Goal: Task Accomplishment & Management: Complete application form

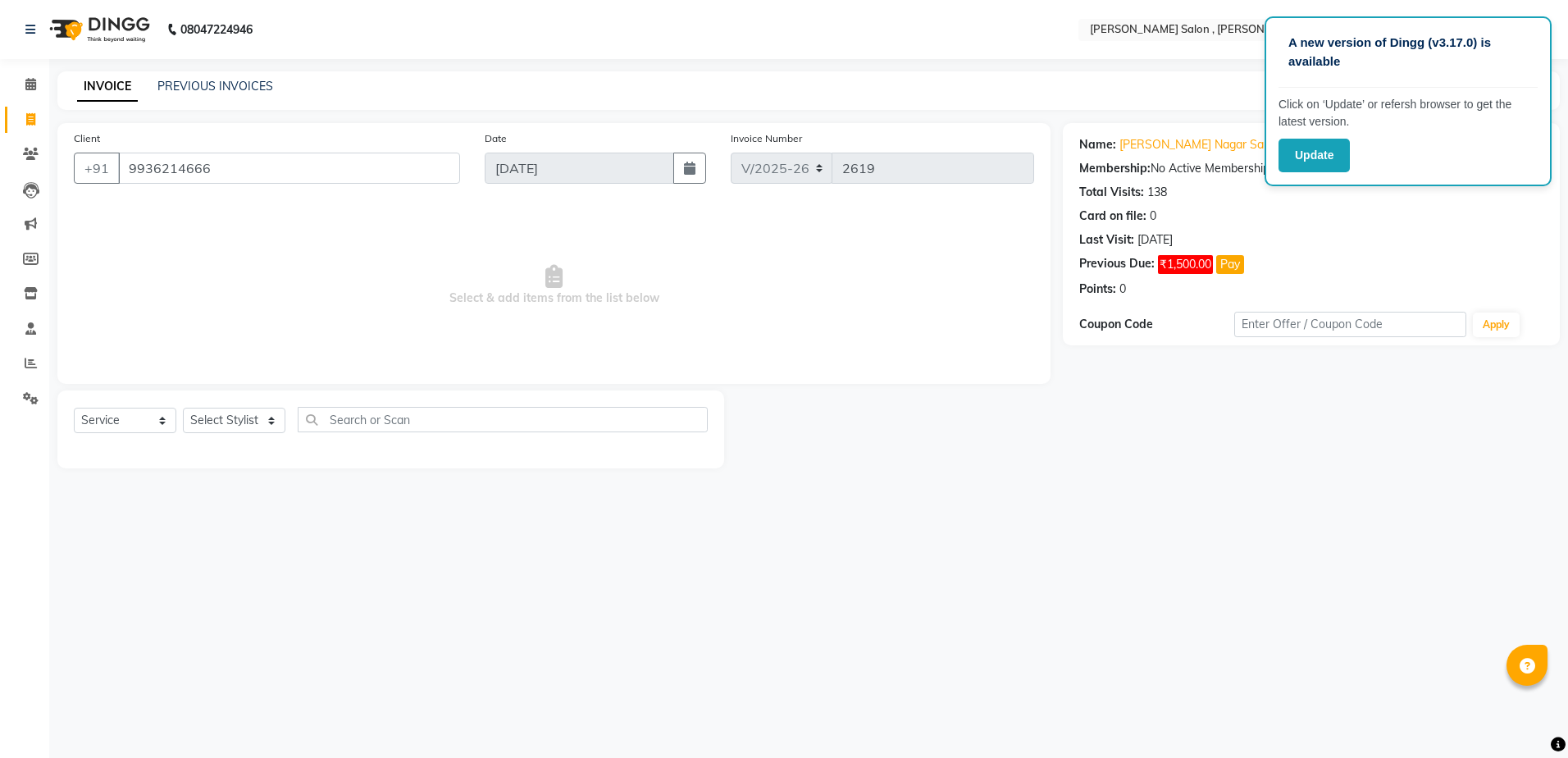
select select "4120"
select select "service"
click at [270, 428] on select "Select Stylist [PERSON_NAME] [PERSON_NAME] HARSH isha pal [PERSON_NAME] [PERSON…" at bounding box center [233, 421] width 102 height 26
select select "65130"
click at [182, 408] on select "Select Stylist [PERSON_NAME] [PERSON_NAME] HARSH isha pal [PERSON_NAME] [PERSON…" at bounding box center [233, 421] width 102 height 26
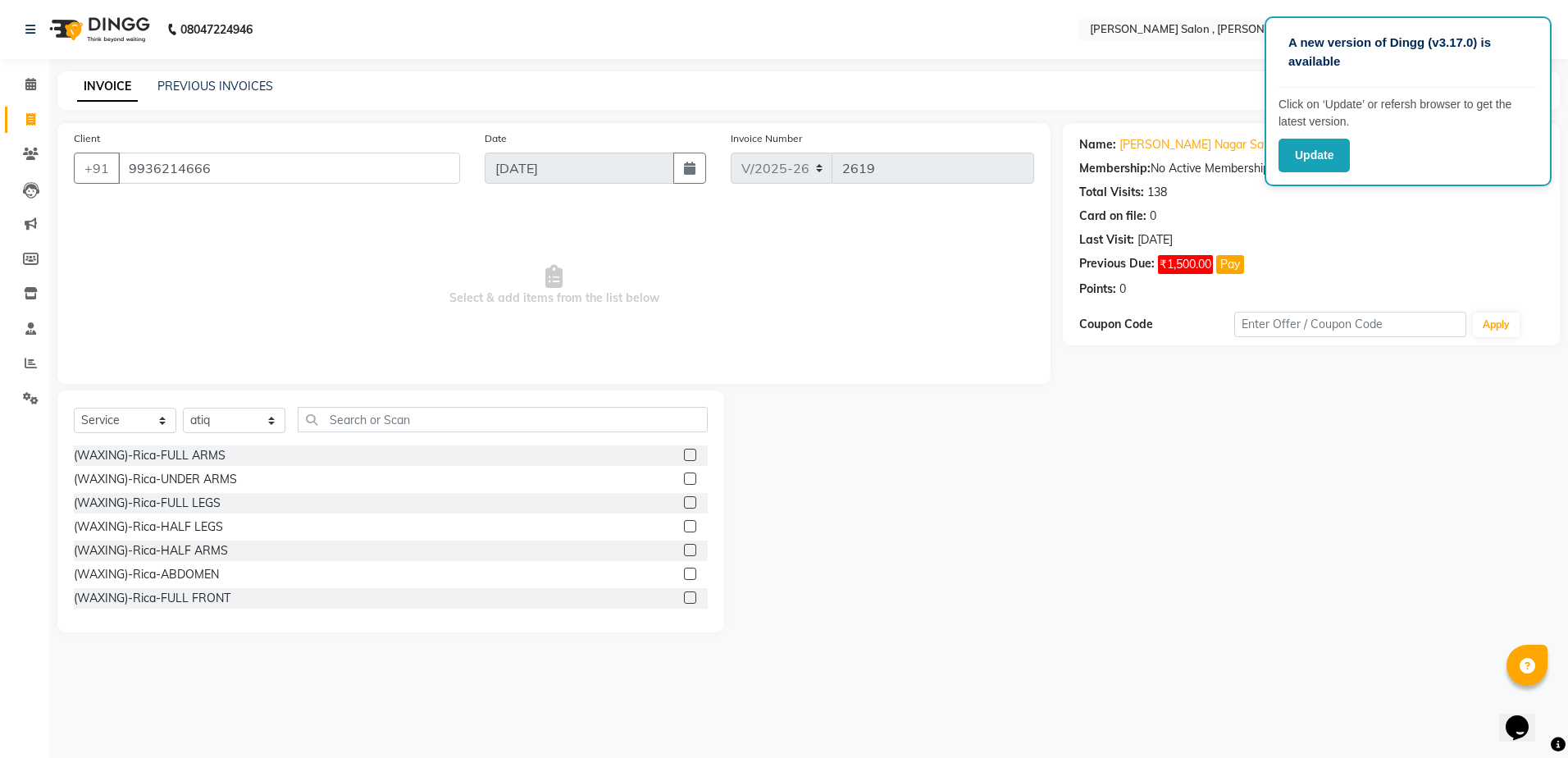
click at [389, 433] on div "Select Service Product Membership Package Voucher Prepaid Gift Card Select Styl…" at bounding box center [390, 426] width 634 height 39
click at [386, 409] on input "text" at bounding box center [502, 420] width 410 height 26
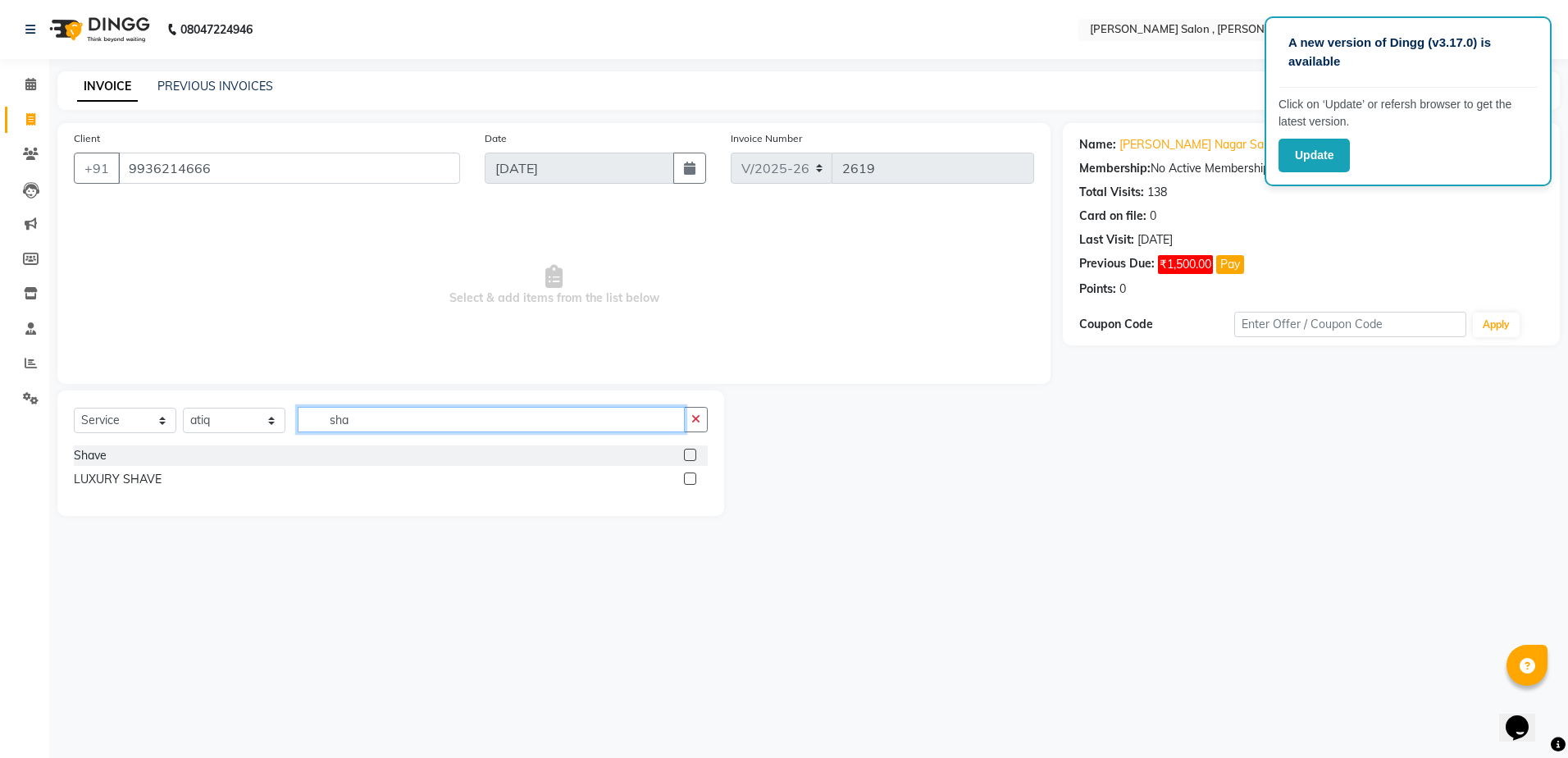
type input "sha"
click at [688, 459] on label at bounding box center [690, 454] width 12 height 12
click at [688, 459] on input "checkbox" at bounding box center [689, 455] width 11 height 11
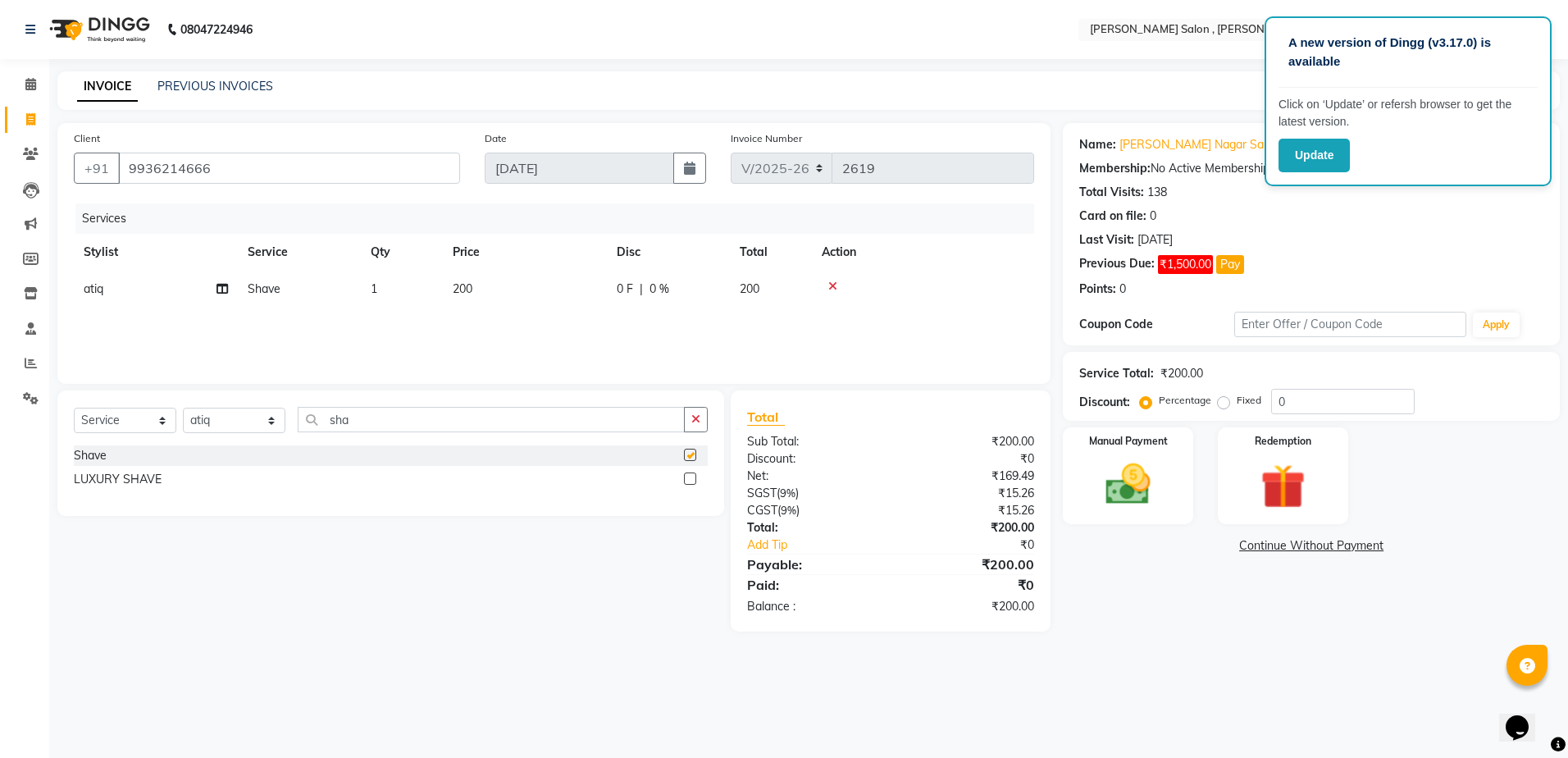
checkbox input "false"
click at [1109, 429] on div "Manual Payment" at bounding box center [1128, 476] width 135 height 101
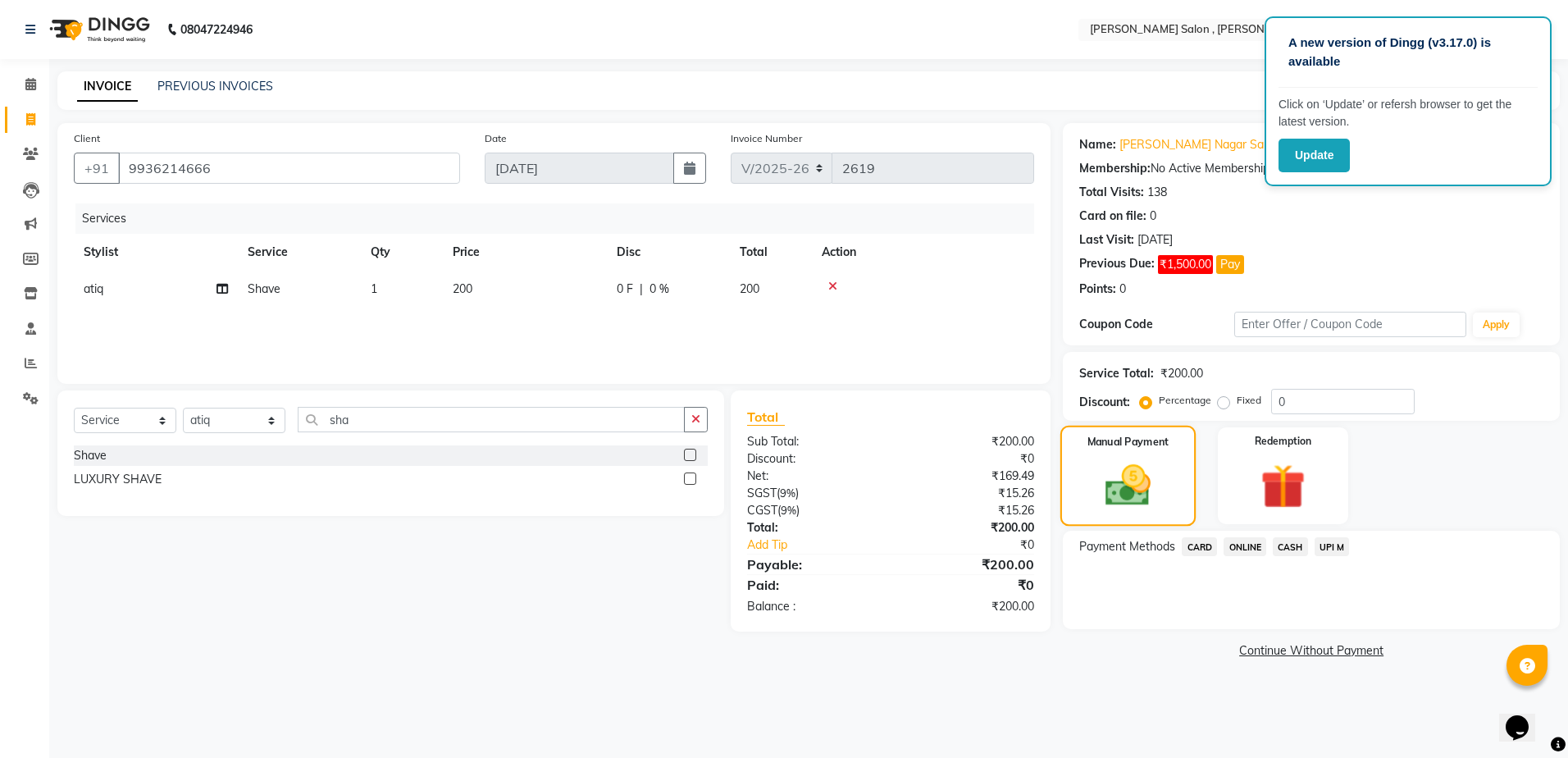
click at [1126, 462] on img at bounding box center [1128, 485] width 73 height 53
click at [1271, 545] on div "CASH" at bounding box center [1287, 549] width 42 height 22
drag, startPoint x: 1290, startPoint y: 557, endPoint x: 1291, endPoint y: 573, distance: 16.0
click at [1291, 558] on div "CASH" at bounding box center [1287, 549] width 42 height 22
drag, startPoint x: 1287, startPoint y: 549, endPoint x: 1285, endPoint y: 559, distance: 10.2
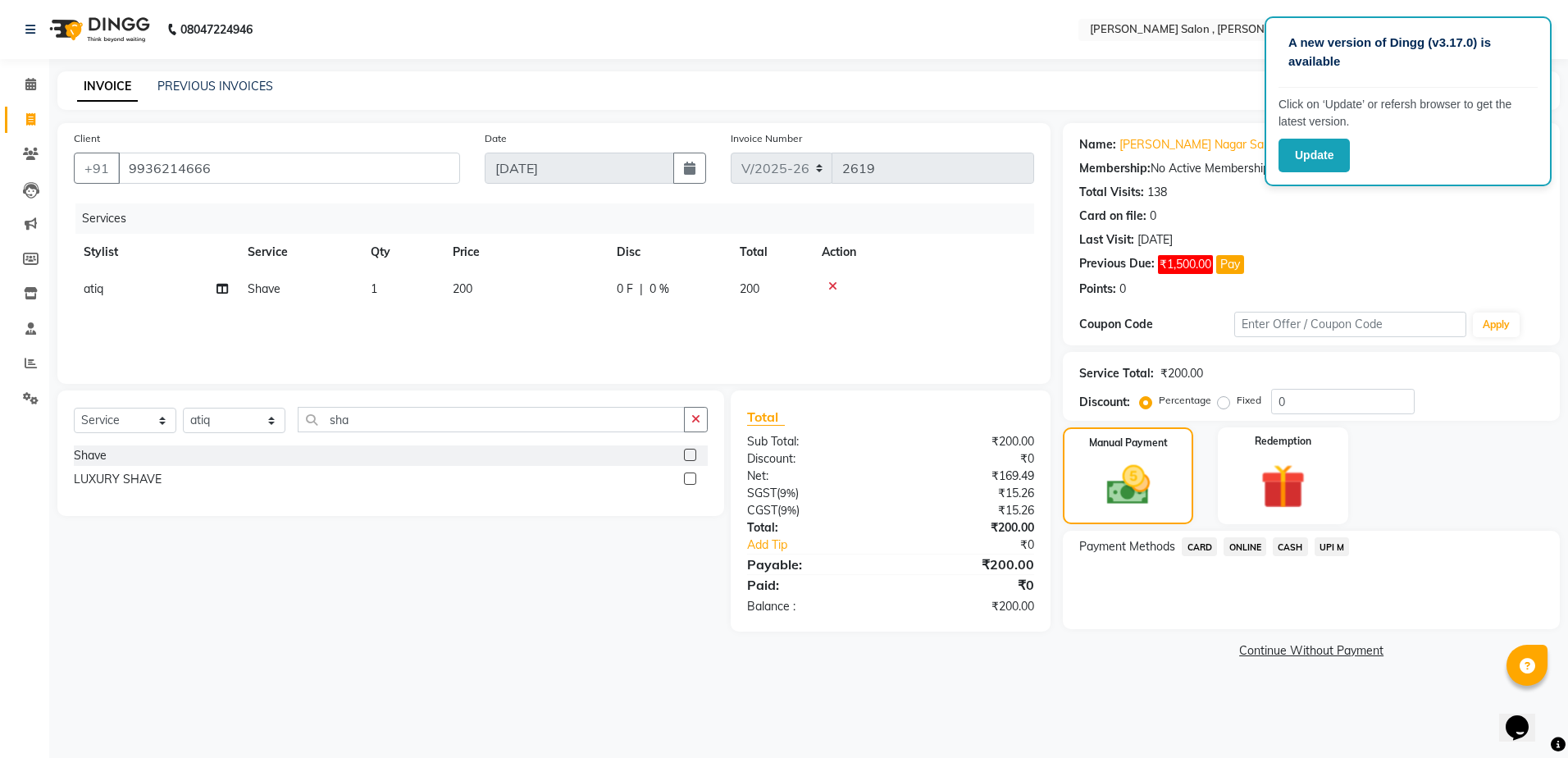
click at [1285, 555] on span "CASH" at bounding box center [1290, 547] width 36 height 19
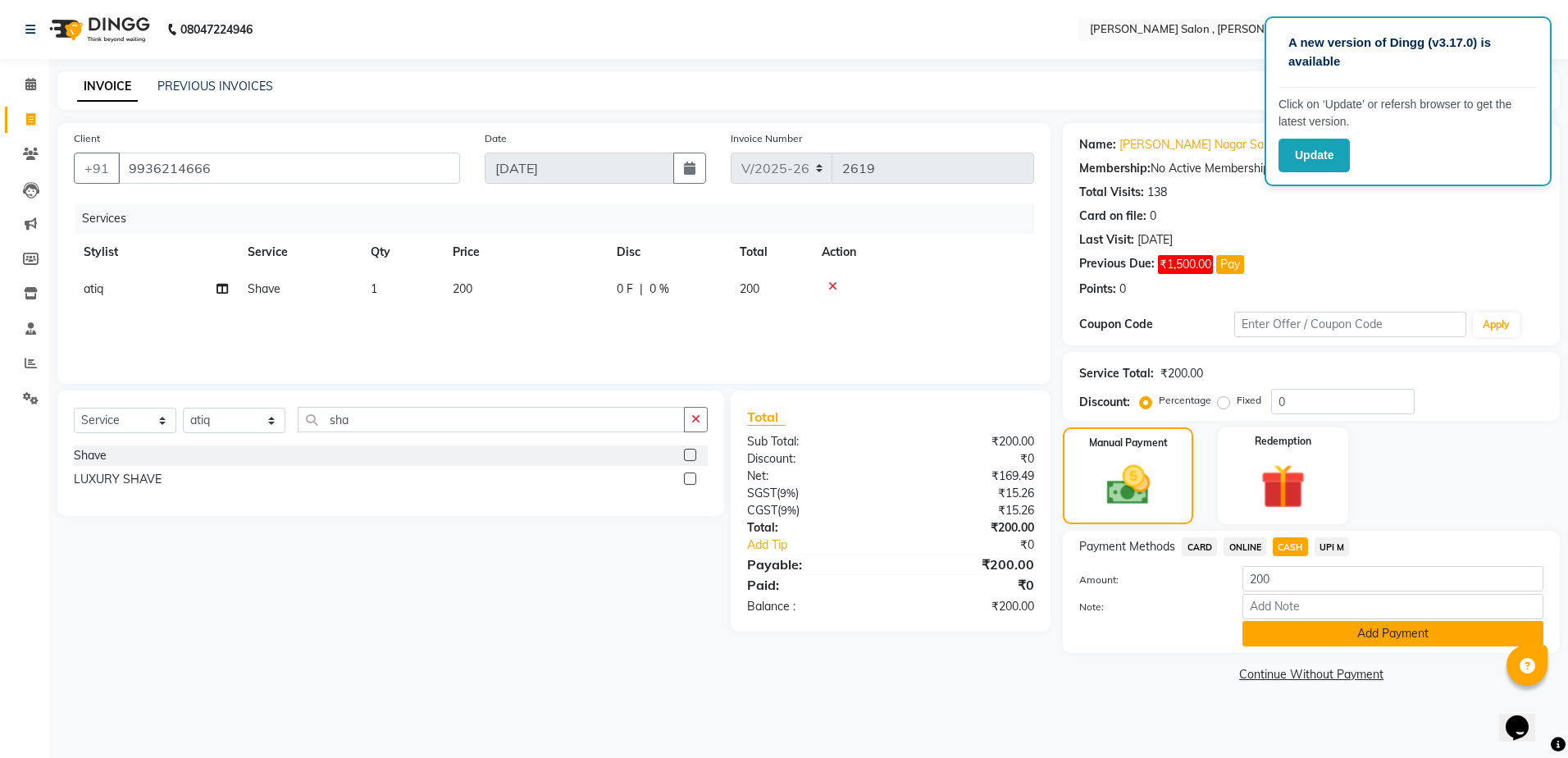
click at [1285, 643] on button "Add Payment" at bounding box center [1392, 634] width 301 height 26
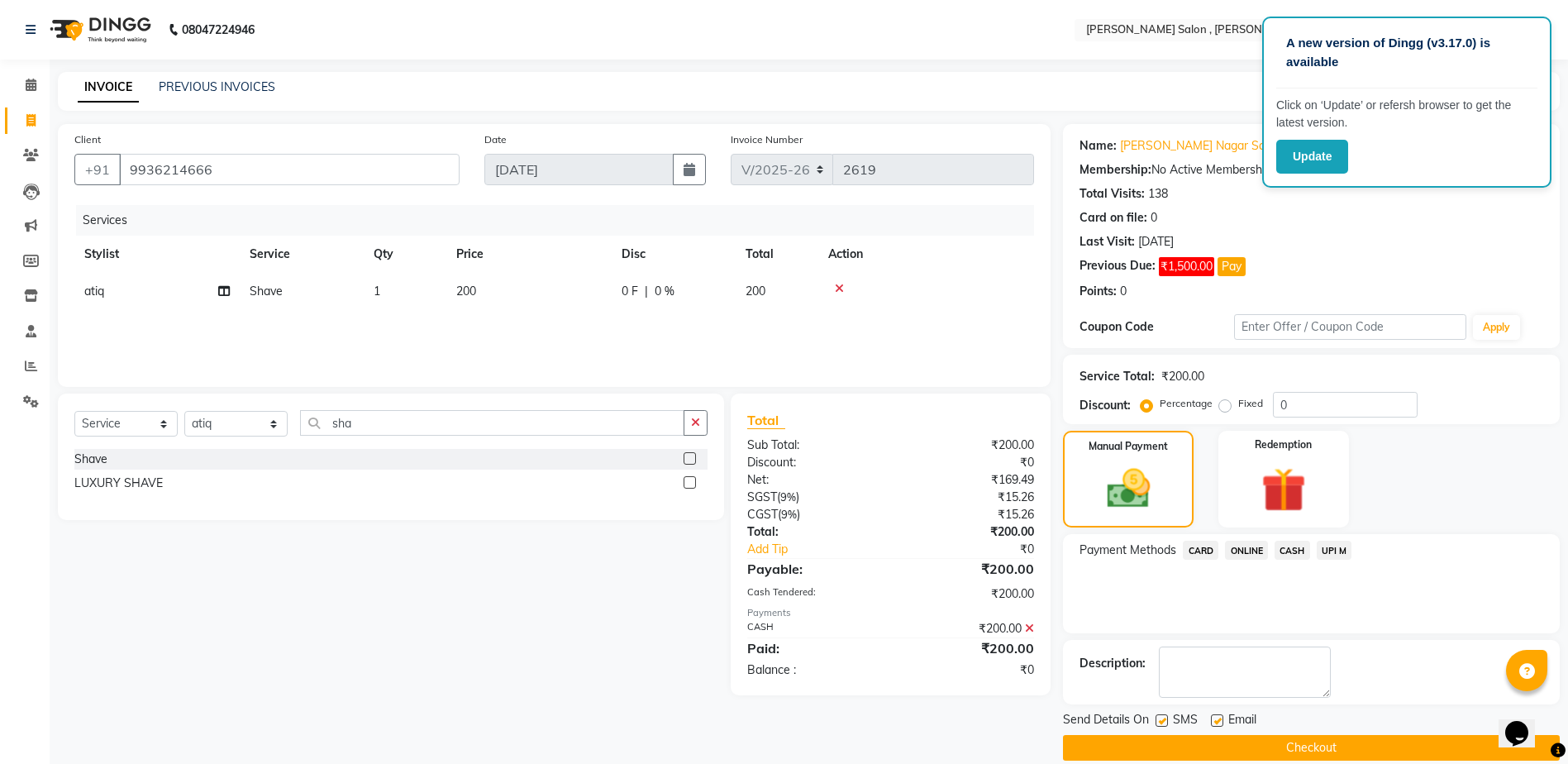
click at [1222, 738] on button "Checkout" at bounding box center [1311, 748] width 497 height 26
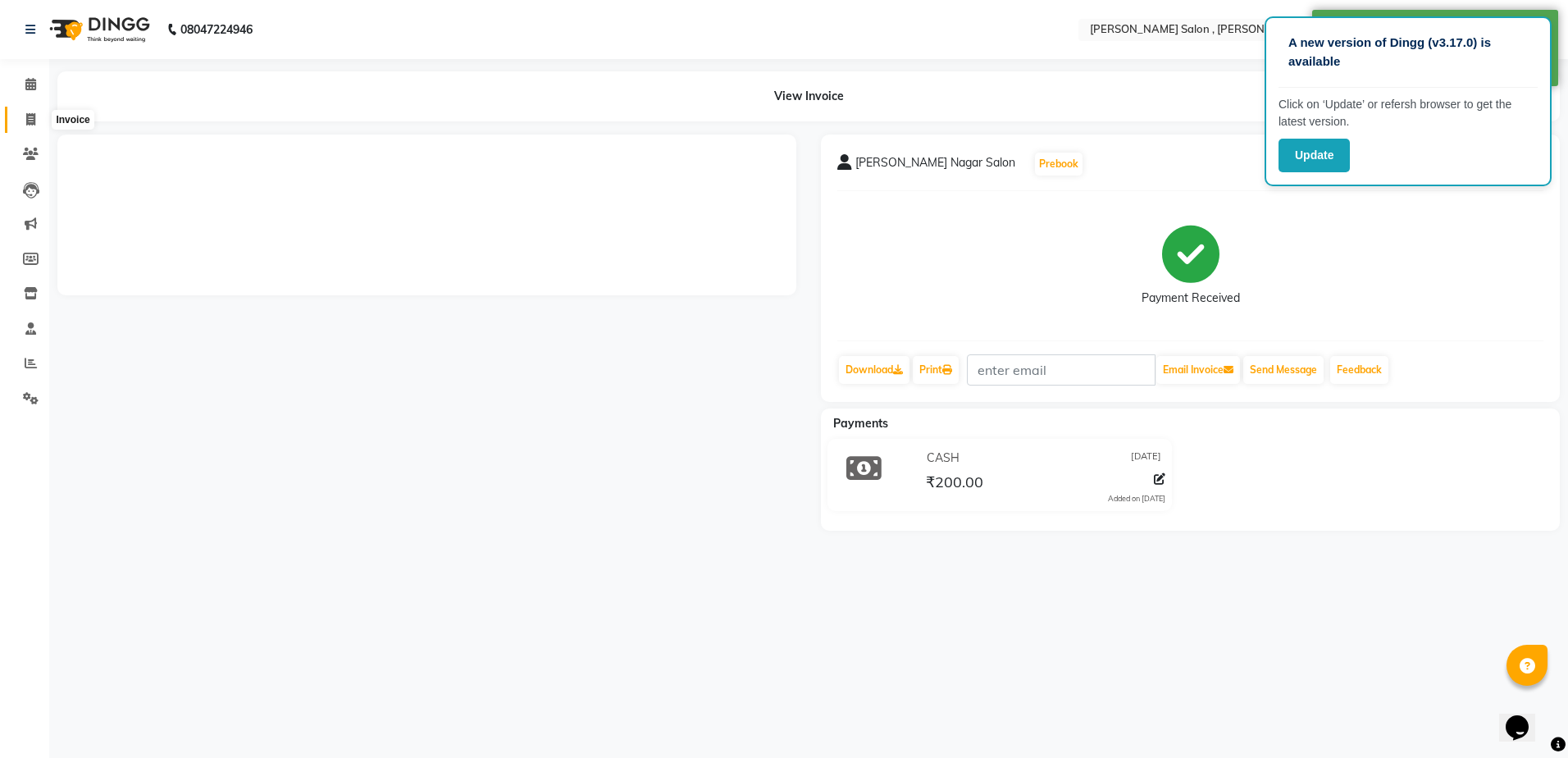
click at [21, 121] on span at bounding box center [31, 120] width 29 height 19
select select "service"
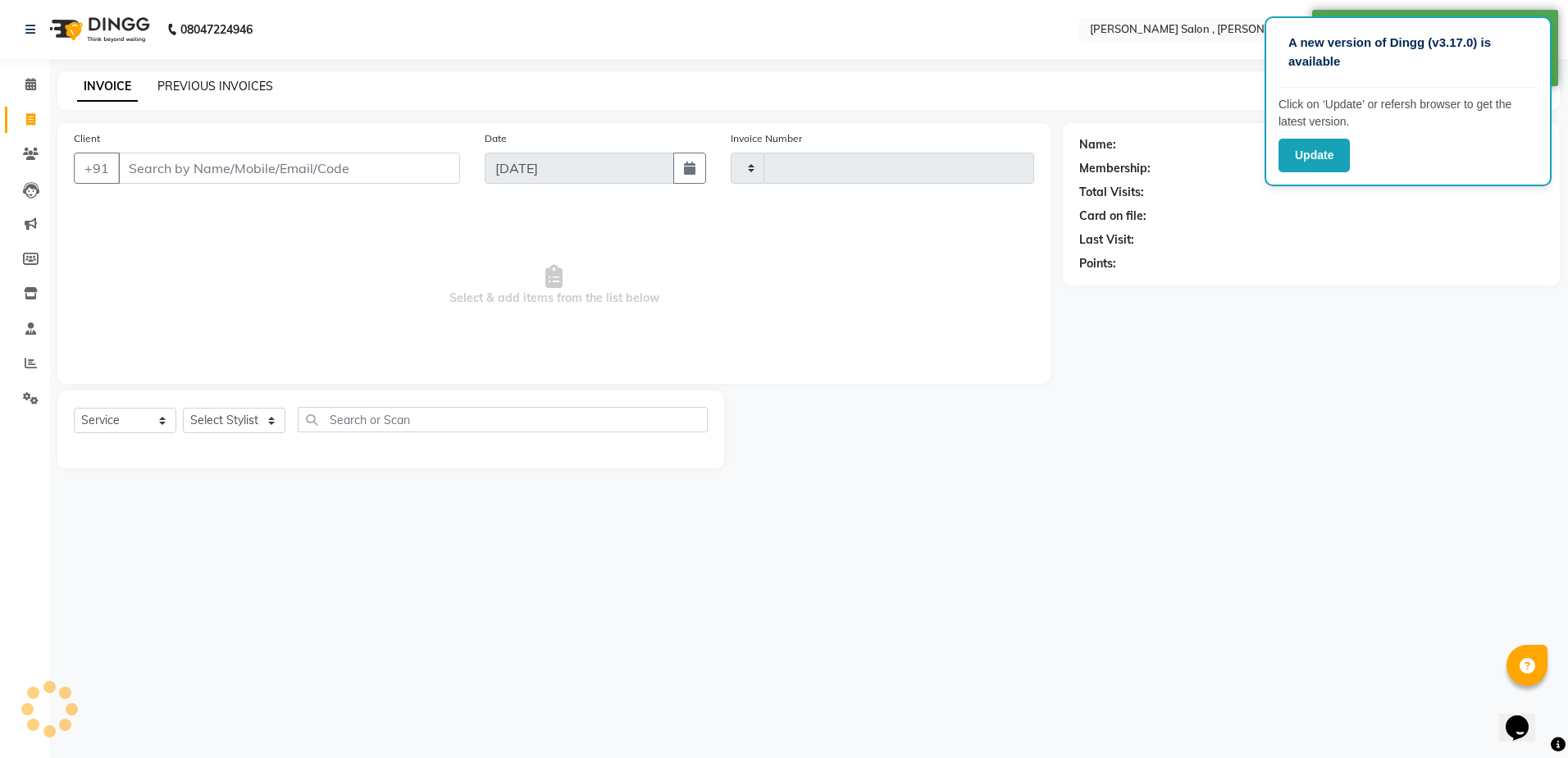
click at [201, 92] on link "PREVIOUS INVOICES" at bounding box center [215, 85] width 116 height 15
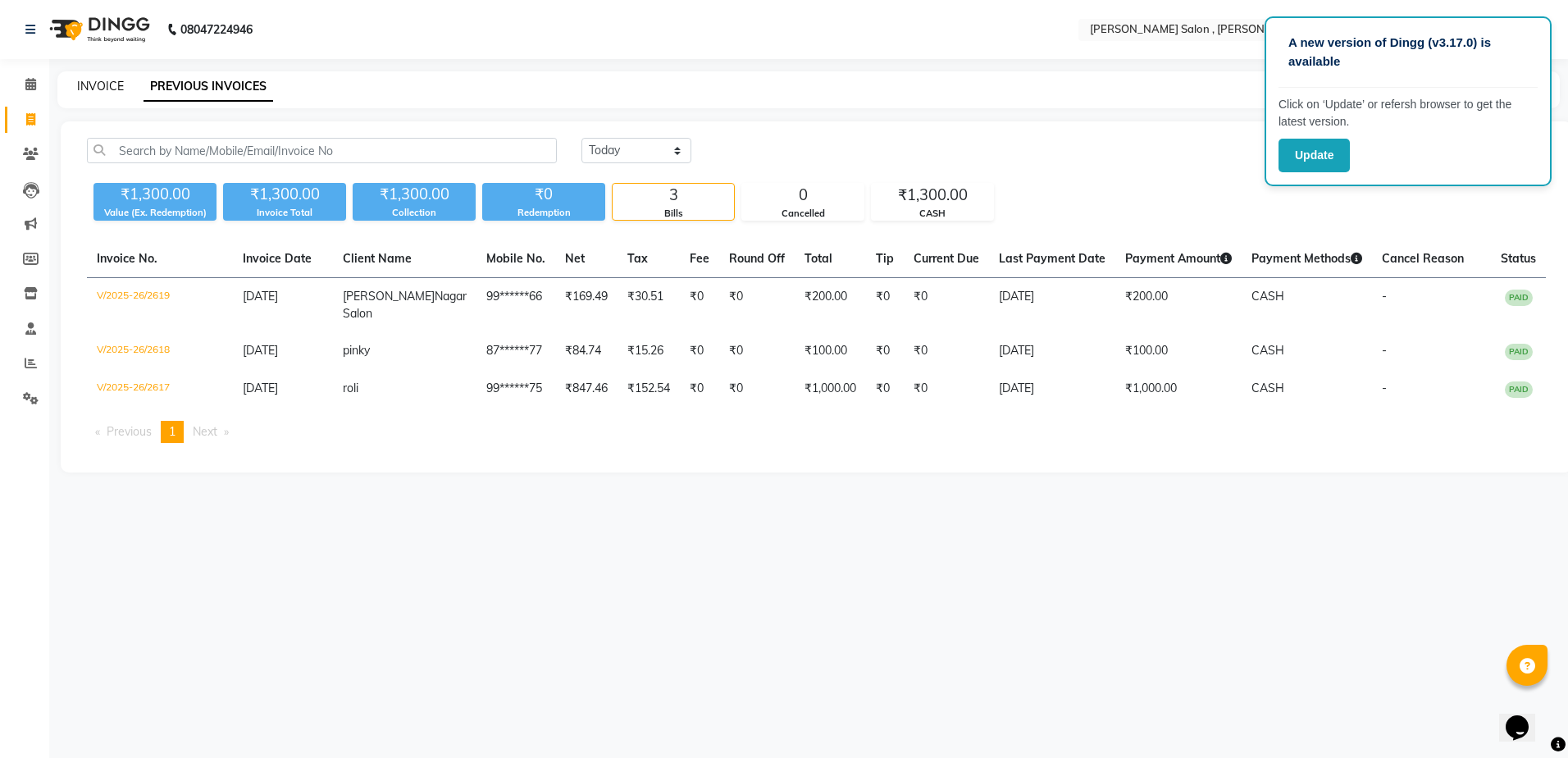
click at [116, 89] on link "INVOICE" at bounding box center [100, 85] width 47 height 15
select select "service"
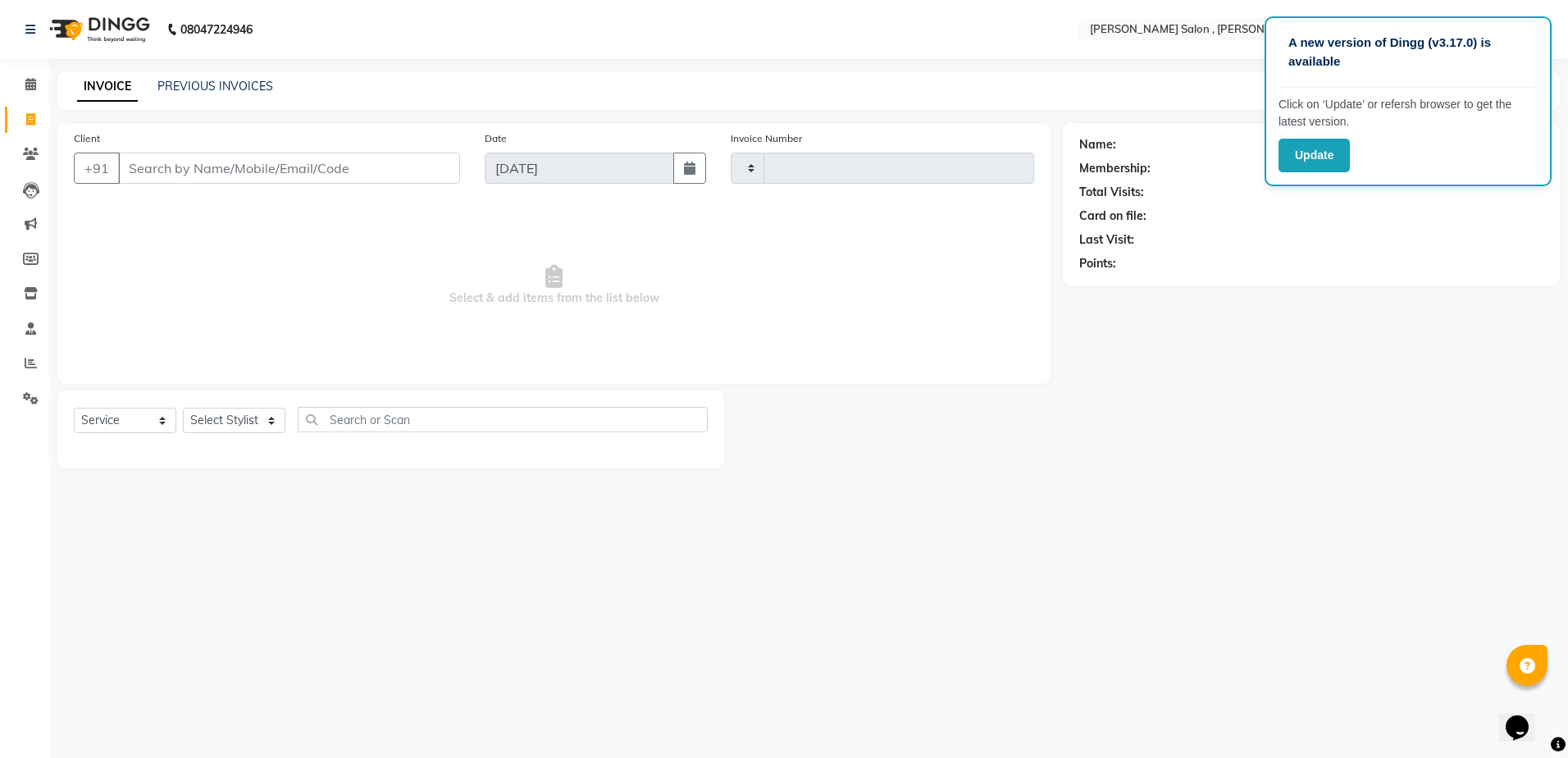
type input "2620"
select select "4120"
drag, startPoint x: 210, startPoint y: 181, endPoint x: 216, endPoint y: 192, distance: 12.5
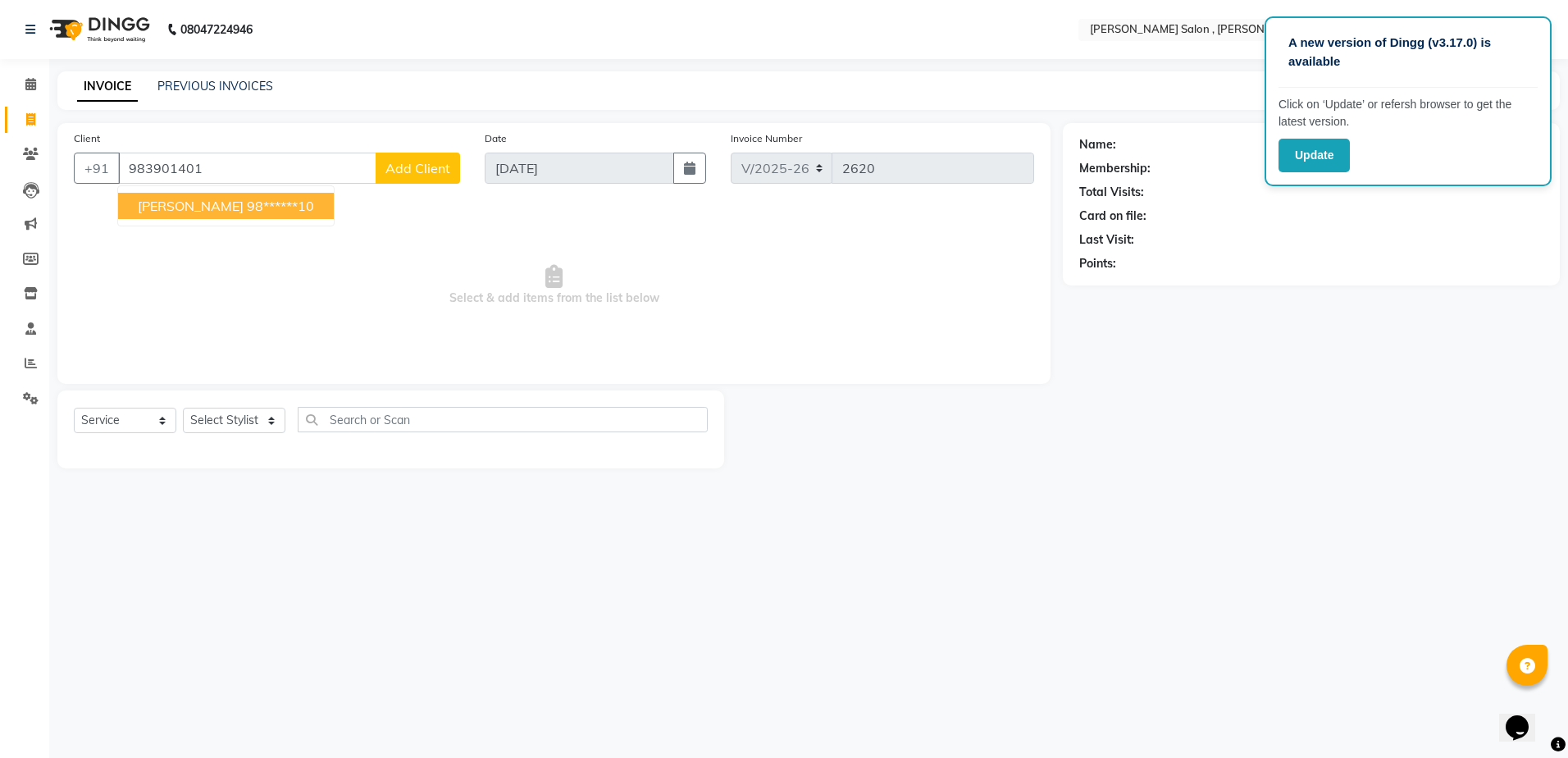
click at [540, 212] on span "Select & add items from the list below" at bounding box center [553, 285] width 960 height 164
click at [594, 229] on span "Select & add items from the list below" at bounding box center [553, 285] width 960 height 164
click at [558, 282] on icon at bounding box center [553, 276] width 17 height 23
click at [561, 390] on div "Client [PHONE_NUMBER] Add Client Date [DATE] Invoice Number V/2025 V/[PHONE_NUM…" at bounding box center [553, 296] width 1018 height 345
click at [335, 178] on input "983901401" at bounding box center [247, 168] width 258 height 31
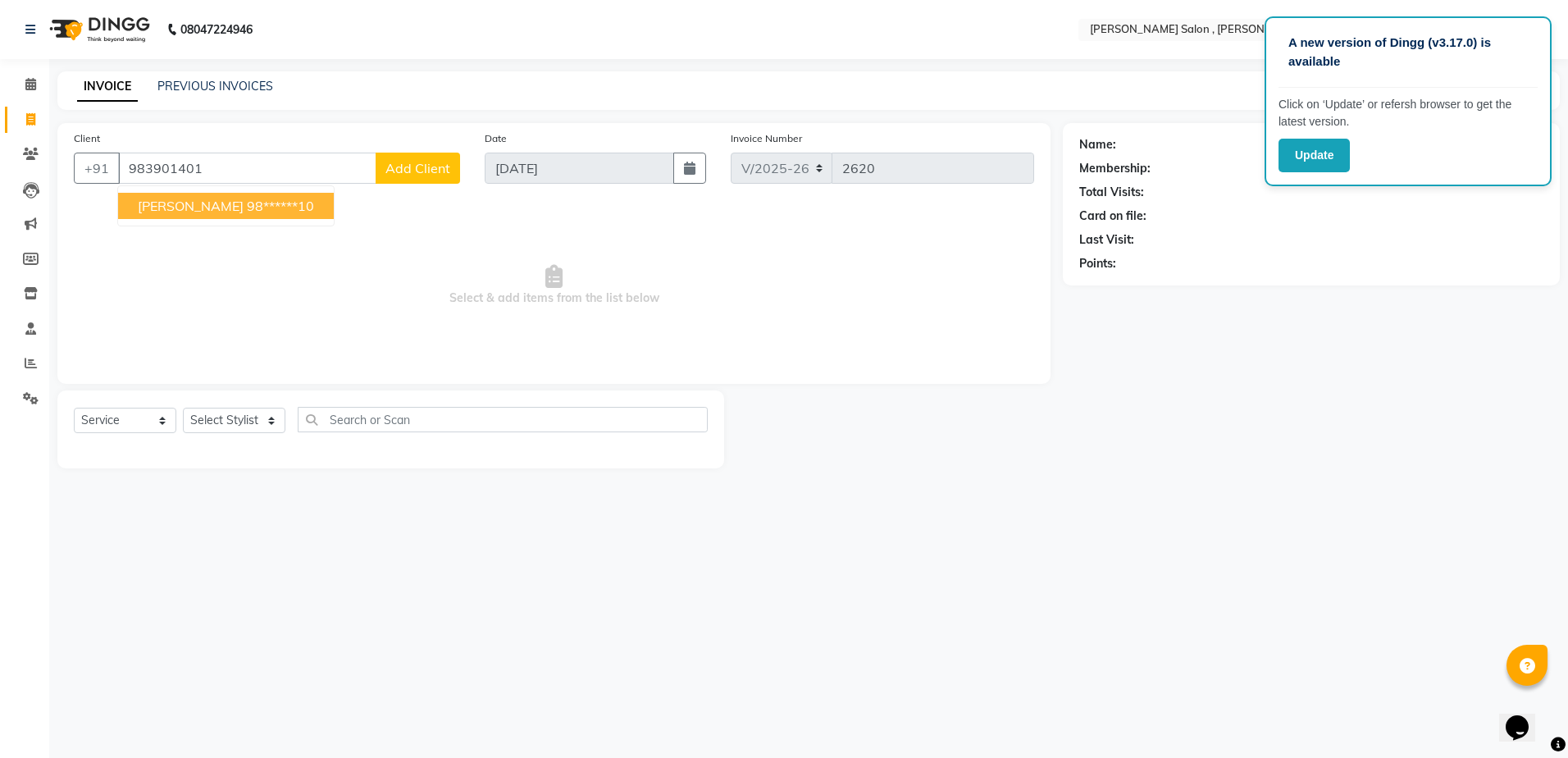
click at [295, 231] on span "Select & add items from the list below" at bounding box center [553, 285] width 960 height 164
click at [295, 225] on span "Select & add items from the list below" at bounding box center [553, 285] width 960 height 164
click at [256, 181] on input "983901401" at bounding box center [247, 168] width 258 height 31
click at [247, 208] on ngb-highlight "98******10" at bounding box center [281, 205] width 67 height 17
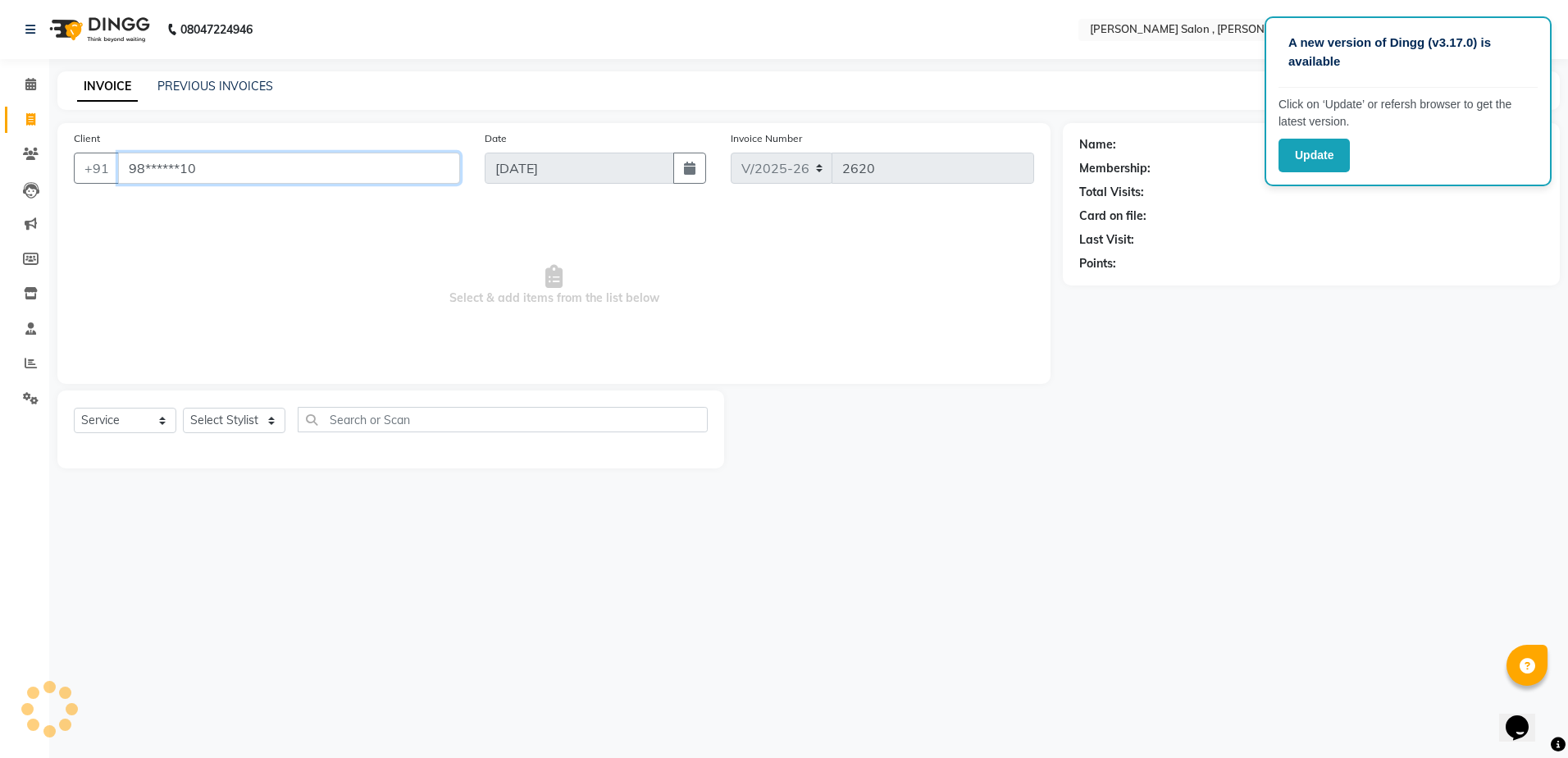
type input "98******10"
click at [243, 424] on select "Select Stylist [PERSON_NAME] [PERSON_NAME] HARSH isha pal [PERSON_NAME] [PERSON…" at bounding box center [233, 421] width 102 height 26
select select "21728"
click at [182, 408] on select "Select Stylist [PERSON_NAME] [PERSON_NAME] HARSH isha pal [PERSON_NAME] [PERSON…" at bounding box center [233, 421] width 102 height 26
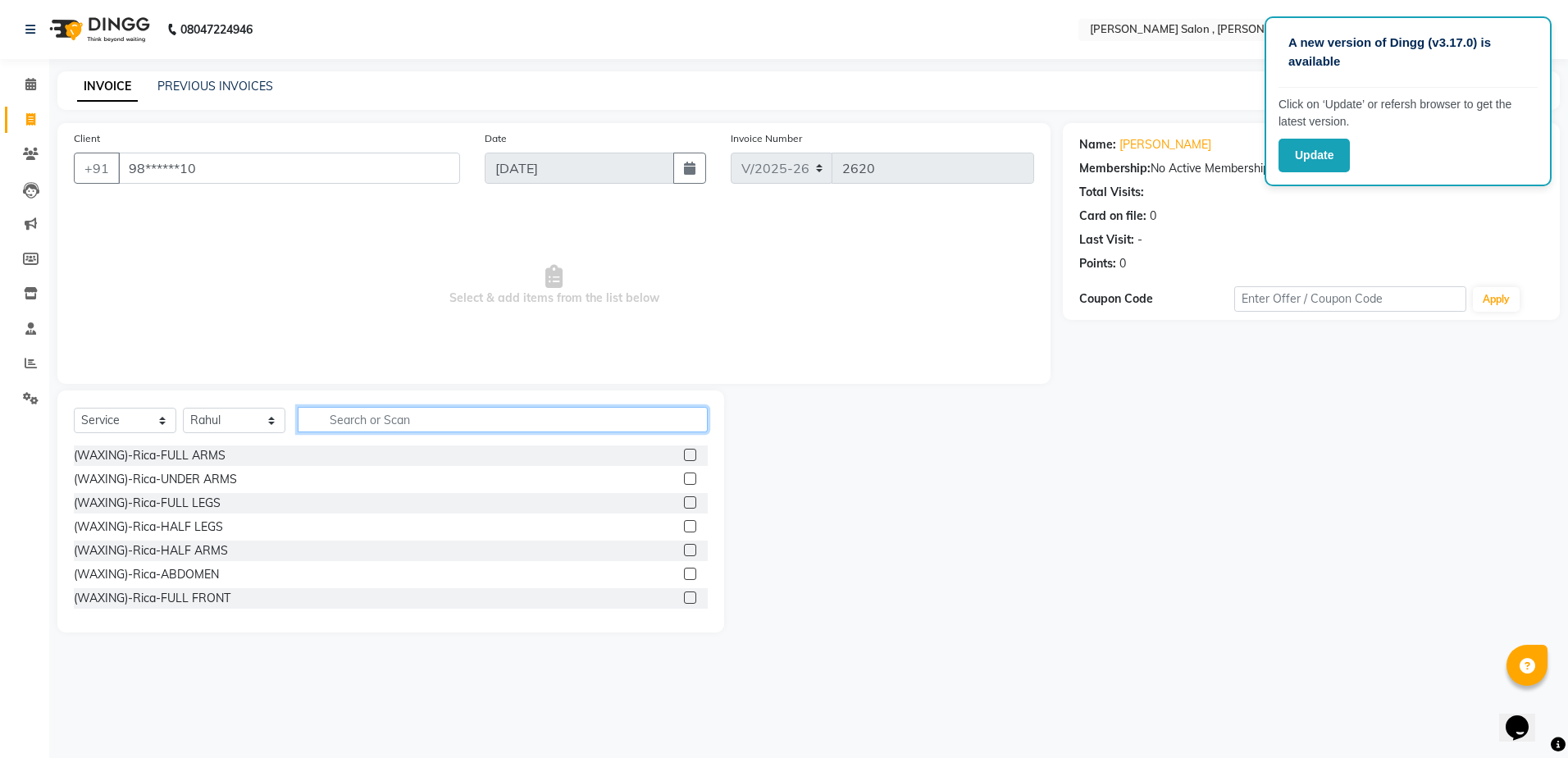
click at [377, 427] on input "text" at bounding box center [502, 420] width 410 height 26
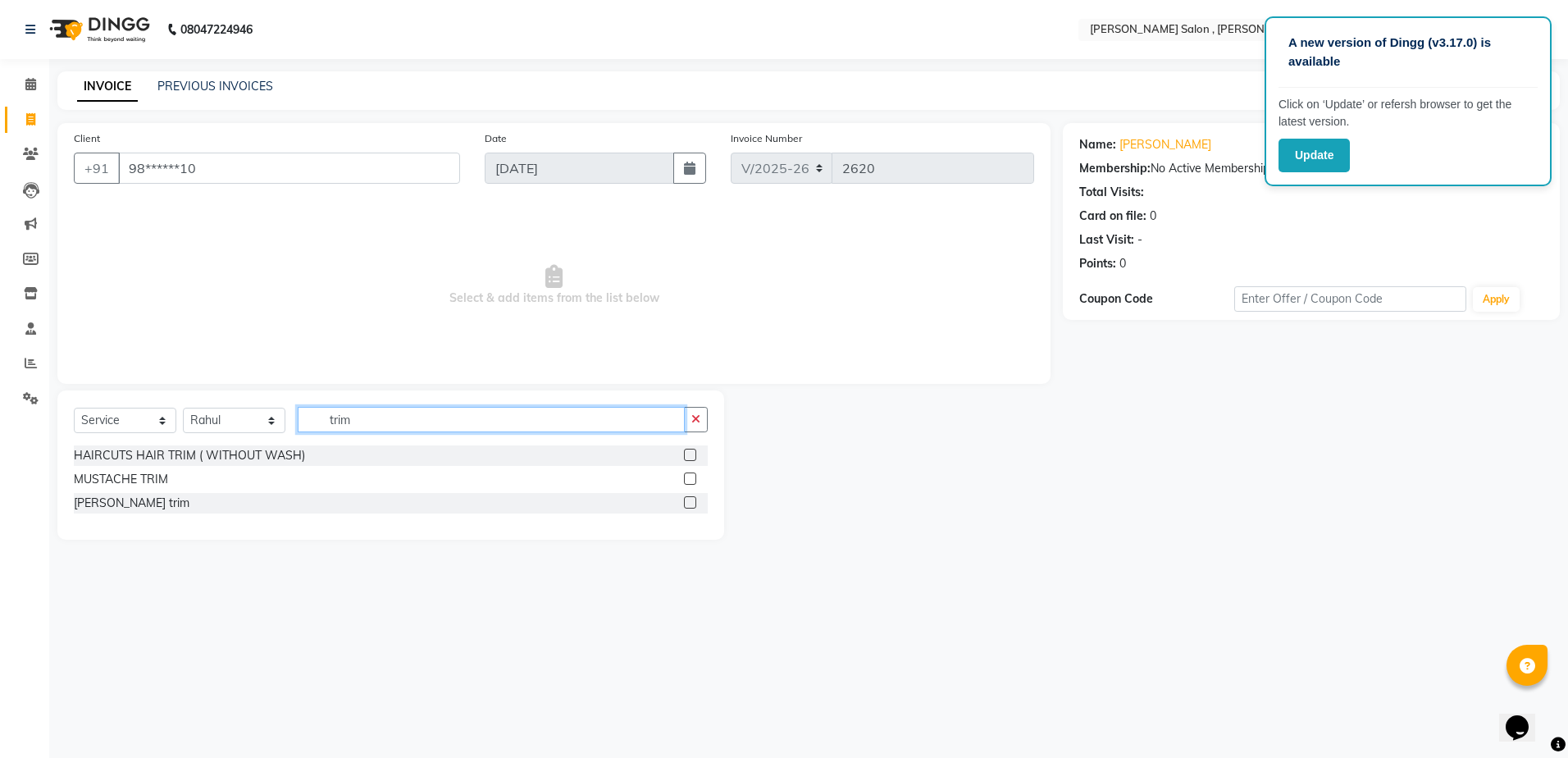
type input "trim"
click at [684, 451] on label at bounding box center [690, 454] width 12 height 12
click at [684, 451] on input "checkbox" at bounding box center [689, 455] width 11 height 11
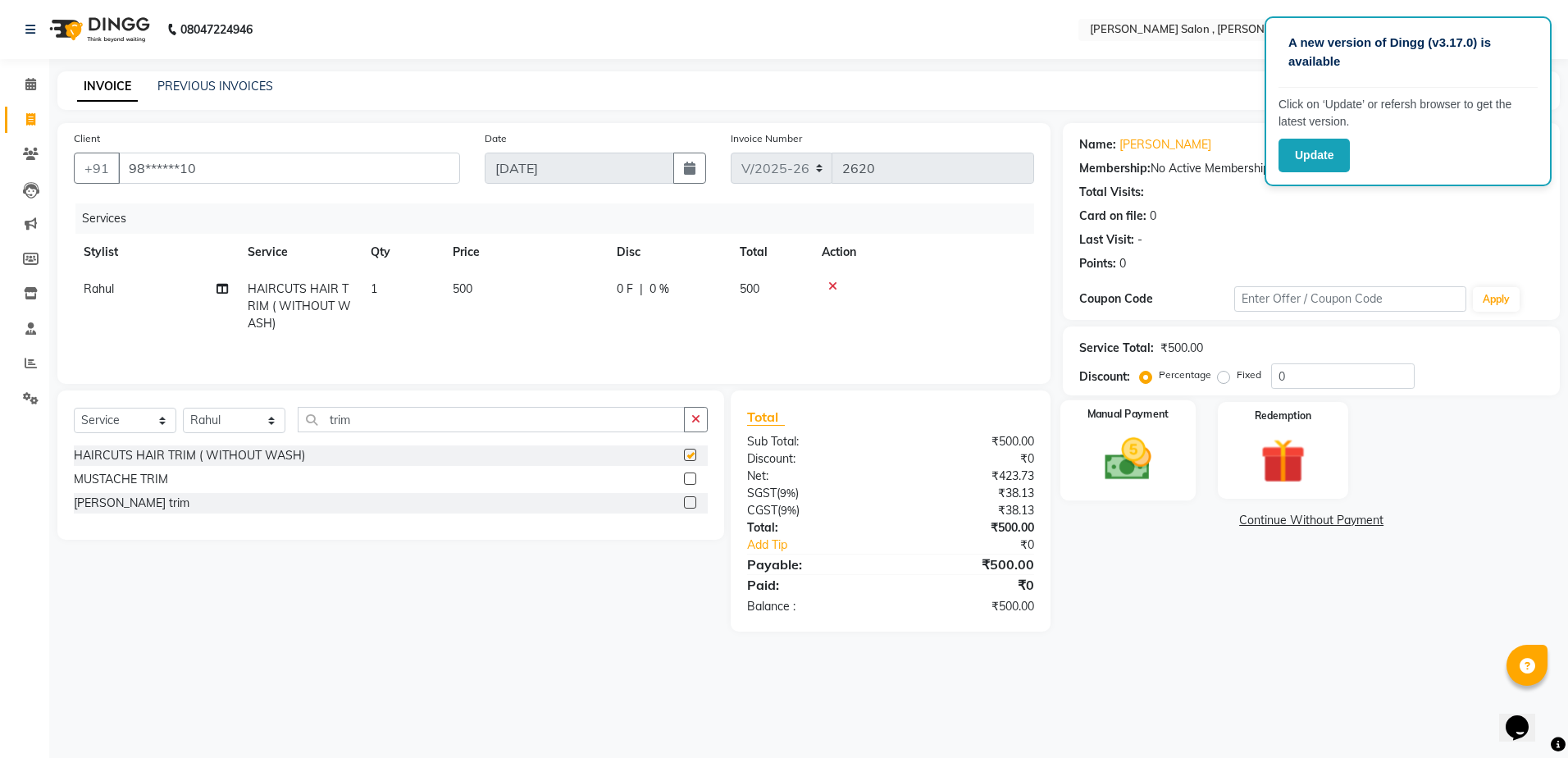
checkbox input "false"
click at [1081, 496] on div "Manual Payment" at bounding box center [1128, 450] width 135 height 101
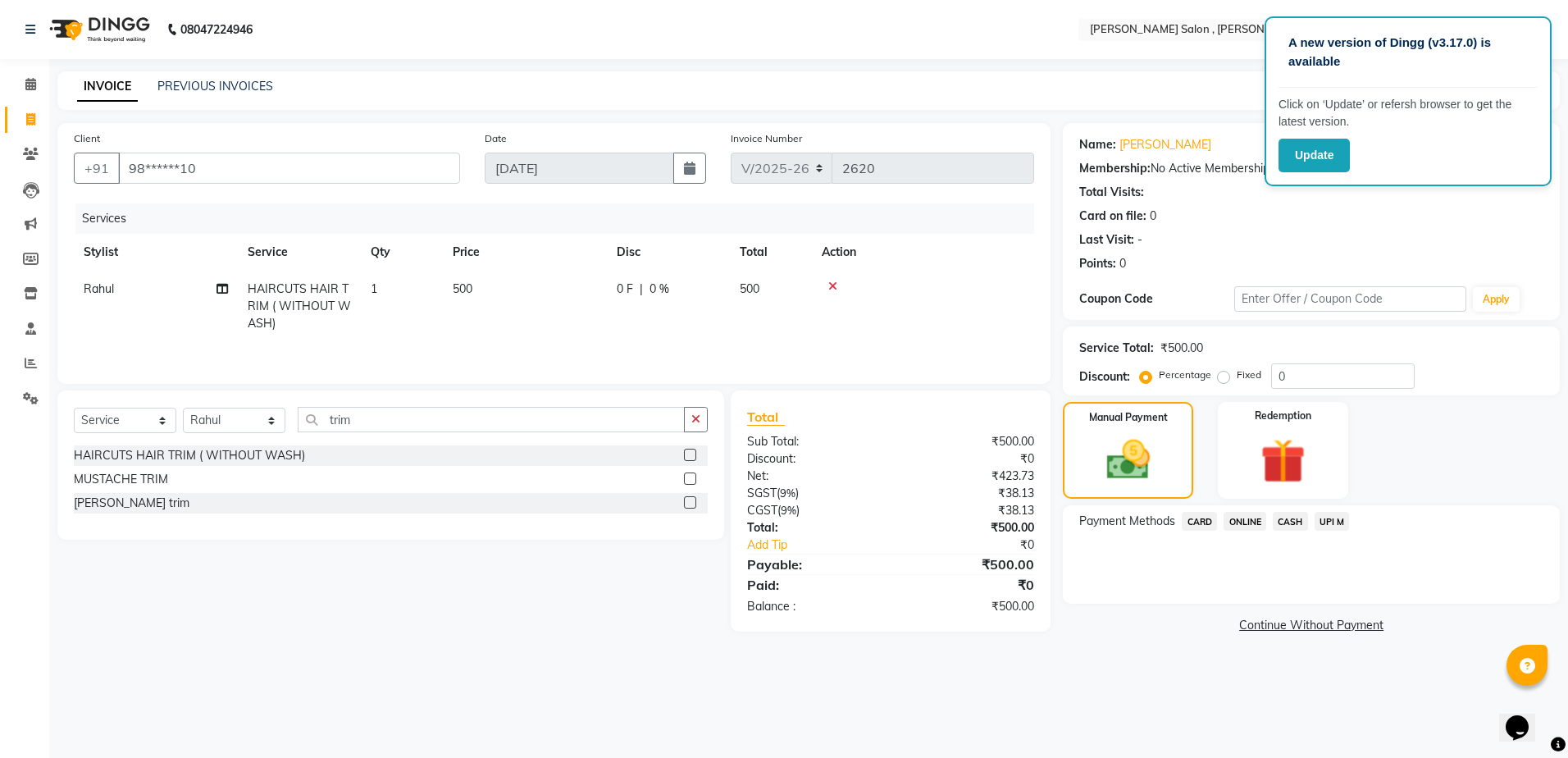
click at [1283, 530] on span "CASH" at bounding box center [1290, 521] width 36 height 19
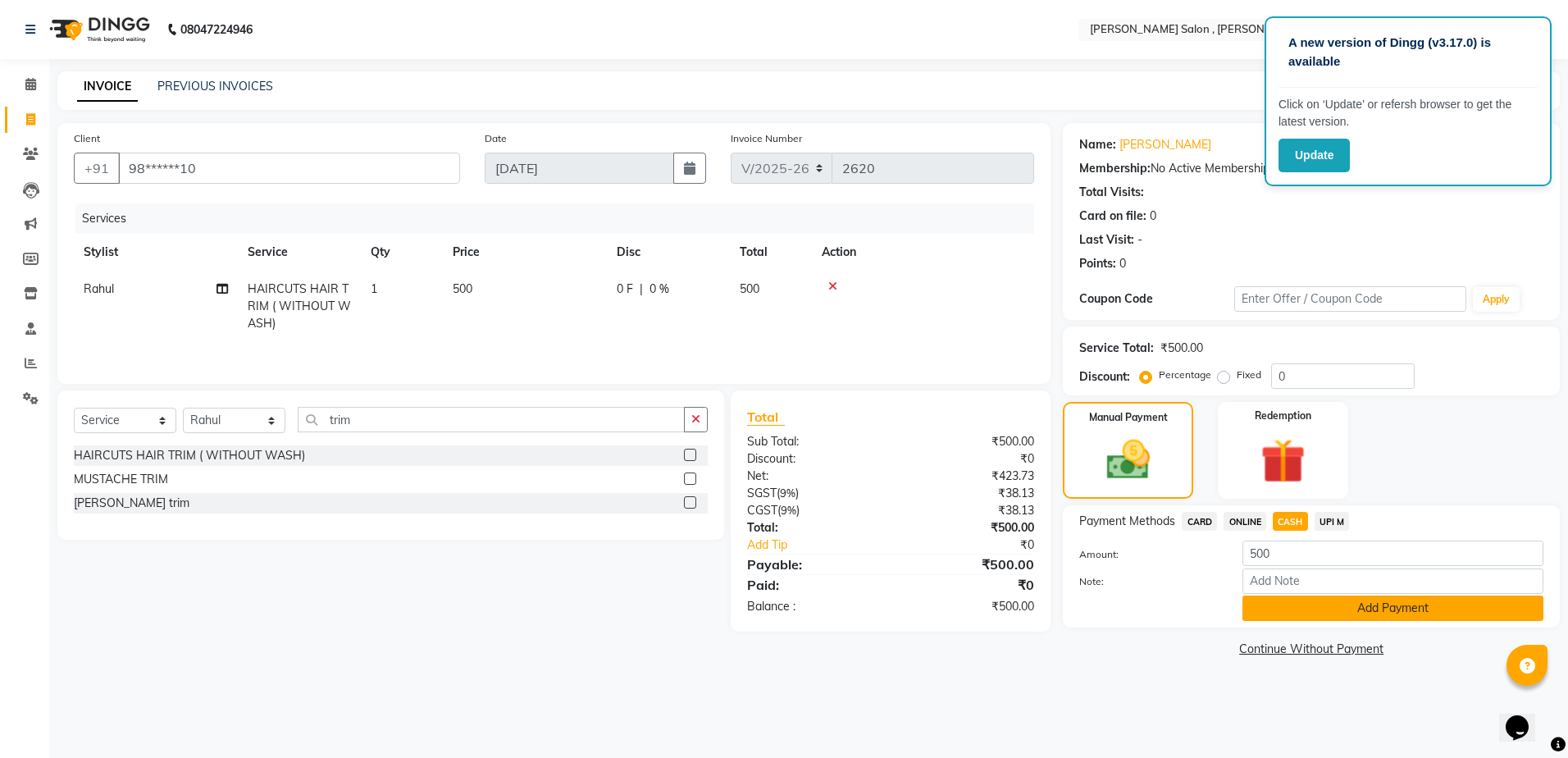
click at [1290, 604] on button "Add Payment" at bounding box center [1392, 608] width 301 height 26
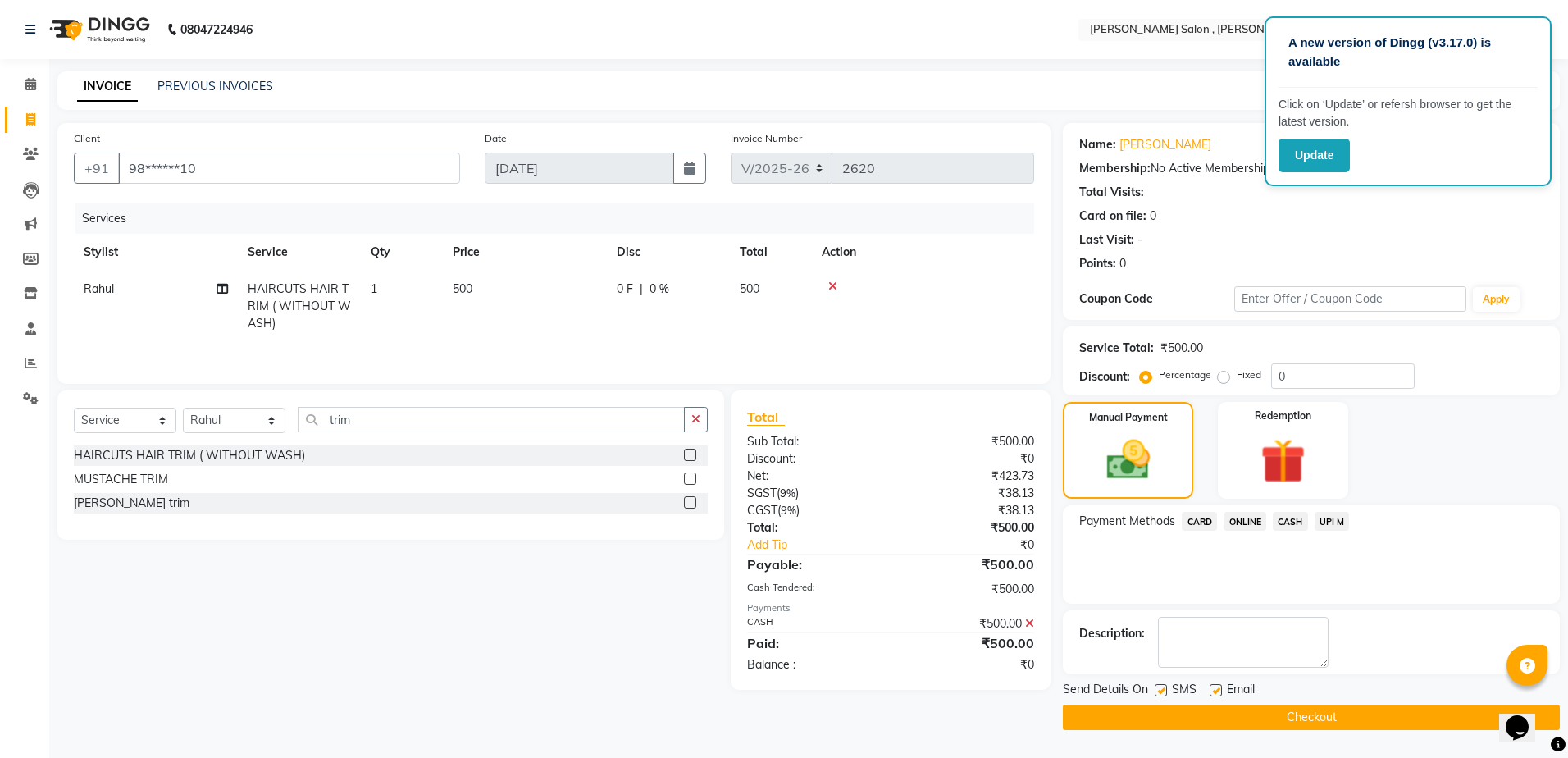
click at [1163, 695] on label at bounding box center [1160, 691] width 12 height 12
click at [1163, 695] on input "checkbox" at bounding box center [1159, 691] width 11 height 11
checkbox input "false"
click at [1216, 689] on label at bounding box center [1216, 691] width 12 height 12
click at [1216, 689] on input "checkbox" at bounding box center [1215, 691] width 11 height 11
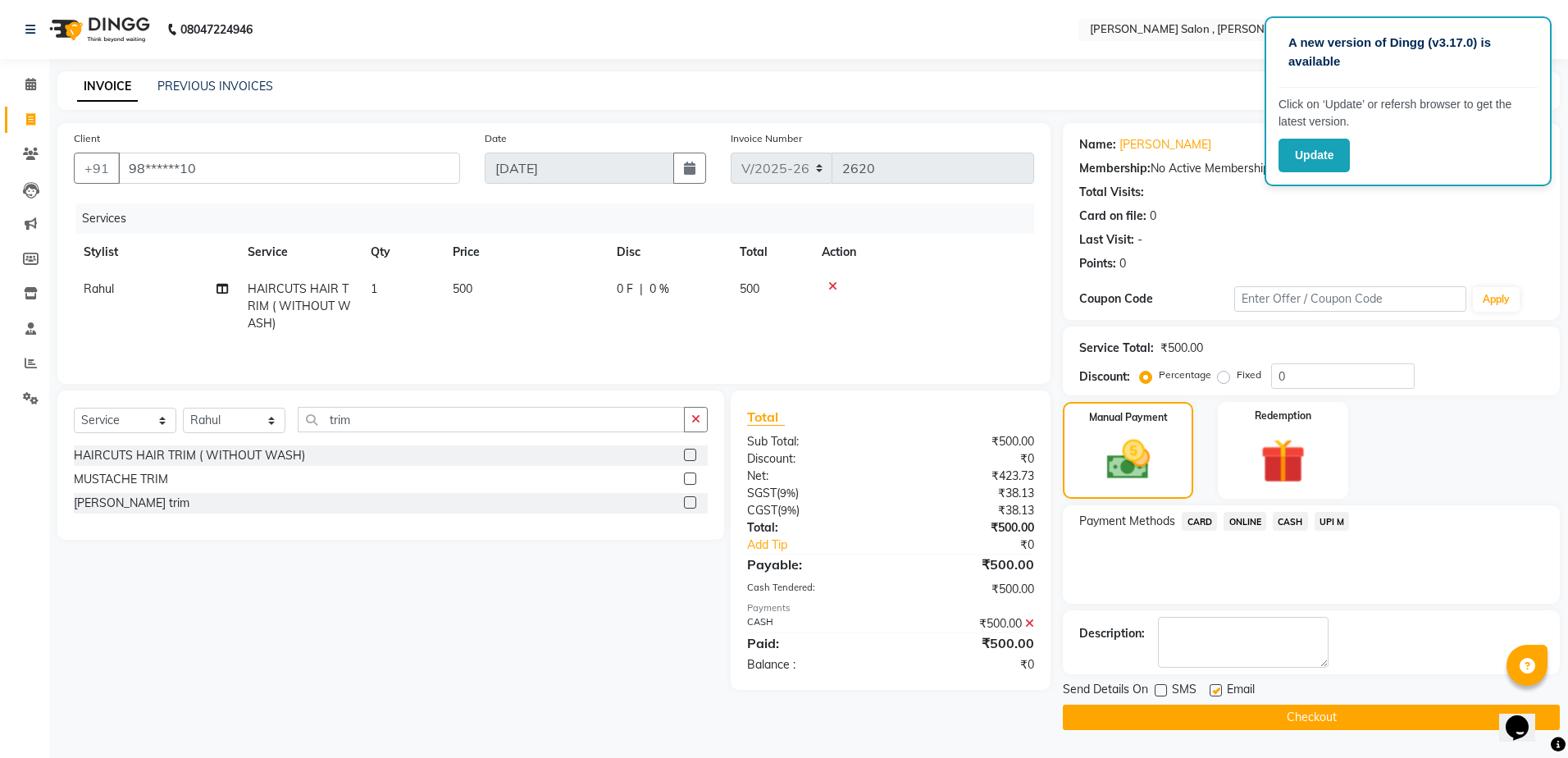
checkbox input "false"
click at [1216, 717] on button "Checkout" at bounding box center [1311, 717] width 497 height 26
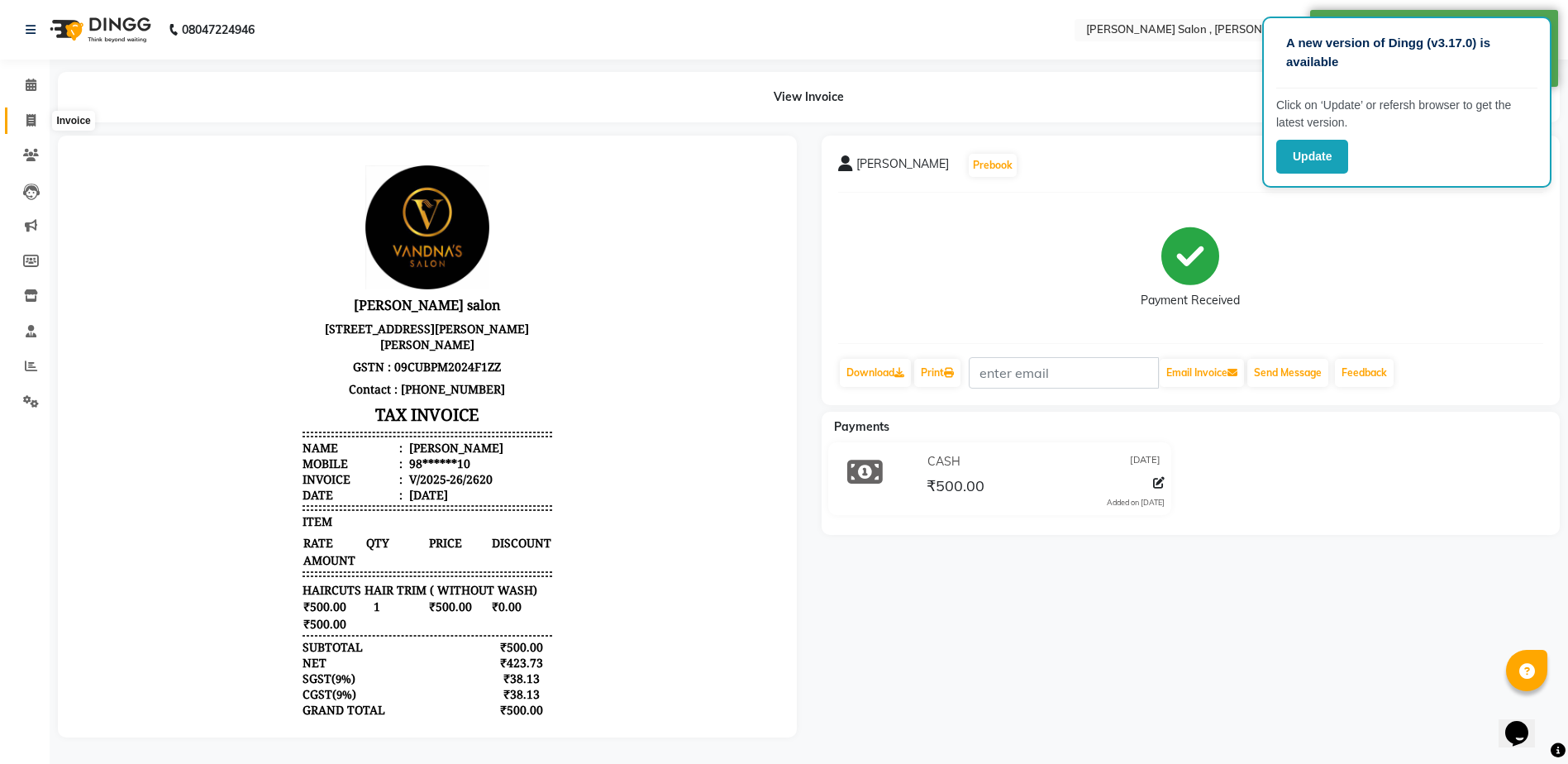
click at [26, 112] on span at bounding box center [31, 121] width 29 height 19
select select "service"
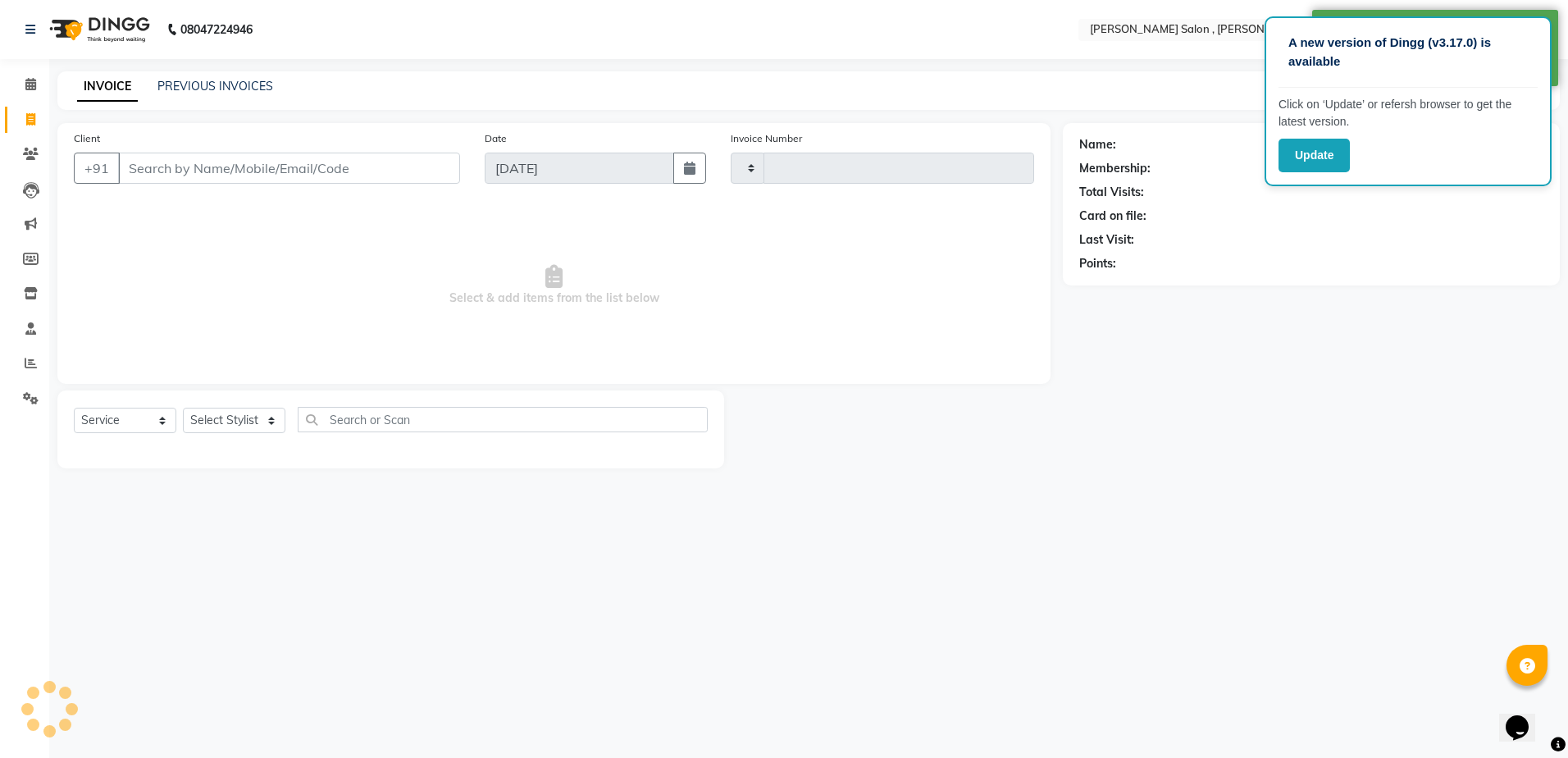
type input "2621"
select select "4120"
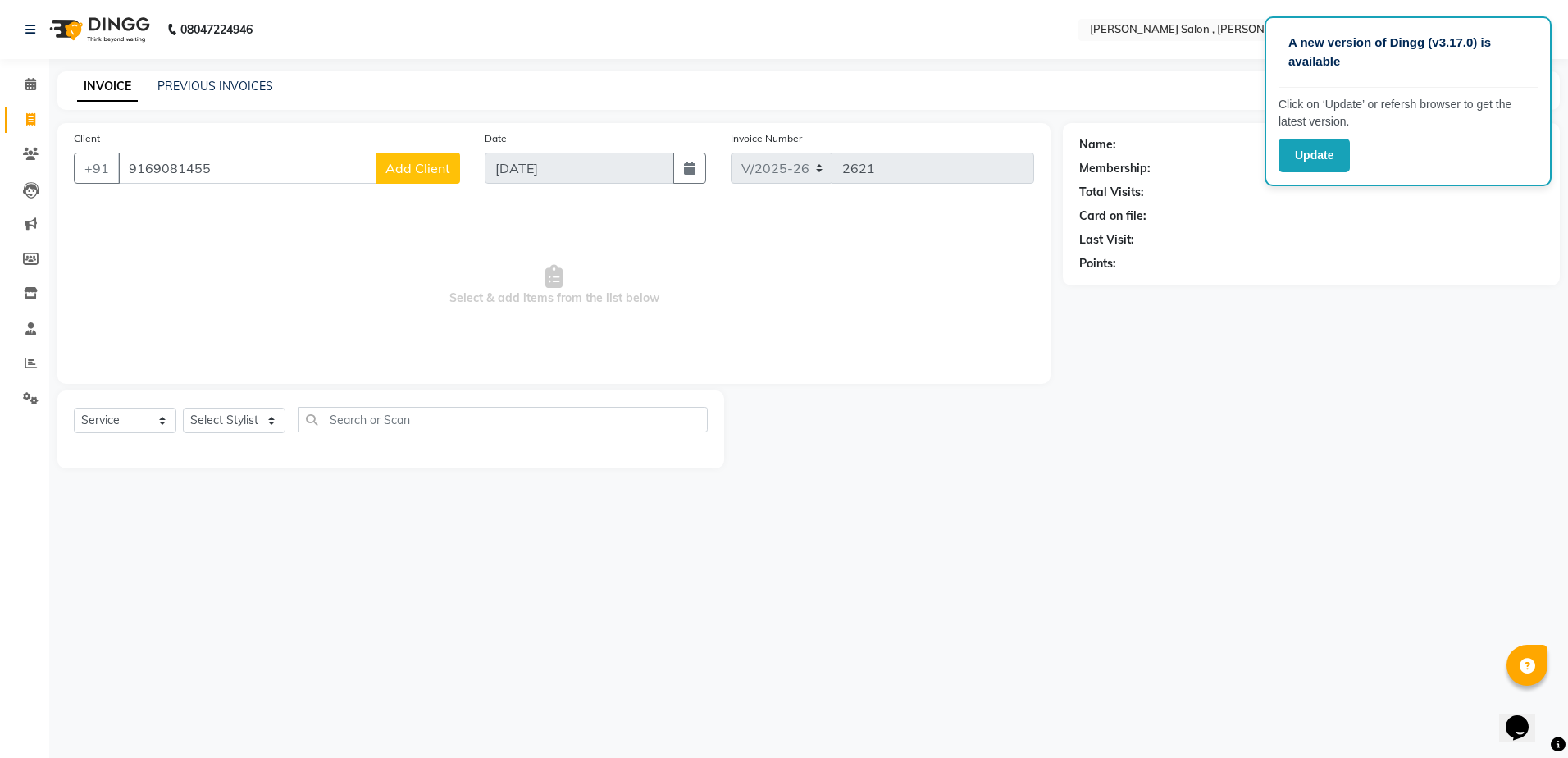
type input "9169081455"
click at [427, 164] on span "Add Client" at bounding box center [418, 168] width 64 height 17
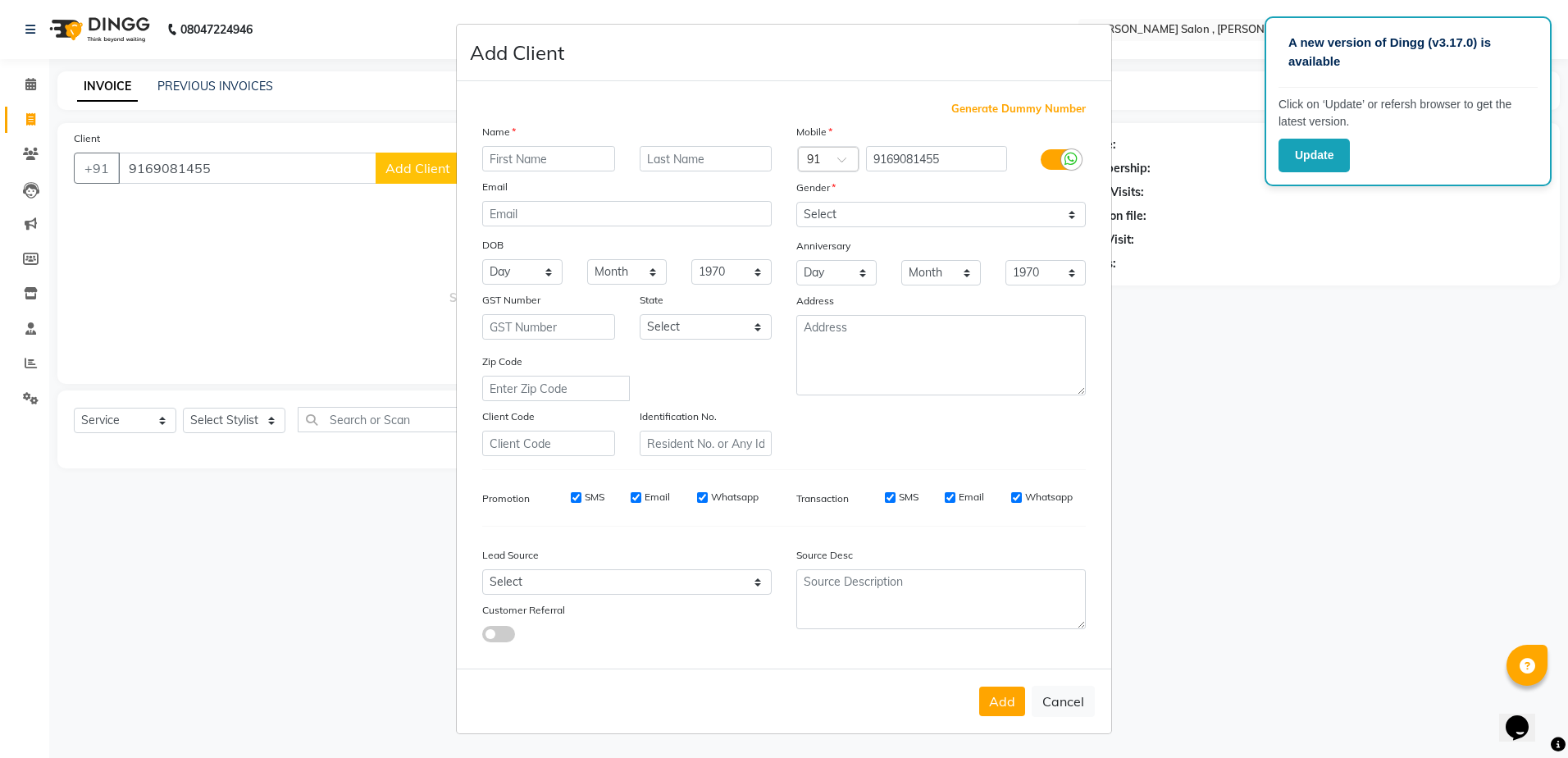
click at [542, 160] on input "text" at bounding box center [548, 159] width 133 height 26
type input "akansha"
click at [837, 196] on div "Gender" at bounding box center [940, 190] width 314 height 23
drag, startPoint x: 837, startPoint y: 206, endPoint x: 846, endPoint y: 196, distance: 13.5
click at [838, 204] on select "Select [DEMOGRAPHIC_DATA] [DEMOGRAPHIC_DATA] Other Prefer Not To Say" at bounding box center [941, 214] width 290 height 26
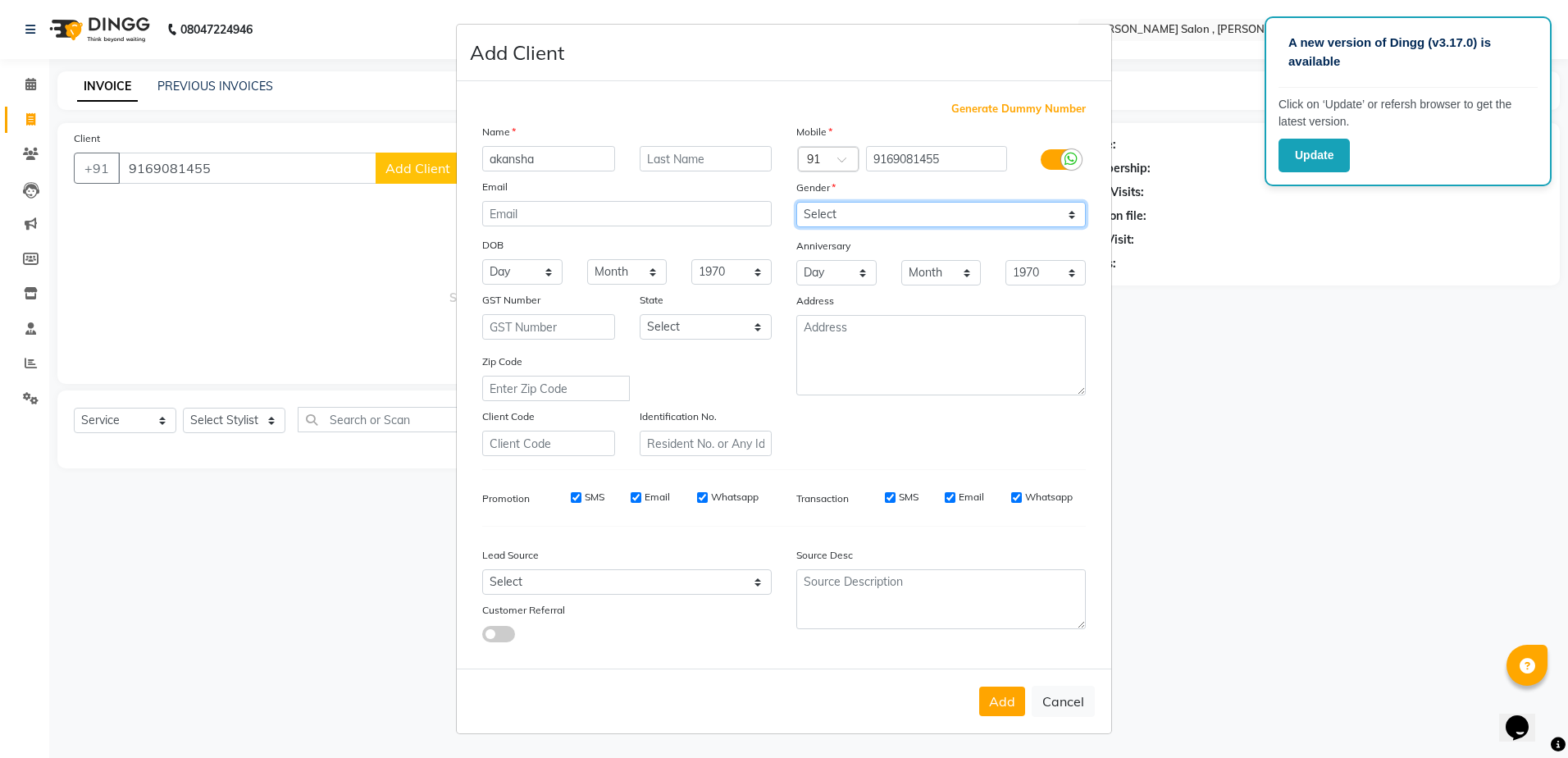
select select "[DEMOGRAPHIC_DATA]"
click at [796, 201] on select "Select [DEMOGRAPHIC_DATA] [DEMOGRAPHIC_DATA] Other Prefer Not To Say" at bounding box center [941, 214] width 290 height 26
click at [1004, 699] on button "Add" at bounding box center [1002, 701] width 46 height 30
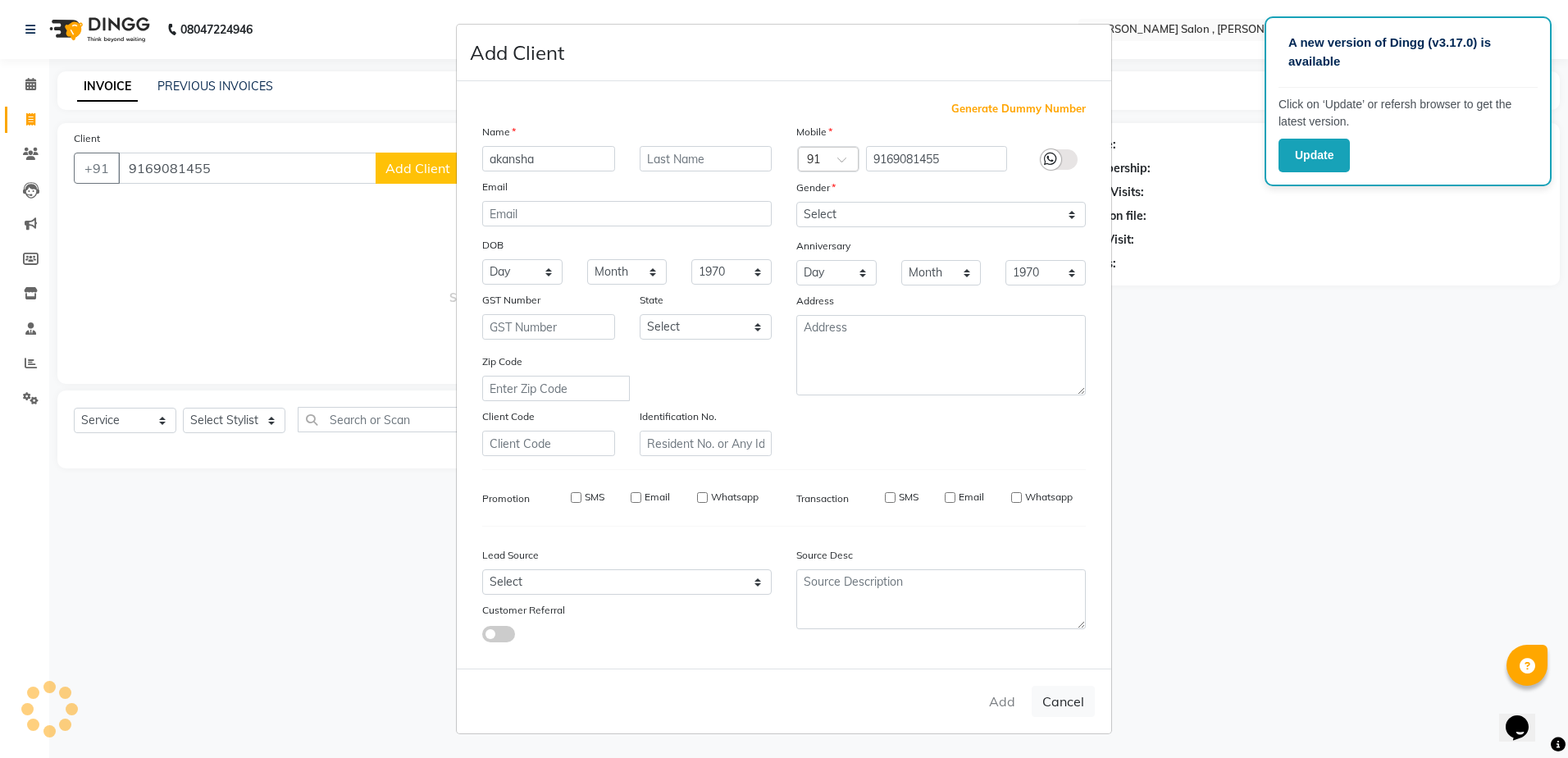
type input "91******55"
select select
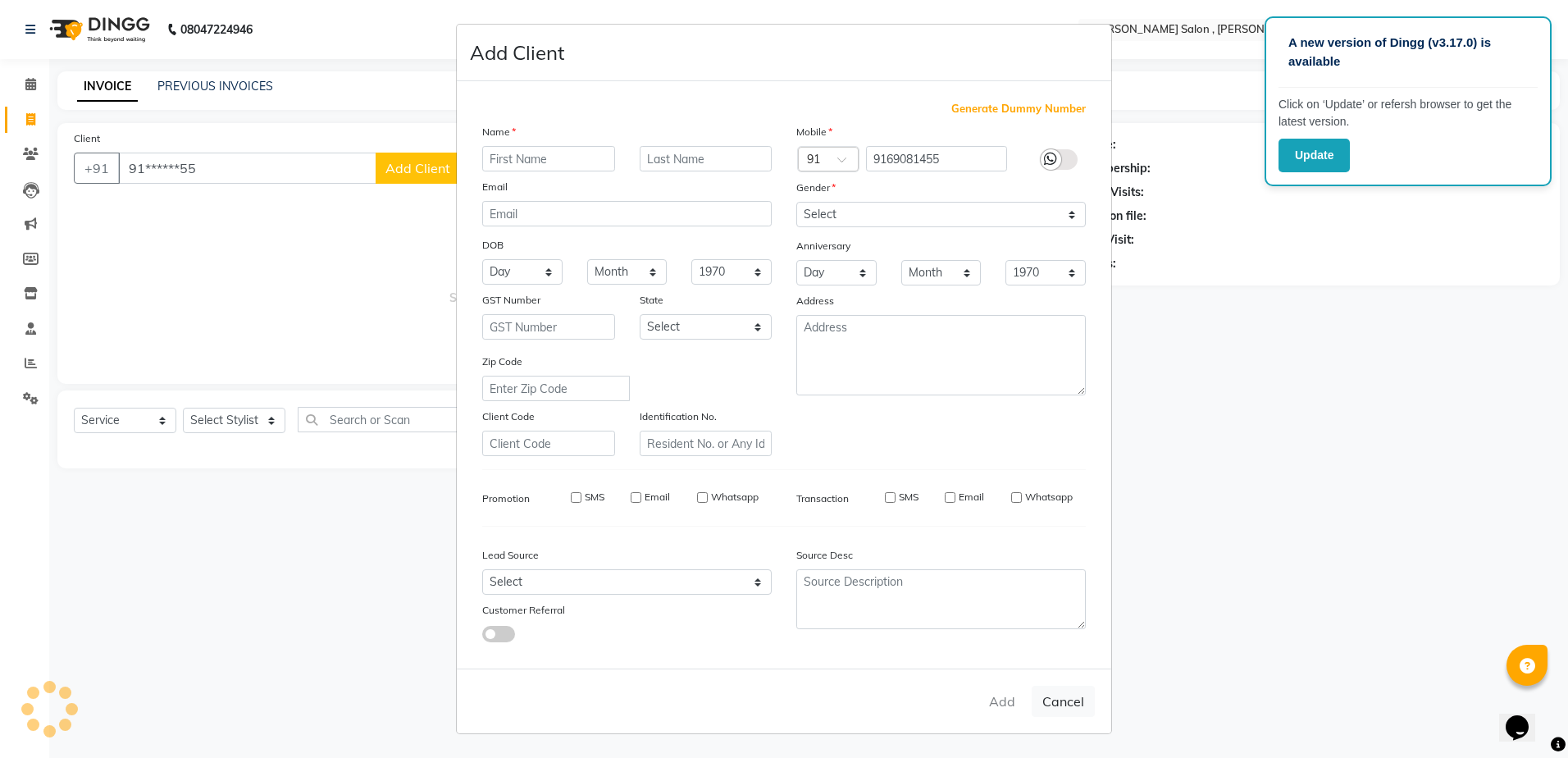
select select
checkbox input "false"
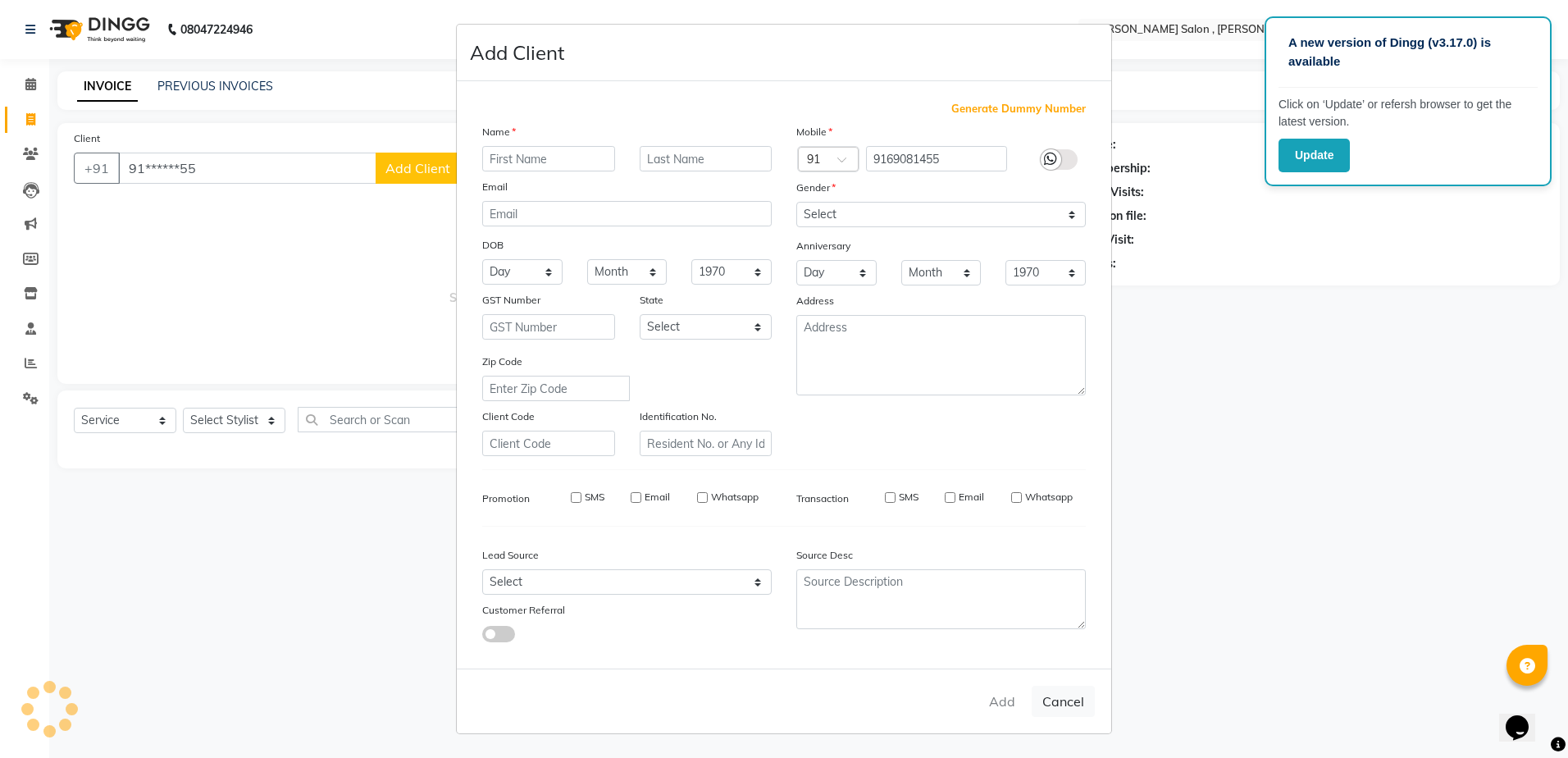
checkbox input "false"
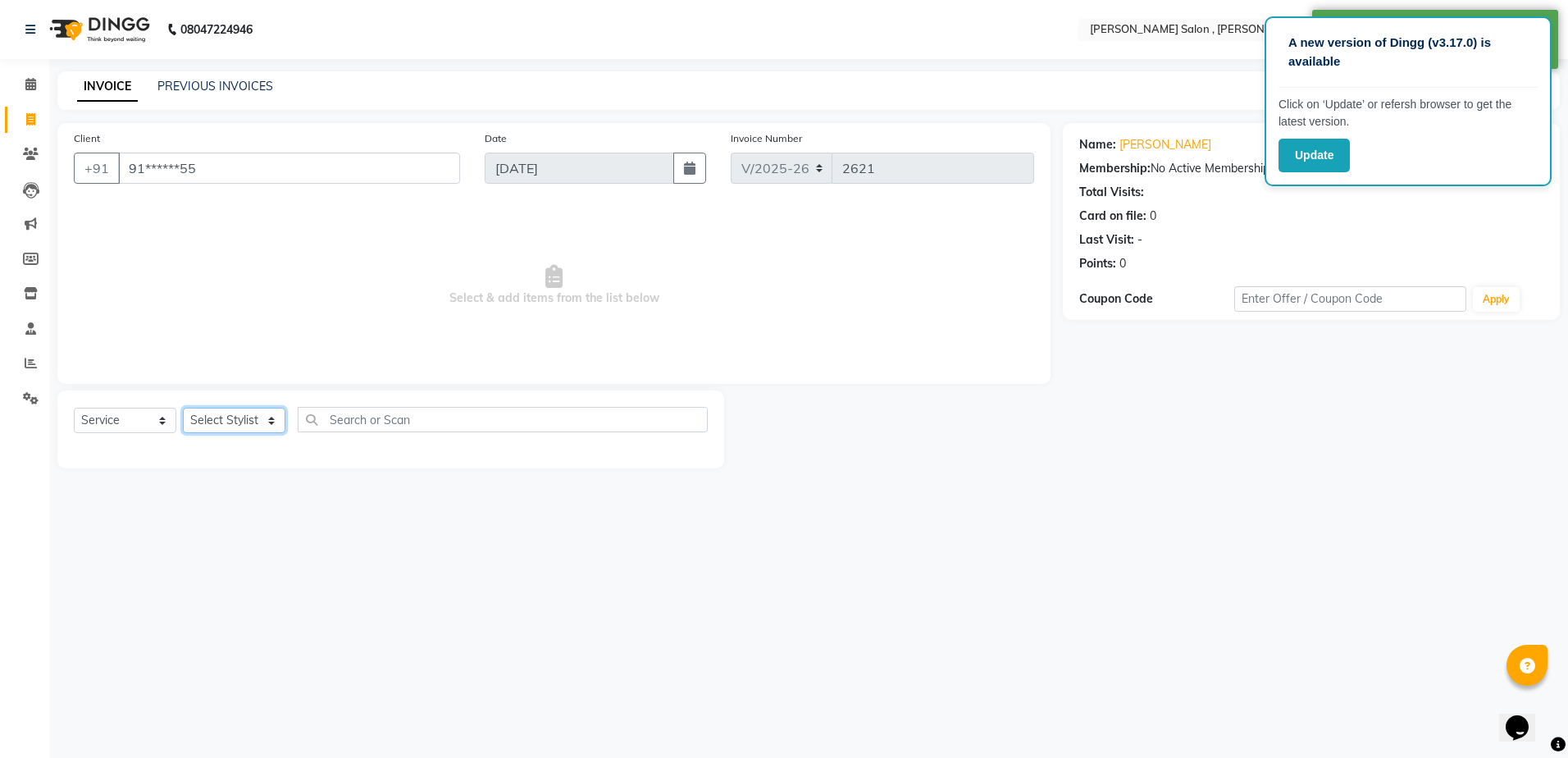
click at [268, 415] on select "Select Stylist [PERSON_NAME] [PERSON_NAME] HARSH isha pal [PERSON_NAME] [PERSON…" at bounding box center [233, 421] width 102 height 26
select select "21935"
click at [182, 408] on select "Select Stylist [PERSON_NAME] [PERSON_NAME] HARSH isha pal [PERSON_NAME] [PERSON…" at bounding box center [233, 421] width 102 height 26
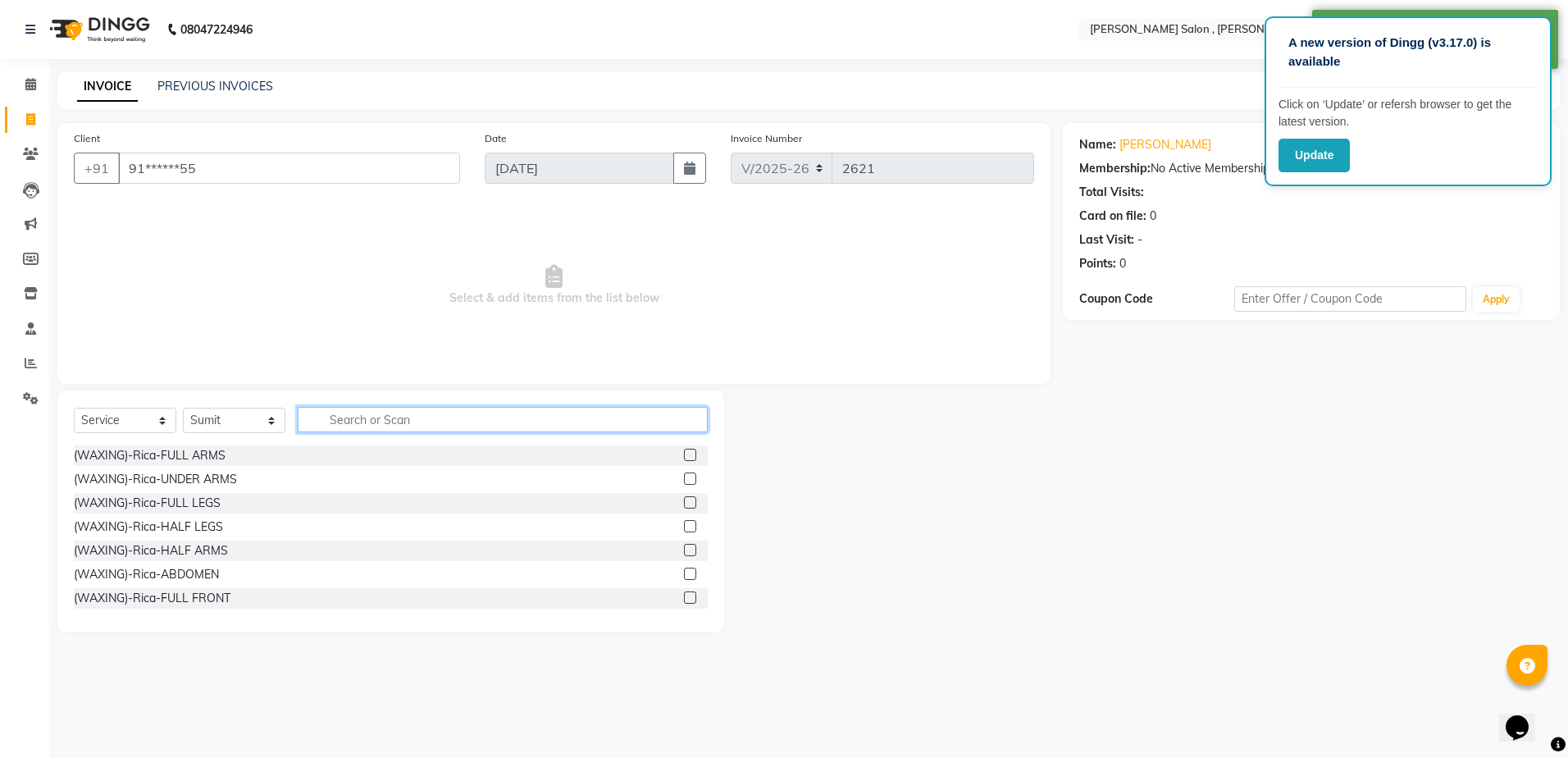
click at [436, 420] on input "text" at bounding box center [502, 420] width 410 height 26
type input "j"
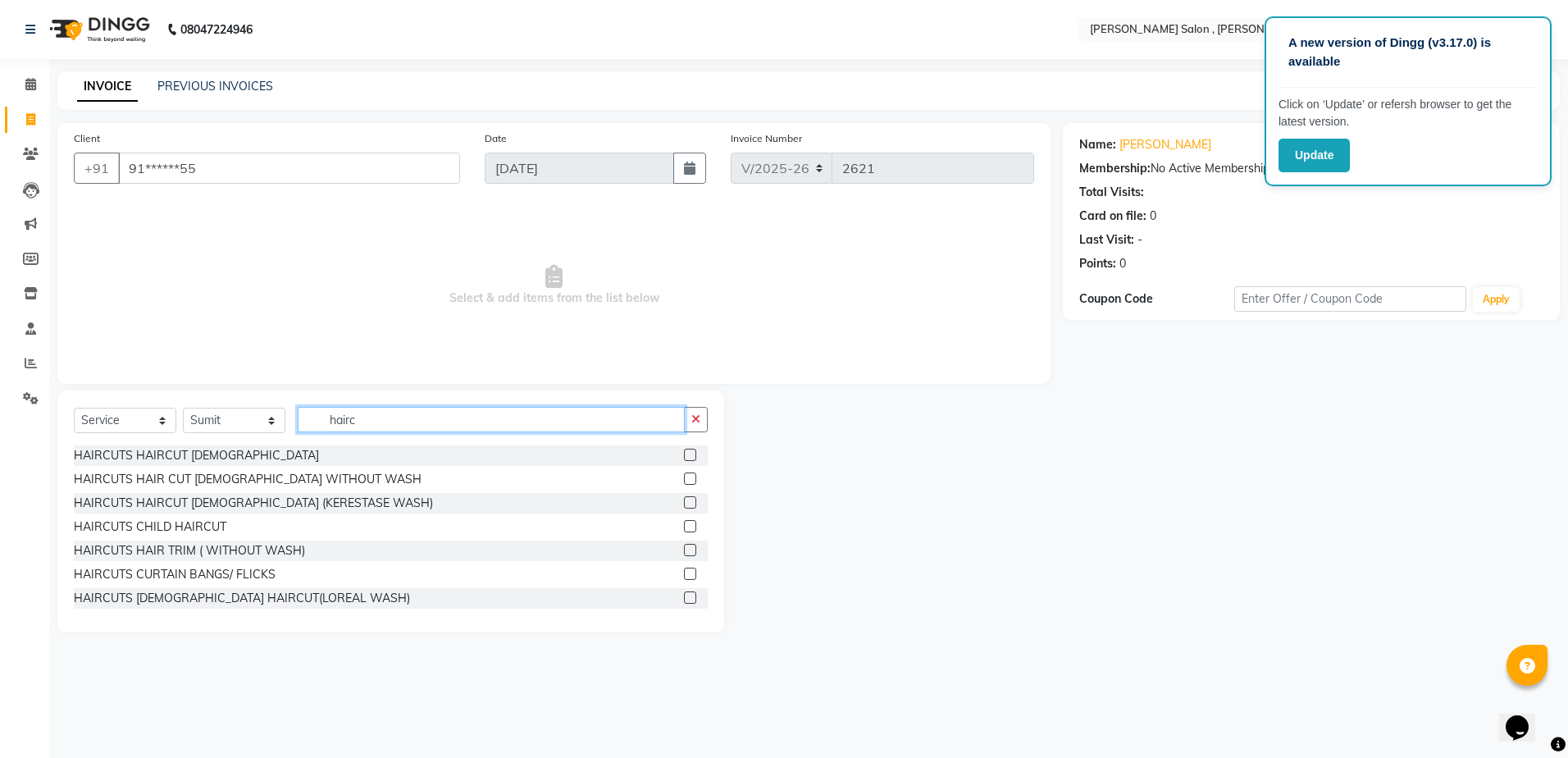
type input "hairc"
click at [684, 599] on label at bounding box center [690, 597] width 12 height 12
click at [684, 599] on input "checkbox" at bounding box center [689, 598] width 11 height 11
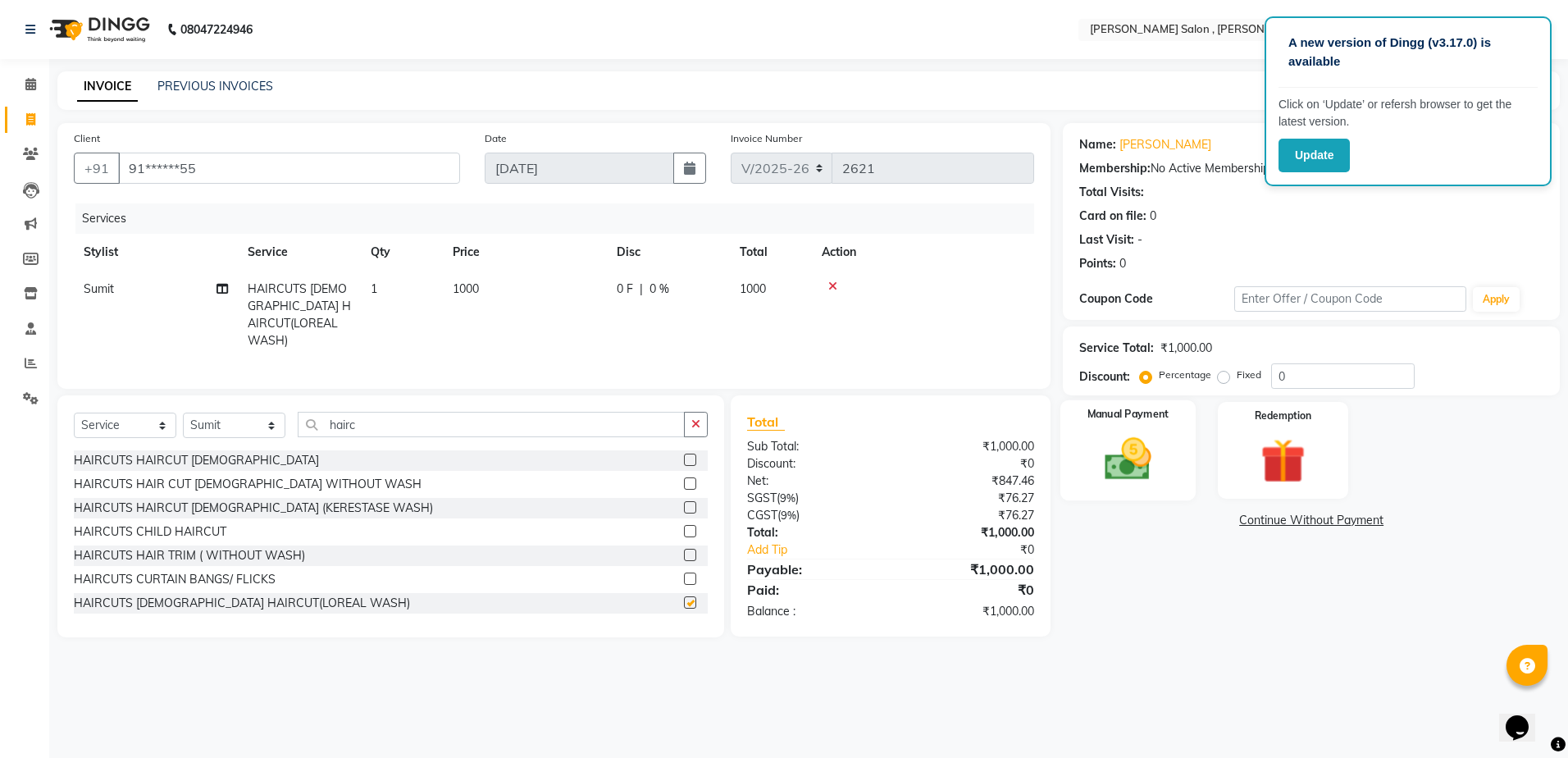
checkbox input "false"
click at [1091, 476] on img at bounding box center [1128, 459] width 76 height 55
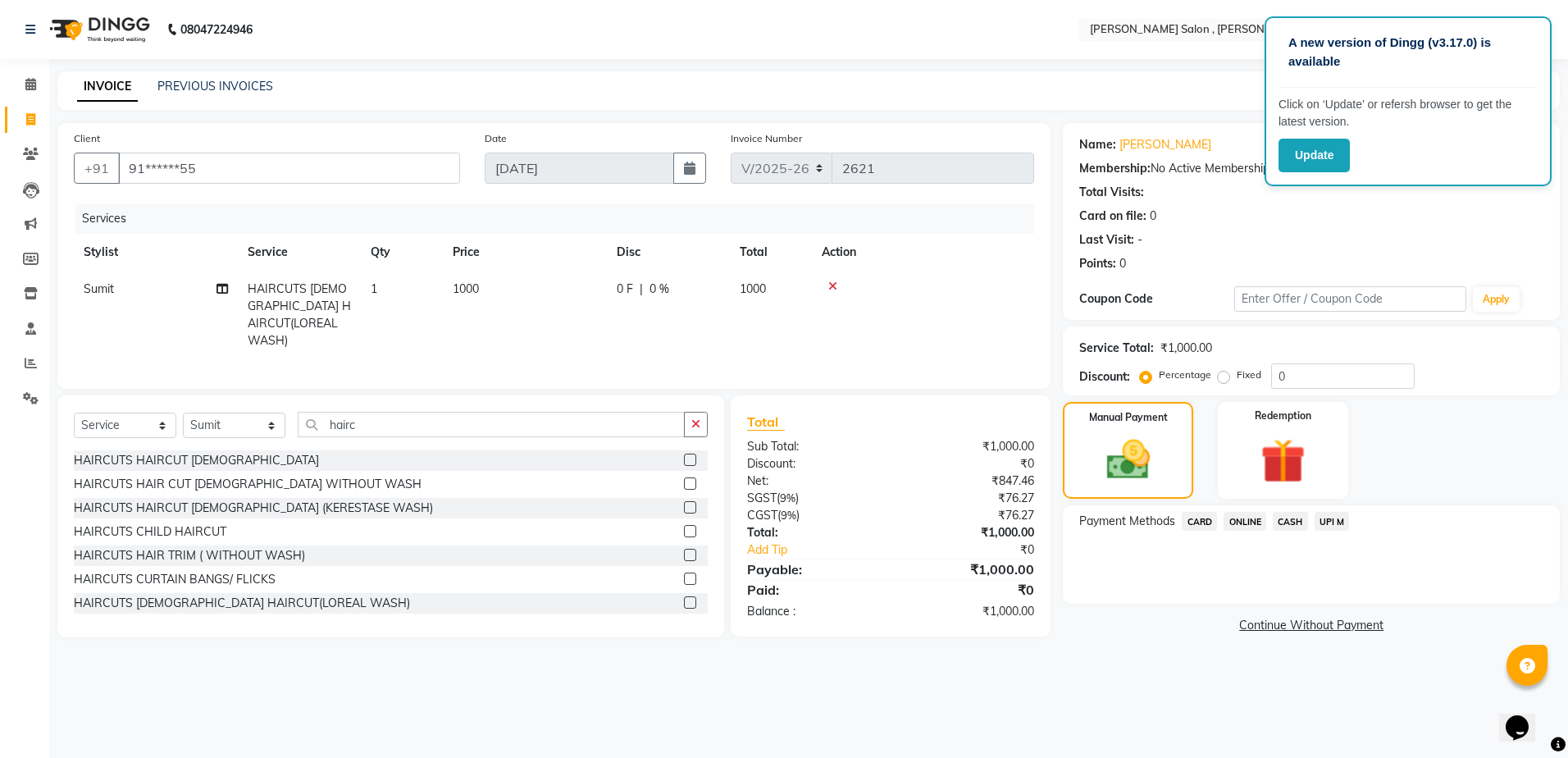
click at [1225, 526] on span "ONLINE" at bounding box center [1245, 521] width 43 height 19
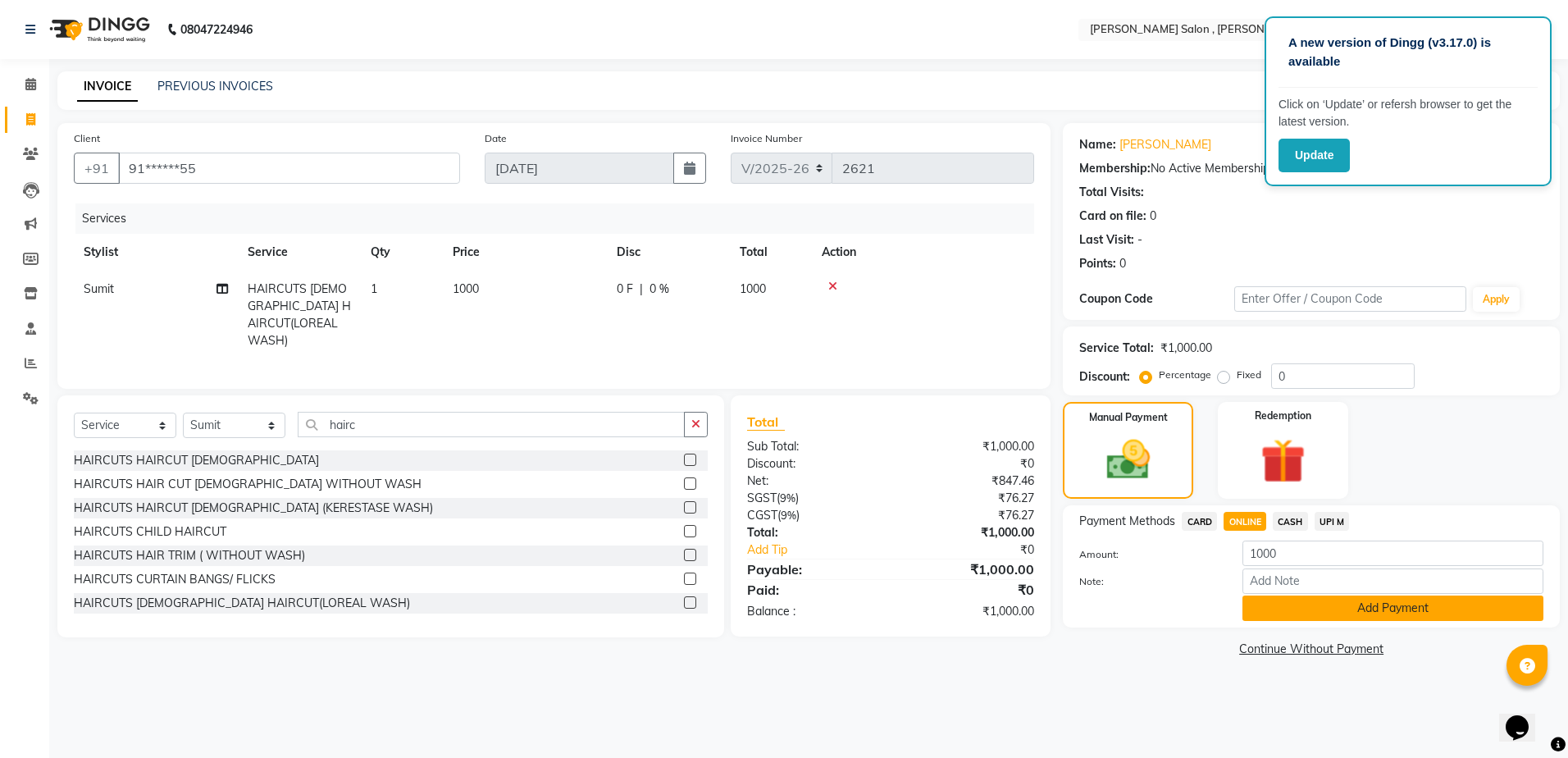
click at [1266, 616] on button "Add Payment" at bounding box center [1392, 608] width 301 height 26
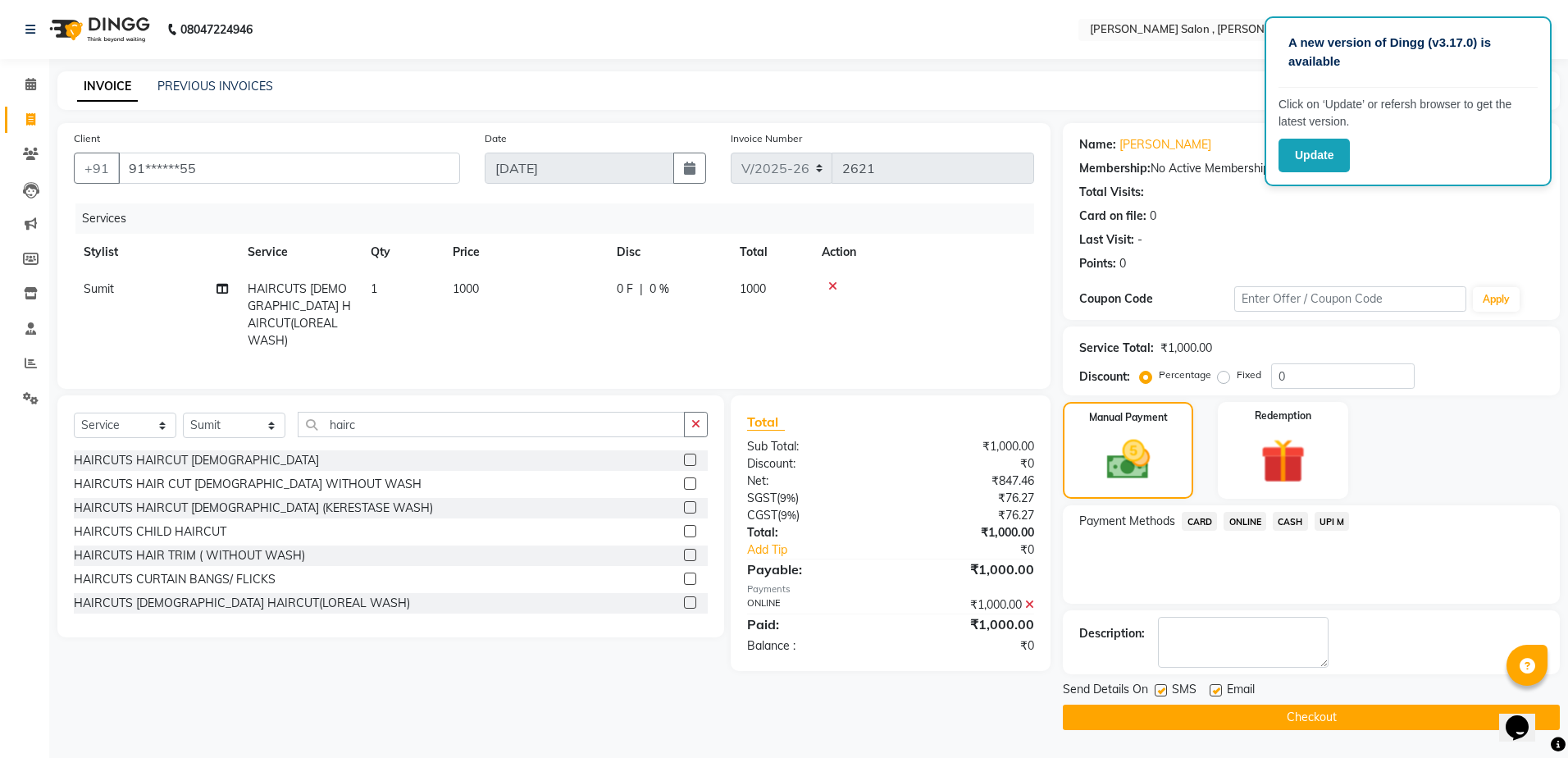
click at [1153, 694] on div "Send Details On SMS Email" at bounding box center [1311, 691] width 497 height 21
click at [1160, 690] on label at bounding box center [1160, 691] width 12 height 12
click at [1160, 690] on input "checkbox" at bounding box center [1159, 691] width 11 height 11
checkbox input "false"
click at [1210, 691] on label at bounding box center [1216, 691] width 12 height 12
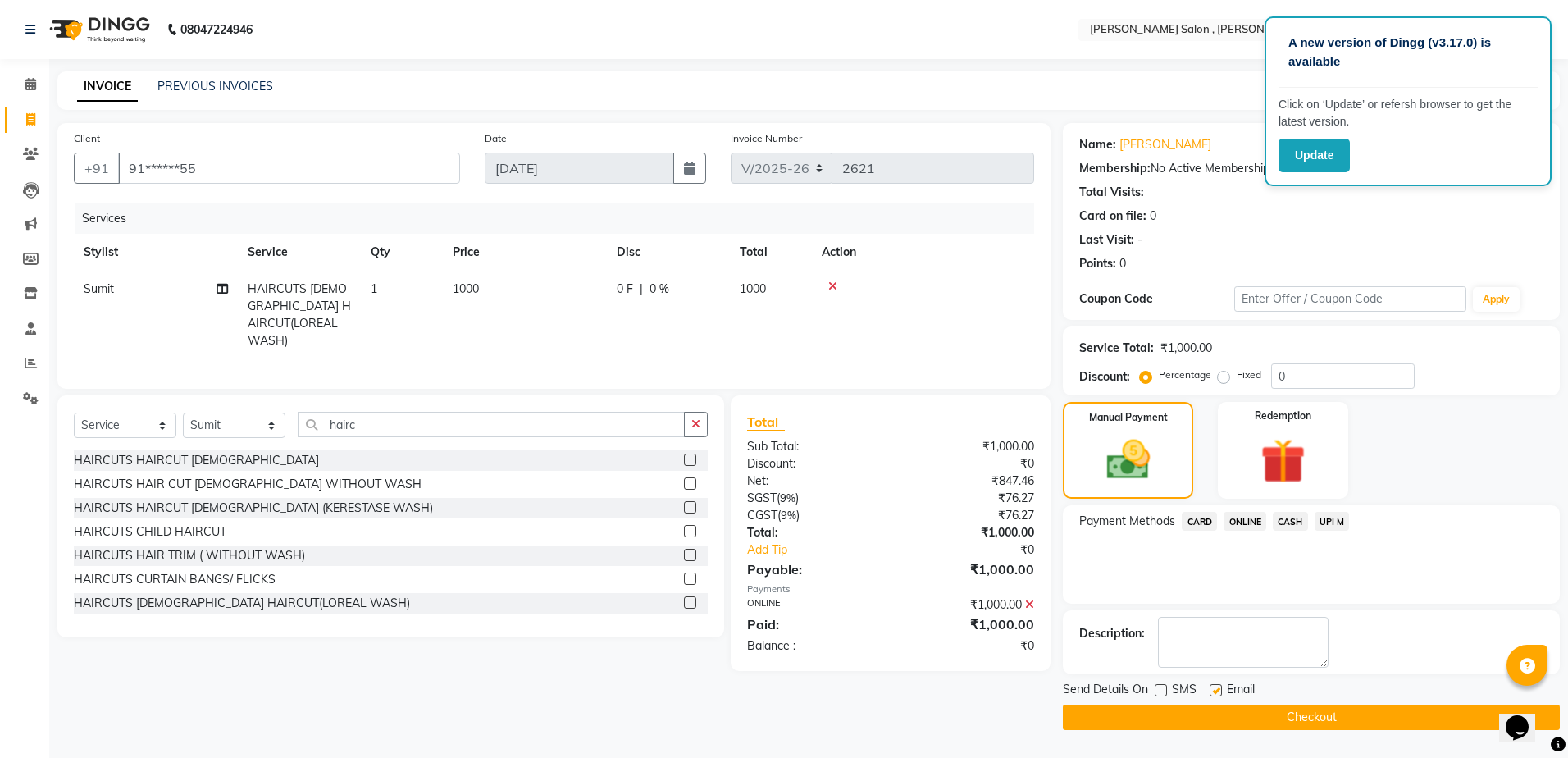
click at [1210, 691] on input "checkbox" at bounding box center [1215, 691] width 11 height 11
checkbox input "false"
click at [1209, 706] on button "Checkout" at bounding box center [1311, 717] width 497 height 26
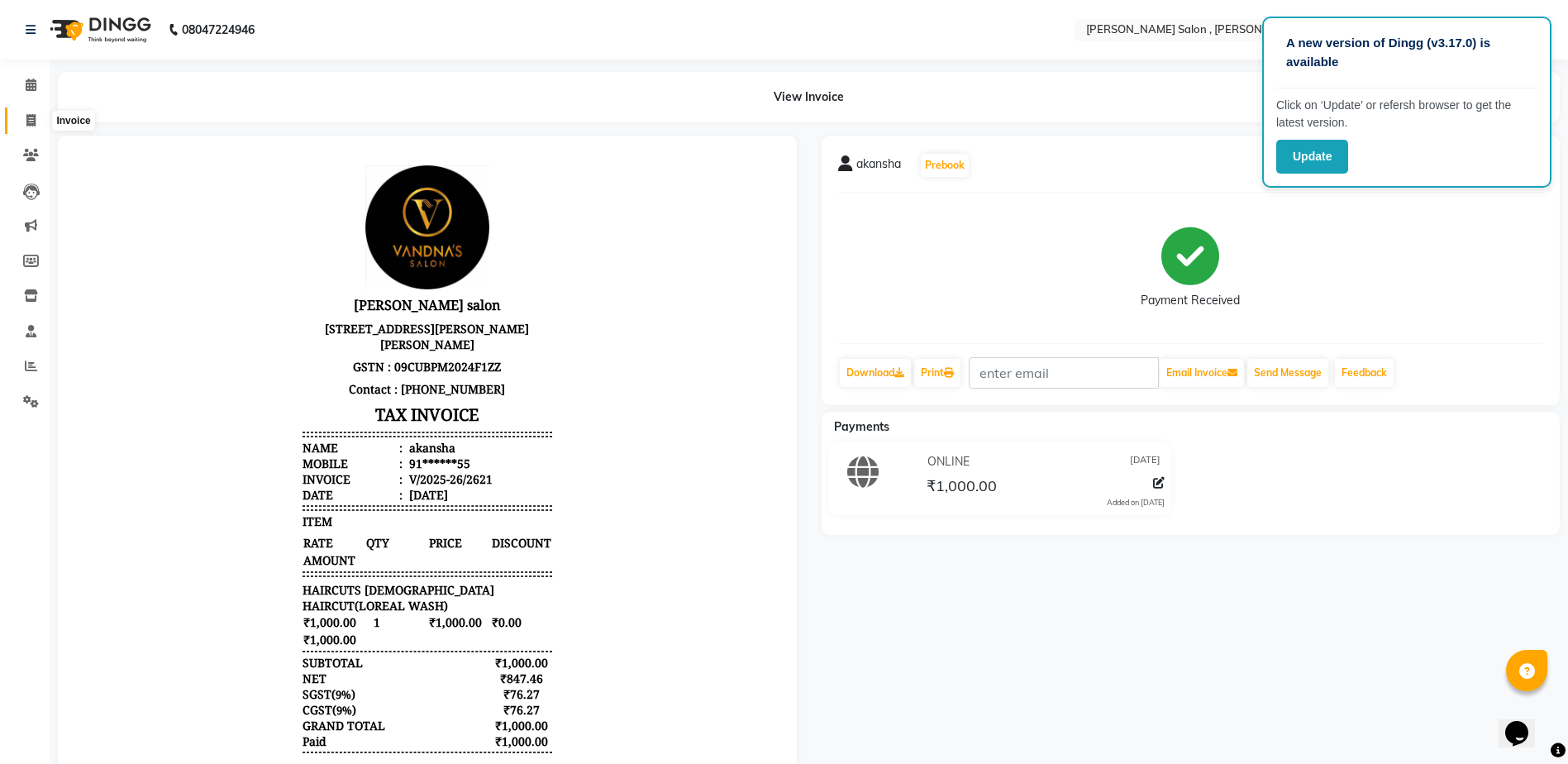
click at [38, 117] on span at bounding box center [31, 121] width 29 height 19
select select "service"
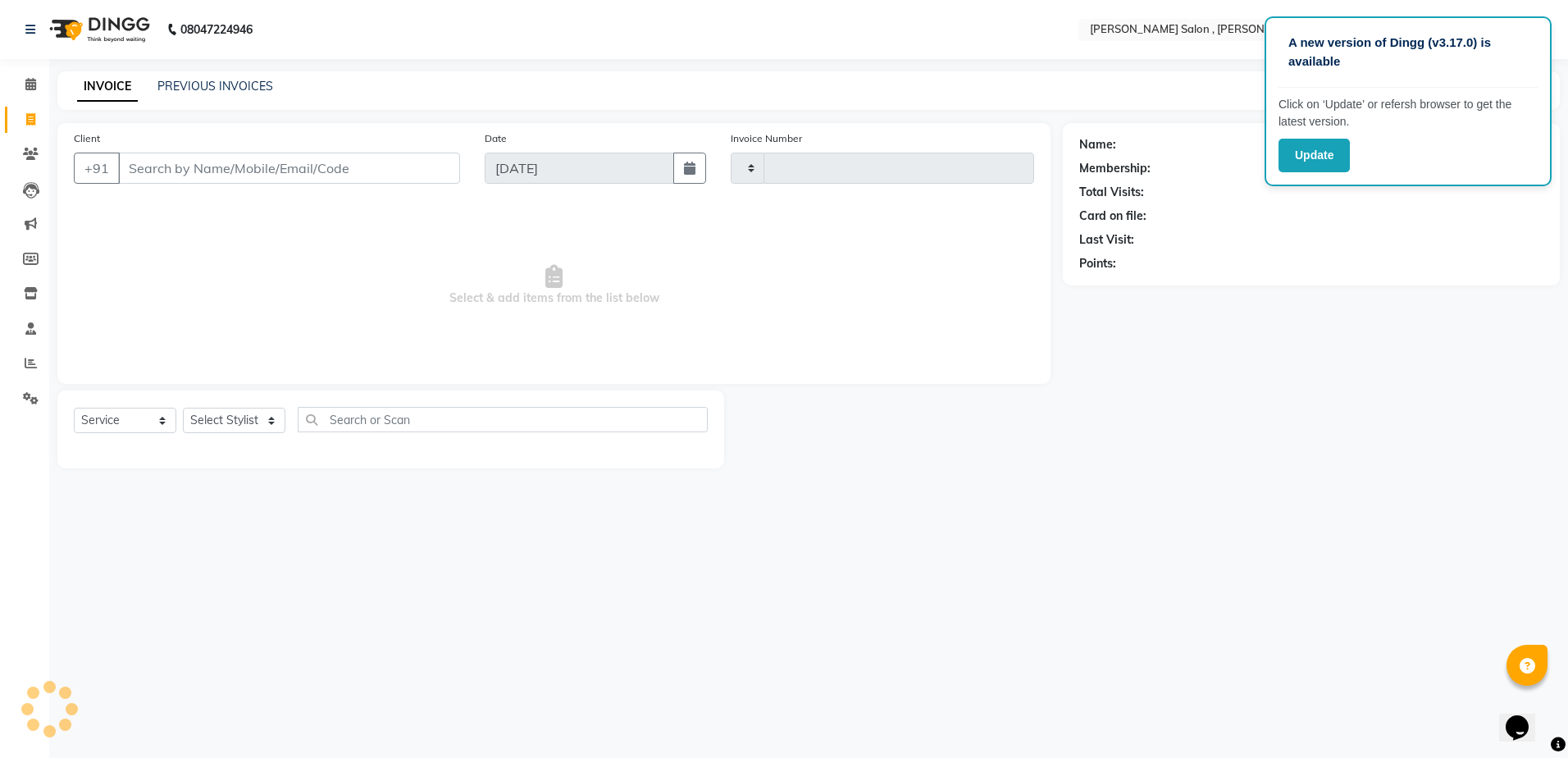
type input "2622"
select select "4120"
click at [140, 170] on input "Client" at bounding box center [289, 168] width 342 height 31
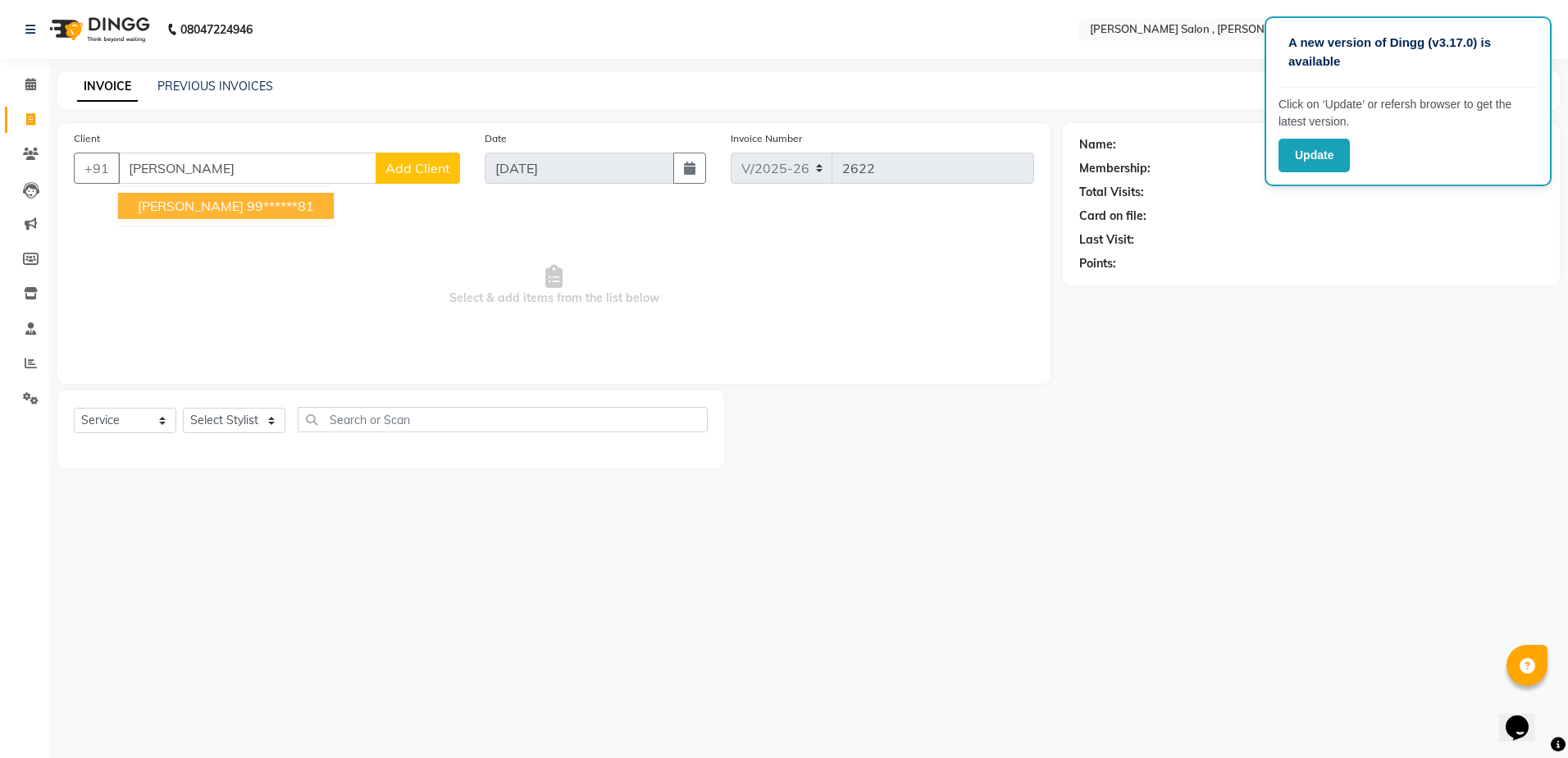
click at [257, 218] on button "[PERSON_NAME] 99******81" at bounding box center [225, 205] width 215 height 26
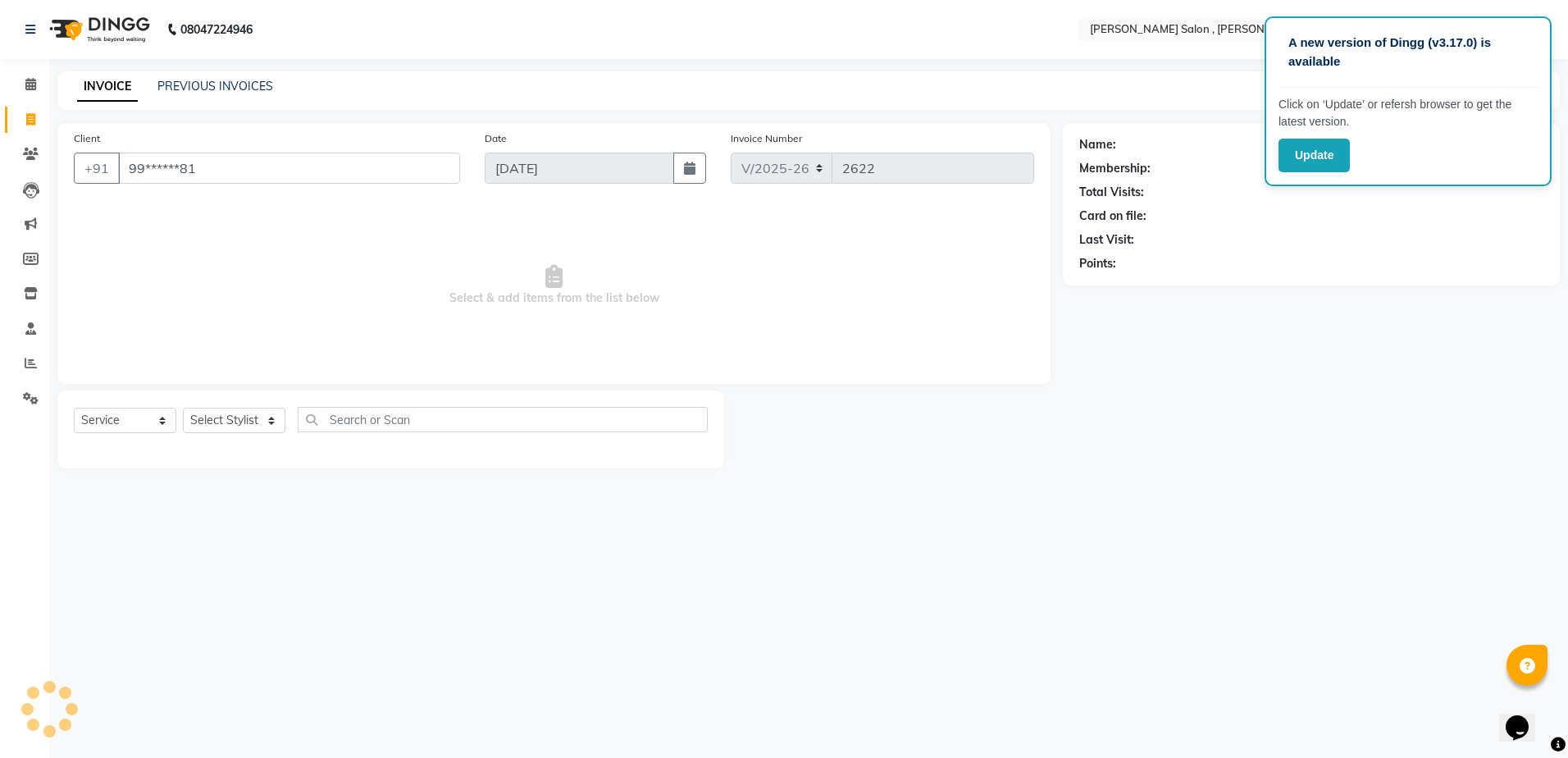
type input "99******81"
click at [257, 411] on select "Select Stylist [PERSON_NAME] [PERSON_NAME] HARSH isha pal [PERSON_NAME] [PERSON…" at bounding box center [233, 421] width 102 height 26
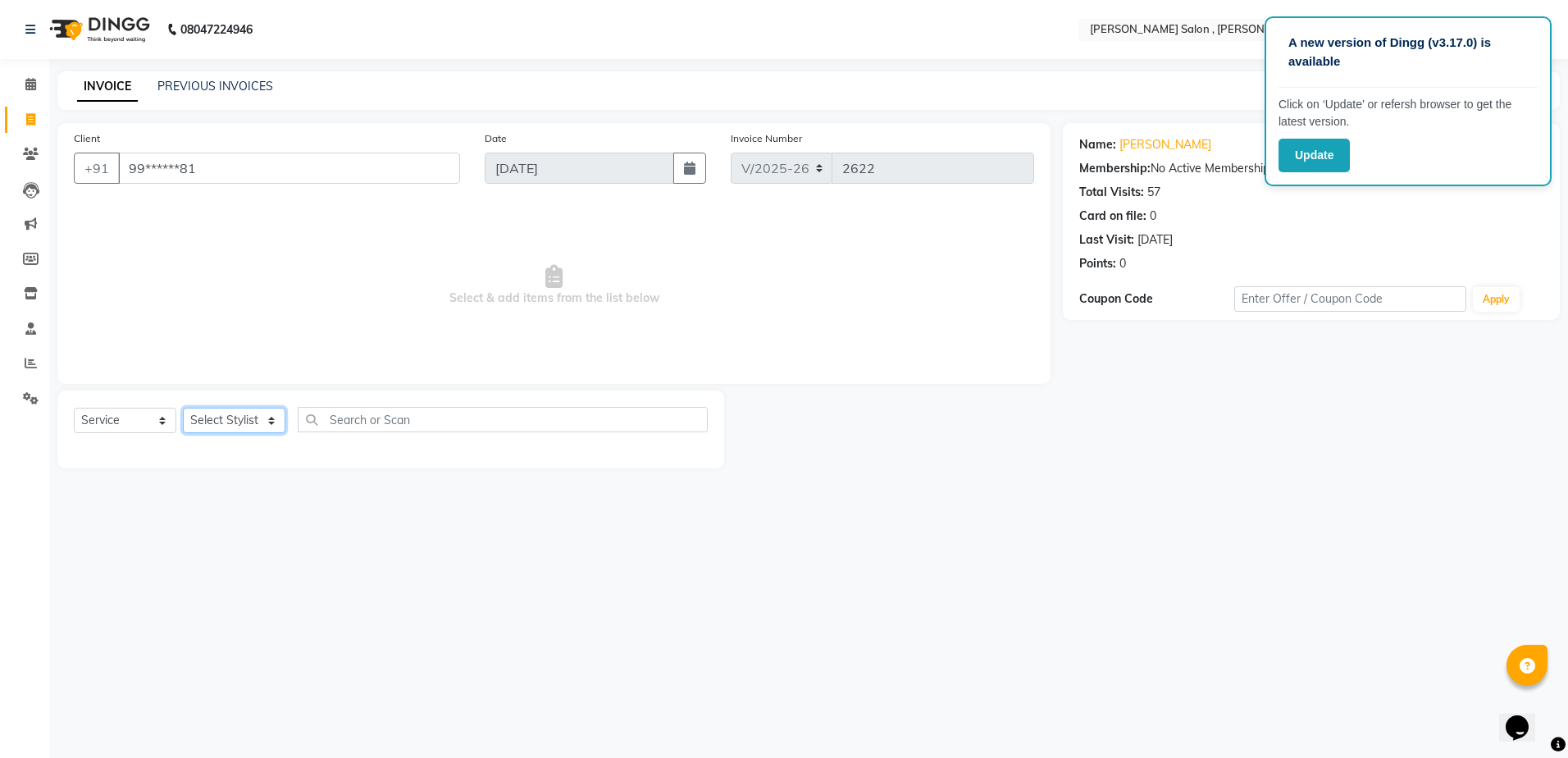
select select "65130"
click at [182, 408] on select "Select Stylist [PERSON_NAME] [PERSON_NAME] HARSH isha pal [PERSON_NAME] [PERSON…" at bounding box center [233, 421] width 102 height 26
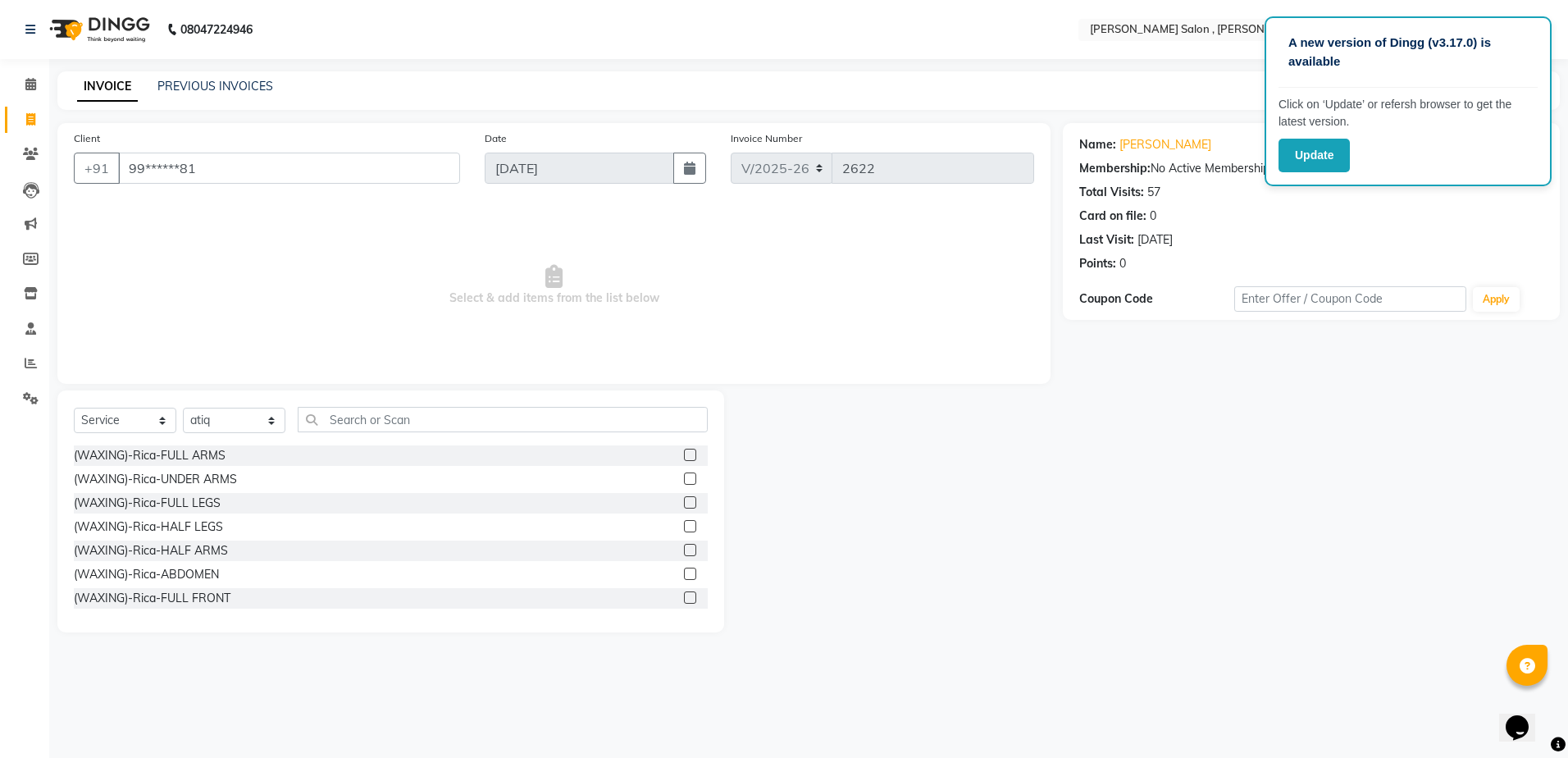
click at [342, 398] on div "Select Service Product Membership Package Voucher Prepaid Gift Card Select Styl…" at bounding box center [391, 512] width 666 height 242
click at [343, 406] on div "Select Service Product Membership Package Voucher Prepaid Gift Card Select Styl…" at bounding box center [391, 512] width 666 height 242
click at [343, 409] on input "text" at bounding box center [502, 420] width 410 height 26
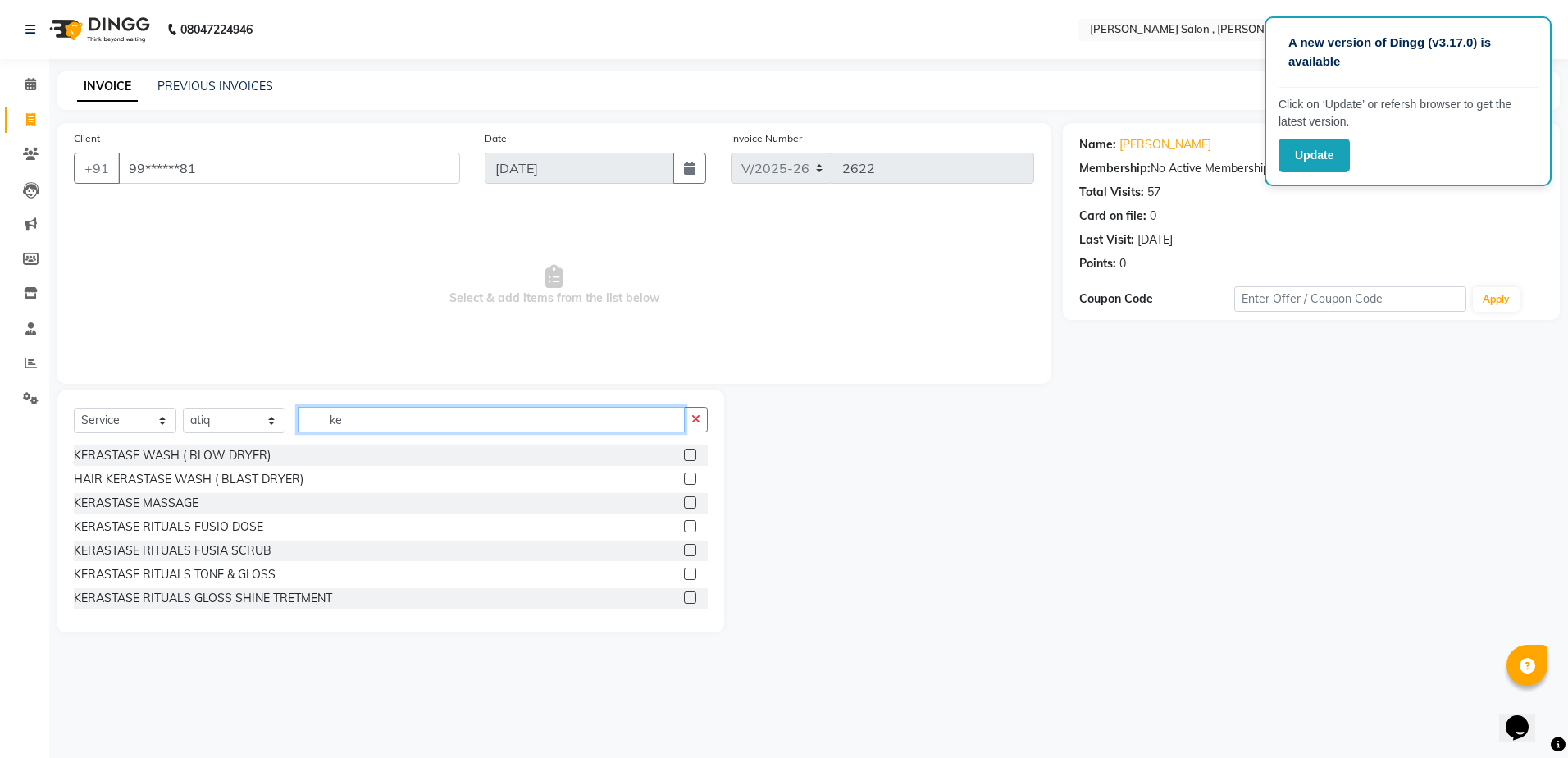
type input "k"
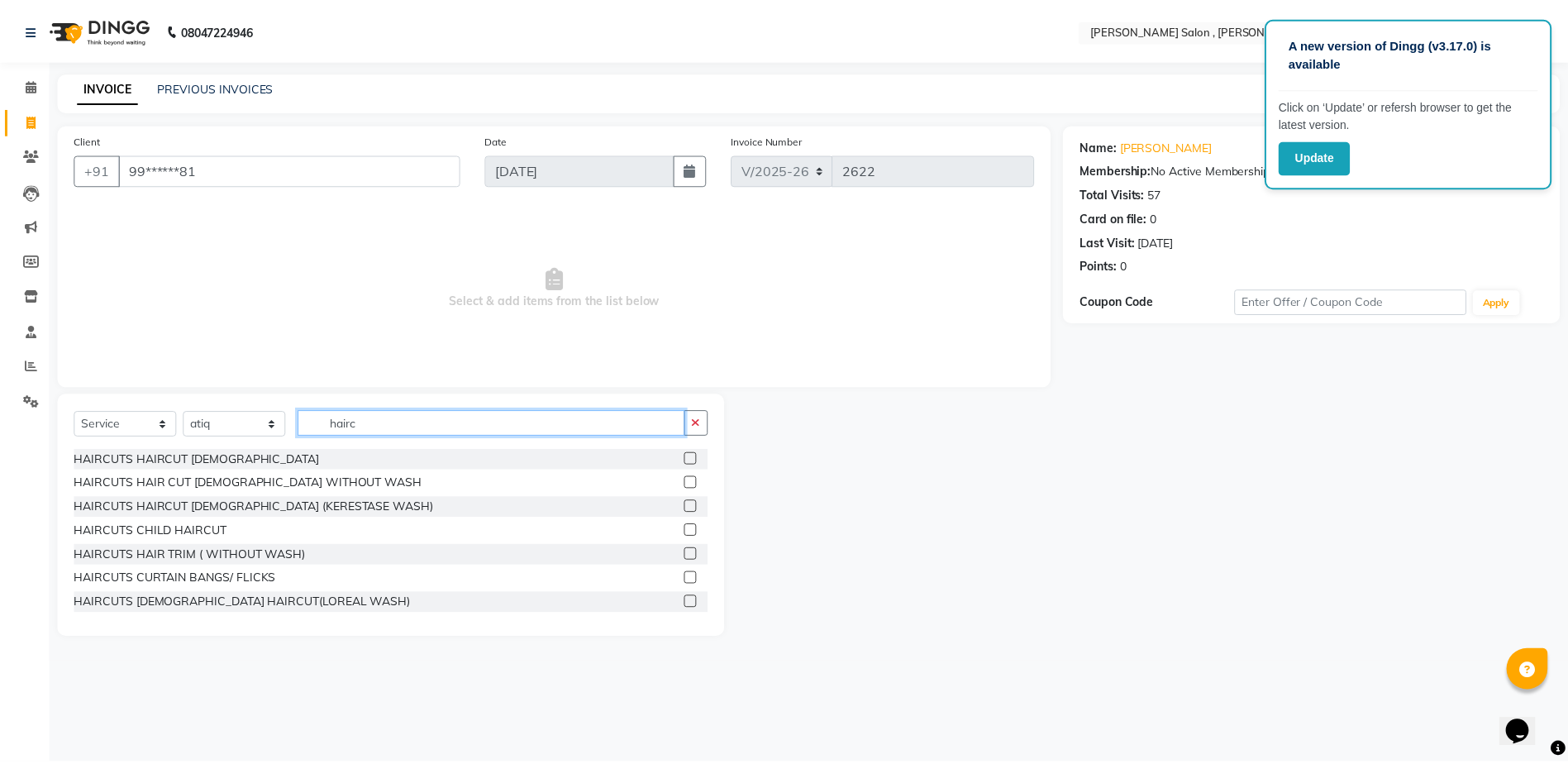
scroll to position [83, 0]
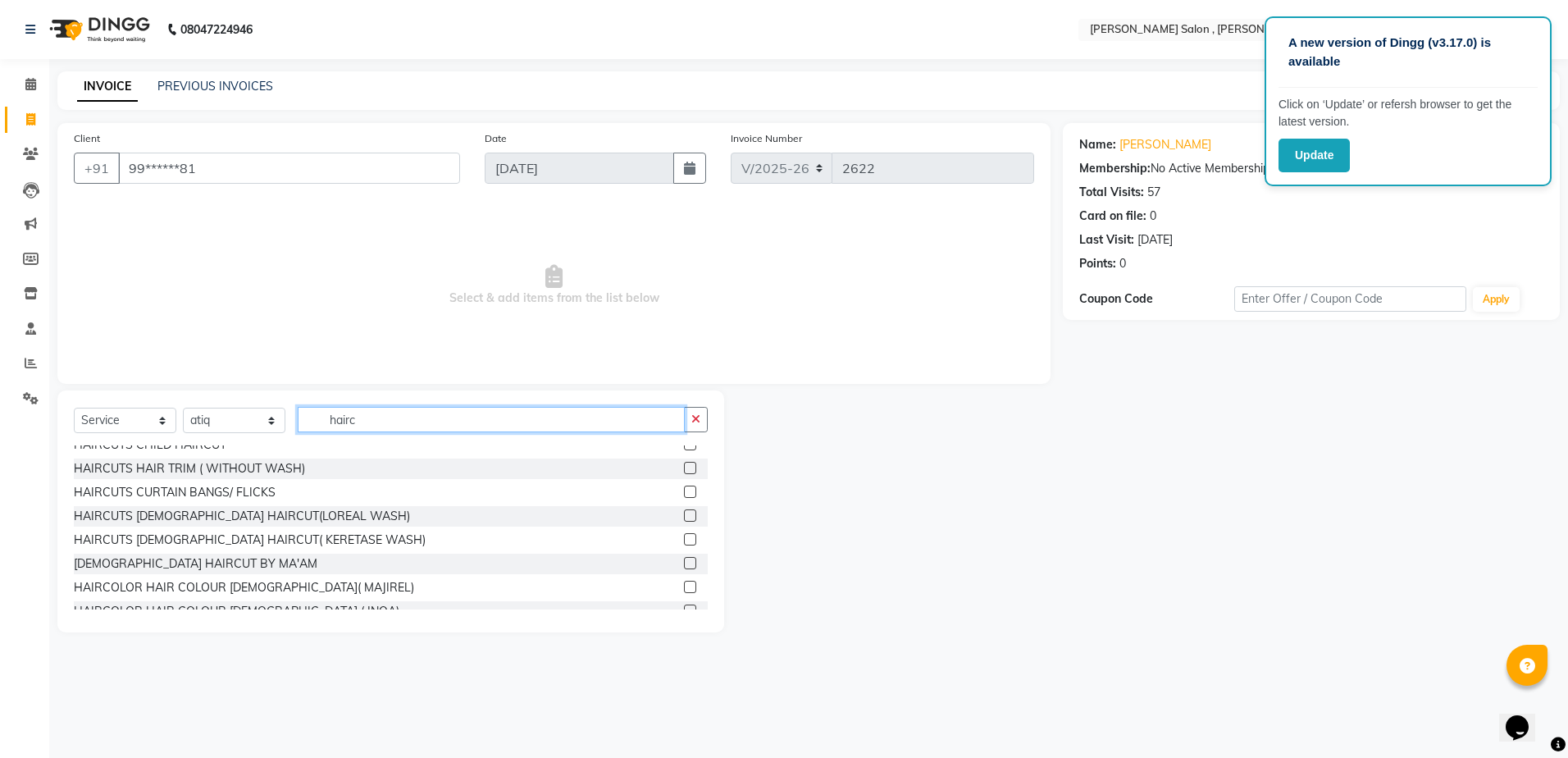
type input "hairc"
click at [684, 534] on label at bounding box center [690, 539] width 12 height 12
click at [684, 535] on input "checkbox" at bounding box center [689, 540] width 11 height 11
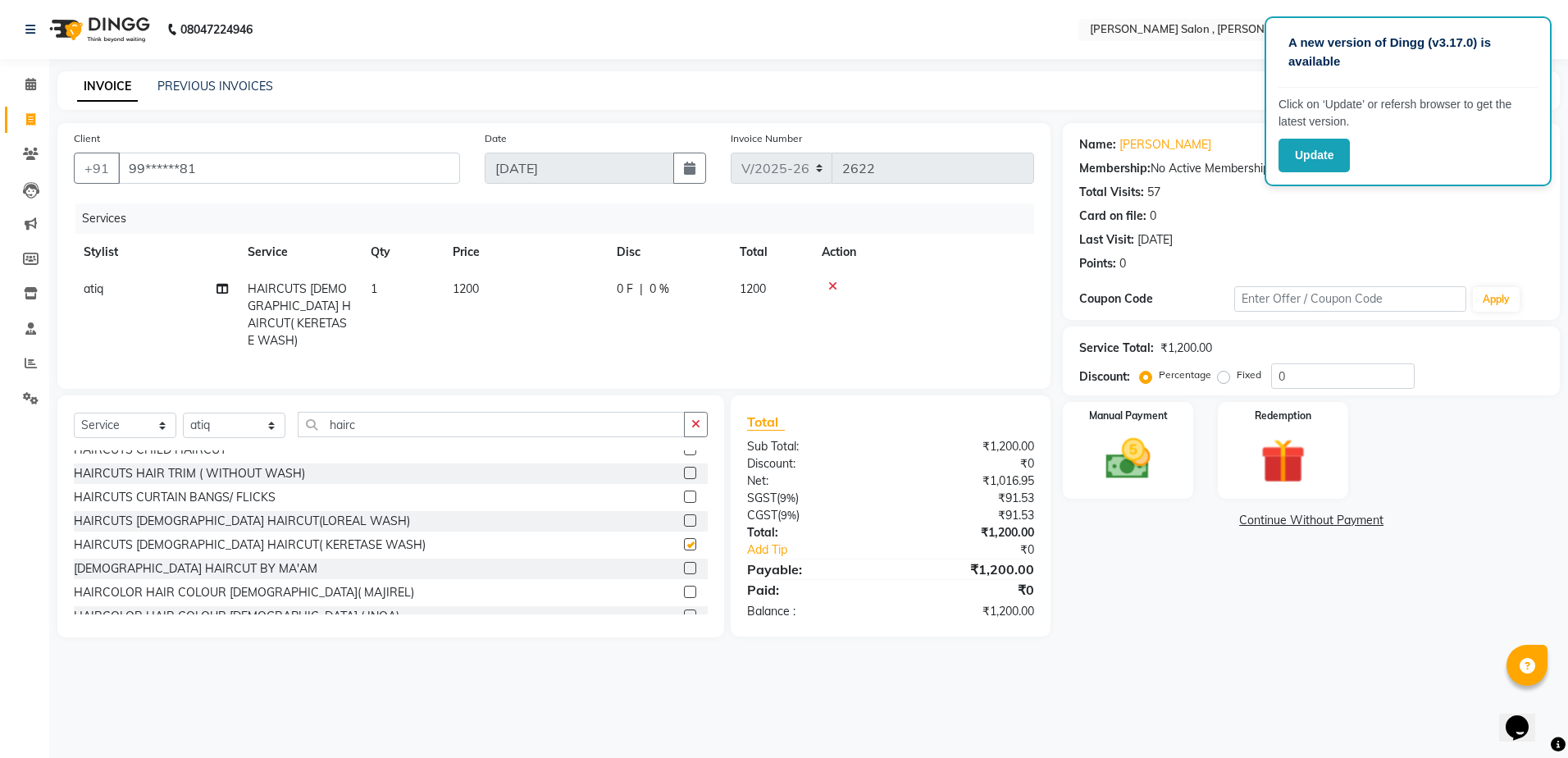
checkbox input "false"
click at [1237, 377] on label "Fixed" at bounding box center [1249, 374] width 25 height 15
click at [1224, 377] on input "Fixed" at bounding box center [1227, 375] width 12 height 12
radio input "true"
click at [1359, 383] on input "0" at bounding box center [1343, 376] width 144 height 26
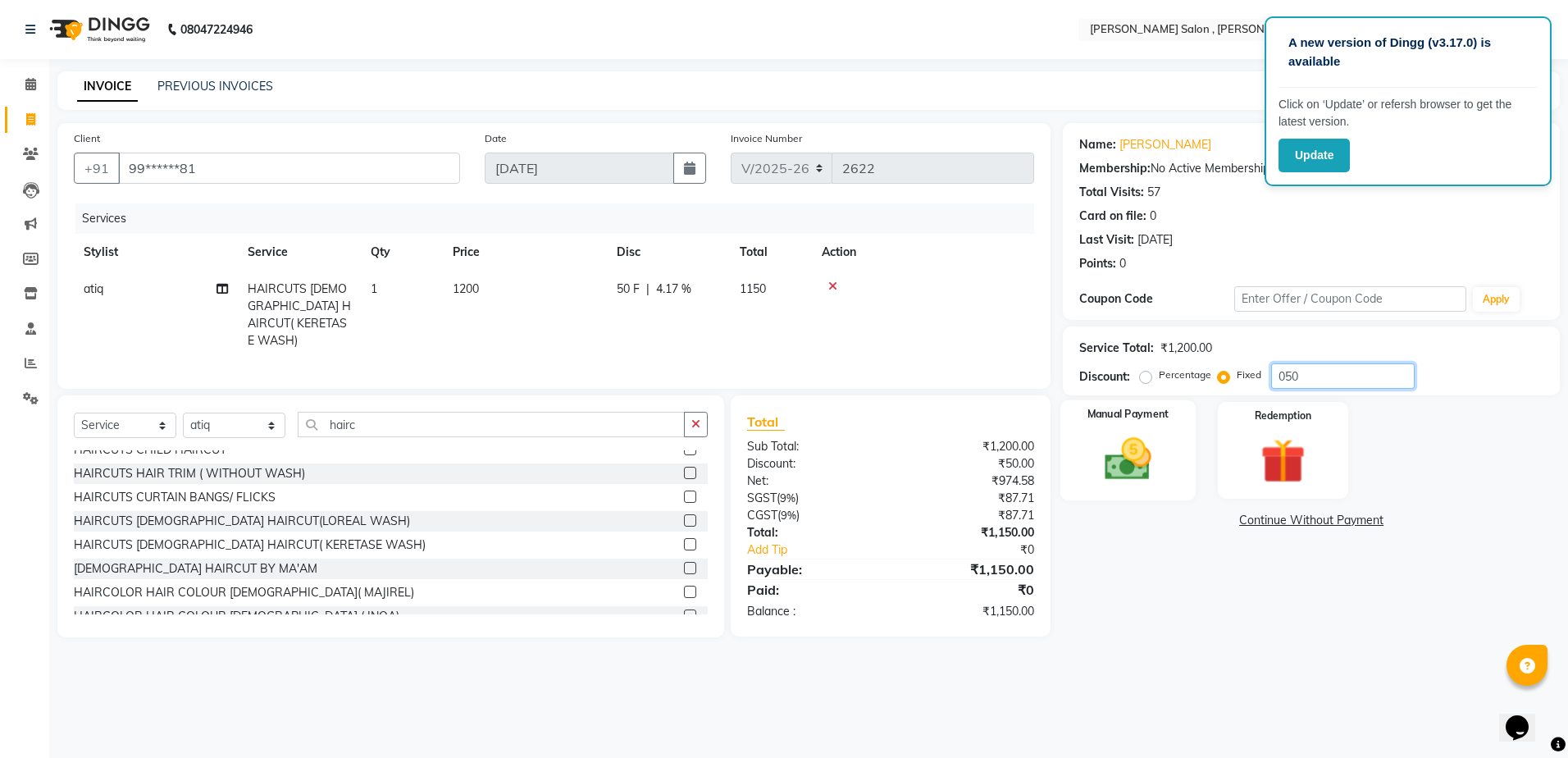
type input "050"
click at [1113, 481] on img at bounding box center [1128, 459] width 76 height 55
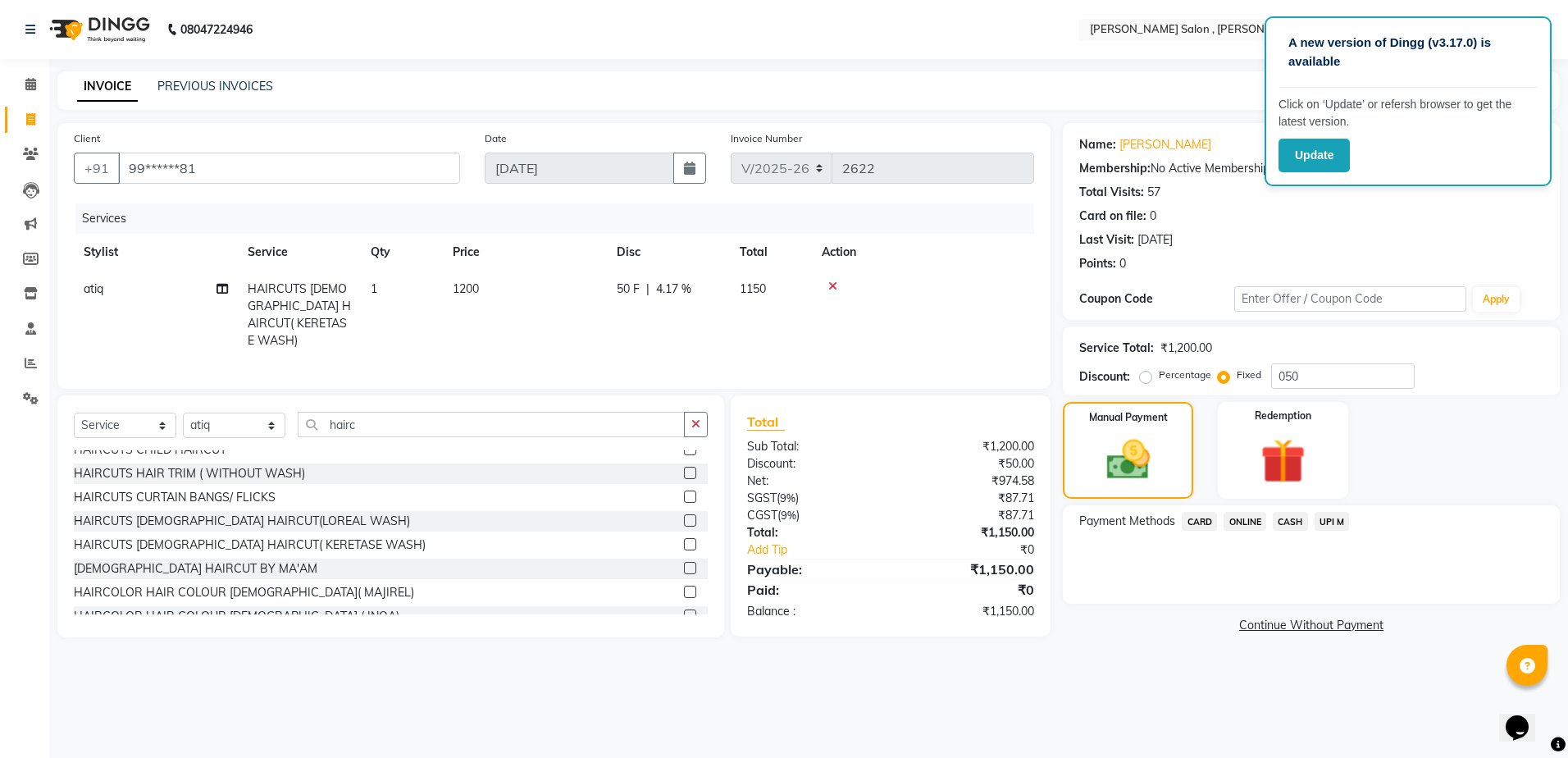
click at [1288, 522] on span "CASH" at bounding box center [1290, 521] width 36 height 19
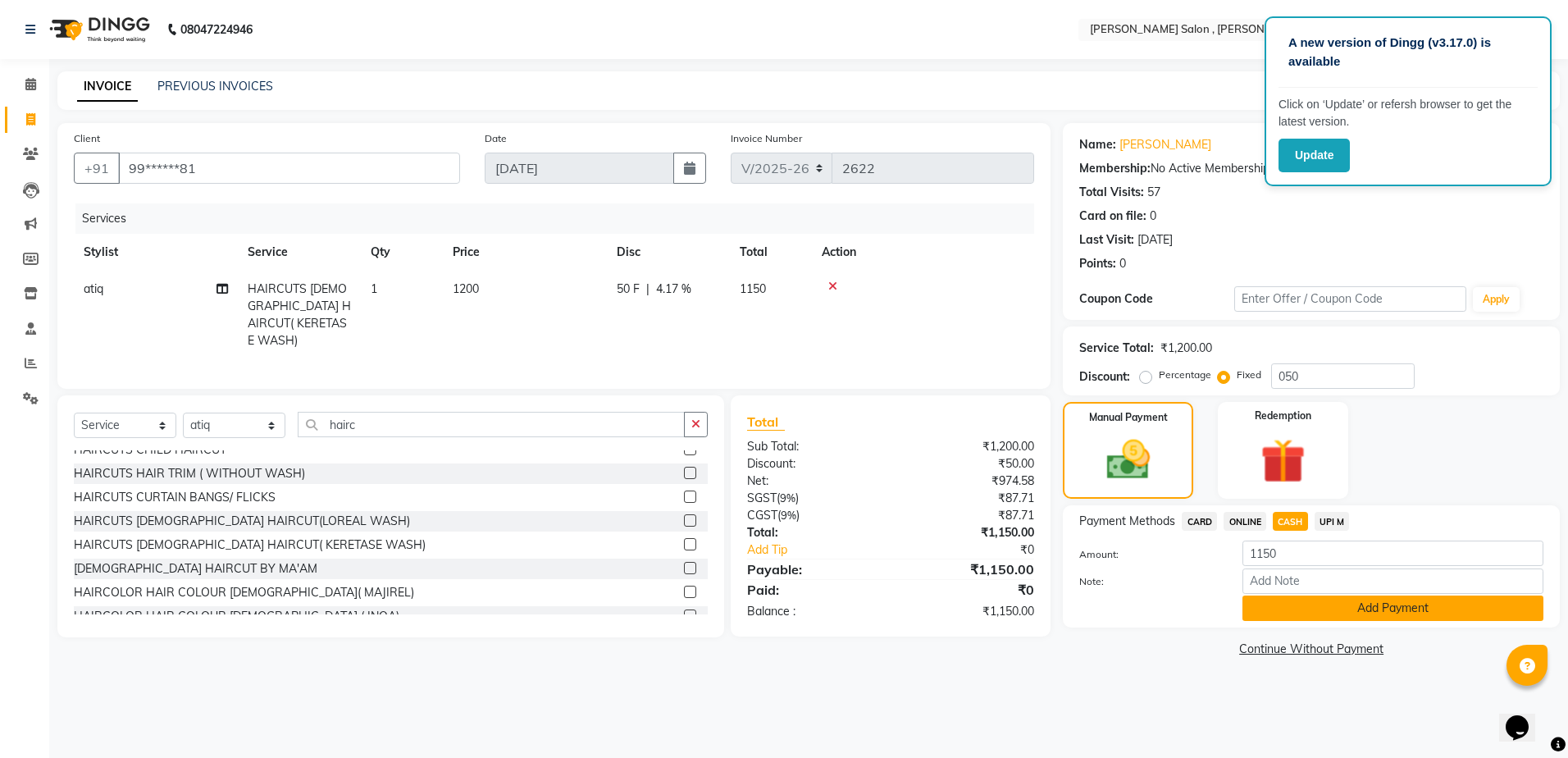
click at [1323, 615] on button "Add Payment" at bounding box center [1392, 608] width 301 height 26
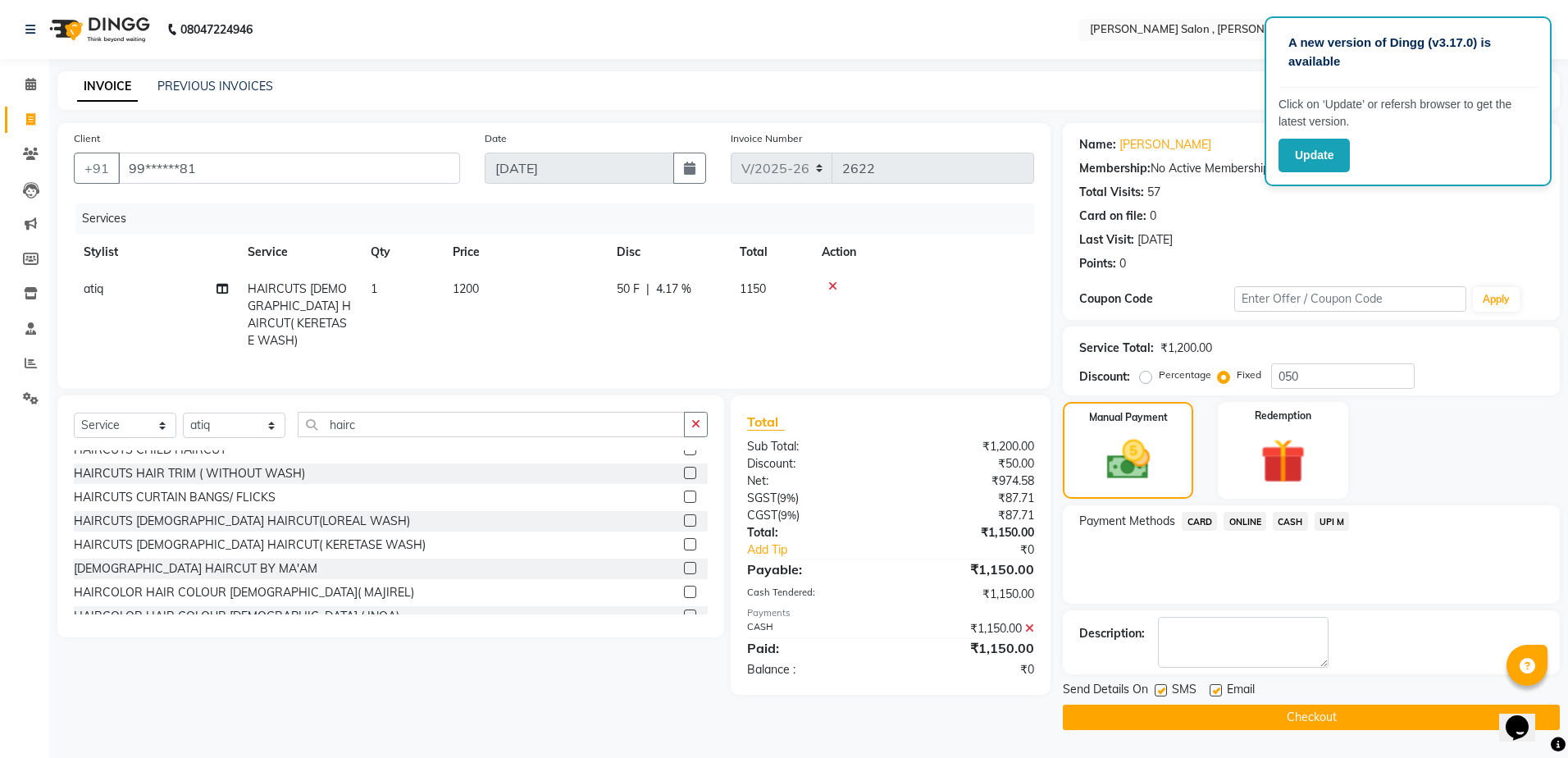
click at [1164, 695] on label at bounding box center [1160, 691] width 12 height 12
click at [1164, 695] on input "checkbox" at bounding box center [1159, 691] width 11 height 11
checkbox input "false"
click at [1214, 686] on label at bounding box center [1216, 691] width 12 height 12
click at [1214, 686] on input "checkbox" at bounding box center [1215, 691] width 11 height 11
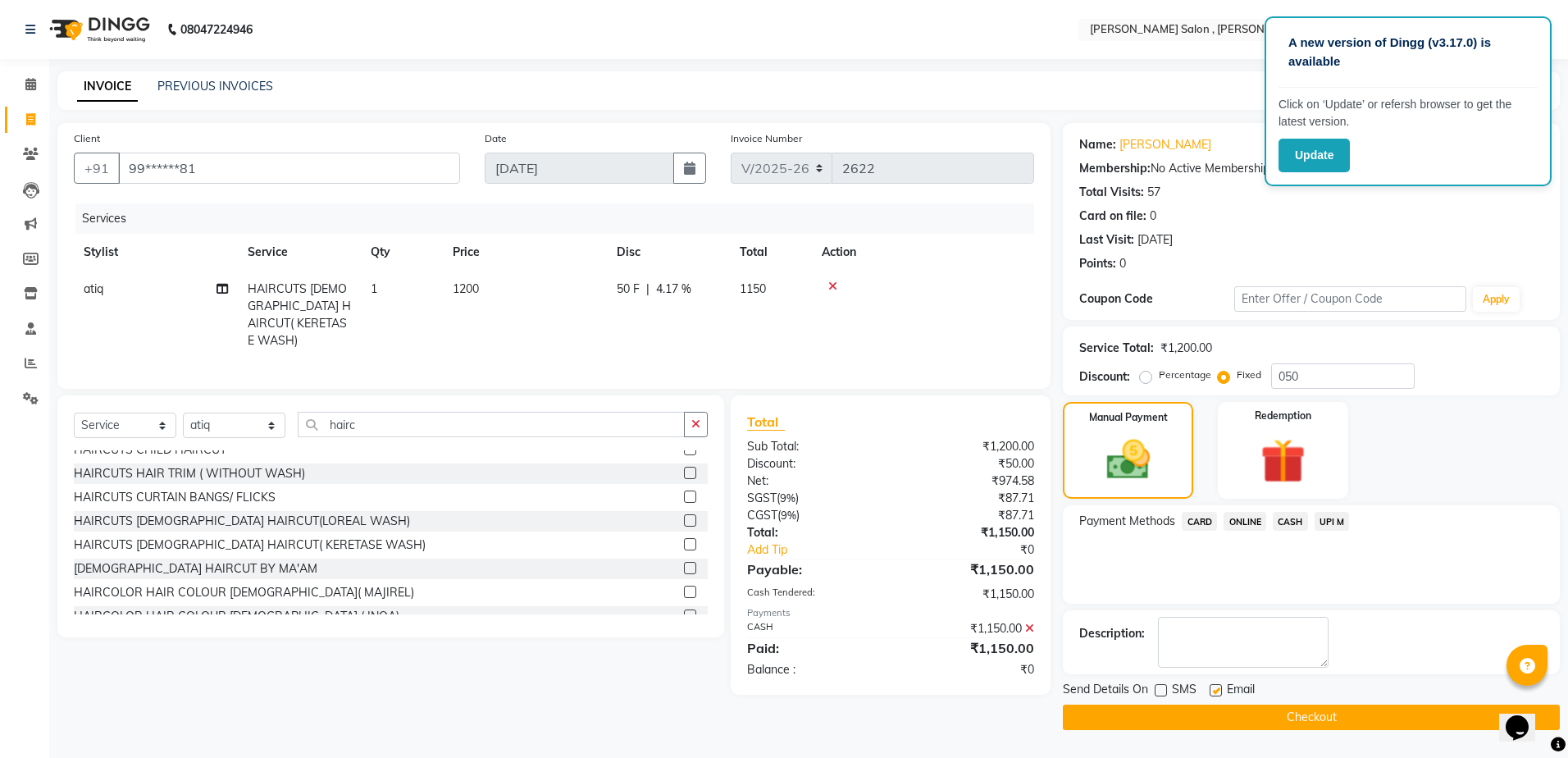
checkbox input "false"
click at [1196, 724] on button "Checkout" at bounding box center [1311, 717] width 497 height 26
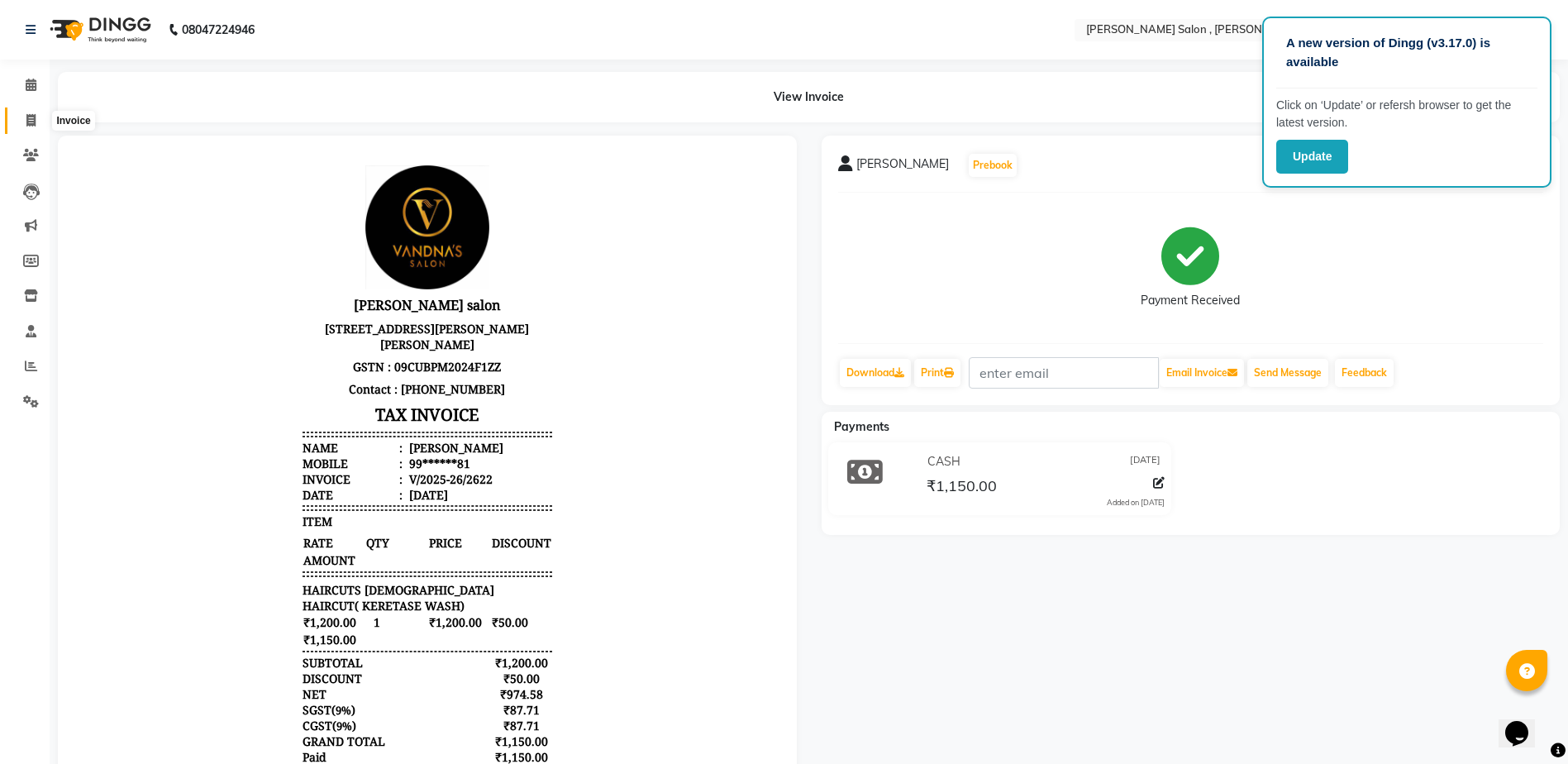
click at [33, 126] on icon at bounding box center [30, 120] width 9 height 12
select select "service"
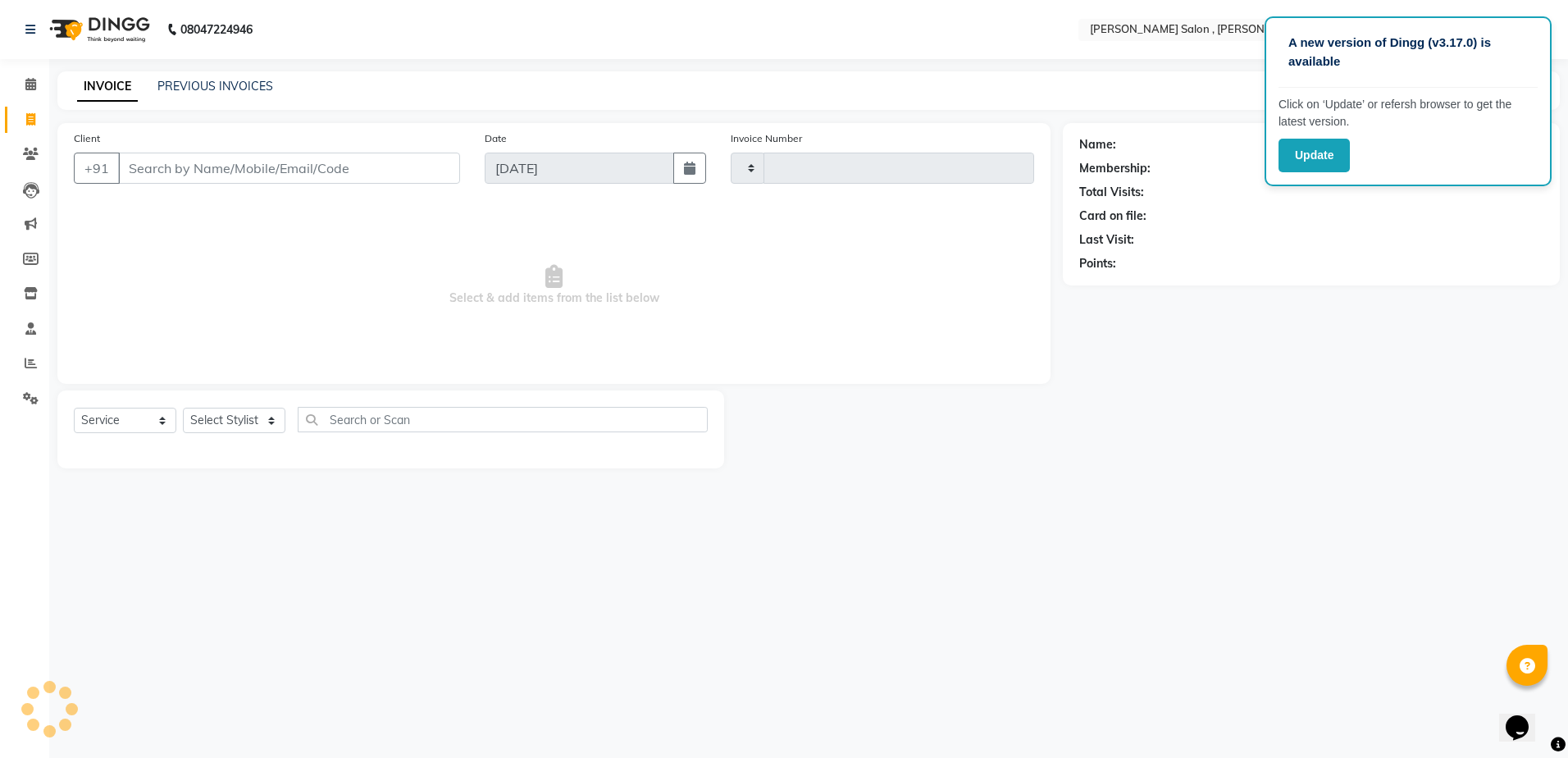
type input "2623"
select select "4120"
paste input "9140450822"
type input "9140450822"
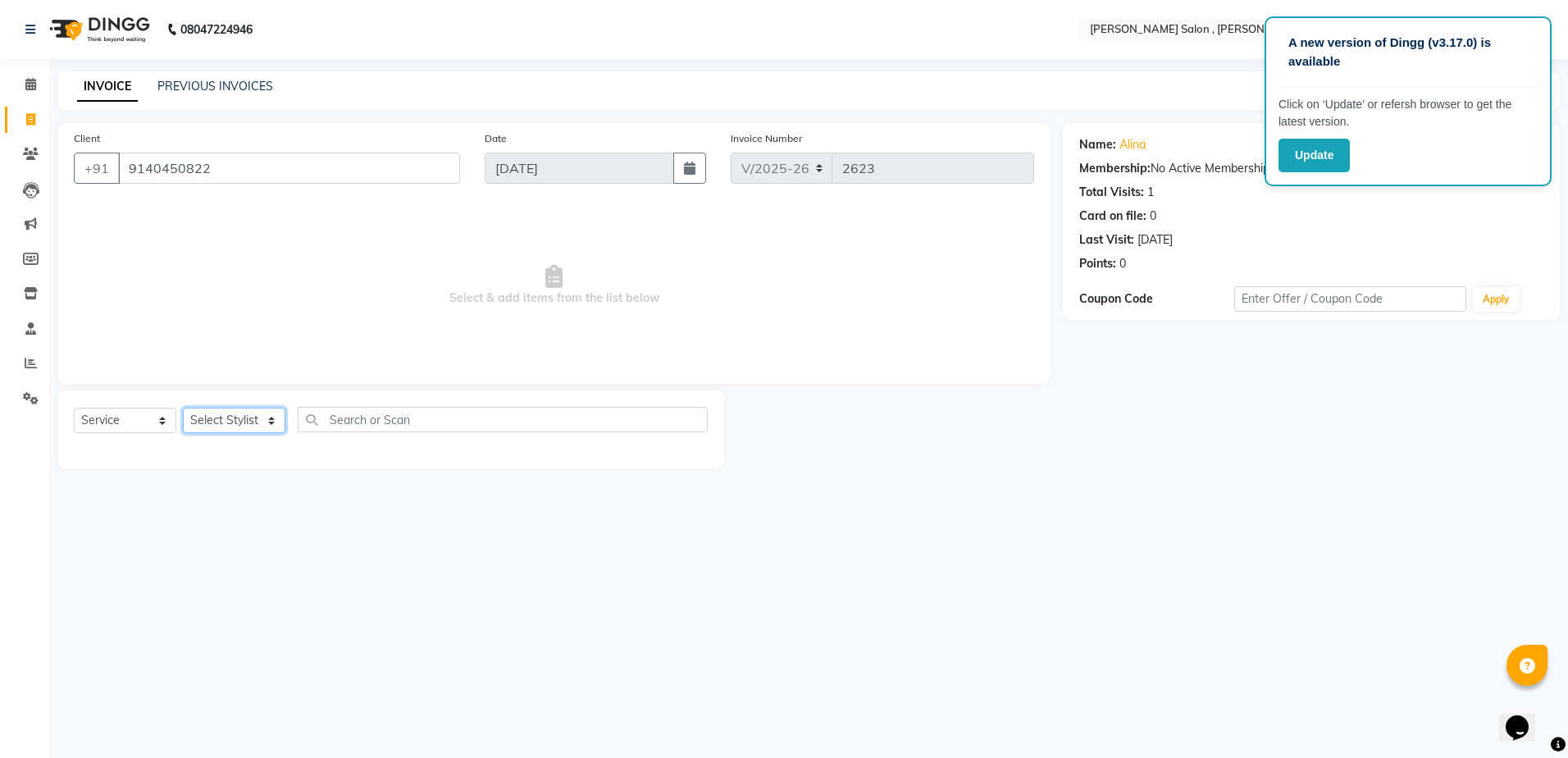
click at [246, 424] on select "Select Stylist [PERSON_NAME] [PERSON_NAME] HARSH isha pal [PERSON_NAME] [PERSON…" at bounding box center [233, 421] width 102 height 26
select select "21941"
click at [182, 408] on select "Select Stylist [PERSON_NAME] [PERSON_NAME] HARSH isha pal [PERSON_NAME] [PERSON…" at bounding box center [233, 421] width 102 height 26
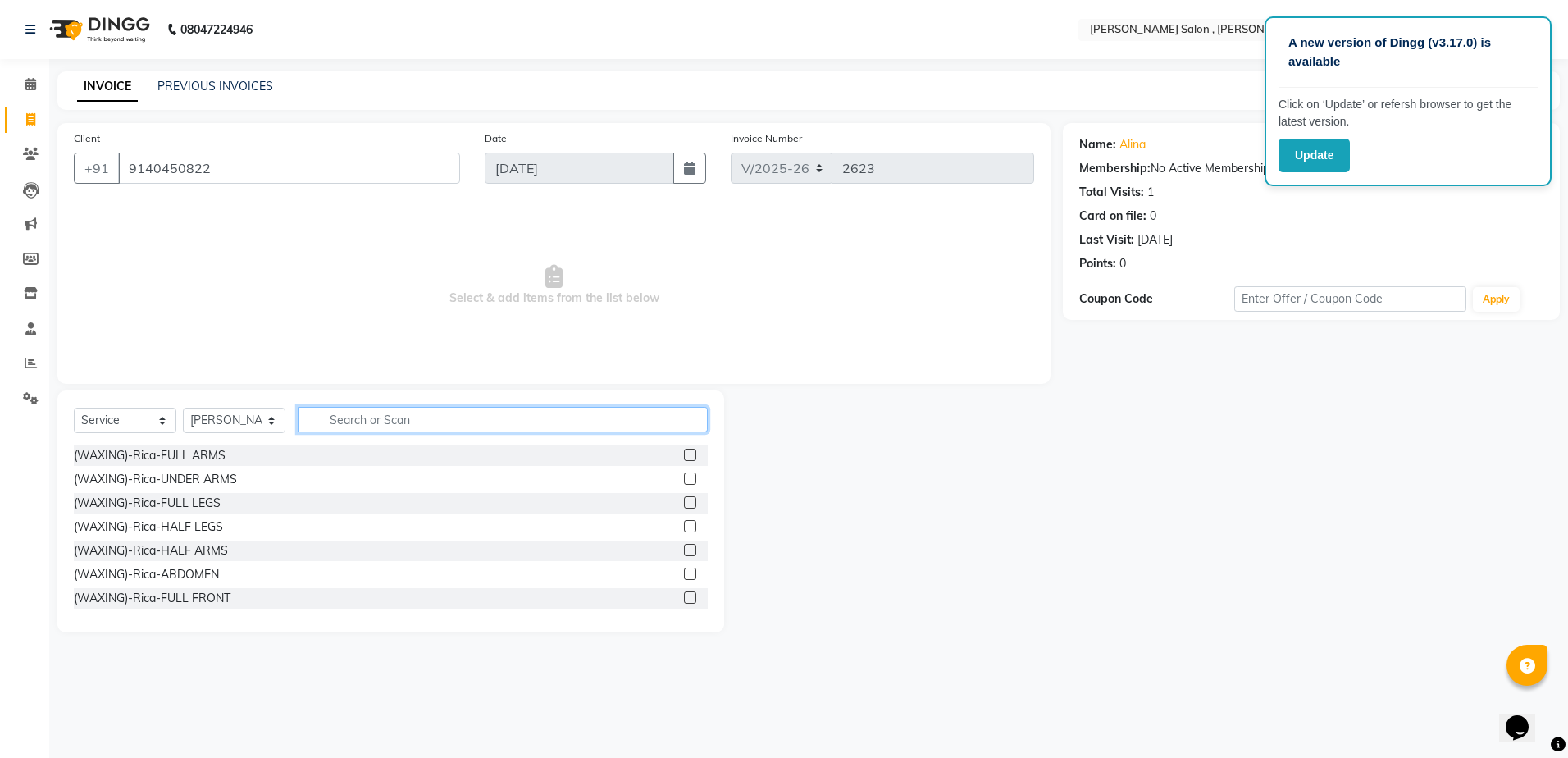
click at [327, 425] on input "text" at bounding box center [502, 420] width 410 height 26
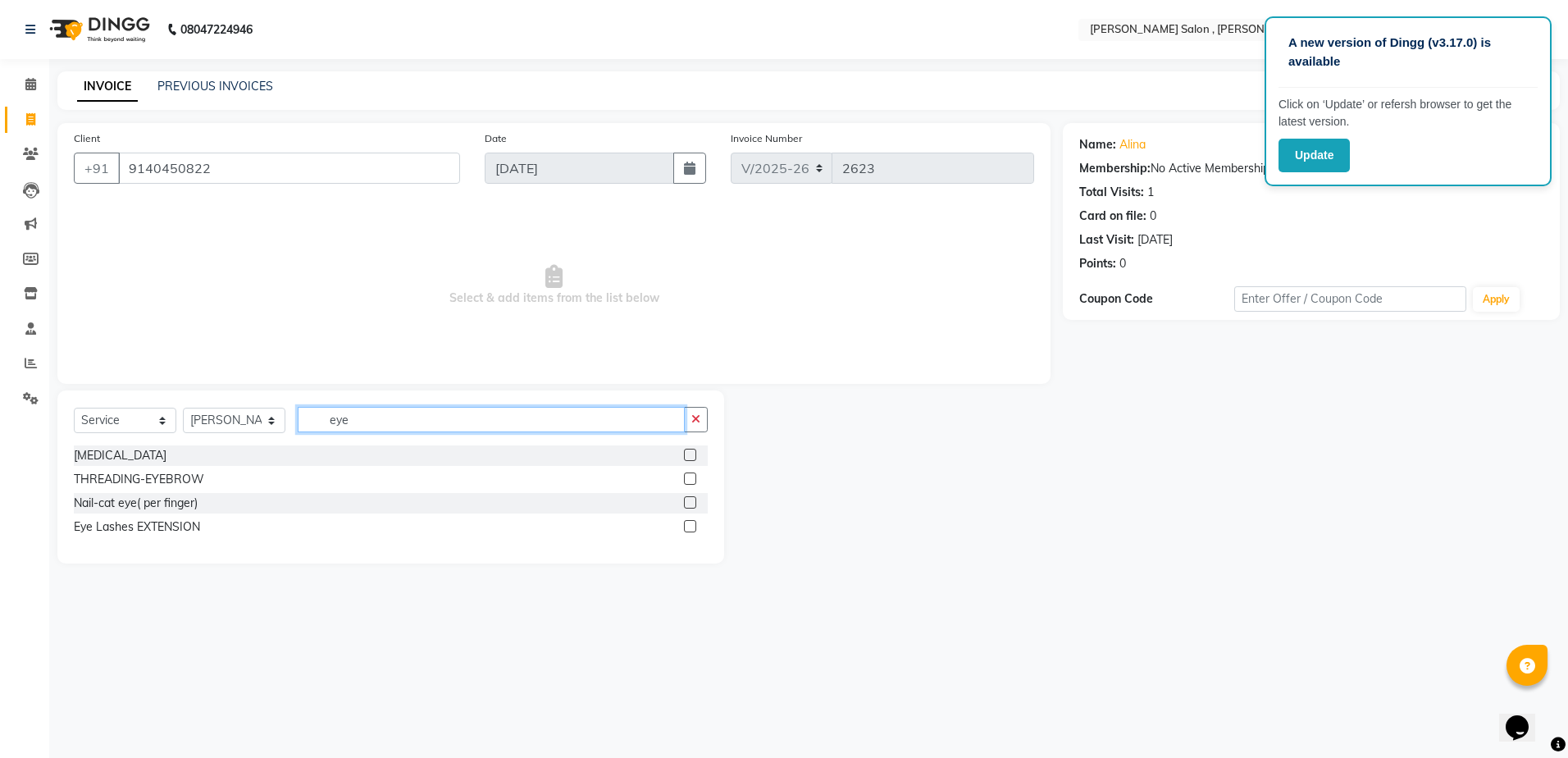
type input "eye"
click at [684, 480] on label at bounding box center [690, 478] width 12 height 12
click at [684, 480] on input "checkbox" at bounding box center [689, 479] width 11 height 11
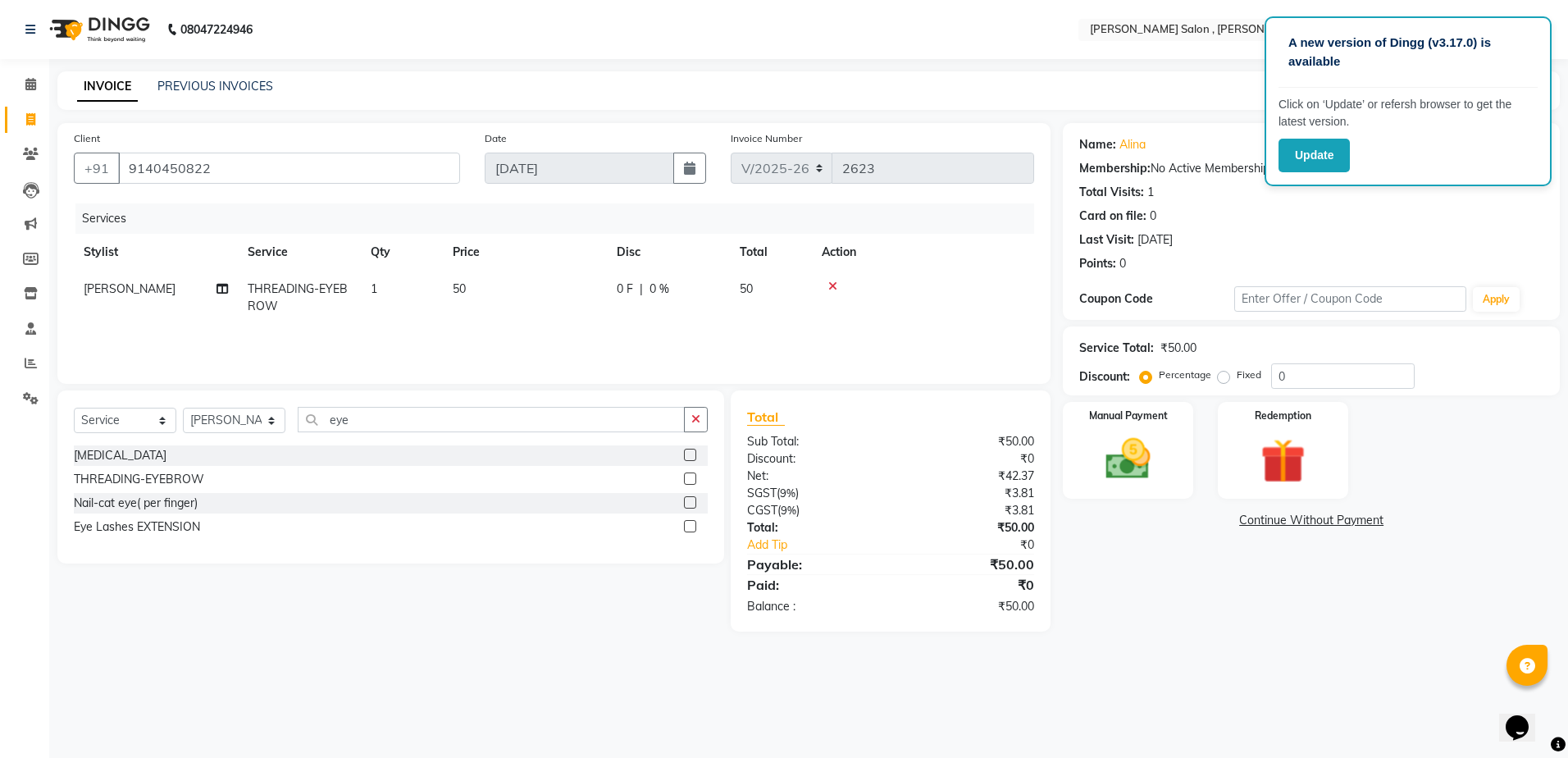
click at [693, 476] on label at bounding box center [690, 478] width 12 height 12
click at [693, 476] on input "checkbox" at bounding box center [689, 479] width 11 height 11
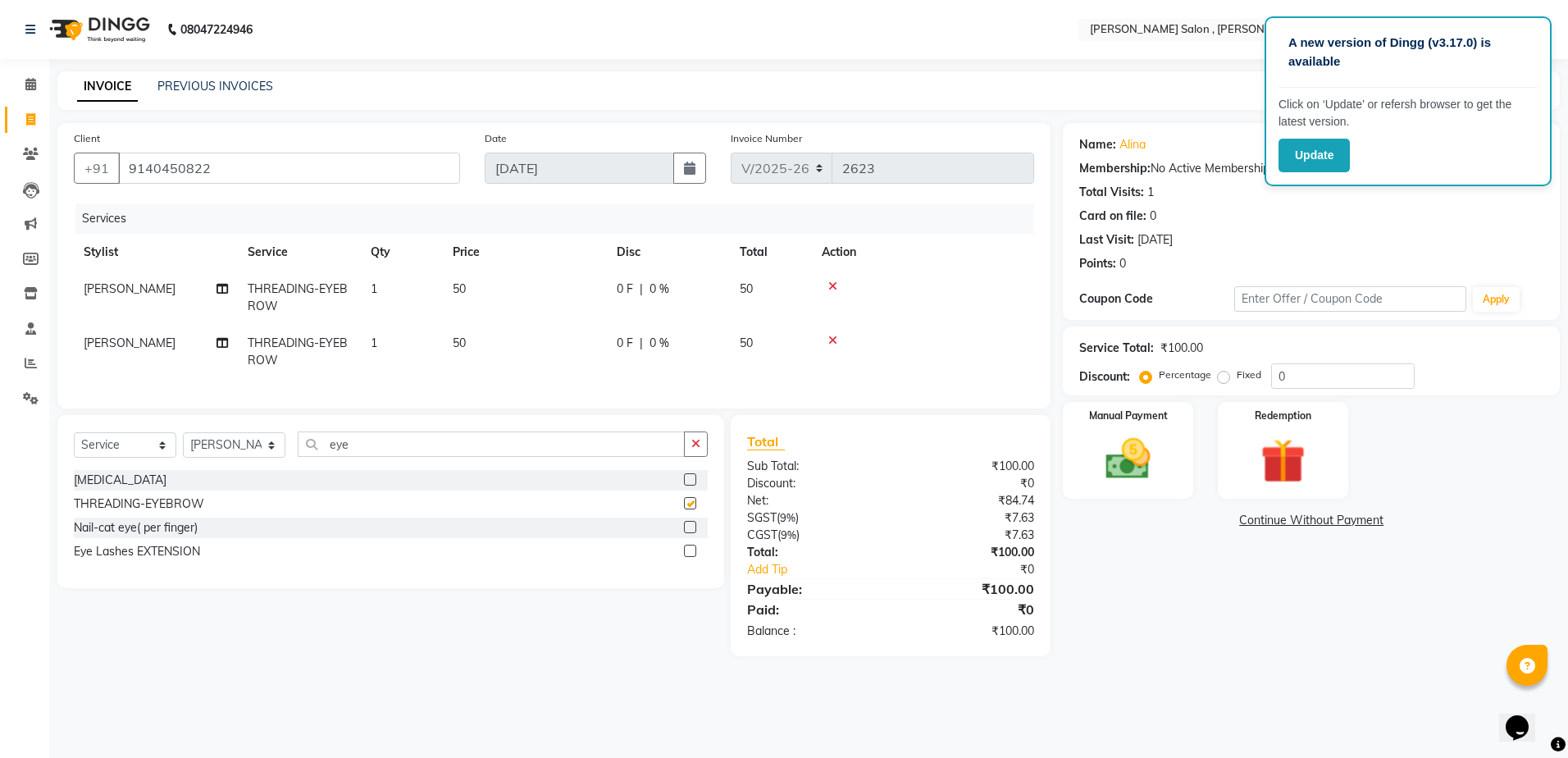
checkbox input "false"
click at [372, 455] on input "eye" at bounding box center [491, 444] width 387 height 26
type input "e"
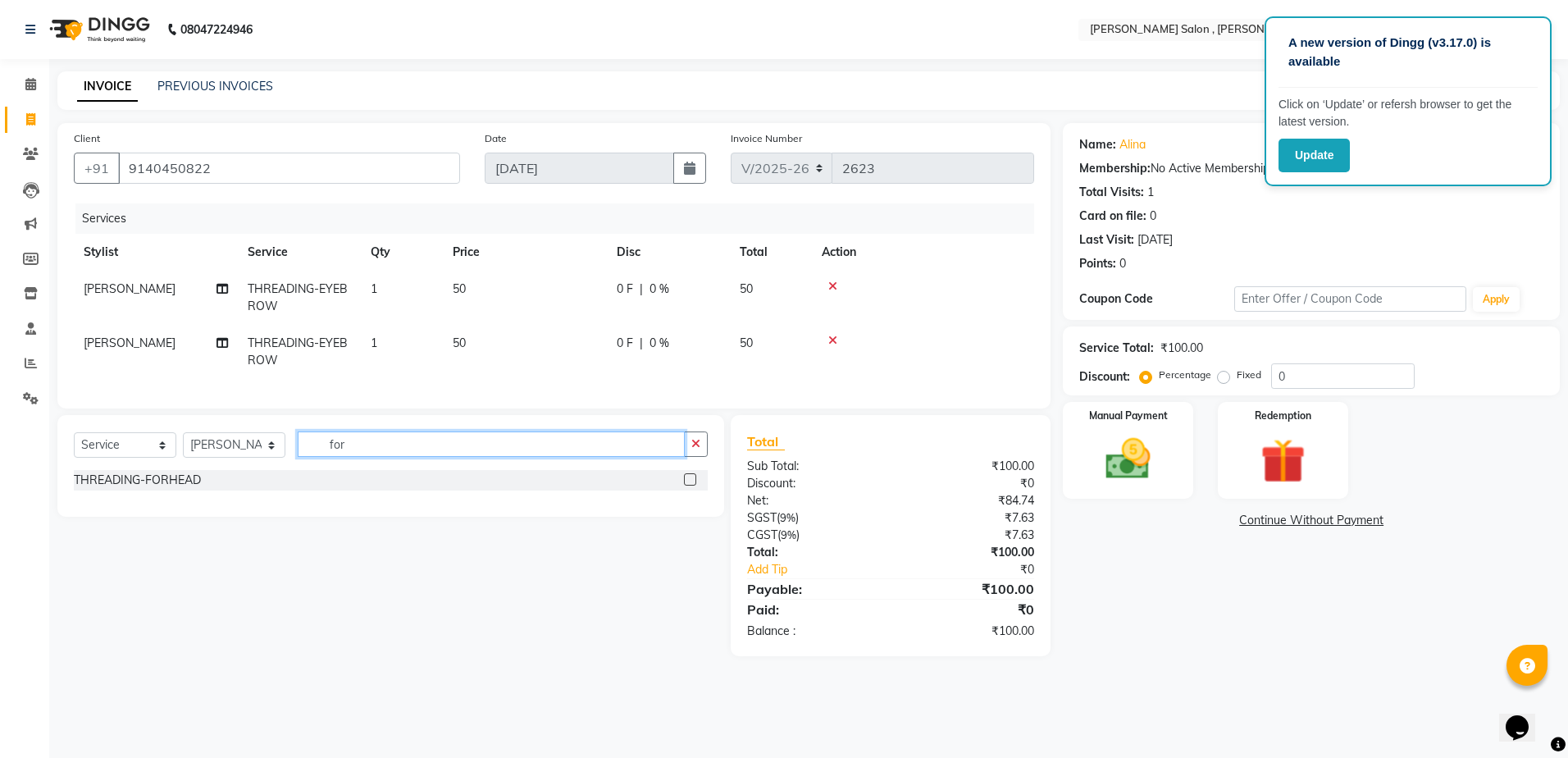
type input "for"
click at [693, 485] on label at bounding box center [690, 479] width 12 height 12
click at [693, 485] on input "checkbox" at bounding box center [689, 480] width 11 height 11
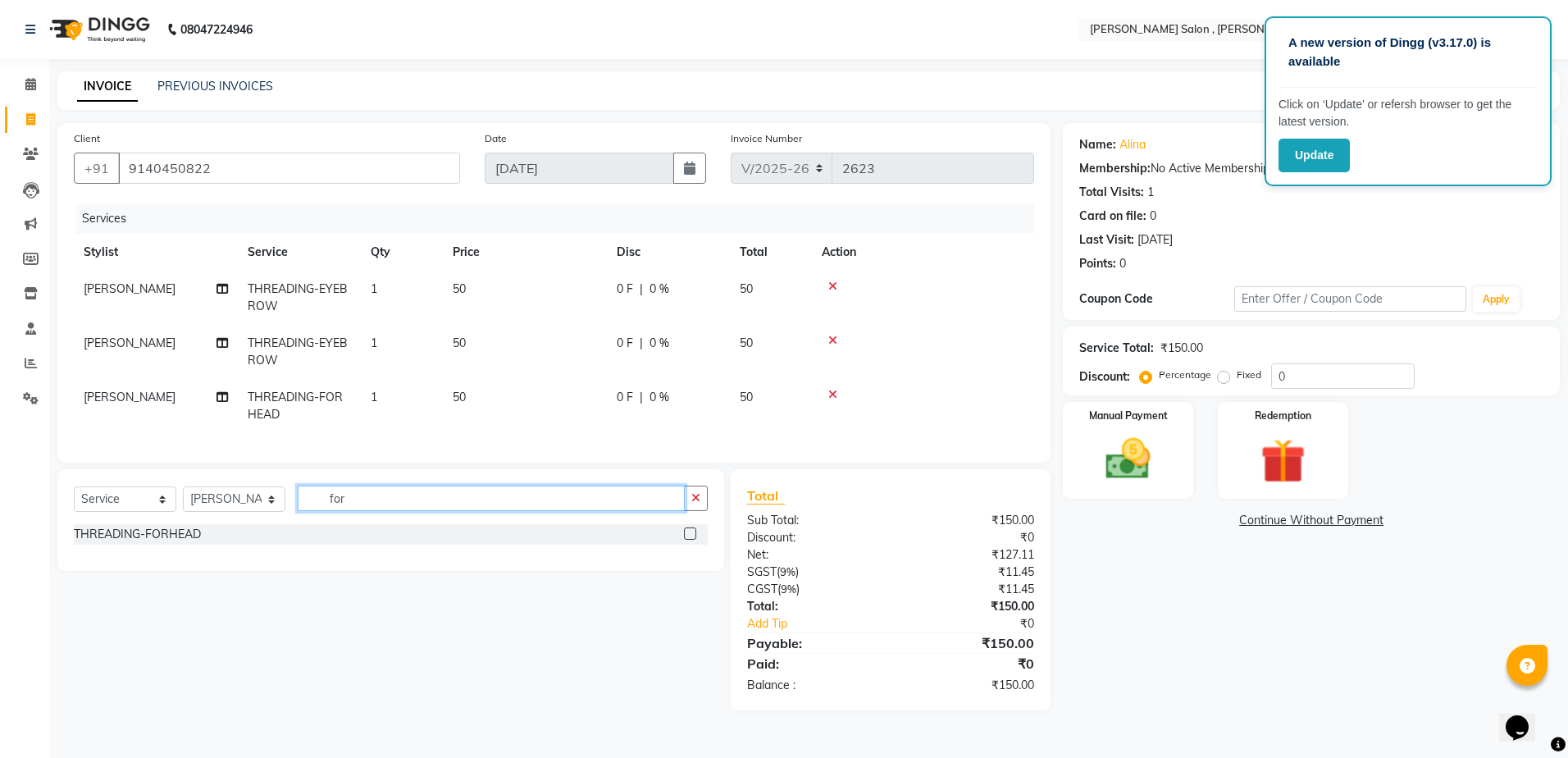
click at [495, 506] on input "for" at bounding box center [491, 498] width 387 height 26
click at [686, 540] on label at bounding box center [690, 534] width 12 height 12
click at [686, 540] on input "checkbox" at bounding box center [689, 534] width 11 height 11
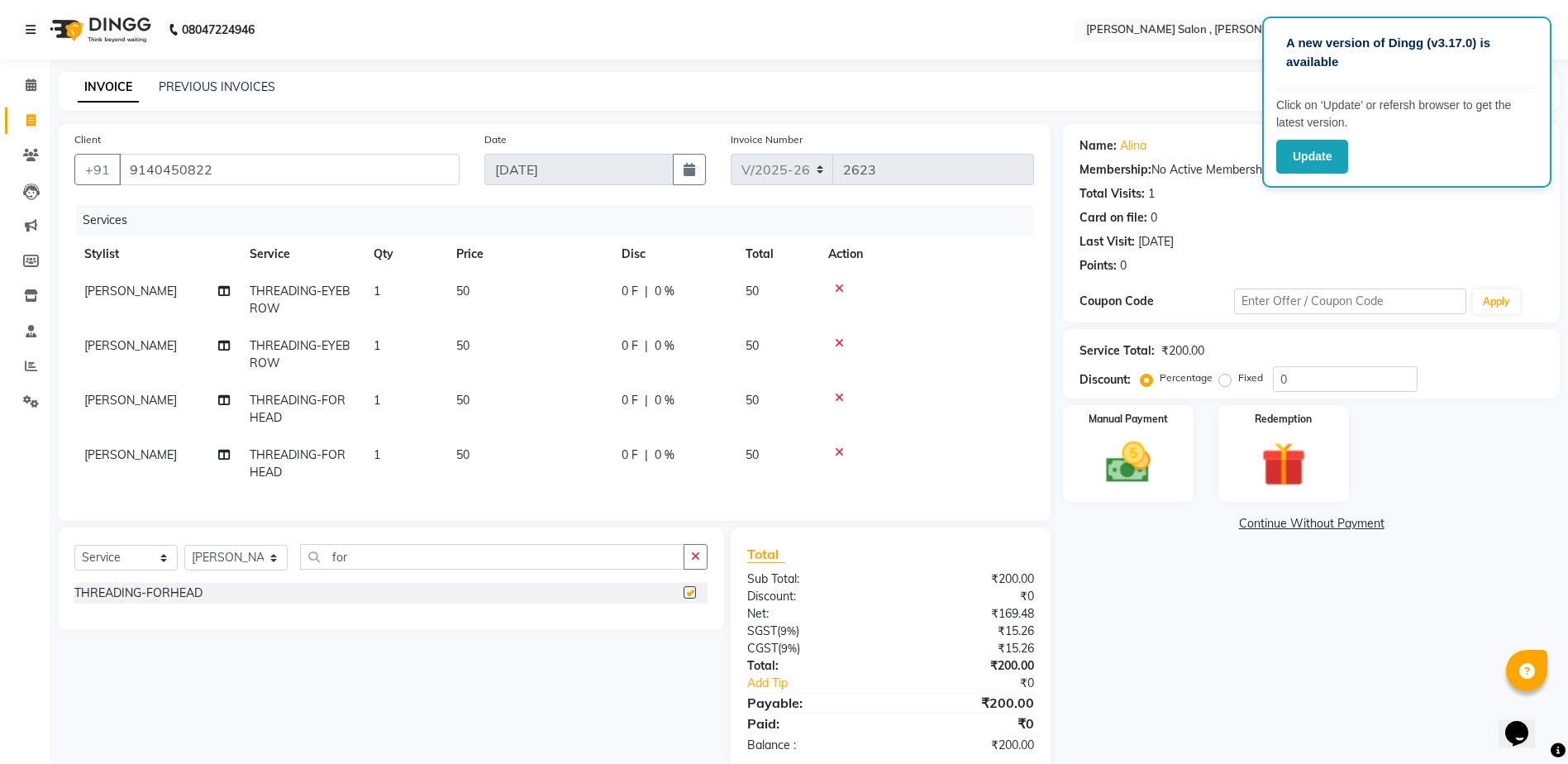
checkbox input "false"
click at [245, 570] on select "Select Stylist [PERSON_NAME] [PERSON_NAME] HARSH isha pal [PERSON_NAME] [PERSON…" at bounding box center [235, 558] width 103 height 26
select select "24165"
click at [184, 557] on select "Select Stylist [PERSON_NAME] [PERSON_NAME] HARSH isha pal [PERSON_NAME] [PERSON…" at bounding box center [235, 558] width 103 height 26
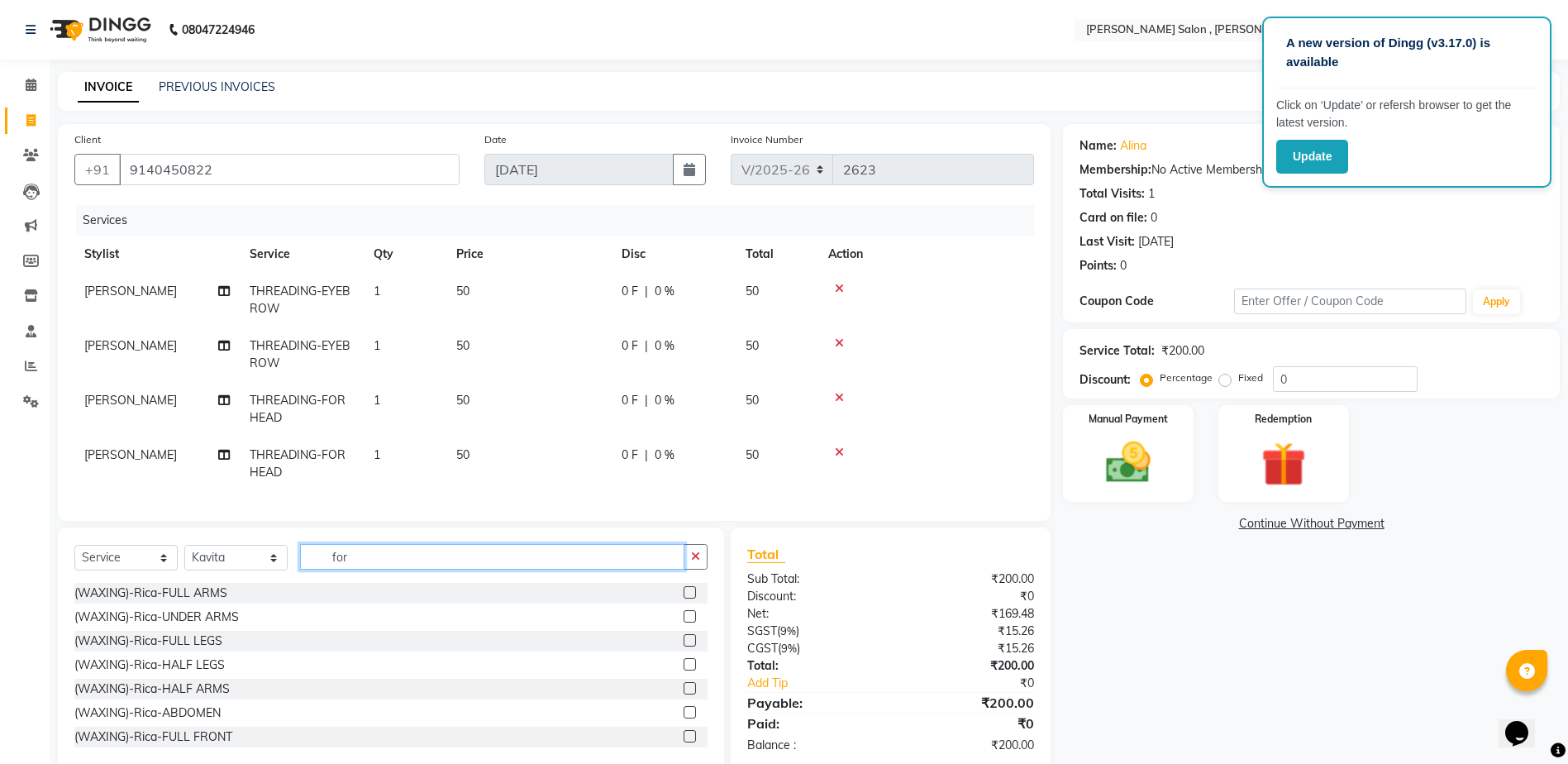
click at [406, 570] on input "for" at bounding box center [492, 557] width 384 height 26
type input "f"
type input "ey"
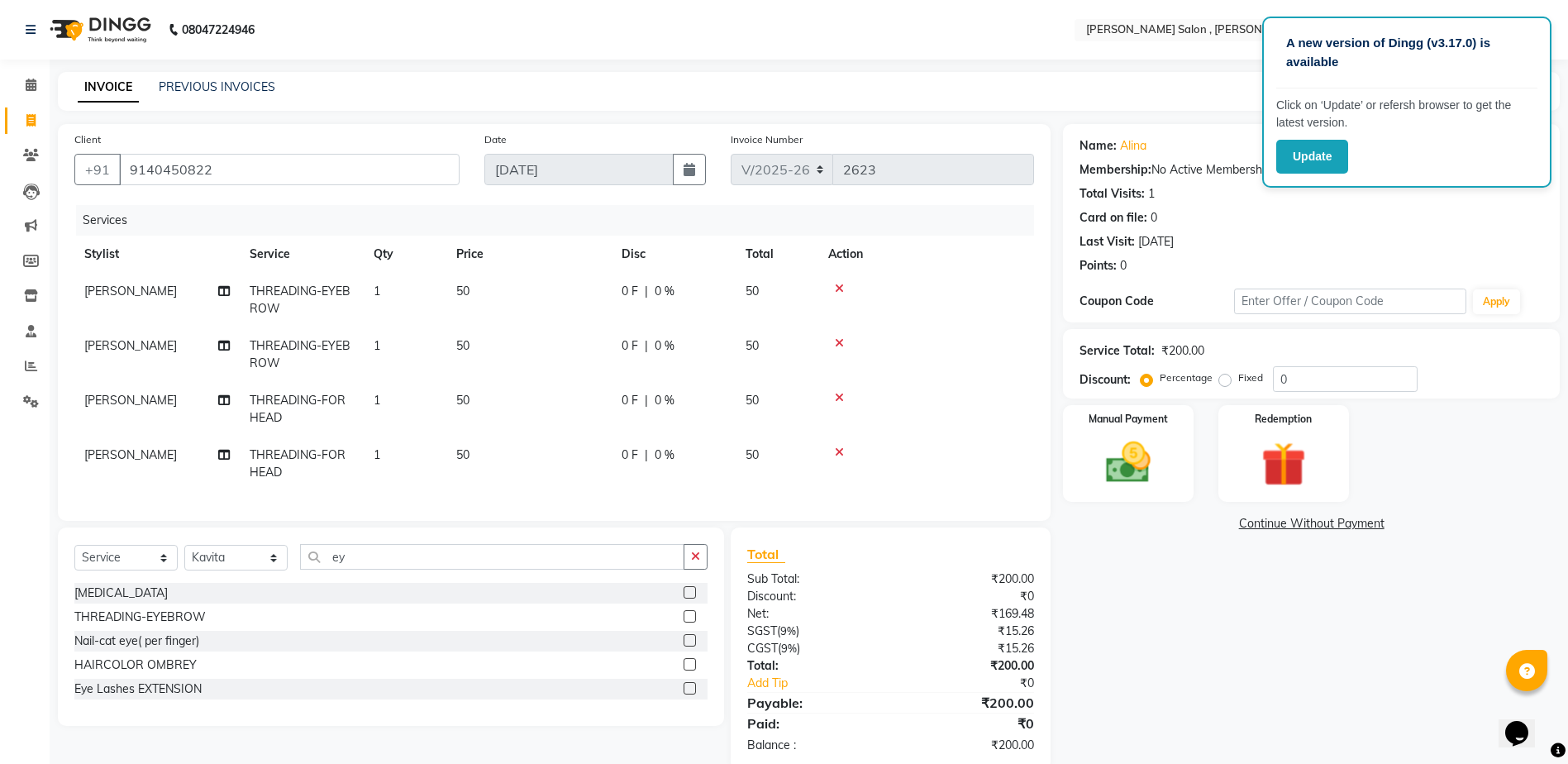
click at [693, 628] on div at bounding box center [689, 618] width 11 height 17
click at [693, 623] on label at bounding box center [690, 616] width 12 height 12
click at [693, 623] on input "checkbox" at bounding box center [689, 617] width 11 height 11
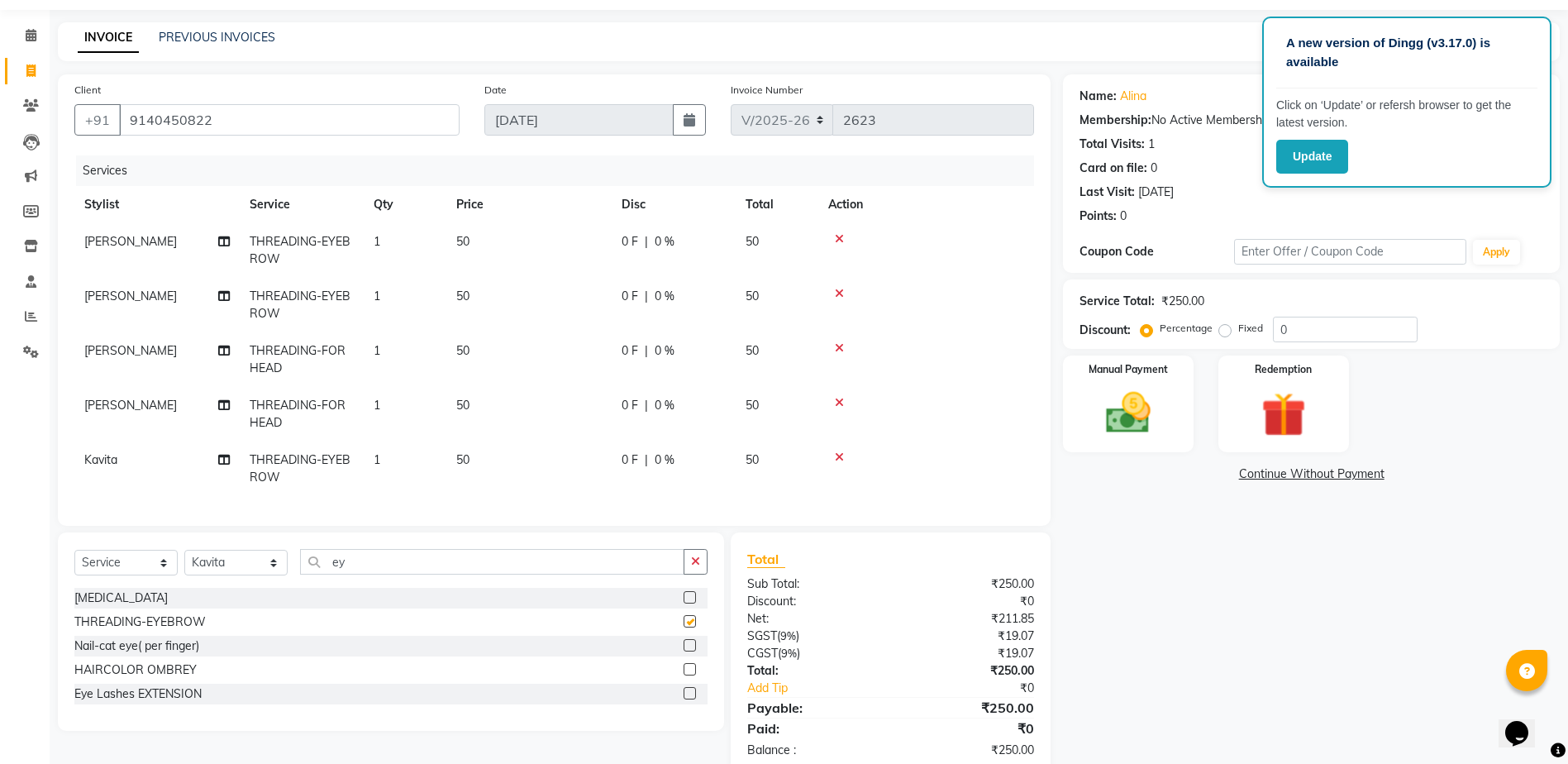
checkbox input "false"
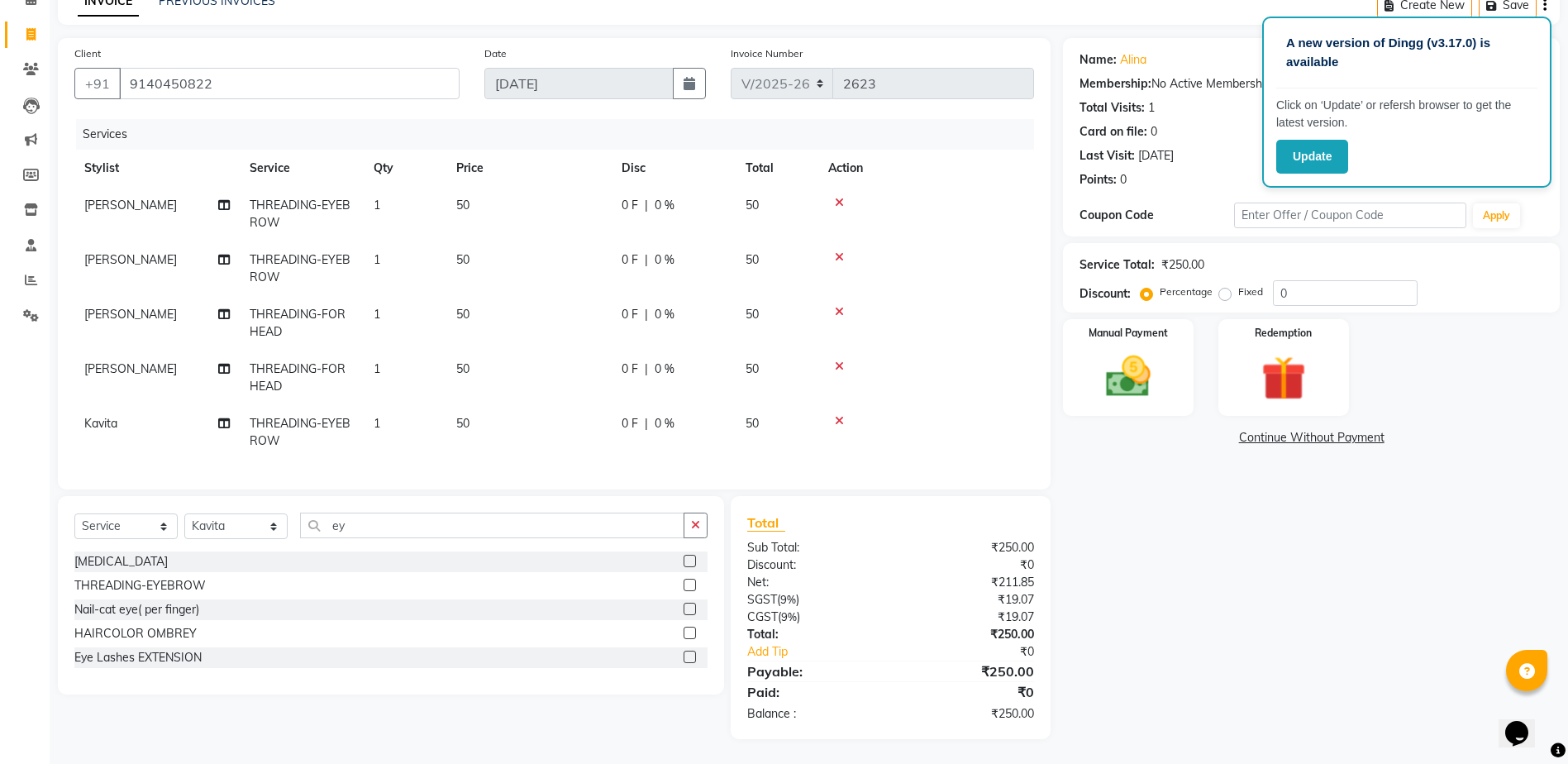
scroll to position [98, 0]
click at [511, 532] on input "ey" at bounding box center [492, 526] width 384 height 26
type input "e"
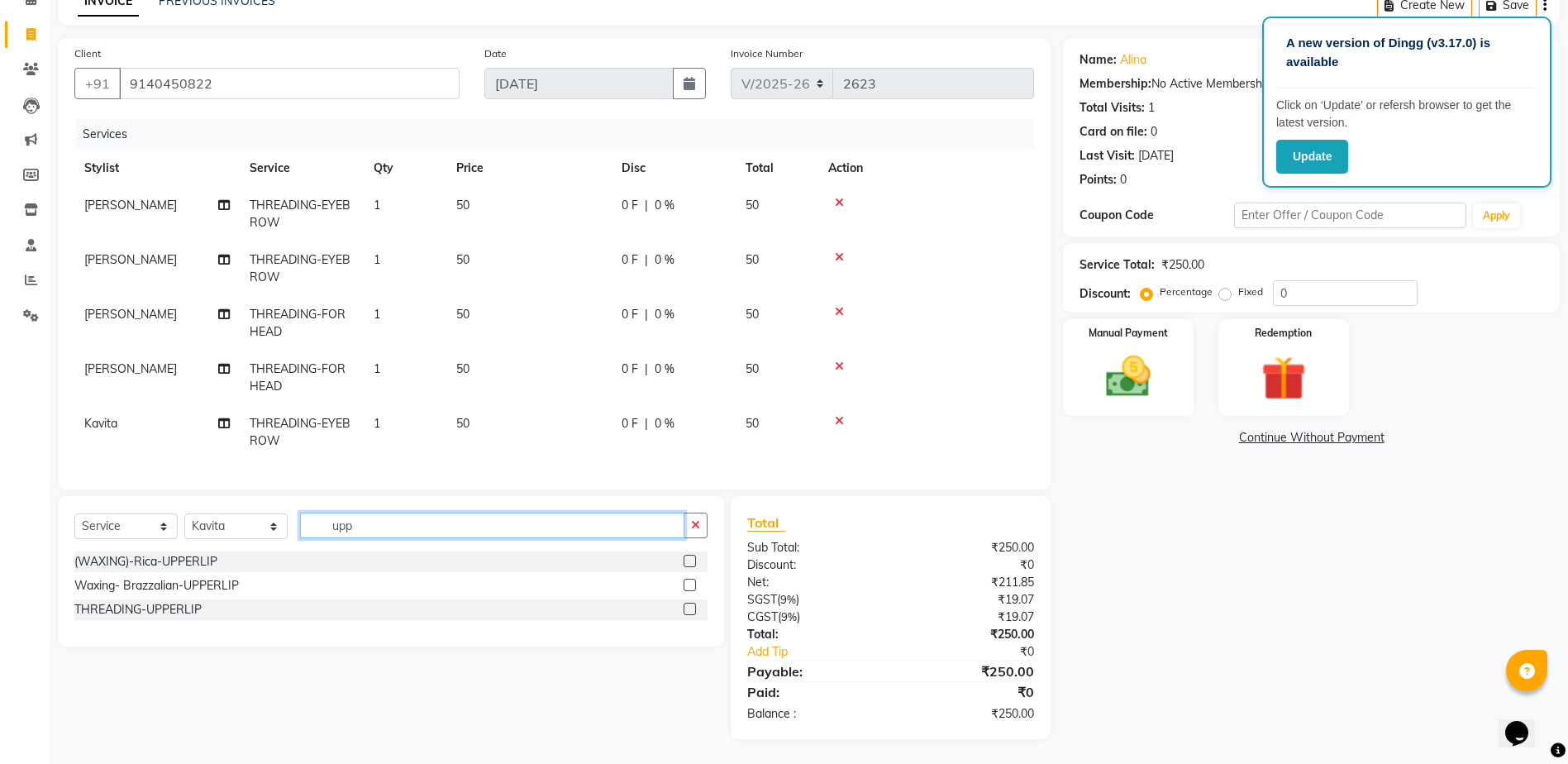
type input "upp"
click at [685, 578] on div at bounding box center [696, 585] width 24 height 21
click at [687, 581] on label at bounding box center [690, 585] width 12 height 12
click at [687, 581] on input "checkbox" at bounding box center [689, 585] width 11 height 11
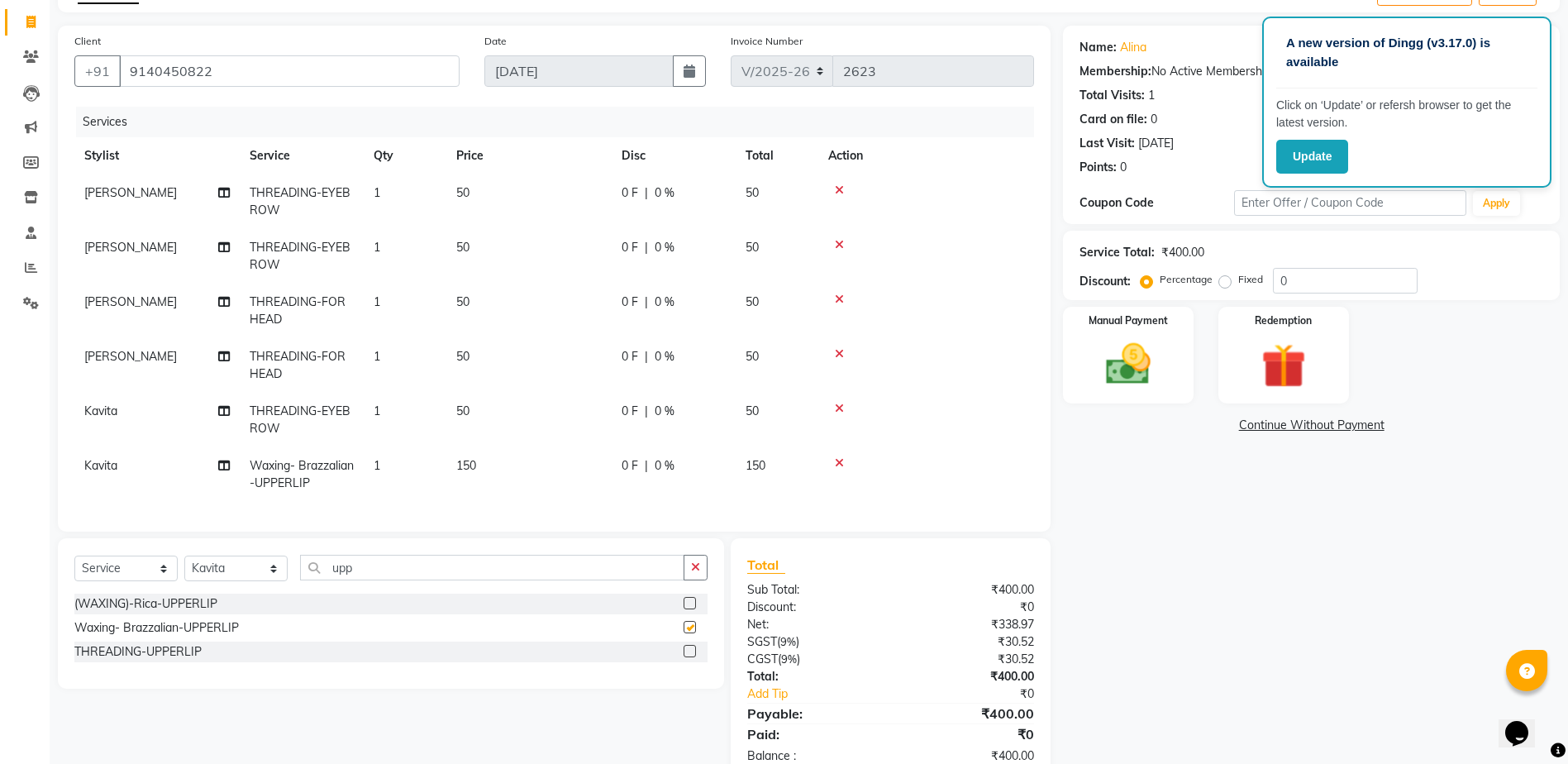
checkbox input "false"
click at [1153, 327] on div "Manual Payment" at bounding box center [1129, 355] width 136 height 101
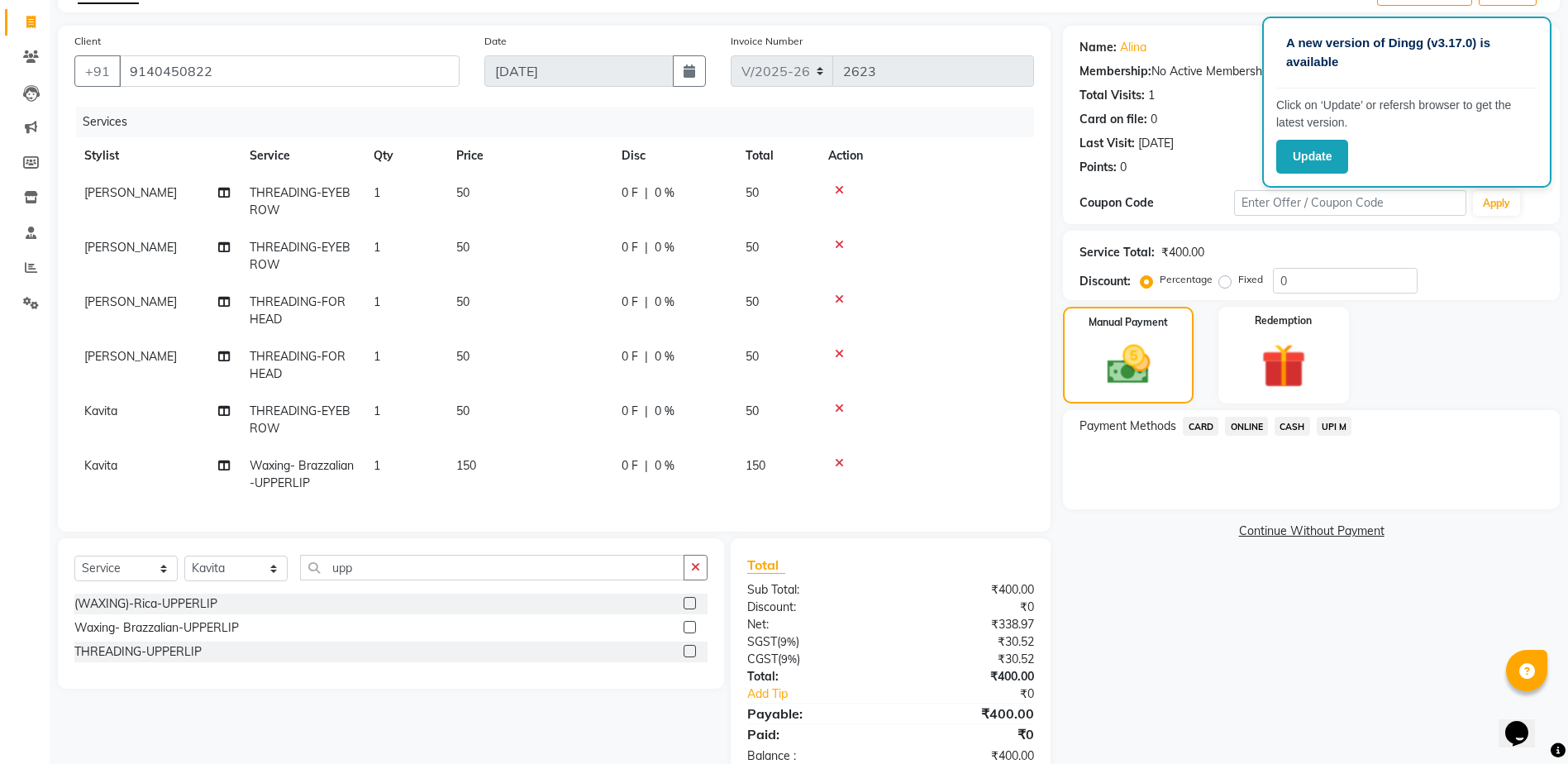
click at [1234, 420] on span "ONLINE" at bounding box center [1246, 426] width 43 height 19
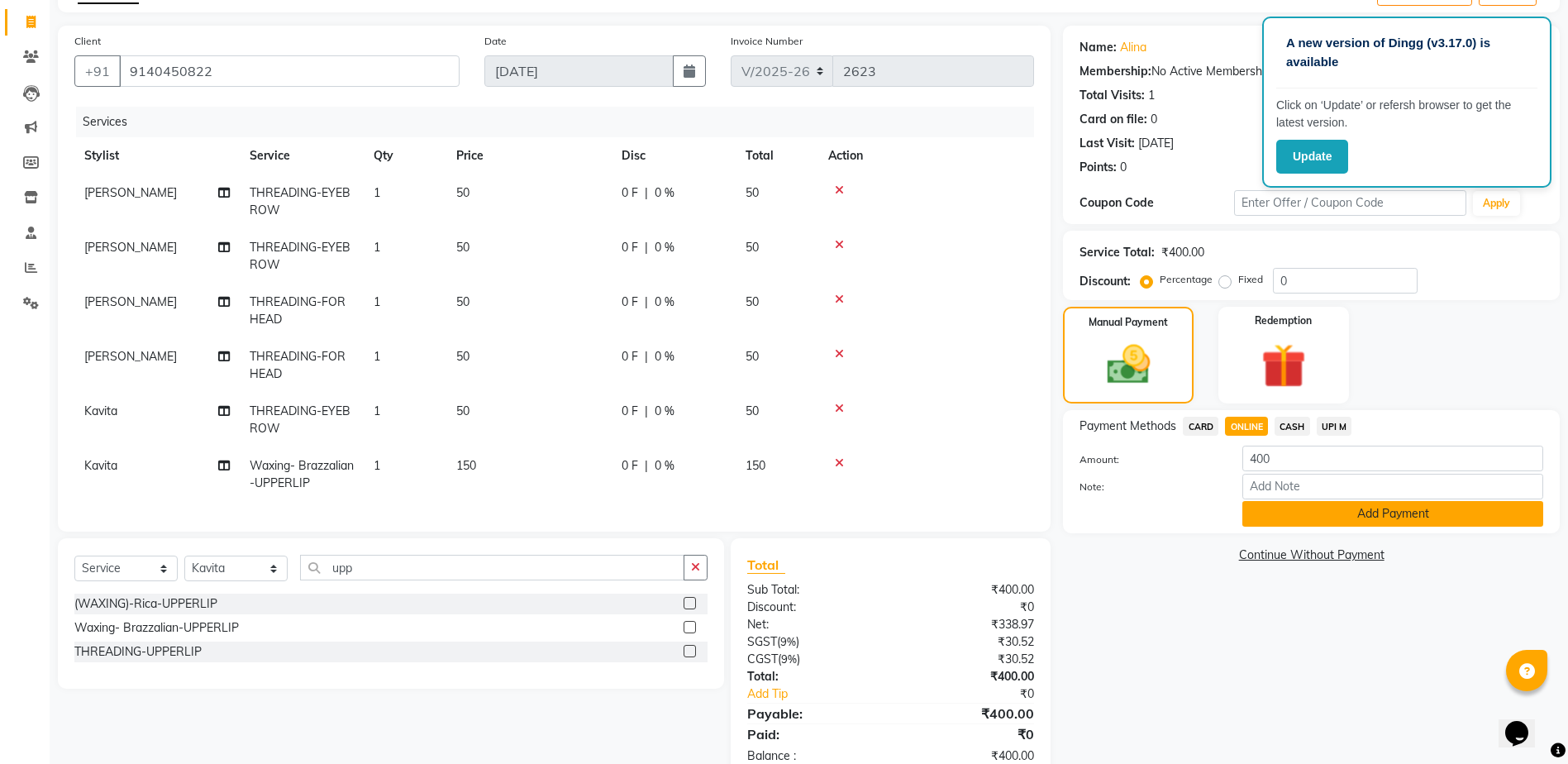
click at [1277, 507] on button "Add Payment" at bounding box center [1393, 514] width 301 height 26
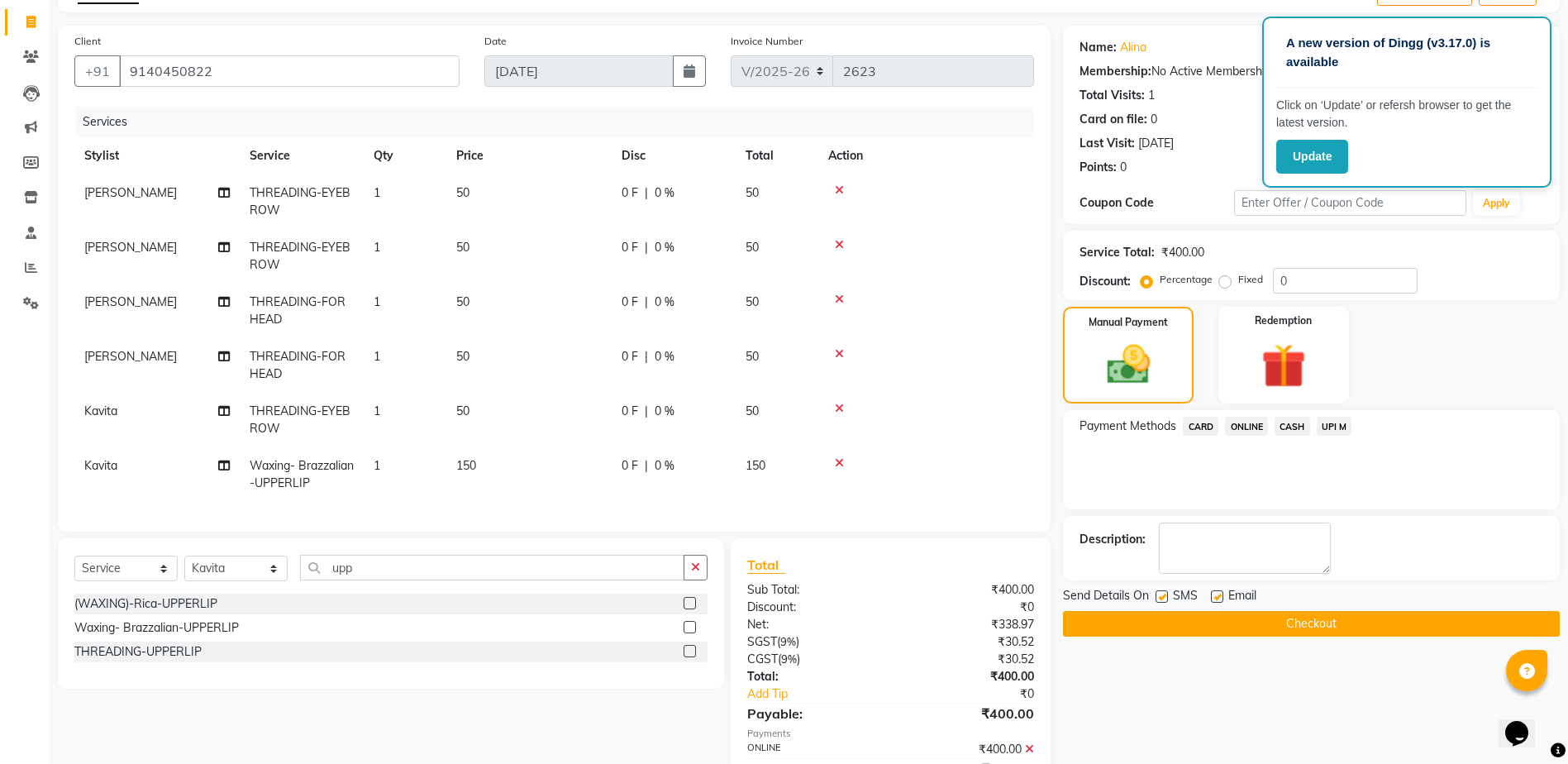
click at [1160, 594] on label at bounding box center [1162, 596] width 12 height 12
click at [1160, 594] on input "checkbox" at bounding box center [1161, 597] width 11 height 11
checkbox input "false"
click at [1217, 594] on label at bounding box center [1217, 596] width 12 height 12
click at [1217, 594] on input "checkbox" at bounding box center [1216, 597] width 11 height 11
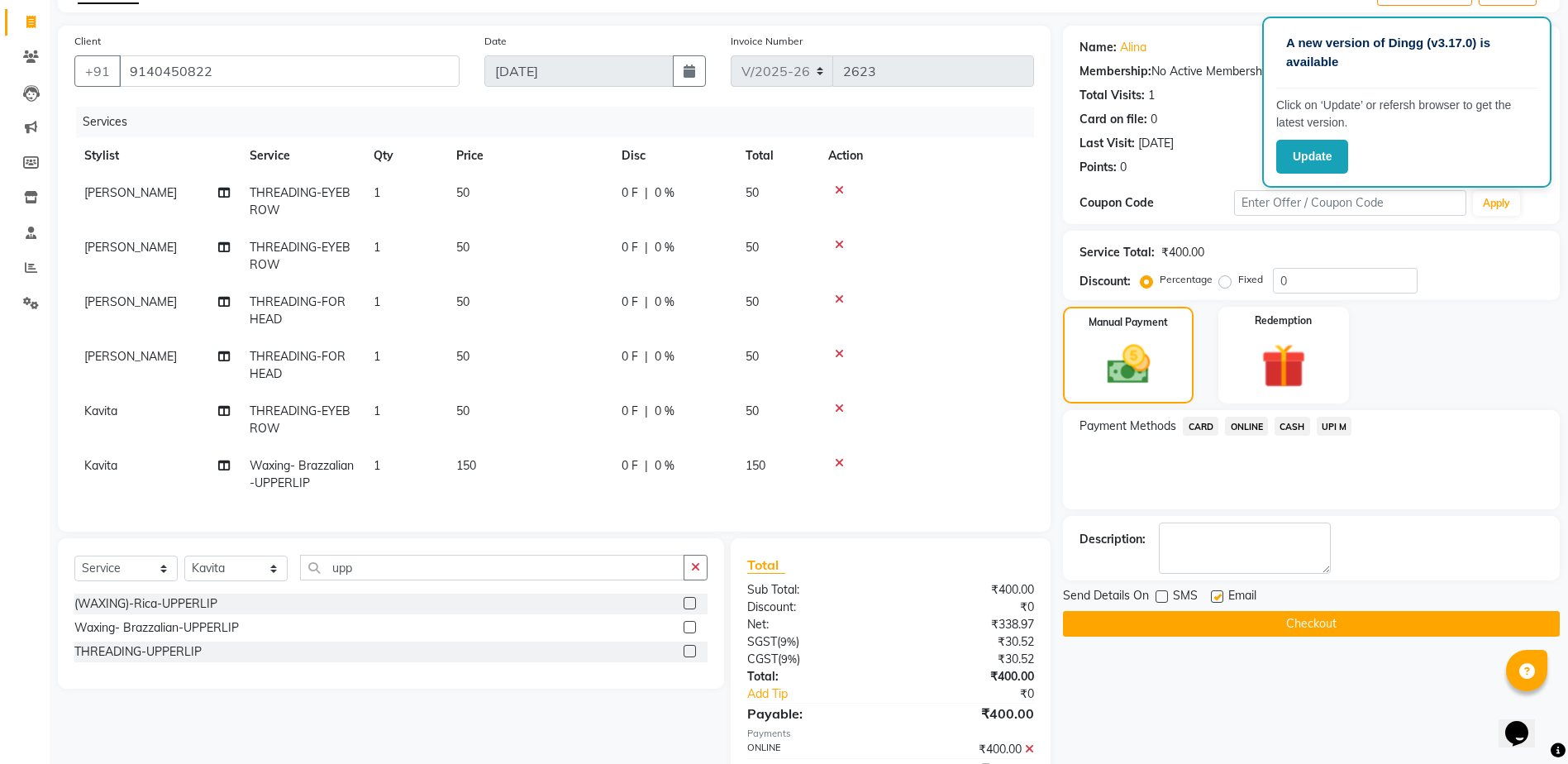
checkbox input "false"
click at [1214, 617] on button "Checkout" at bounding box center [1311, 624] width 497 height 26
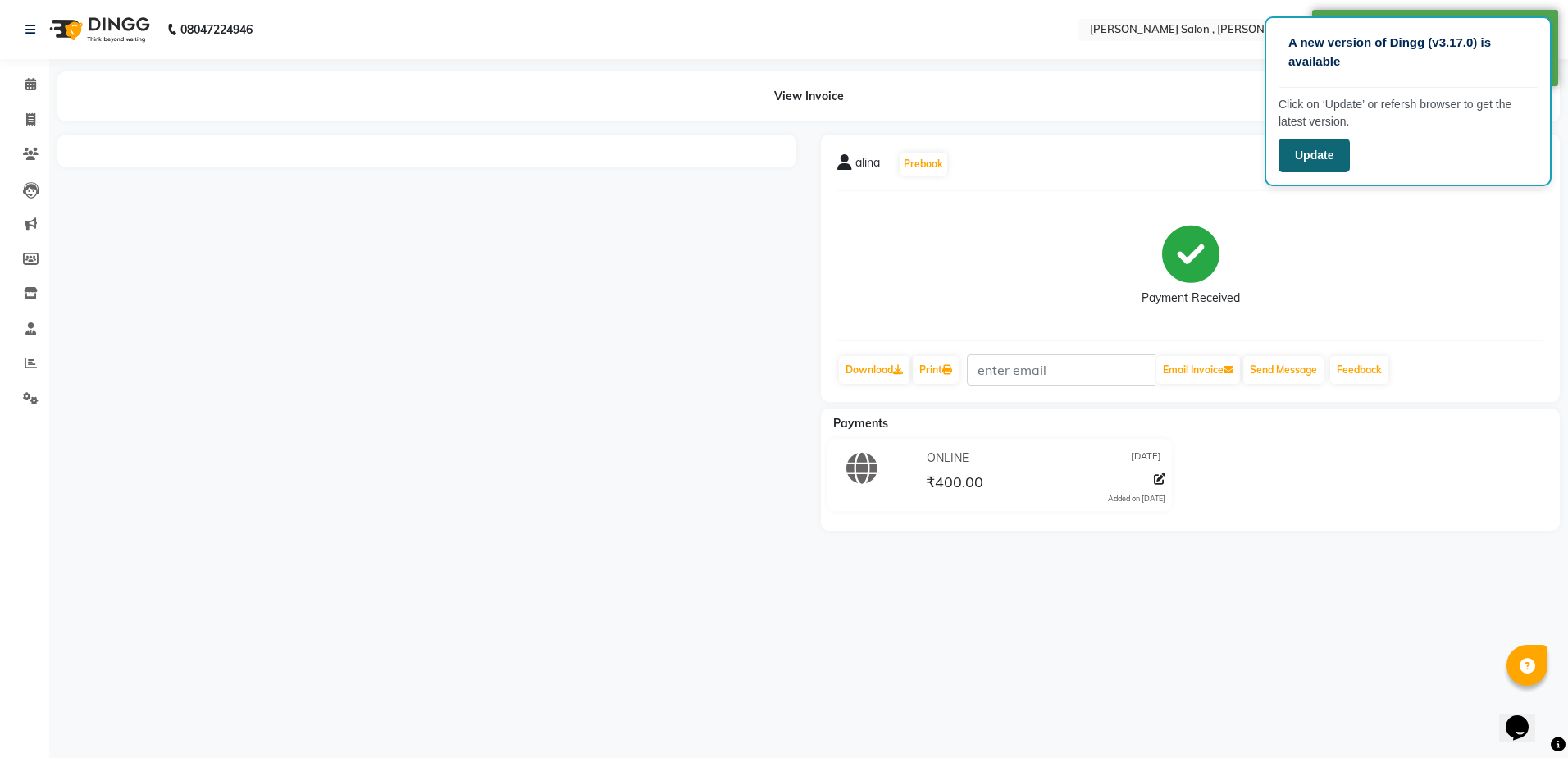
click at [1305, 149] on button "Update" at bounding box center [1314, 156] width 71 height 34
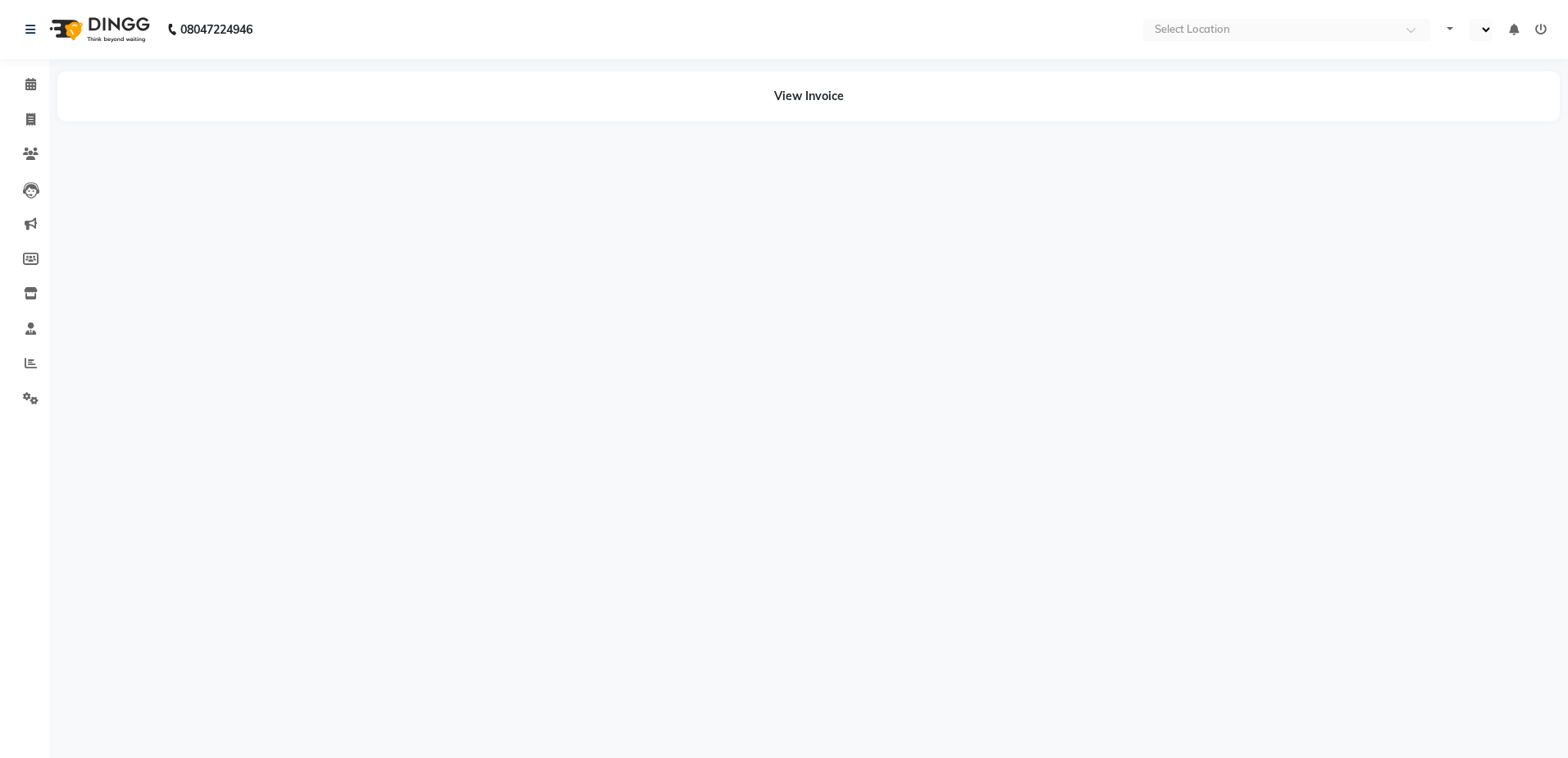
select select "en"
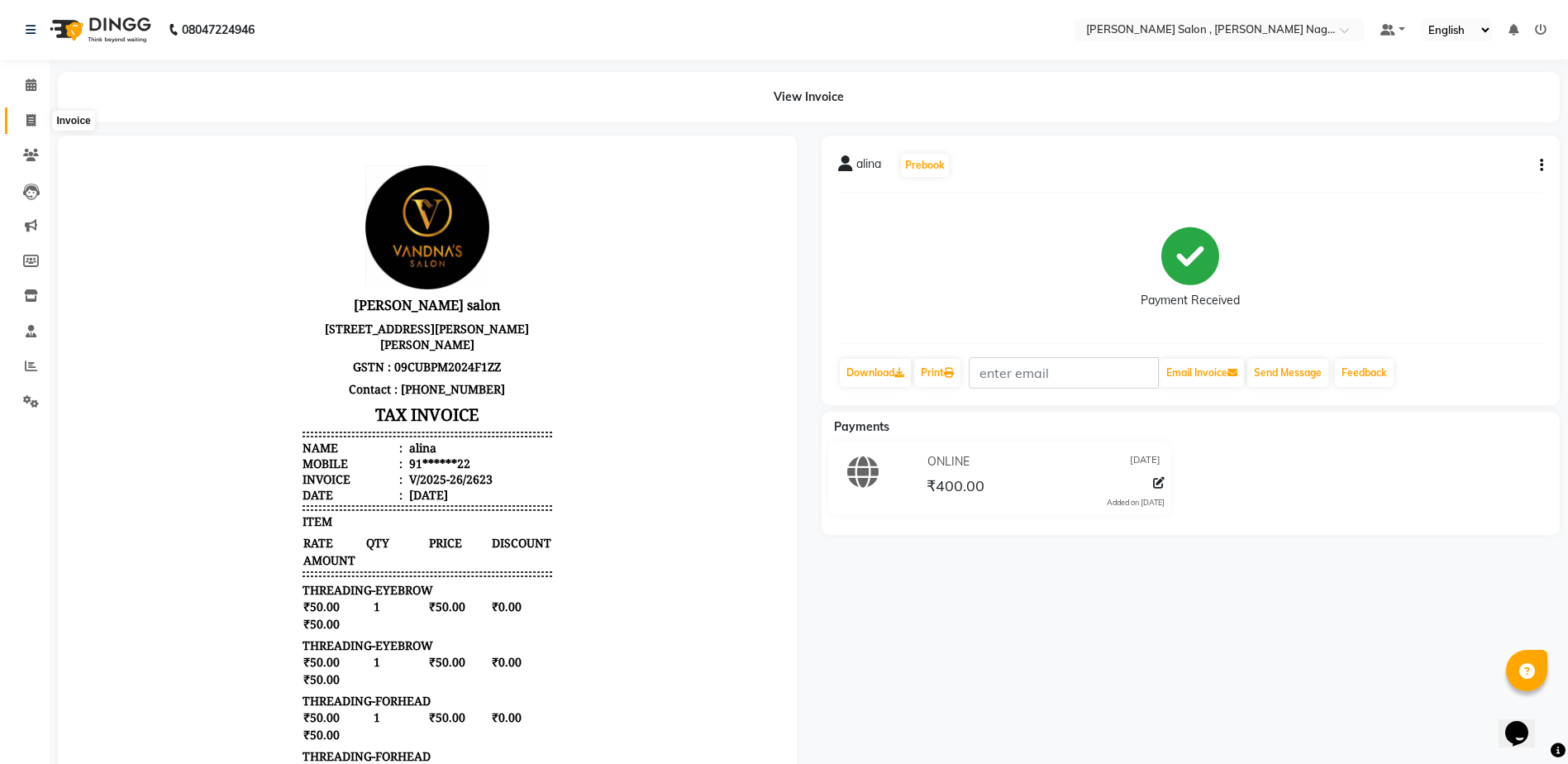
click at [21, 114] on span at bounding box center [31, 121] width 29 height 19
select select "service"
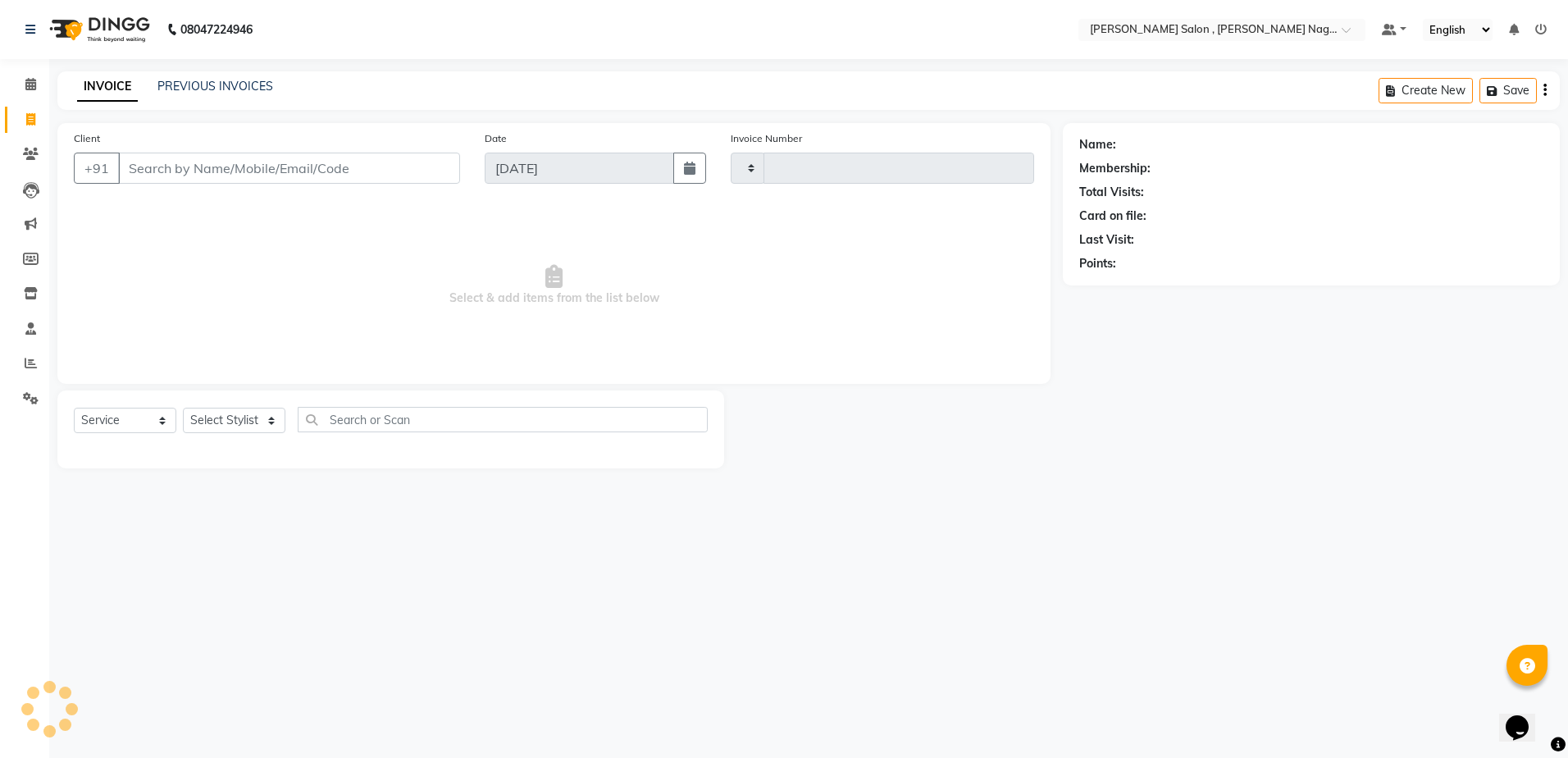
type input "2624"
select select "4120"
paste input "9264169473"
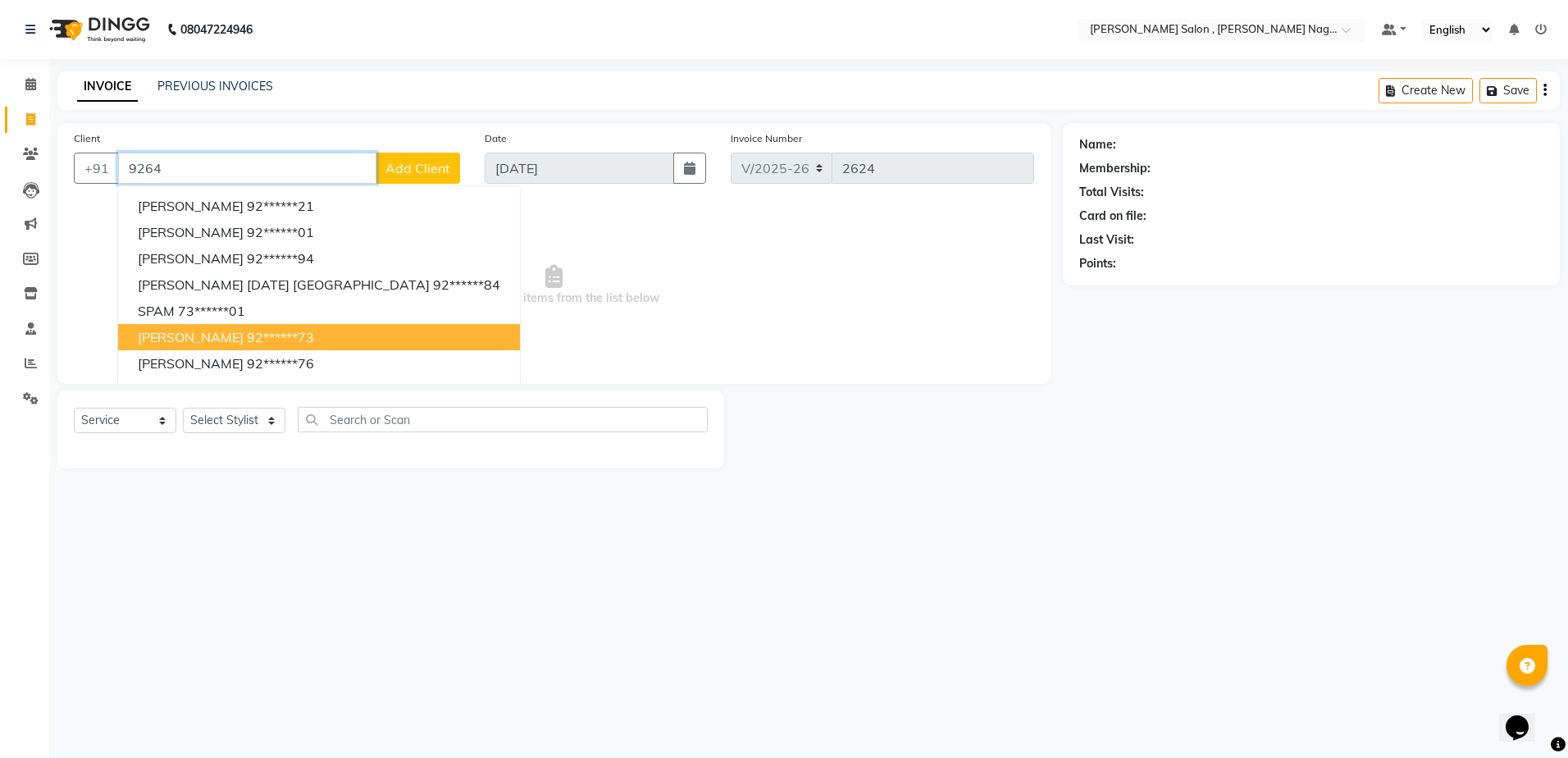
click at [290, 333] on ngb-highlight "92******73" at bounding box center [281, 337] width 67 height 17
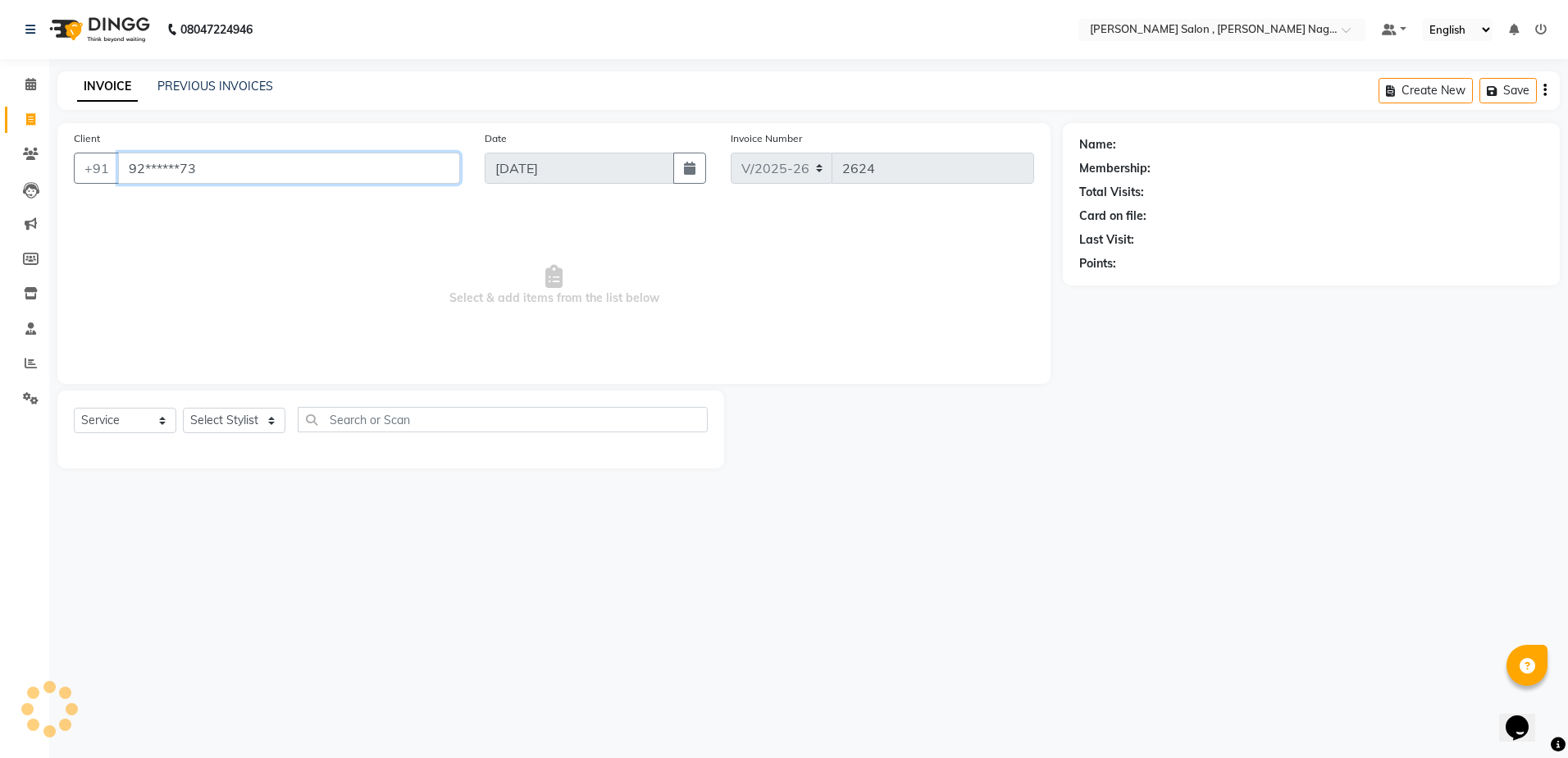
type input "92******73"
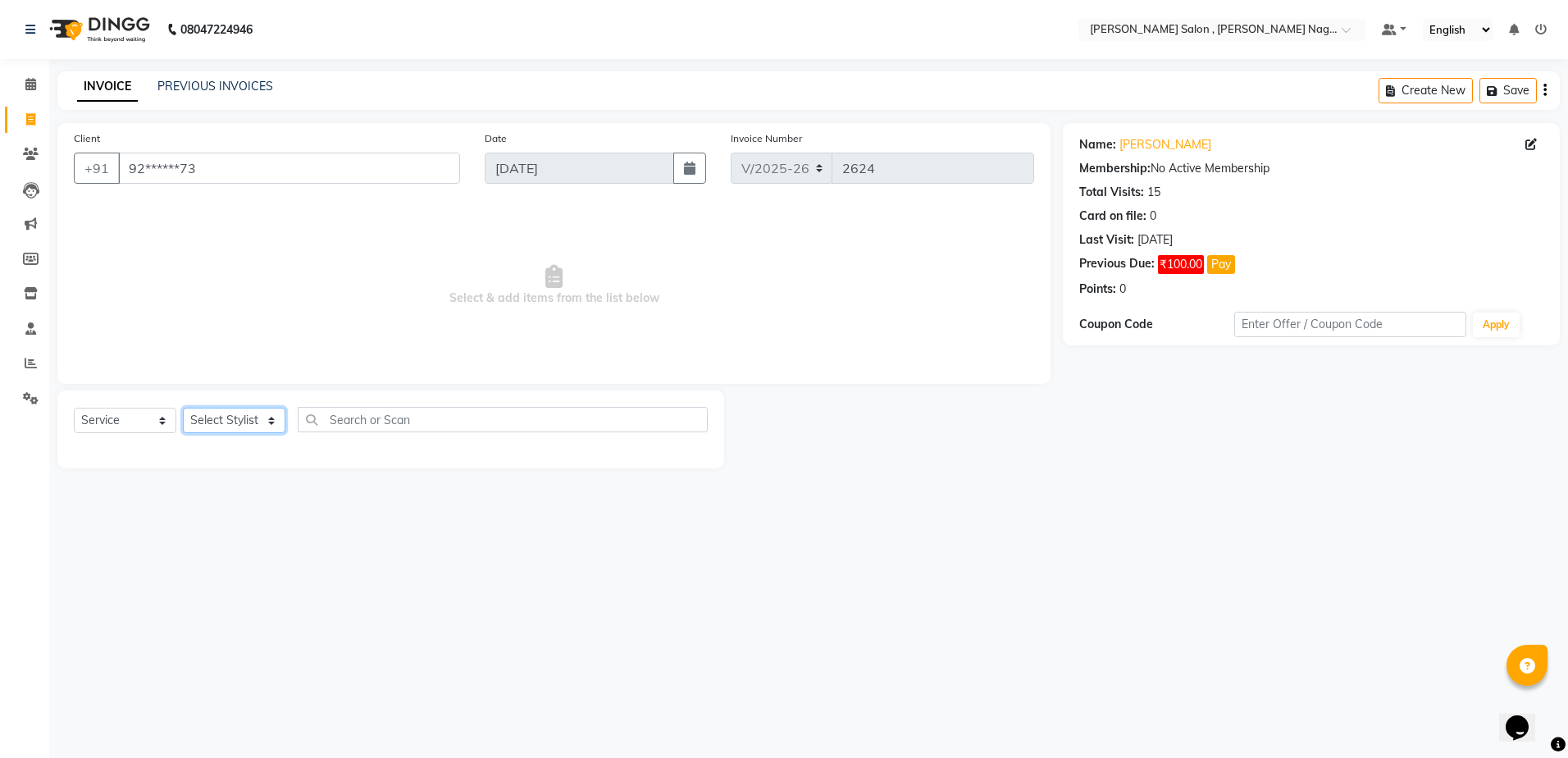
click at [244, 429] on select "Select Stylist [PERSON_NAME] [PERSON_NAME] HARSH isha pal [PERSON_NAME] [PERSON…" at bounding box center [233, 421] width 102 height 26
select select "65130"
click at [182, 408] on select "Select Stylist [PERSON_NAME] [PERSON_NAME] HARSH isha pal [PERSON_NAME] [PERSON…" at bounding box center [233, 421] width 102 height 26
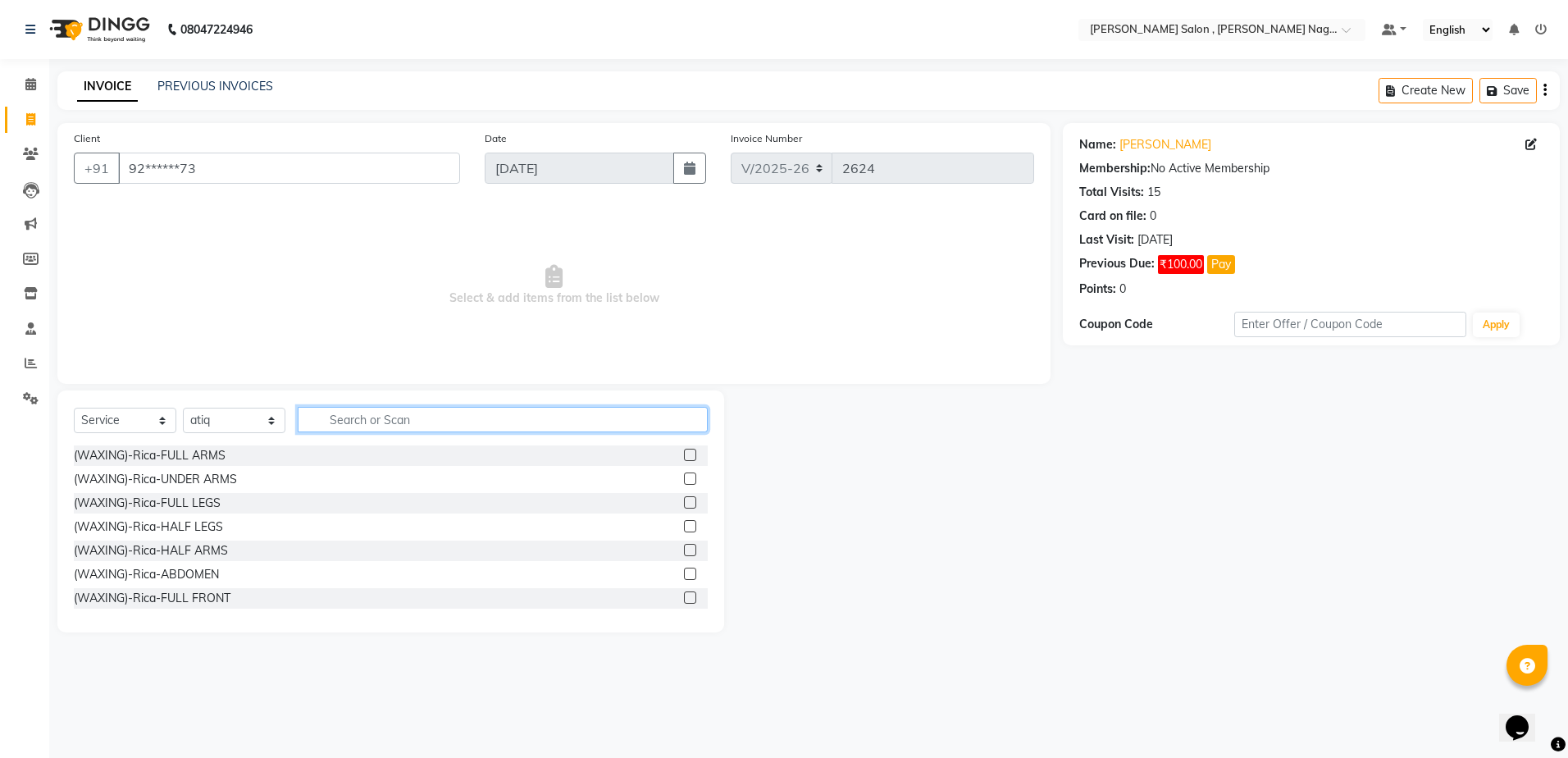
click at [311, 429] on input "text" at bounding box center [502, 420] width 410 height 26
type input "blo"
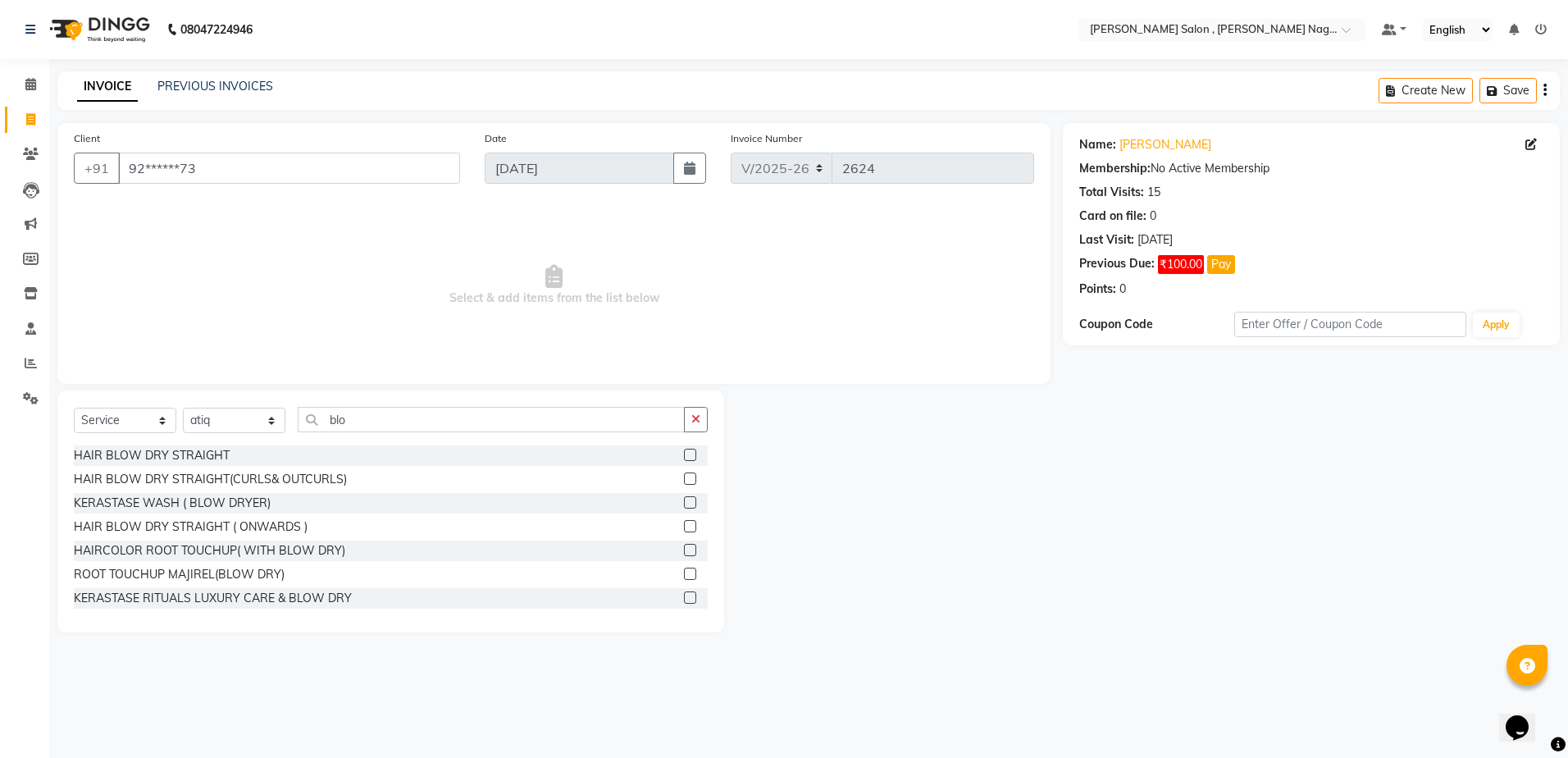
click at [684, 478] on label at bounding box center [690, 478] width 12 height 12
click at [684, 478] on input "checkbox" at bounding box center [689, 479] width 11 height 11
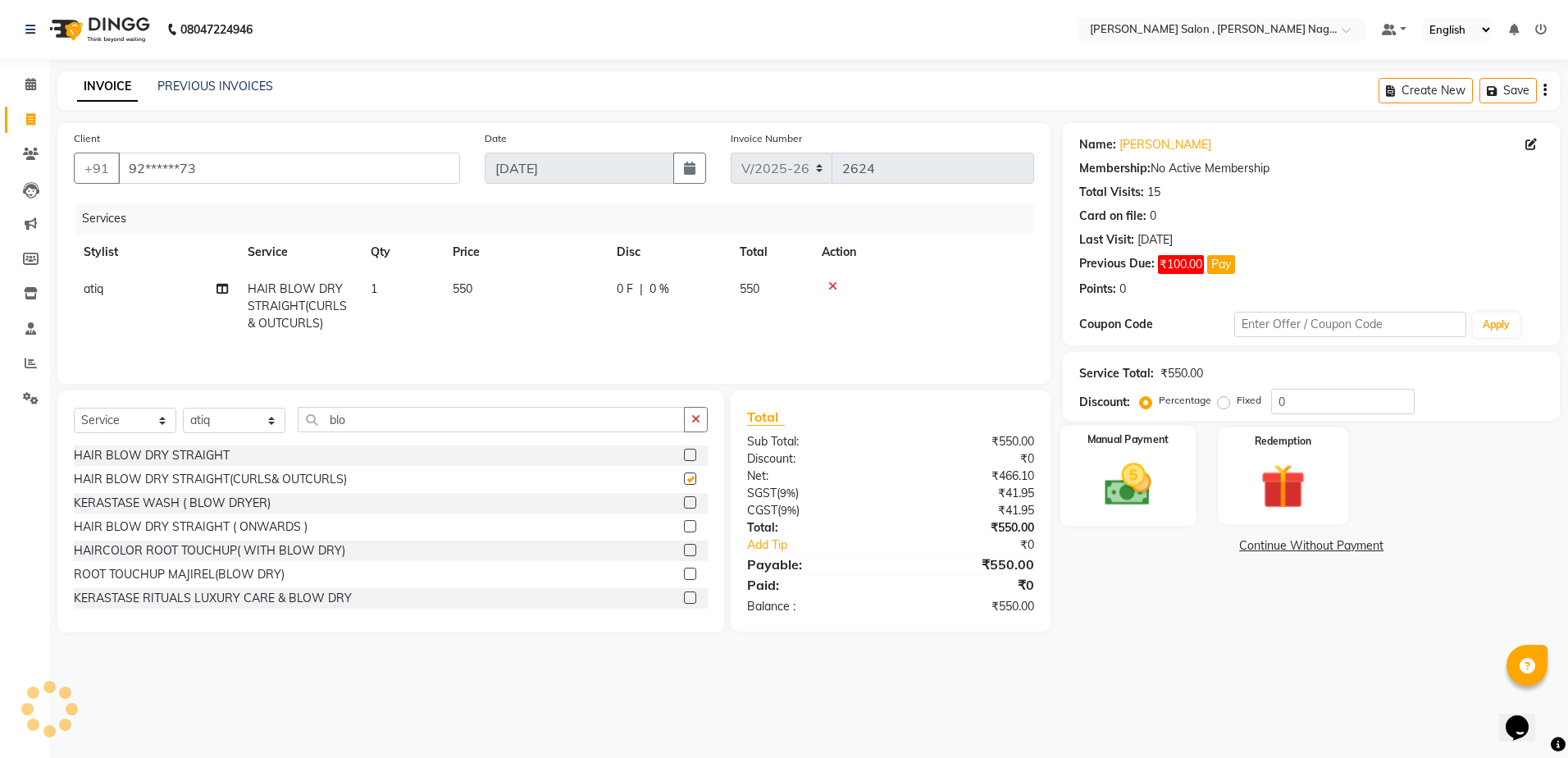
checkbox input "false"
click at [1167, 491] on div "Manual Payment" at bounding box center [1128, 476] width 135 height 101
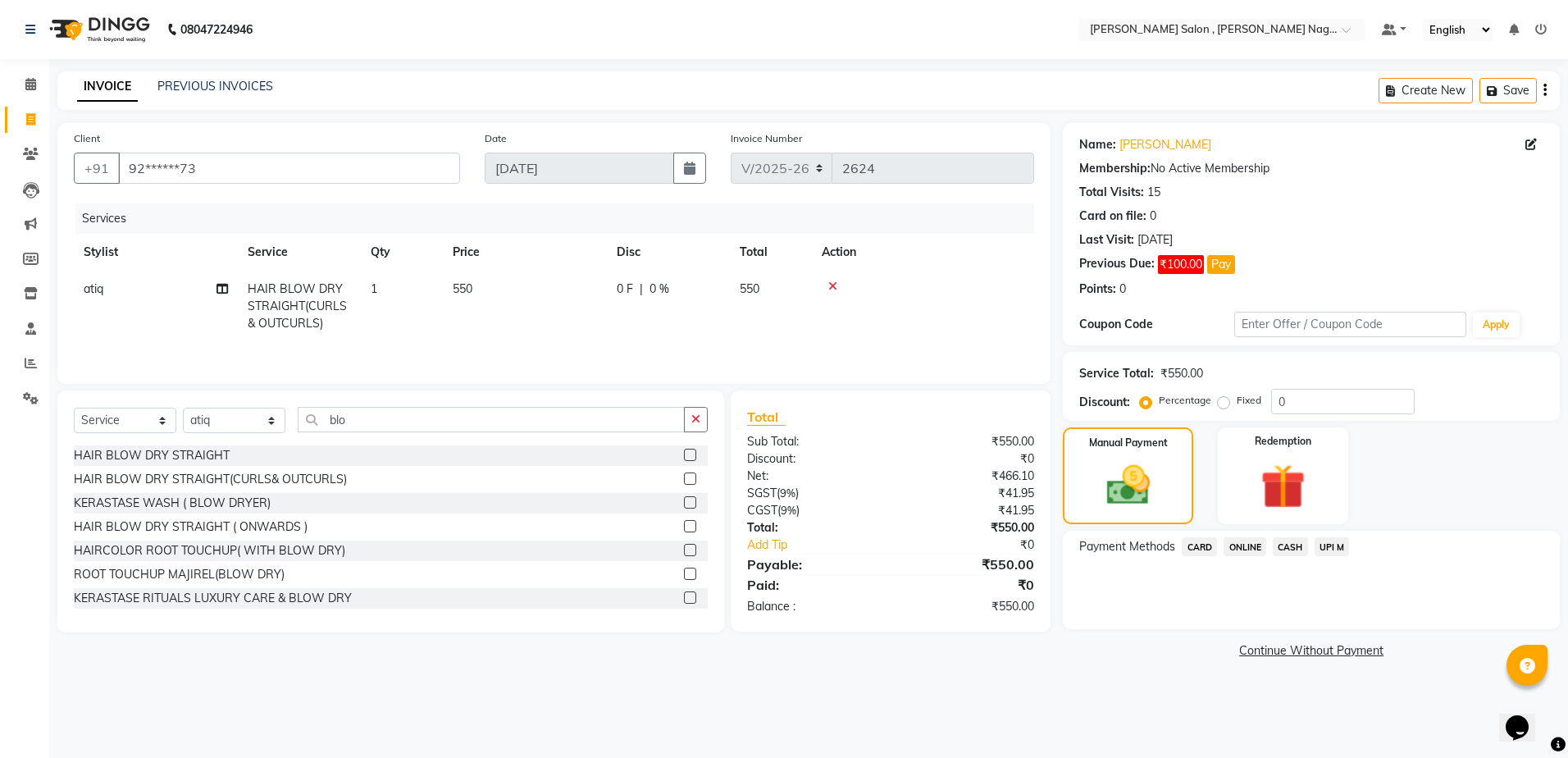
click at [1288, 550] on span "CASH" at bounding box center [1290, 547] width 36 height 19
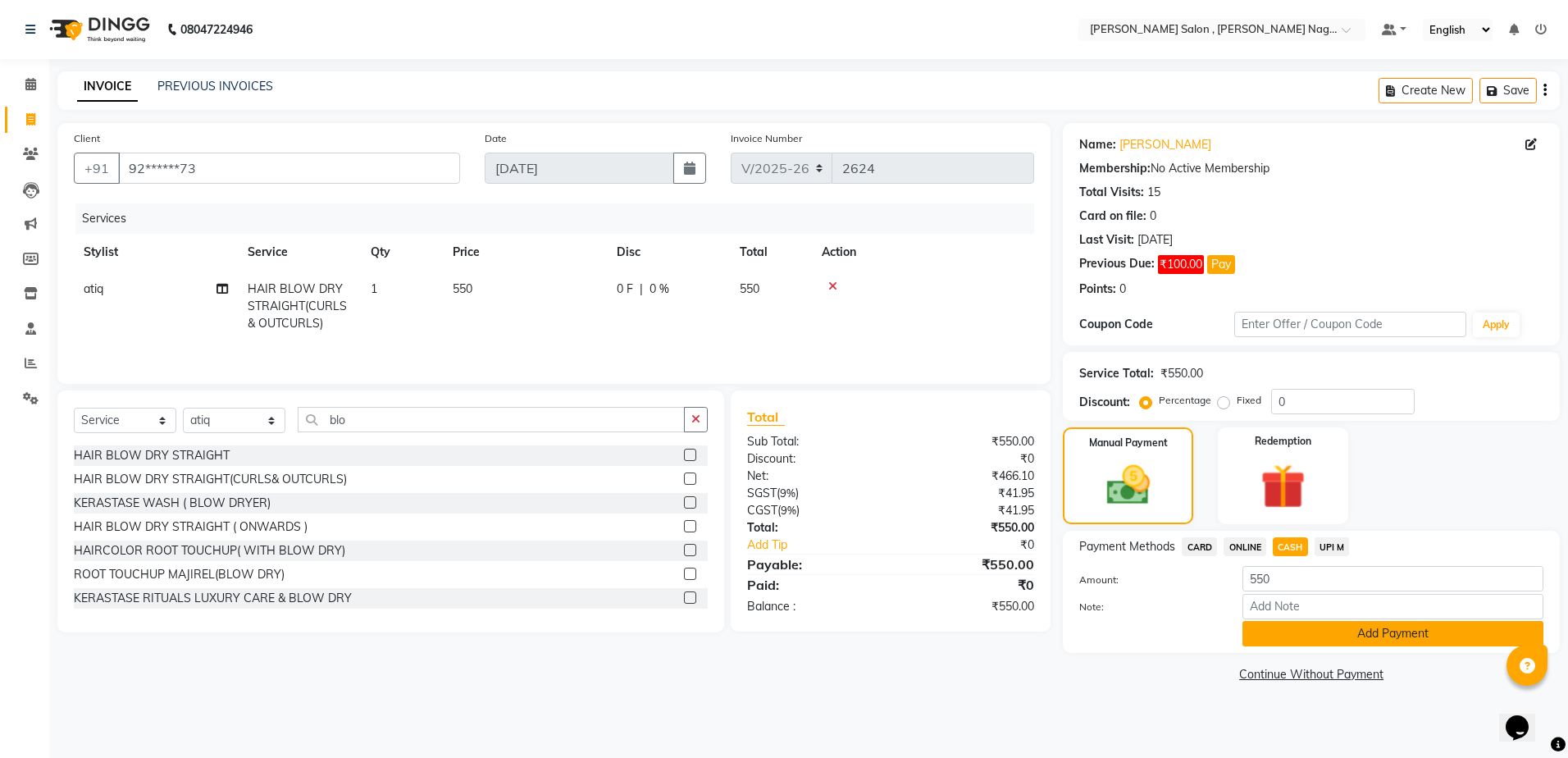
click at [1285, 628] on button "Add Payment" at bounding box center [1392, 634] width 301 height 26
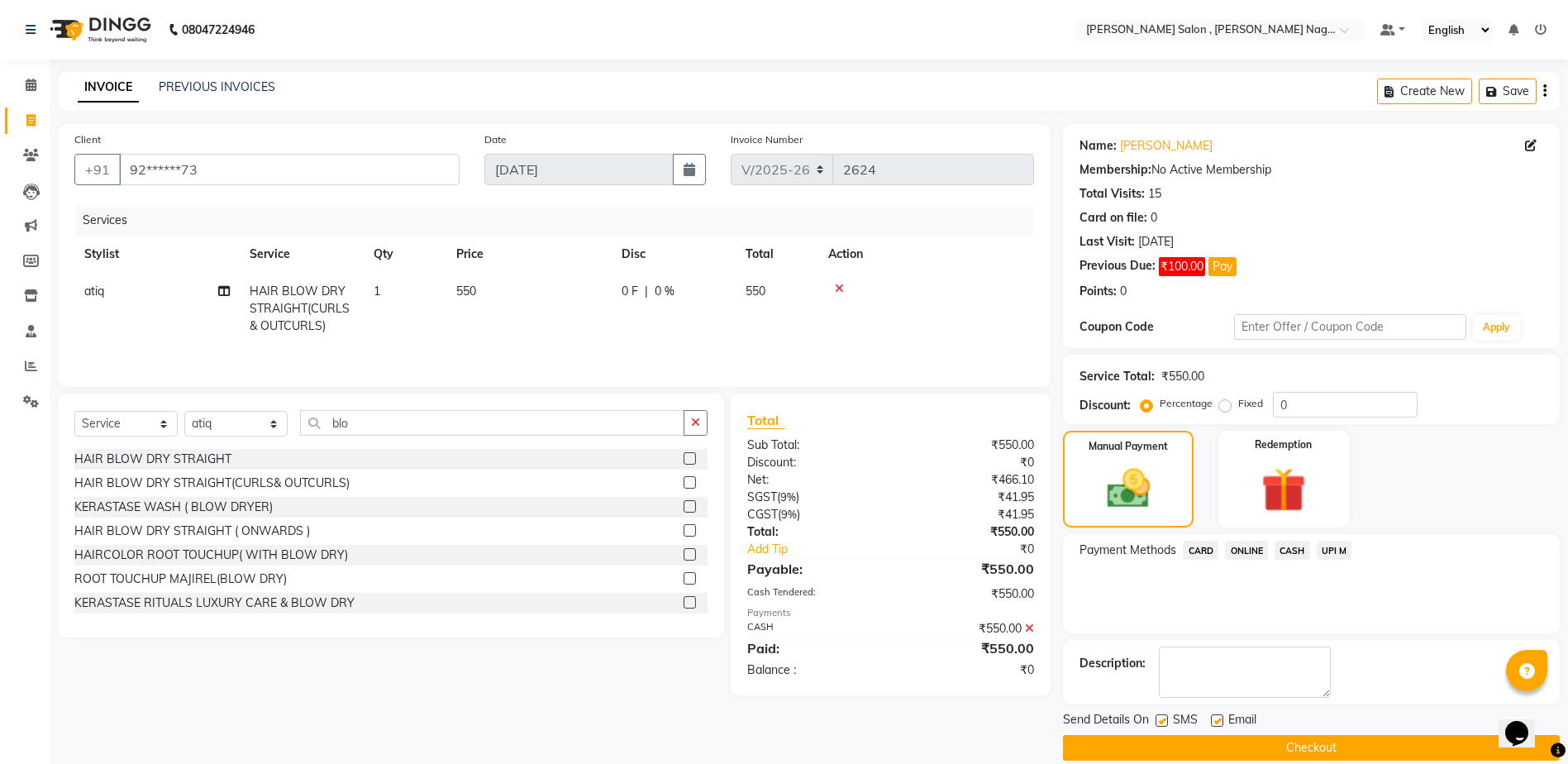
drag, startPoint x: 1160, startPoint y: 716, endPoint x: 1172, endPoint y: 716, distance: 11.6
click at [1161, 716] on label at bounding box center [1162, 720] width 12 height 12
click at [1161, 716] on input "checkbox" at bounding box center [1161, 721] width 11 height 11
checkbox input "false"
click at [1233, 714] on span "Email" at bounding box center [1243, 721] width 28 height 21
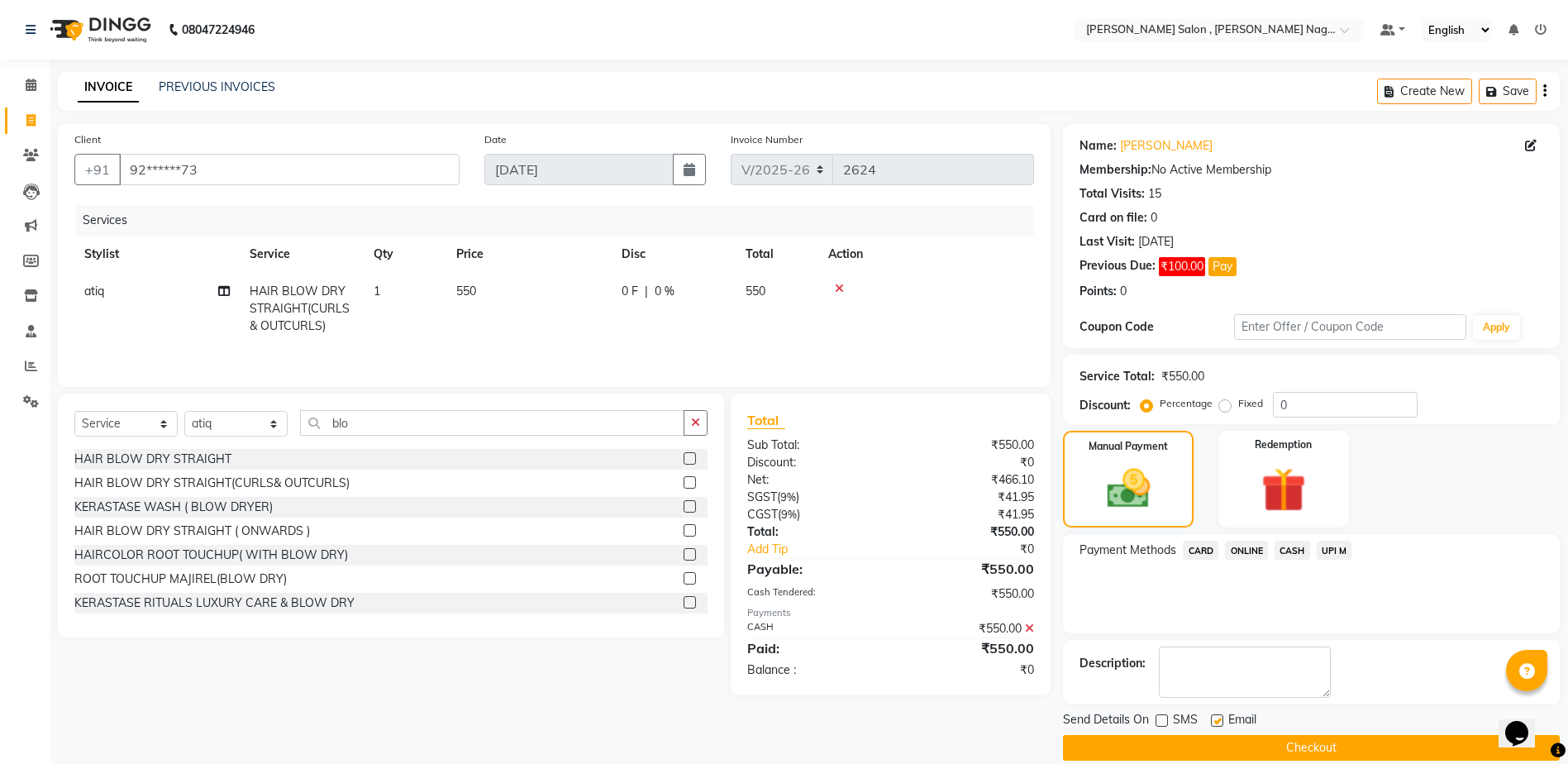
click at [1219, 719] on label at bounding box center [1217, 720] width 12 height 12
click at [1219, 719] on input "checkbox" at bounding box center [1216, 721] width 11 height 11
checkbox input "false"
click at [1214, 750] on button "Checkout" at bounding box center [1311, 748] width 497 height 26
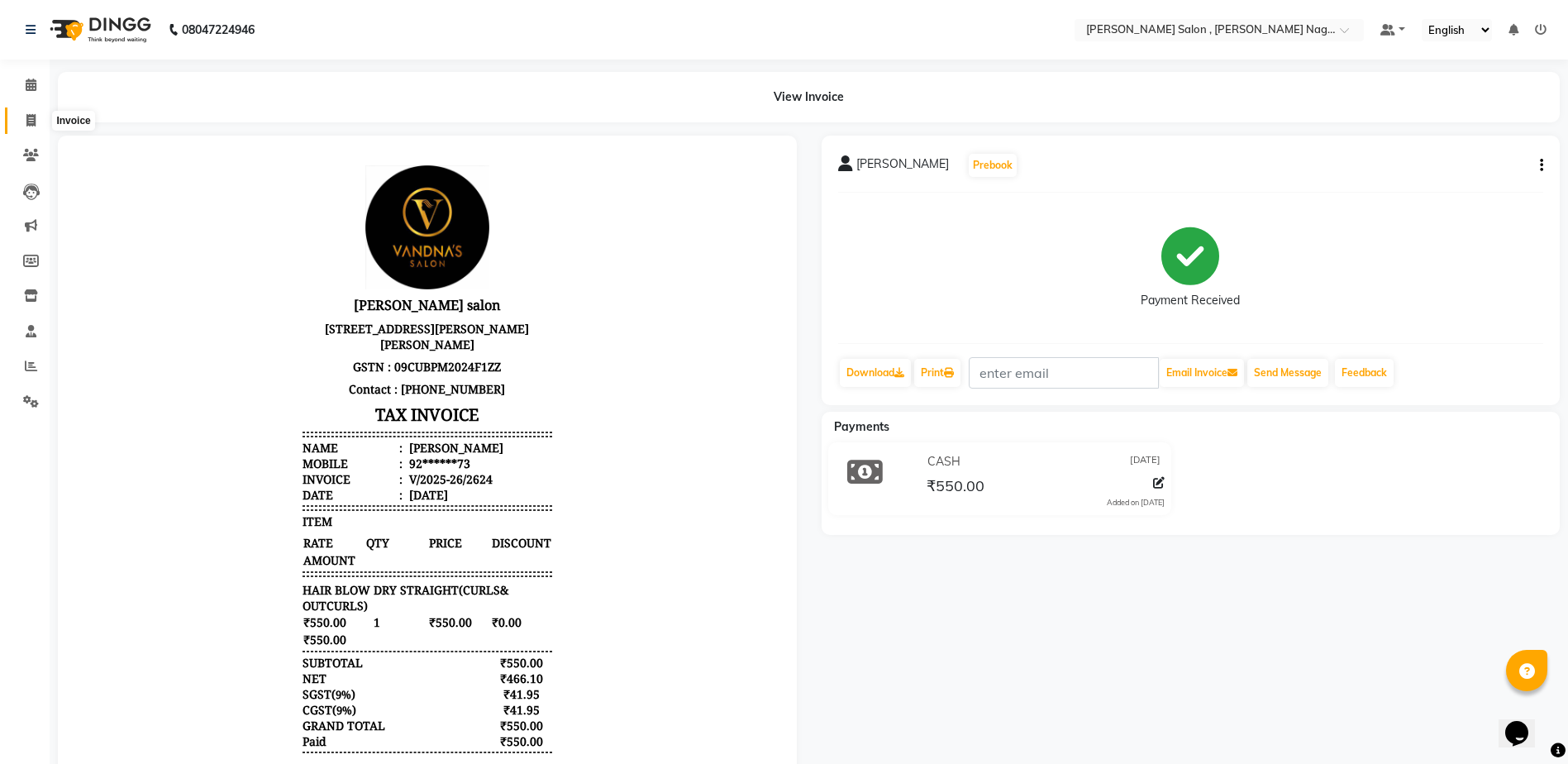
click at [30, 119] on icon at bounding box center [30, 120] width 9 height 12
select select "service"
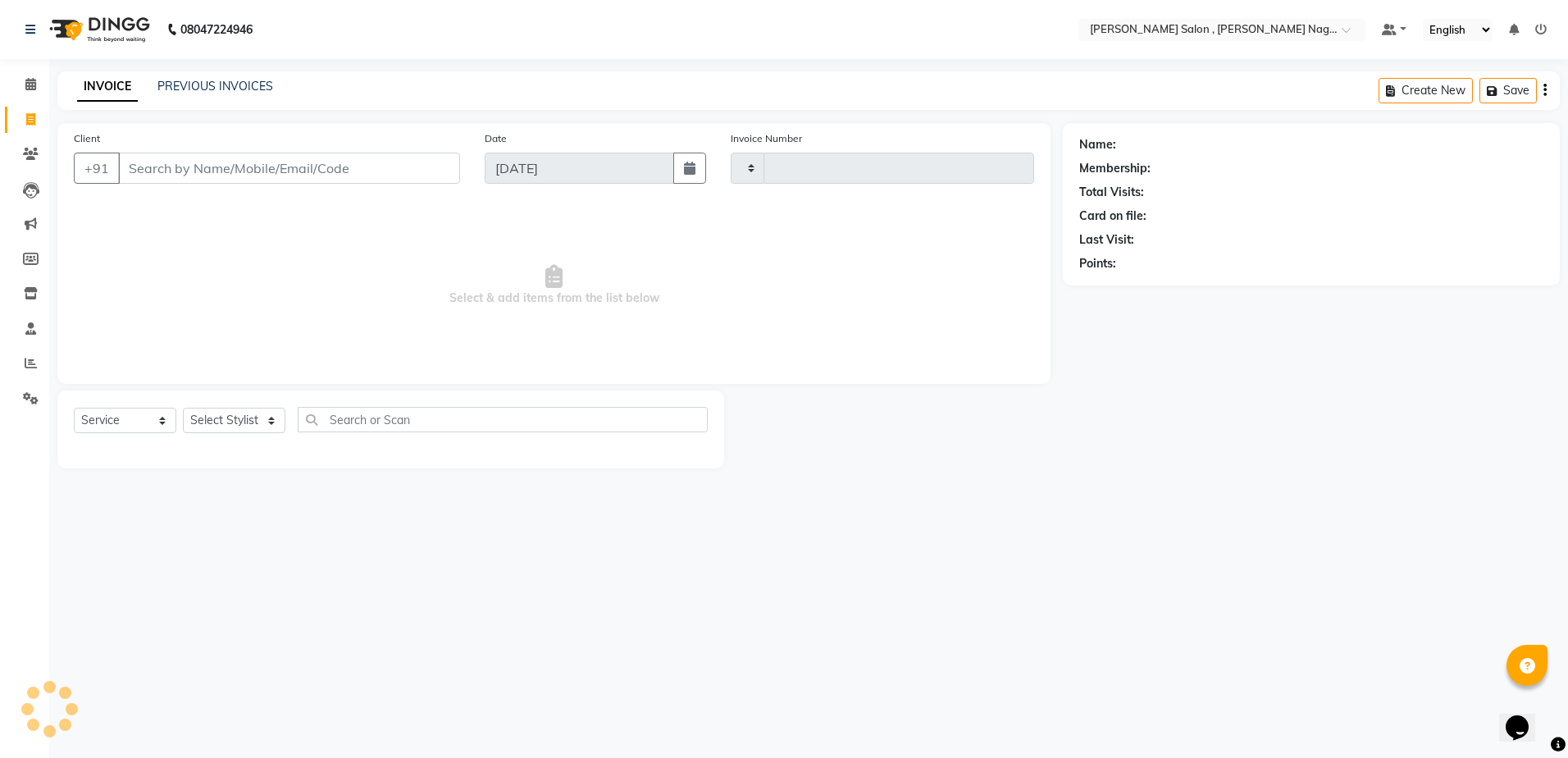
type input "2625"
select select "4120"
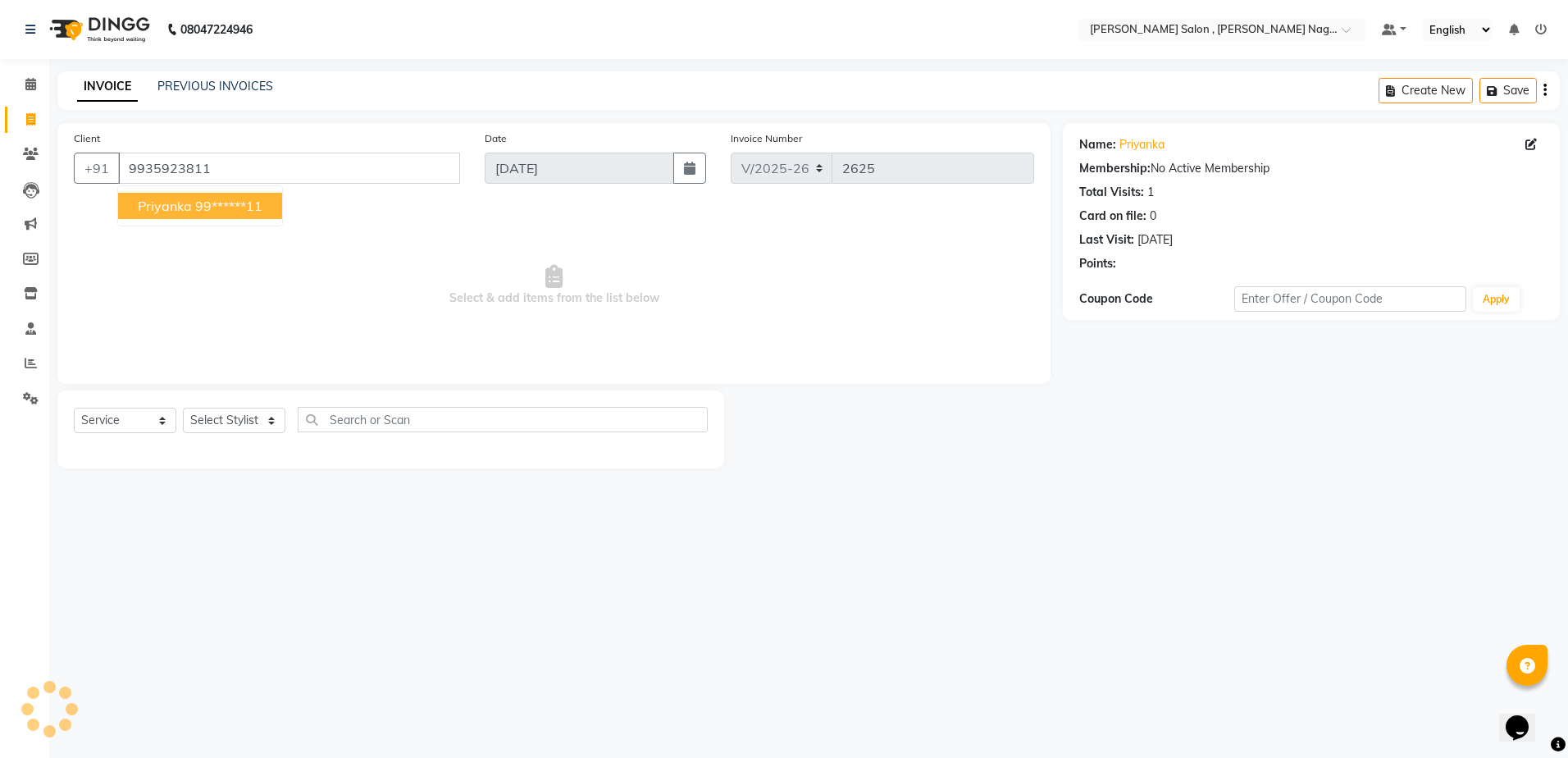
click at [226, 196] on button "priyanka 99******11" at bounding box center [199, 205] width 164 height 26
type input "99******11"
click at [237, 422] on select "Select Stylist [PERSON_NAME] [PERSON_NAME] HARSH isha pal [PERSON_NAME] [PERSON…" at bounding box center [233, 421] width 102 height 26
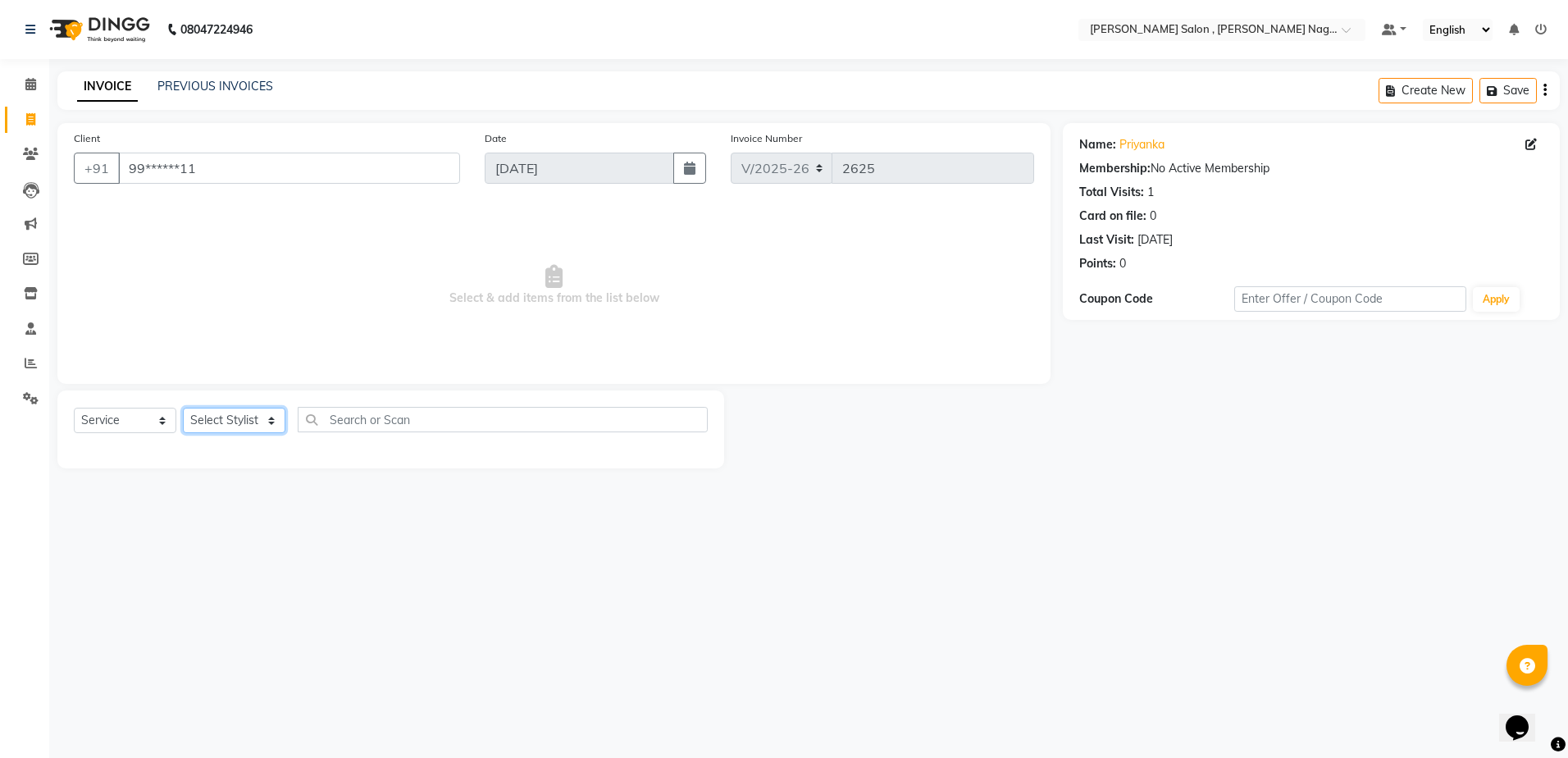
select select "61690"
click at [182, 408] on select "Select Stylist [PERSON_NAME] [PERSON_NAME] HARSH isha pal [PERSON_NAME] [PERSON…" at bounding box center [233, 421] width 102 height 26
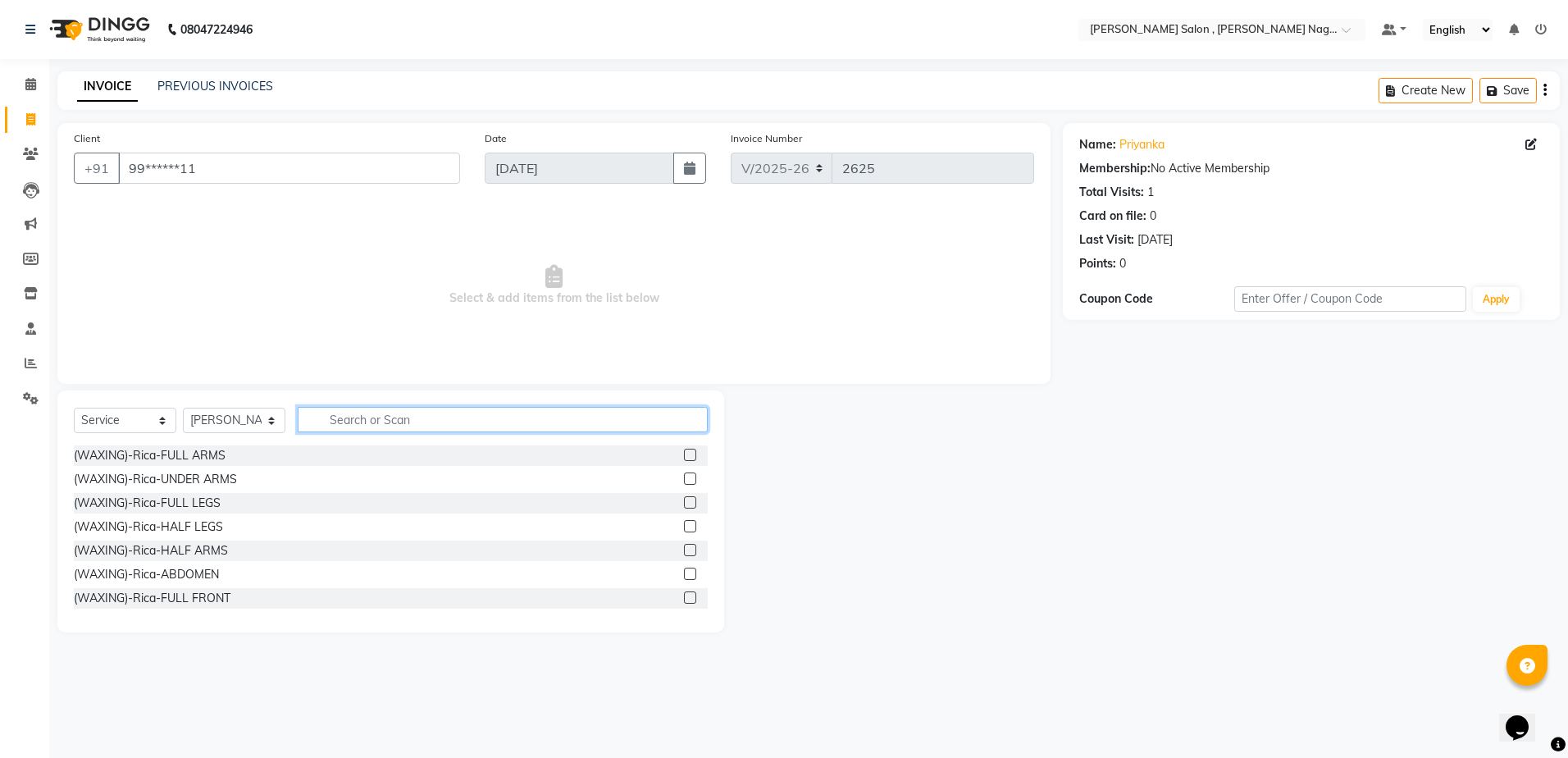
click at [336, 425] on input "text" at bounding box center [502, 420] width 410 height 26
type input "ey"
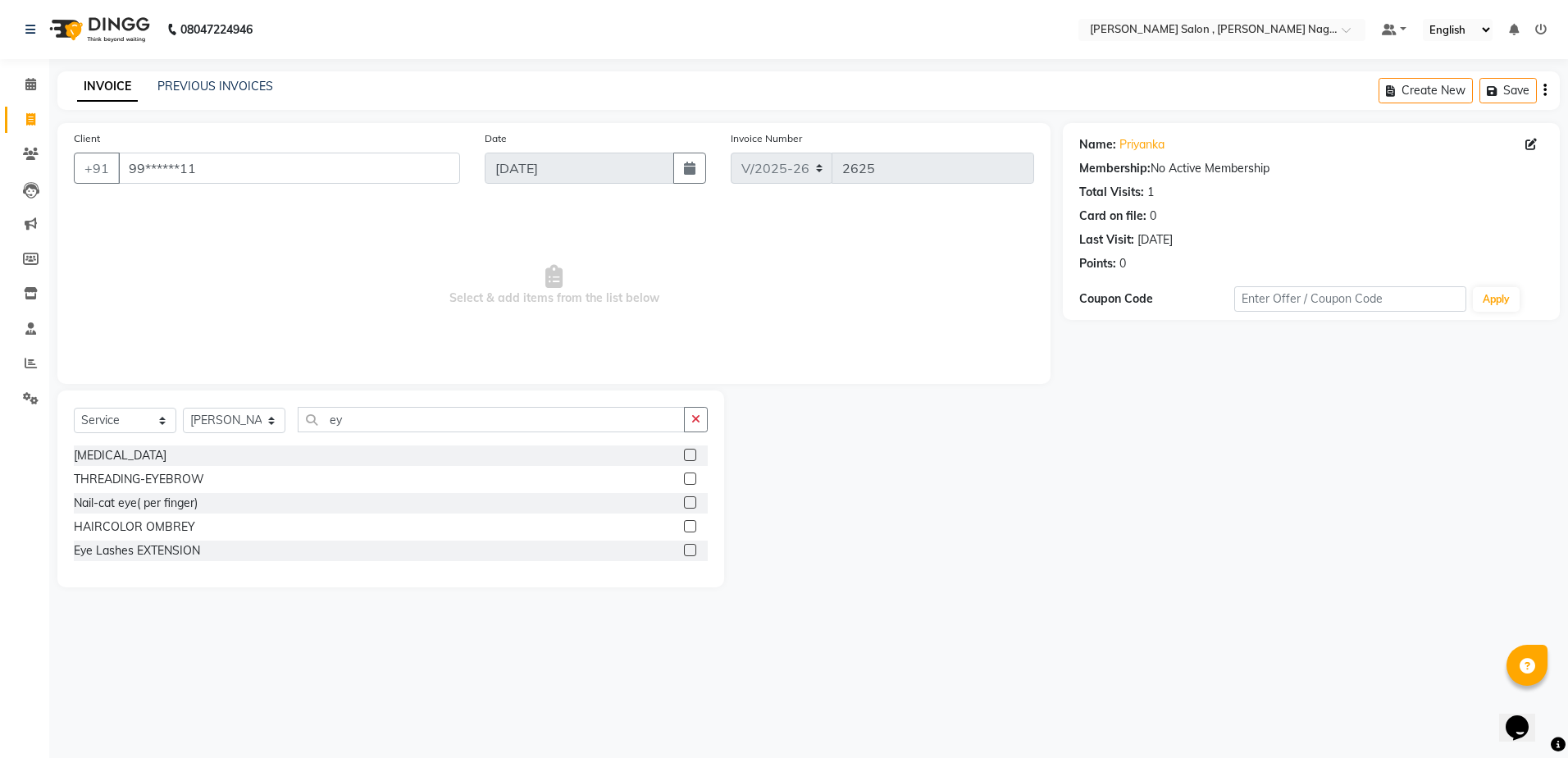
click at [693, 477] on label at bounding box center [690, 478] width 12 height 12
click at [693, 477] on input "checkbox" at bounding box center [689, 479] width 11 height 11
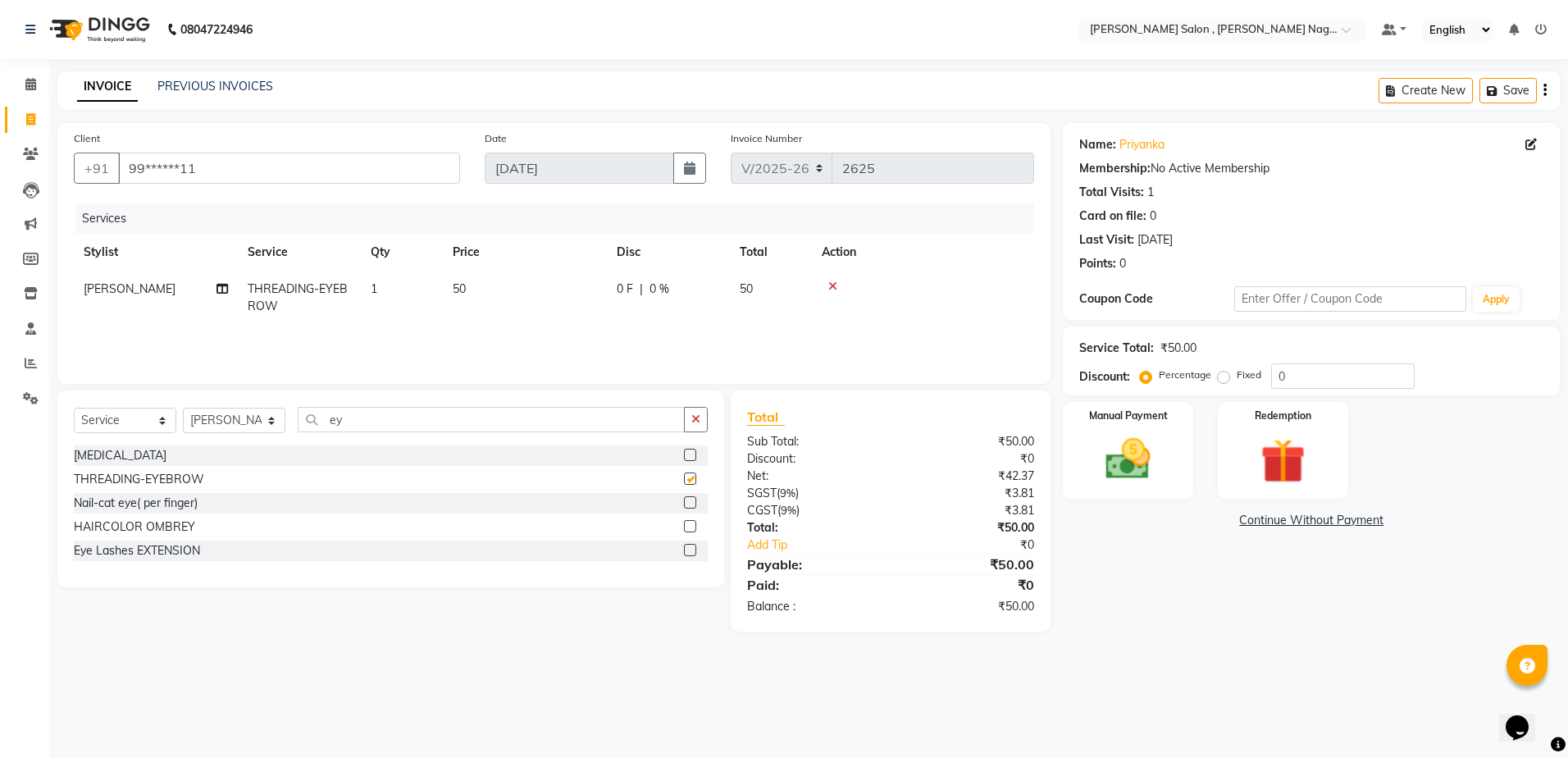
checkbox input "false"
click at [558, 404] on div "Select Service Product Membership Package Voucher Prepaid Gift Card Select Styl…" at bounding box center [391, 489] width 666 height 196
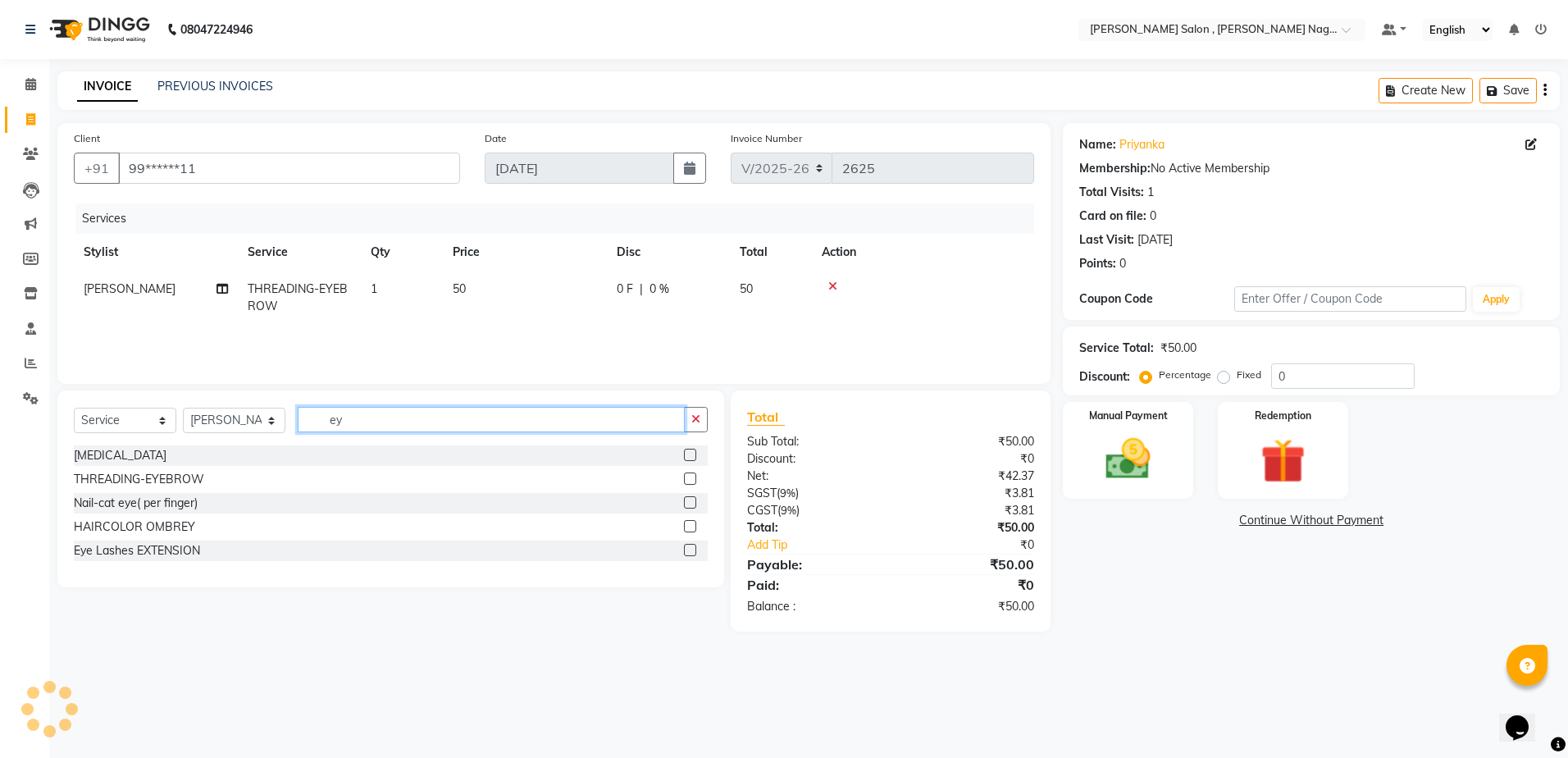
click at [551, 420] on input "ey" at bounding box center [491, 420] width 387 height 26
type input "e"
type input "upp"
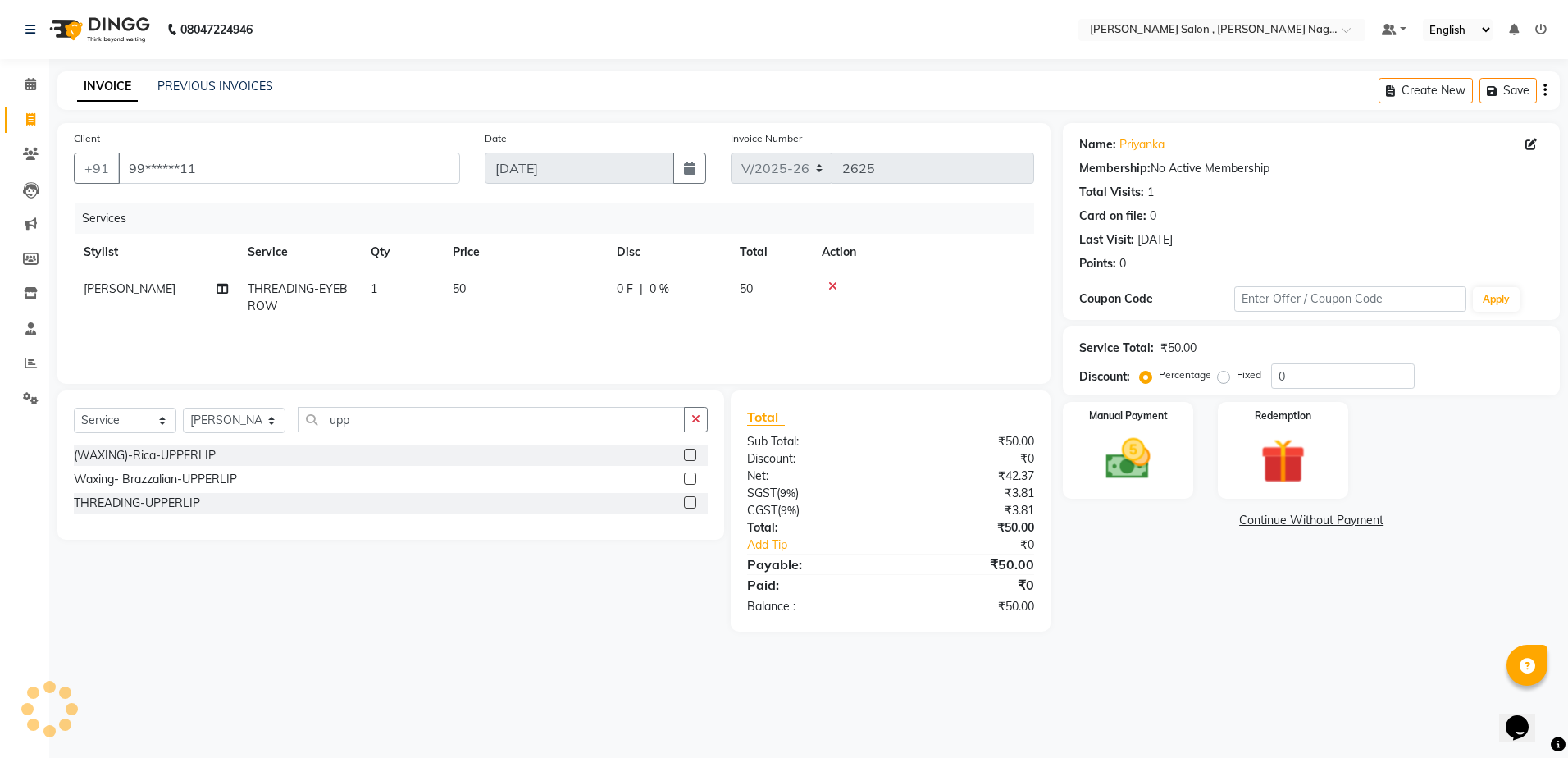
click at [691, 500] on label at bounding box center [690, 502] width 12 height 12
click at [691, 500] on input "checkbox" at bounding box center [689, 503] width 11 height 11
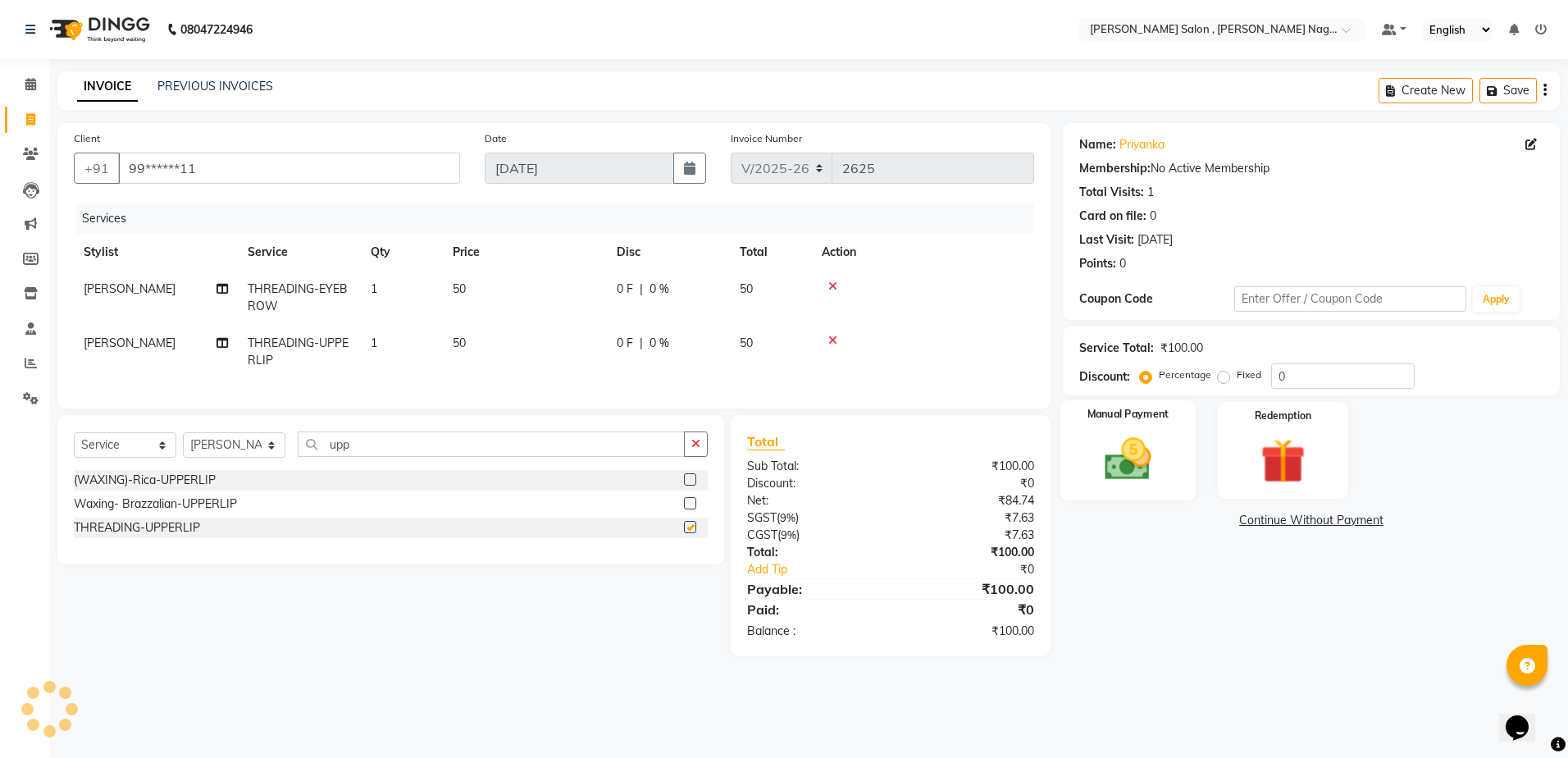
checkbox input "false"
click at [1072, 499] on div "Manual Payment" at bounding box center [1128, 450] width 135 height 101
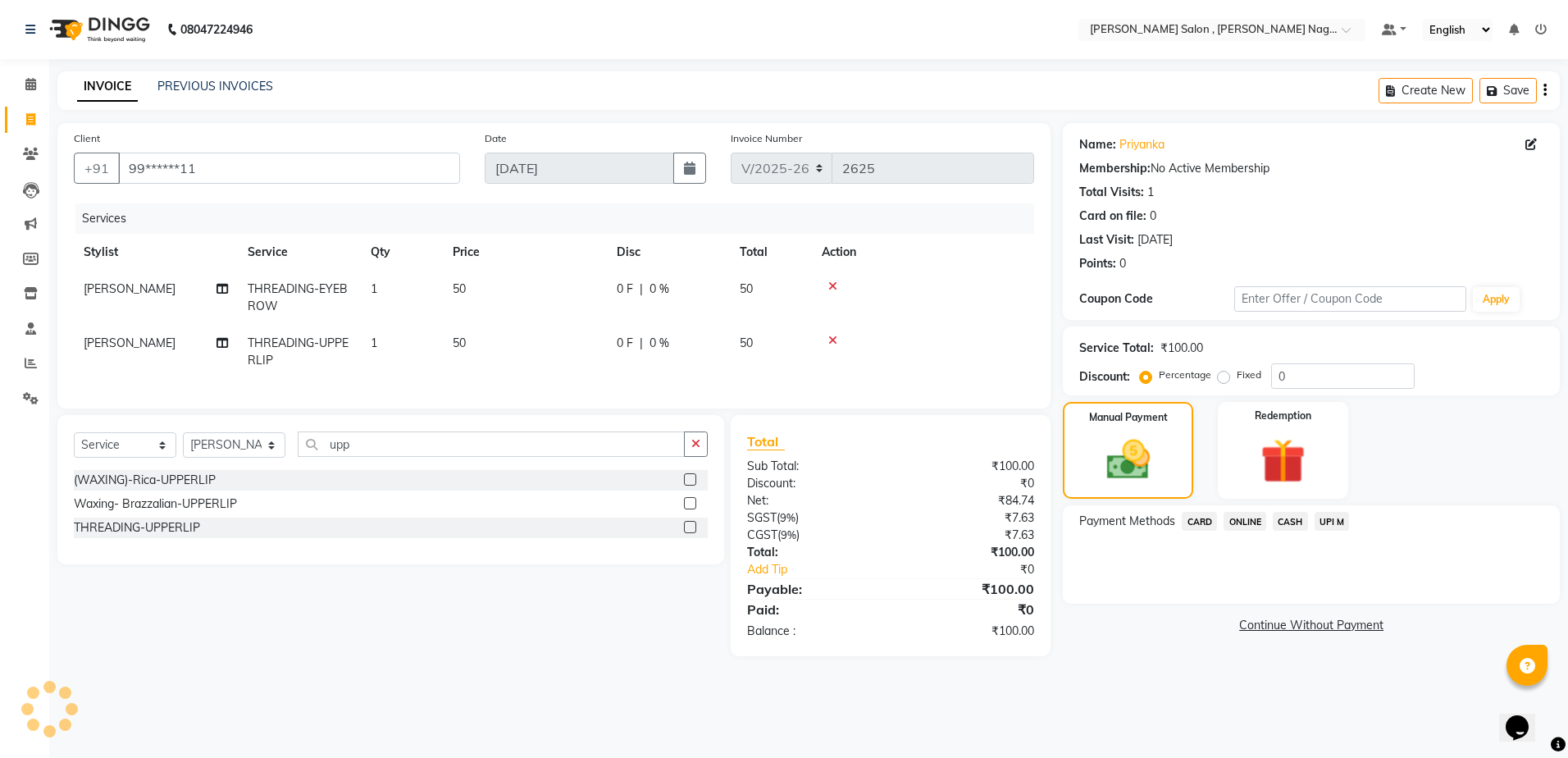
click at [1280, 516] on span "CASH" at bounding box center [1290, 521] width 36 height 19
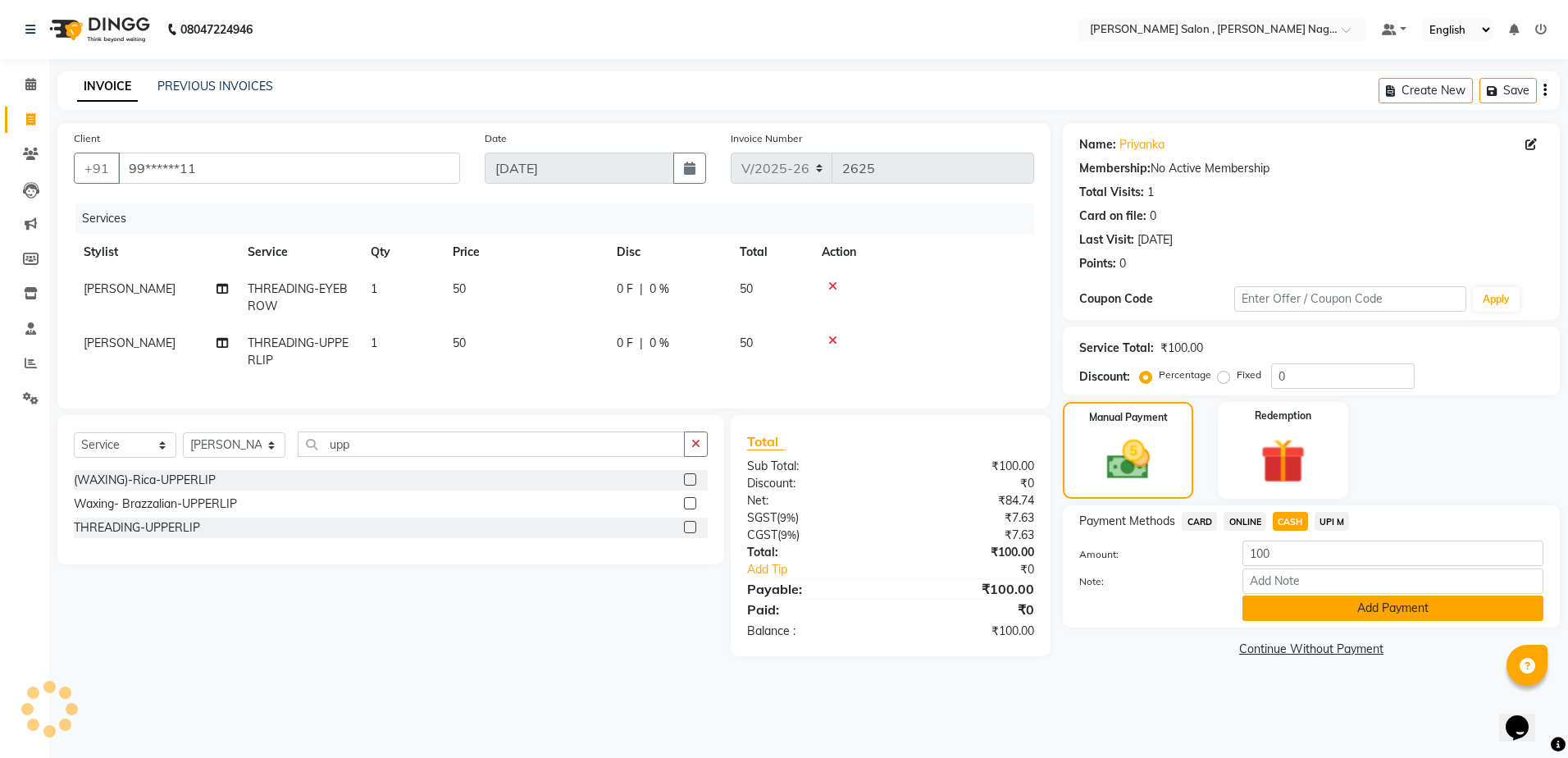
click at [1302, 609] on button "Add Payment" at bounding box center [1392, 608] width 301 height 26
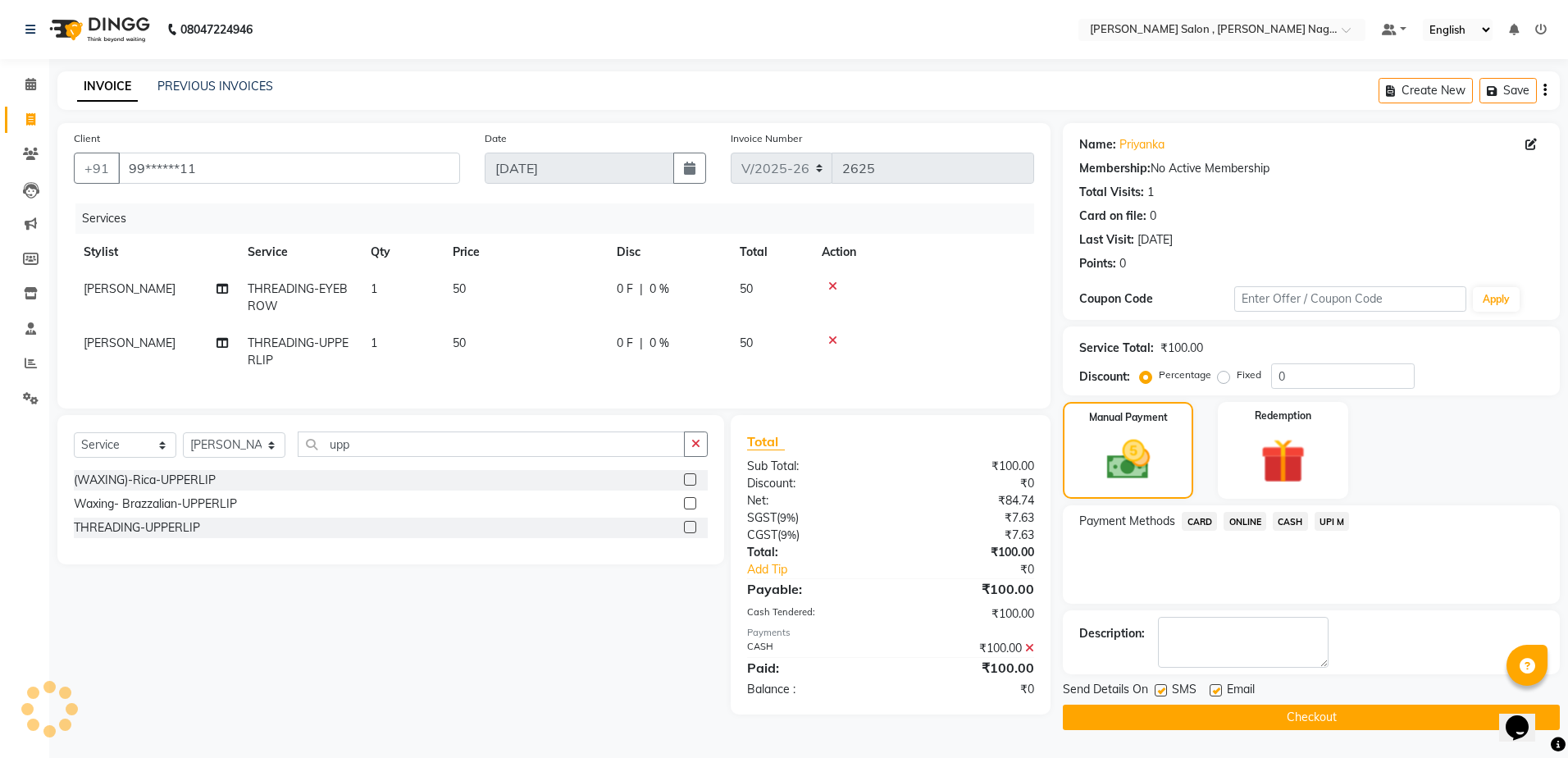
click at [1157, 693] on label at bounding box center [1160, 691] width 12 height 12
click at [1157, 693] on input "checkbox" at bounding box center [1159, 691] width 11 height 11
checkbox input "false"
click at [1213, 693] on label at bounding box center [1216, 691] width 12 height 12
click at [1213, 693] on input "checkbox" at bounding box center [1215, 691] width 11 height 11
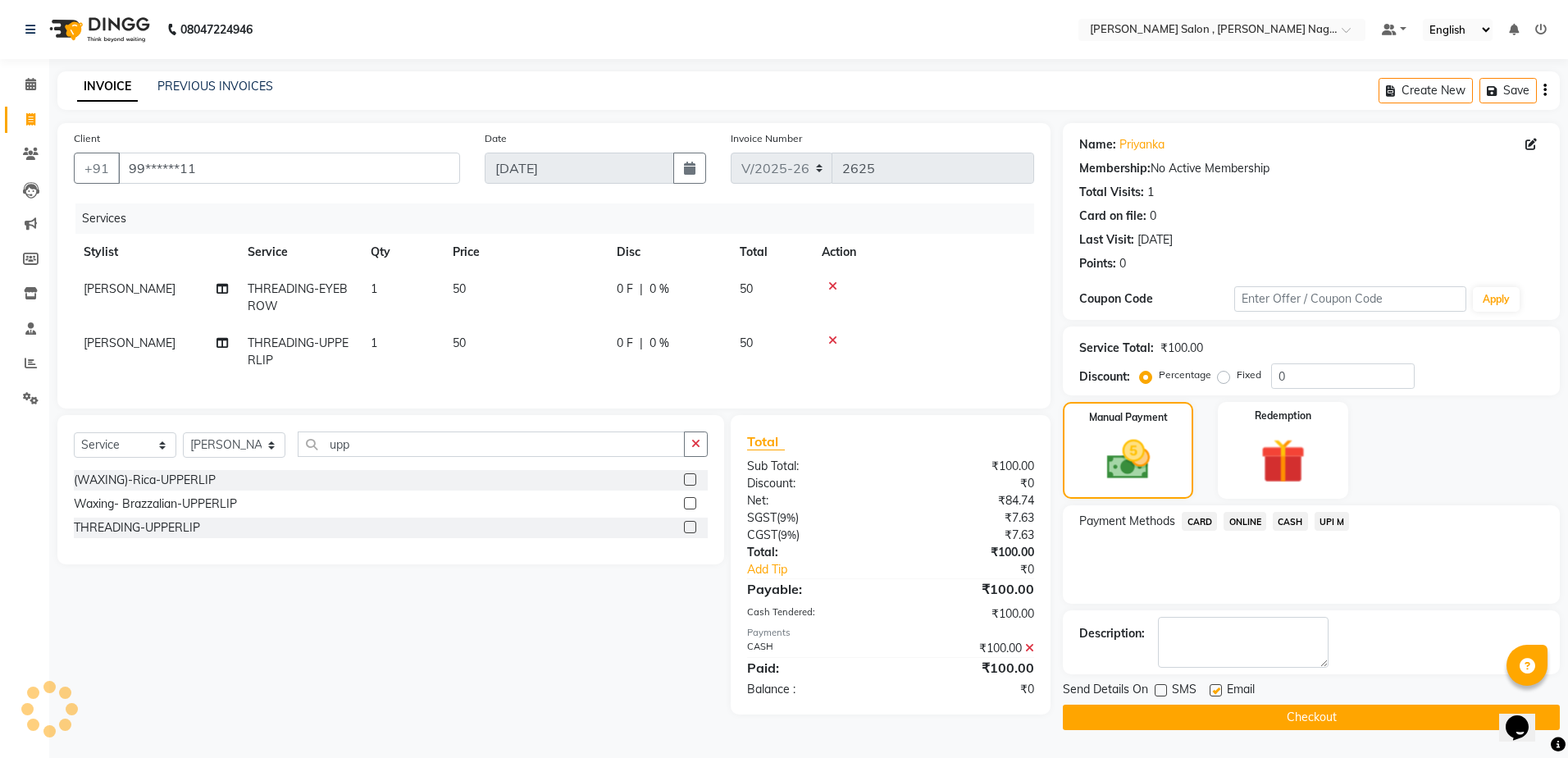
checkbox input "false"
click at [1209, 705] on button "Checkout" at bounding box center [1311, 717] width 497 height 26
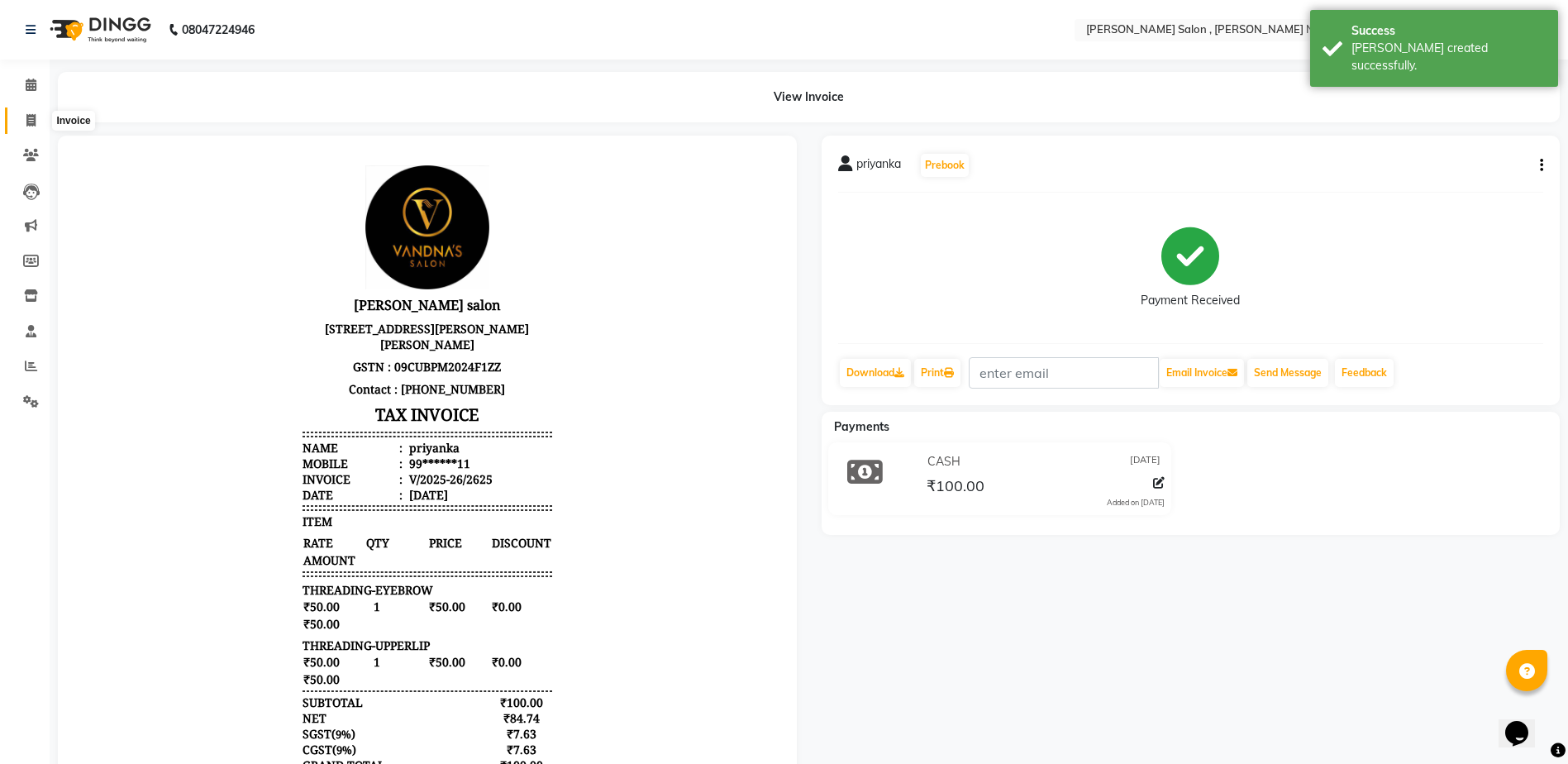
click at [20, 114] on span at bounding box center [31, 121] width 29 height 19
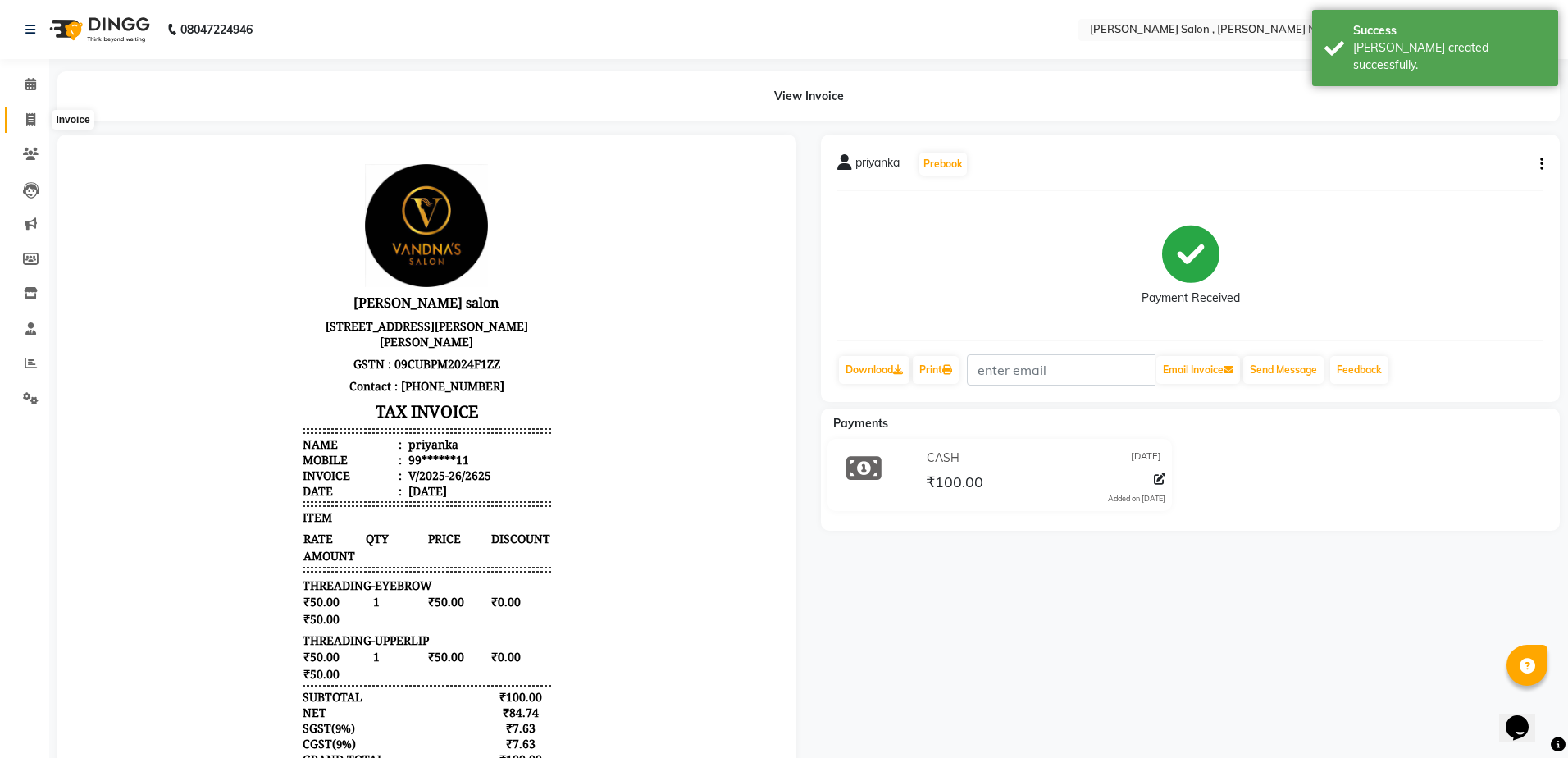
select select "service"
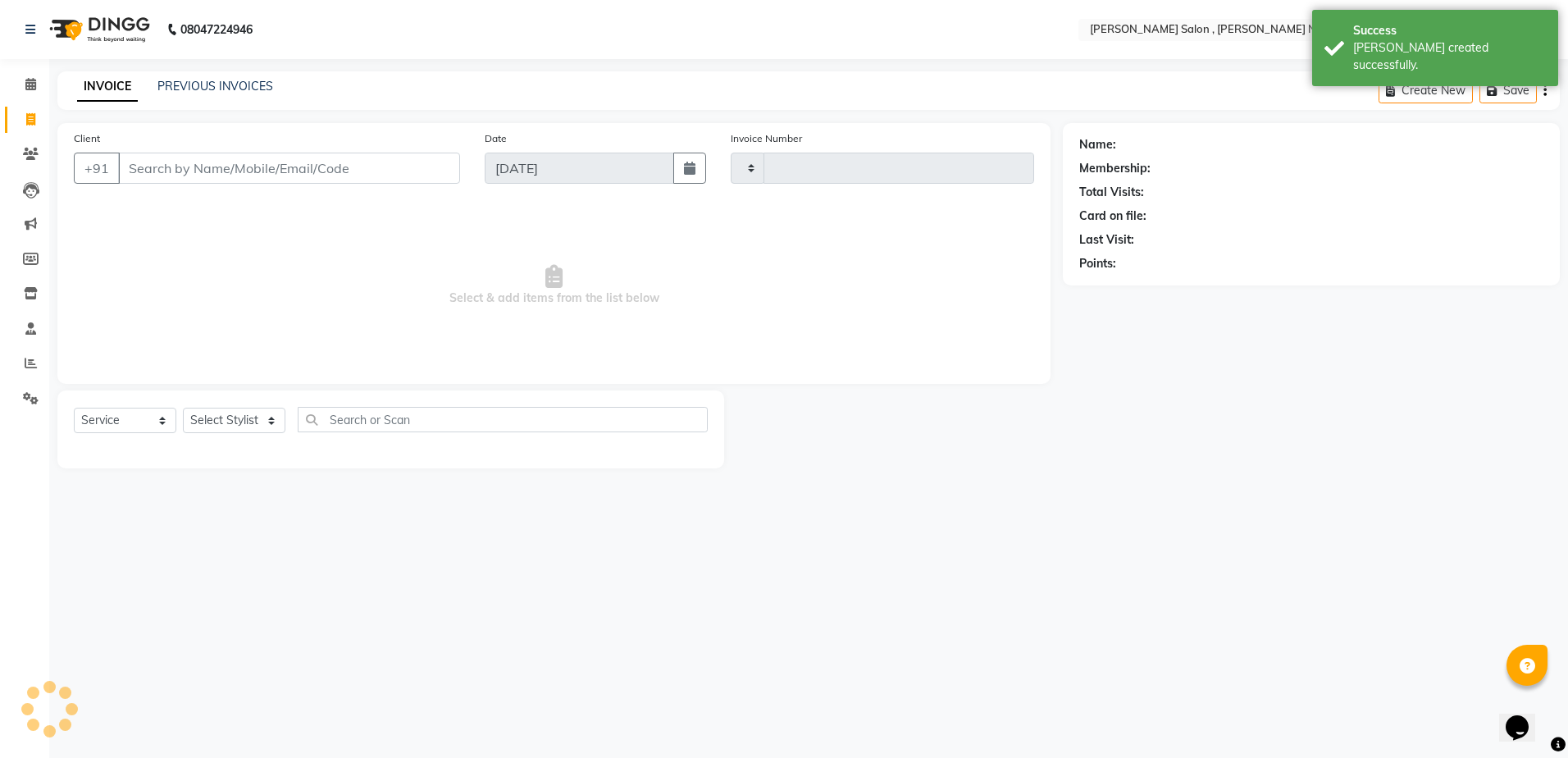
click at [195, 180] on input "Client" at bounding box center [289, 168] width 342 height 31
type input "2626"
select select "4120"
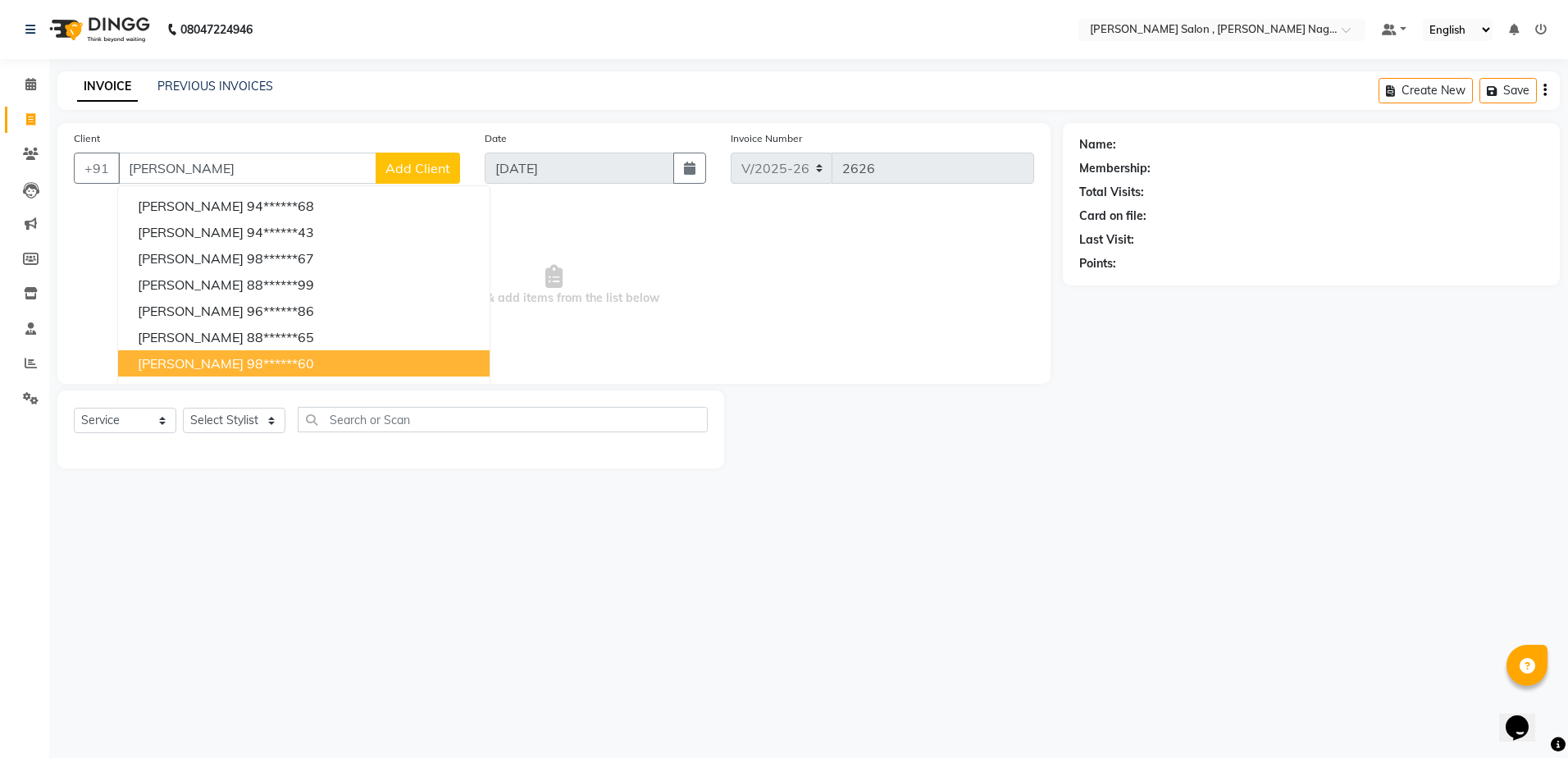
click at [254, 370] on ngb-highlight "98******60" at bounding box center [281, 363] width 67 height 17
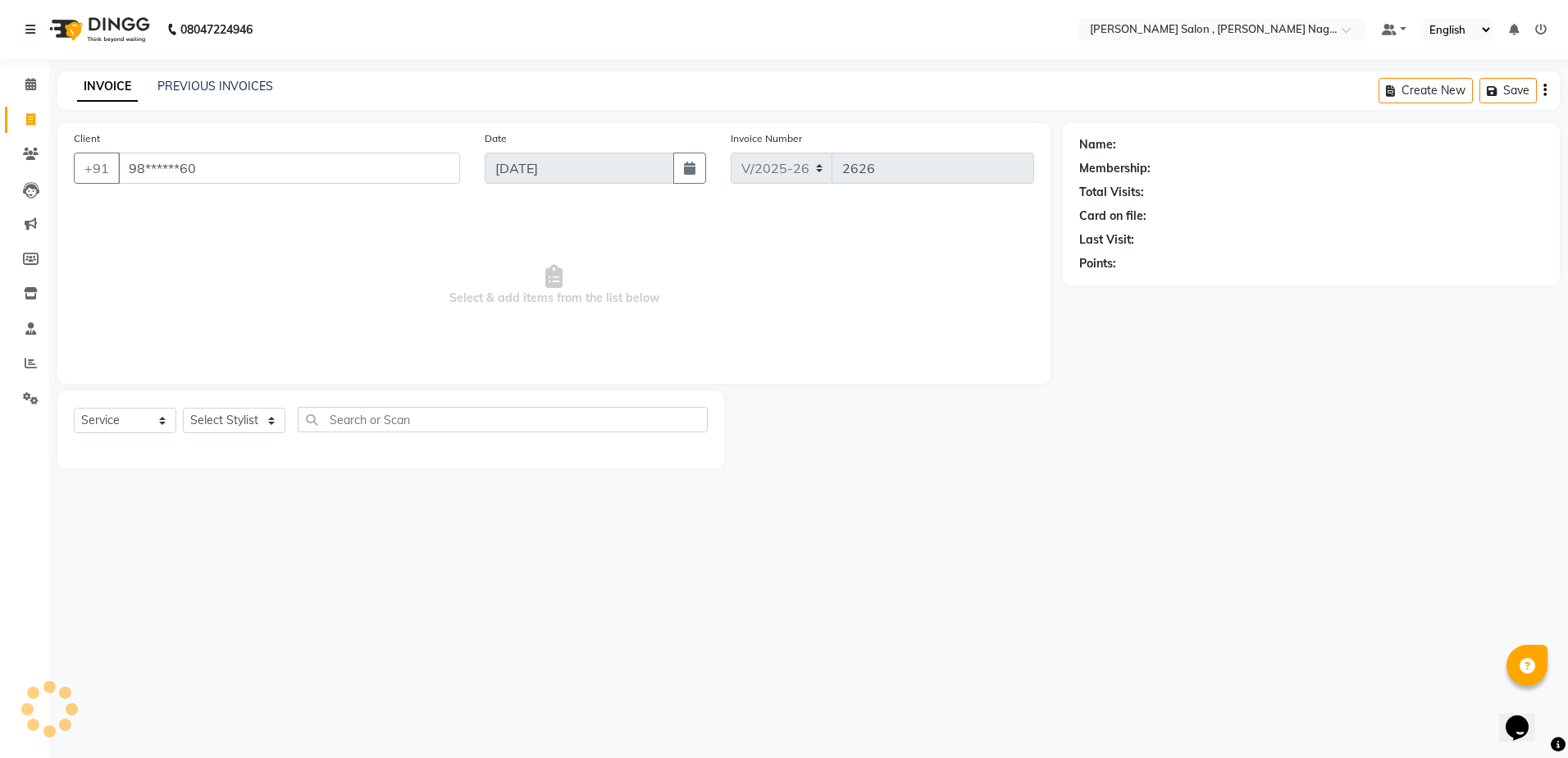
type input "98******60"
click at [251, 437] on div "Select Service Product Membership Package Voucher Prepaid Gift Card Select Styl…" at bounding box center [390, 426] width 634 height 39
click at [249, 419] on select "Select Stylist [PERSON_NAME] [PERSON_NAME] HARSH isha pal [PERSON_NAME] [PERSON…" at bounding box center [233, 421] width 102 height 26
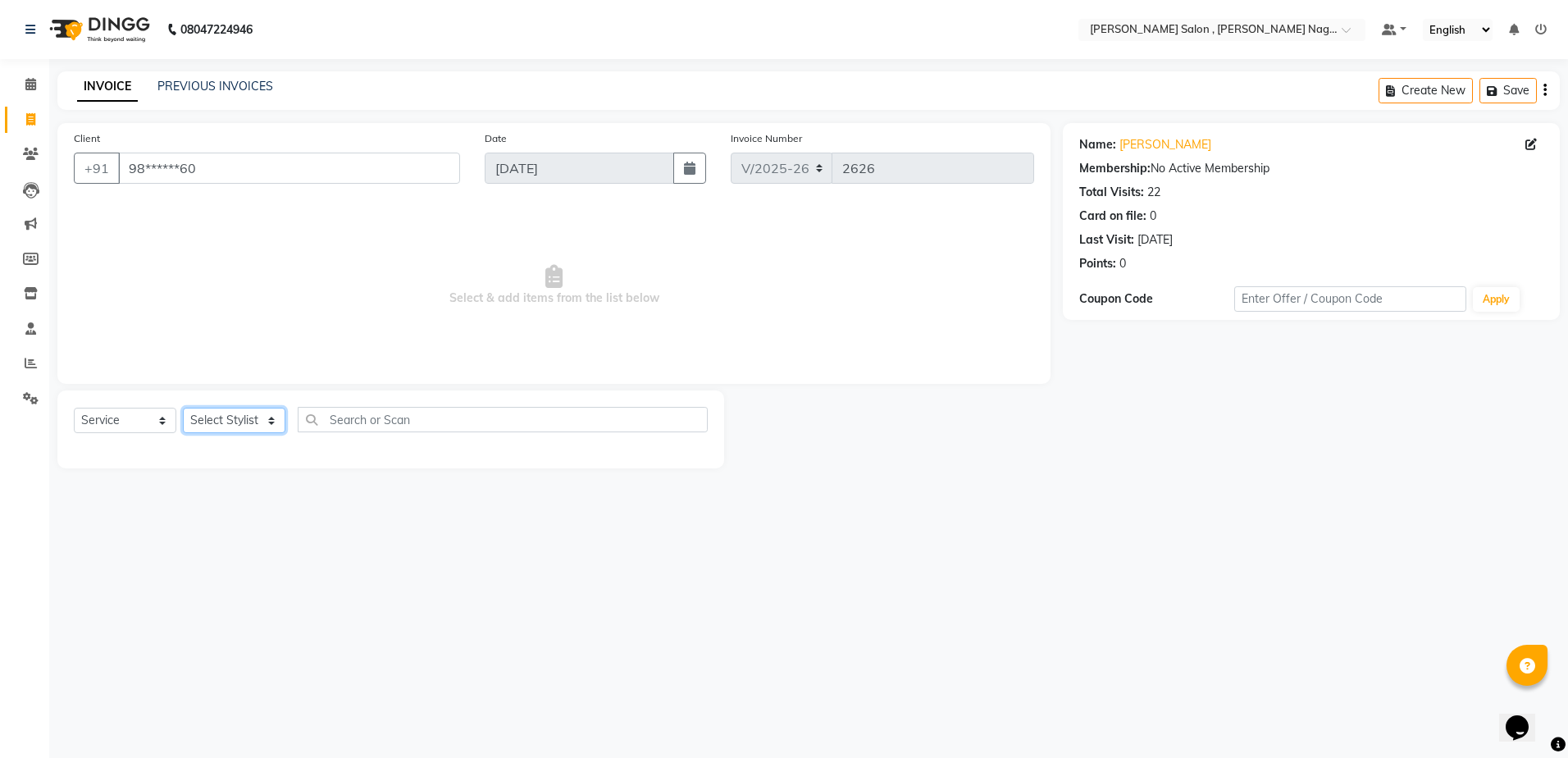
select select "21944"
click at [182, 408] on select "Select Stylist [PERSON_NAME] [PERSON_NAME] HARSH isha pal [PERSON_NAME] [PERSON…" at bounding box center [233, 421] width 102 height 26
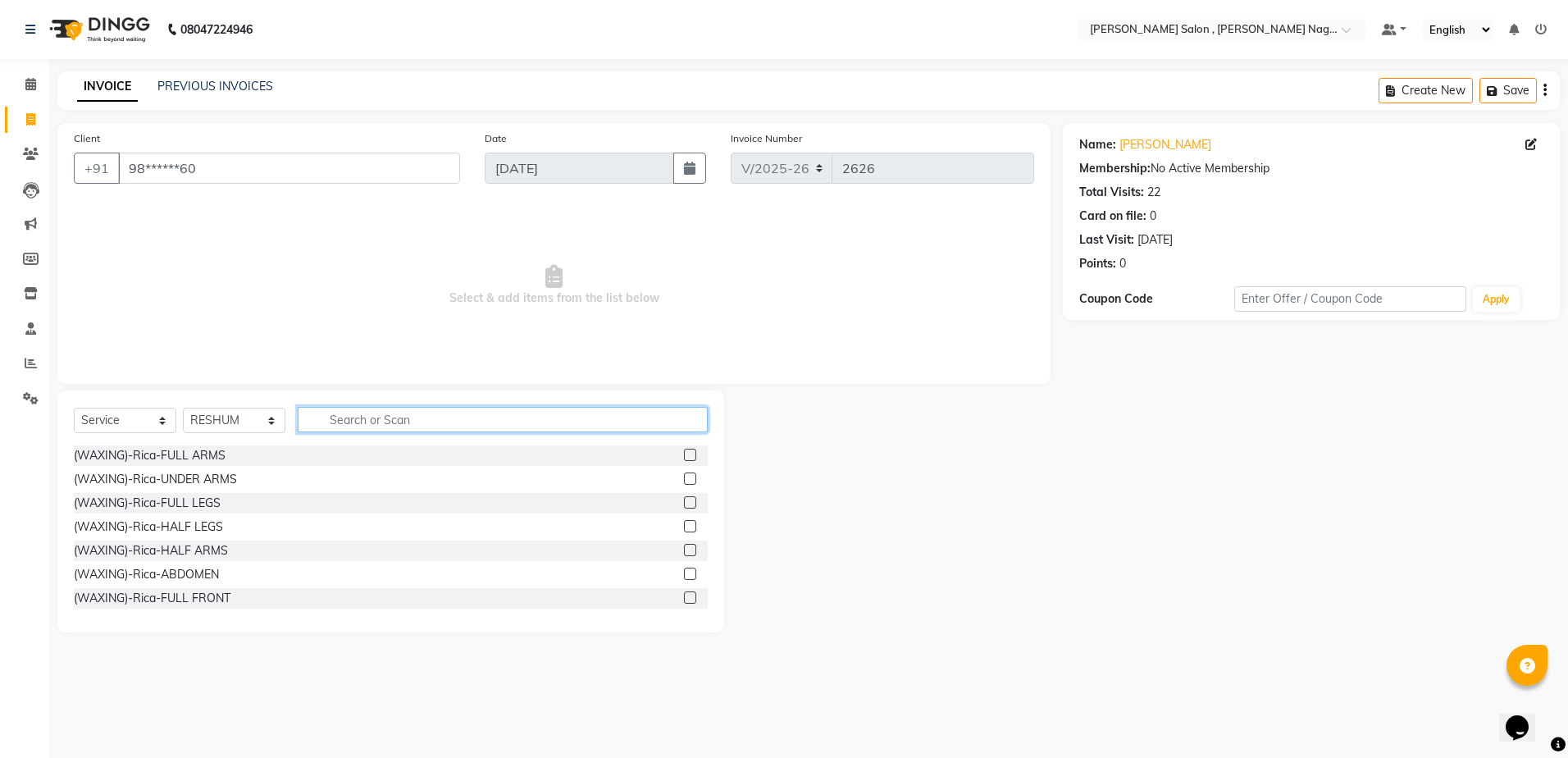
click at [317, 424] on input "text" at bounding box center [502, 420] width 410 height 26
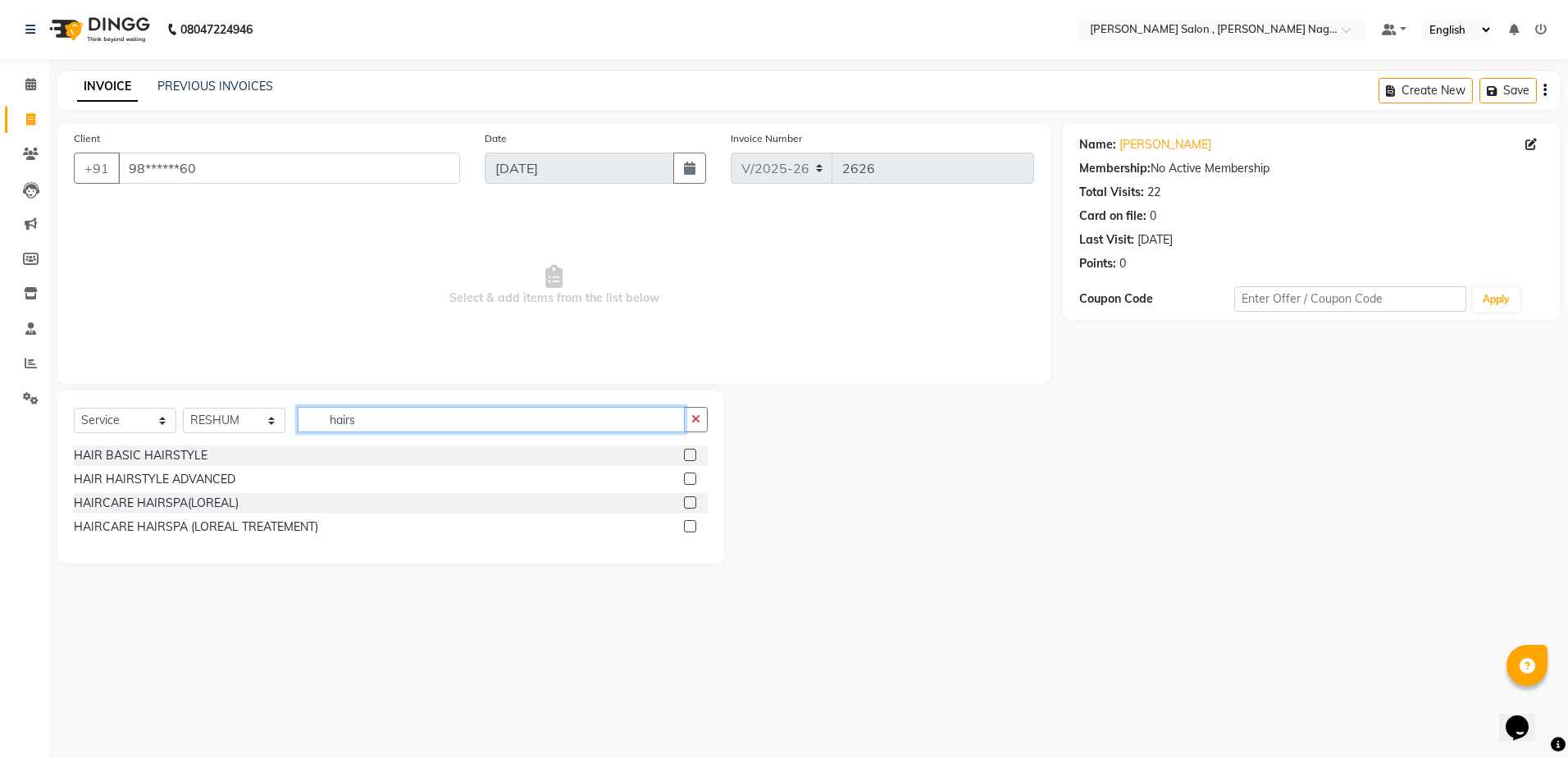
type input "hairs"
click at [688, 459] on label at bounding box center [690, 454] width 12 height 12
click at [688, 459] on input "checkbox" at bounding box center [689, 455] width 11 height 11
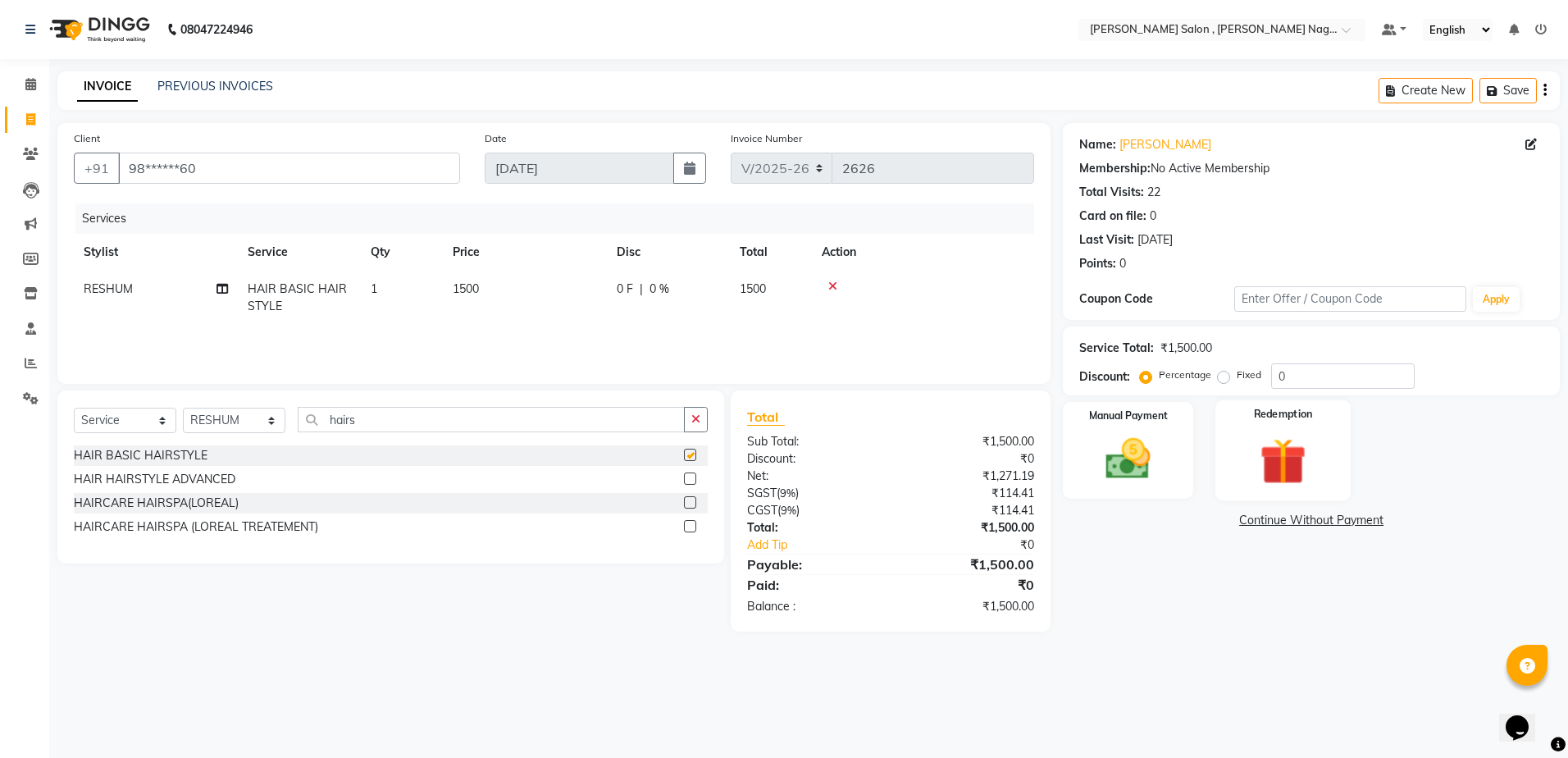
checkbox input "false"
click at [1237, 372] on label "Fixed" at bounding box center [1249, 374] width 25 height 15
click at [1221, 372] on input "Fixed" at bounding box center [1227, 375] width 12 height 12
radio input "true"
click at [1304, 392] on div "Service Total: ₹1,500.00 Discount: Percentage Fixed 0" at bounding box center [1311, 360] width 497 height 68
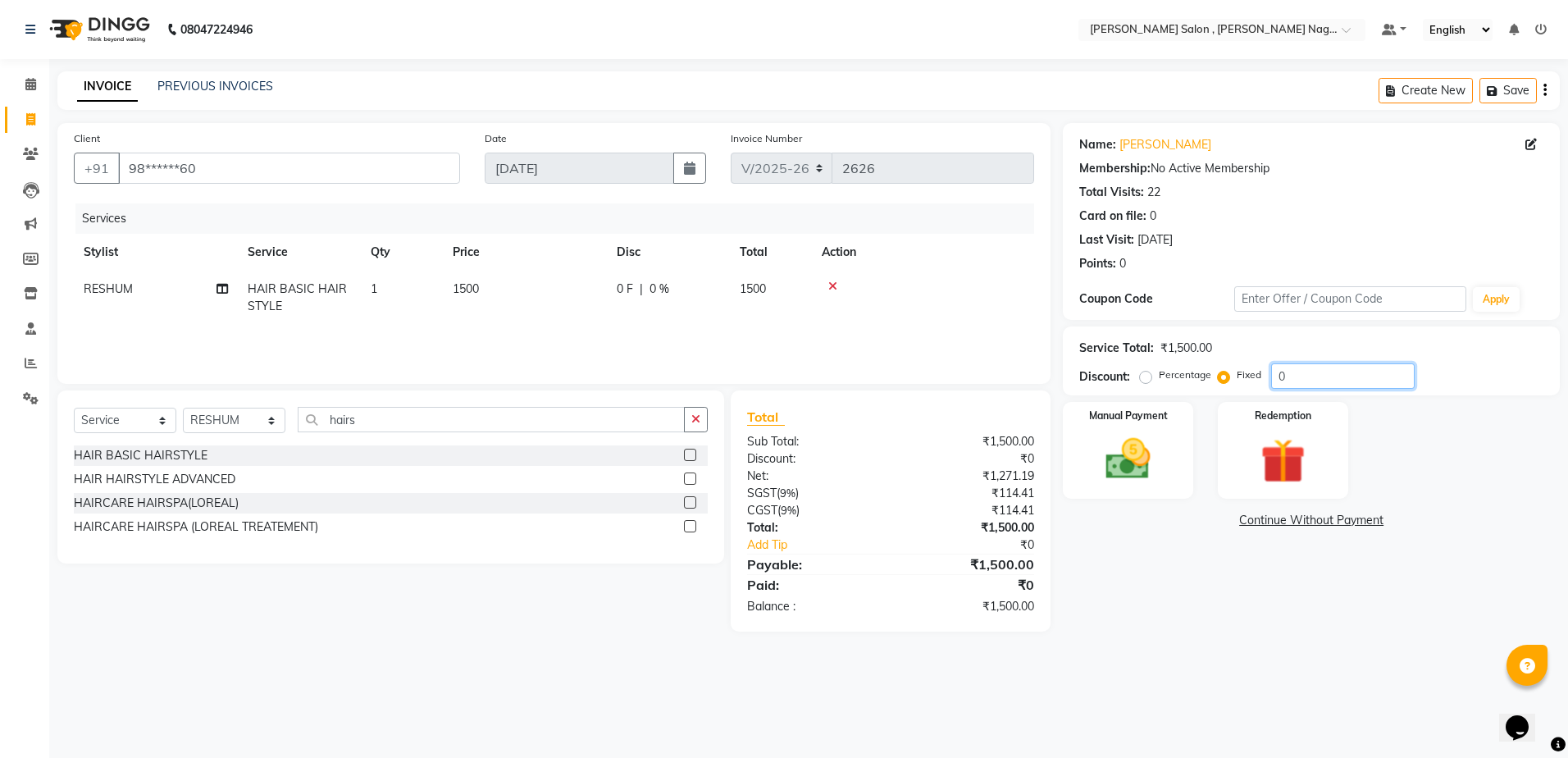
click at [1323, 382] on input "0" at bounding box center [1343, 376] width 144 height 26
type input "01000"
click at [1105, 499] on div "Manual Payment" at bounding box center [1128, 450] width 135 height 101
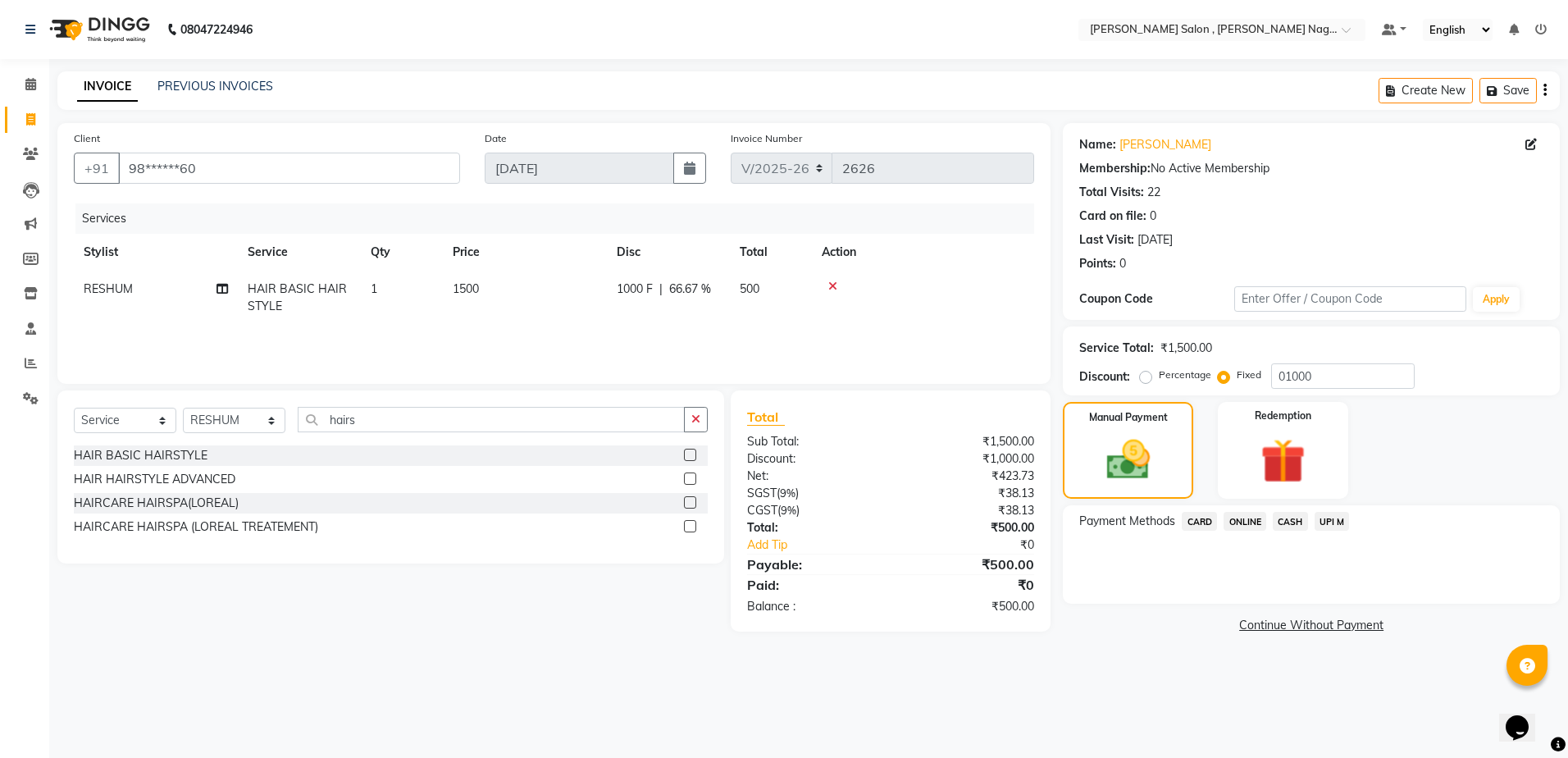
click at [1283, 523] on span "CASH" at bounding box center [1290, 521] width 36 height 19
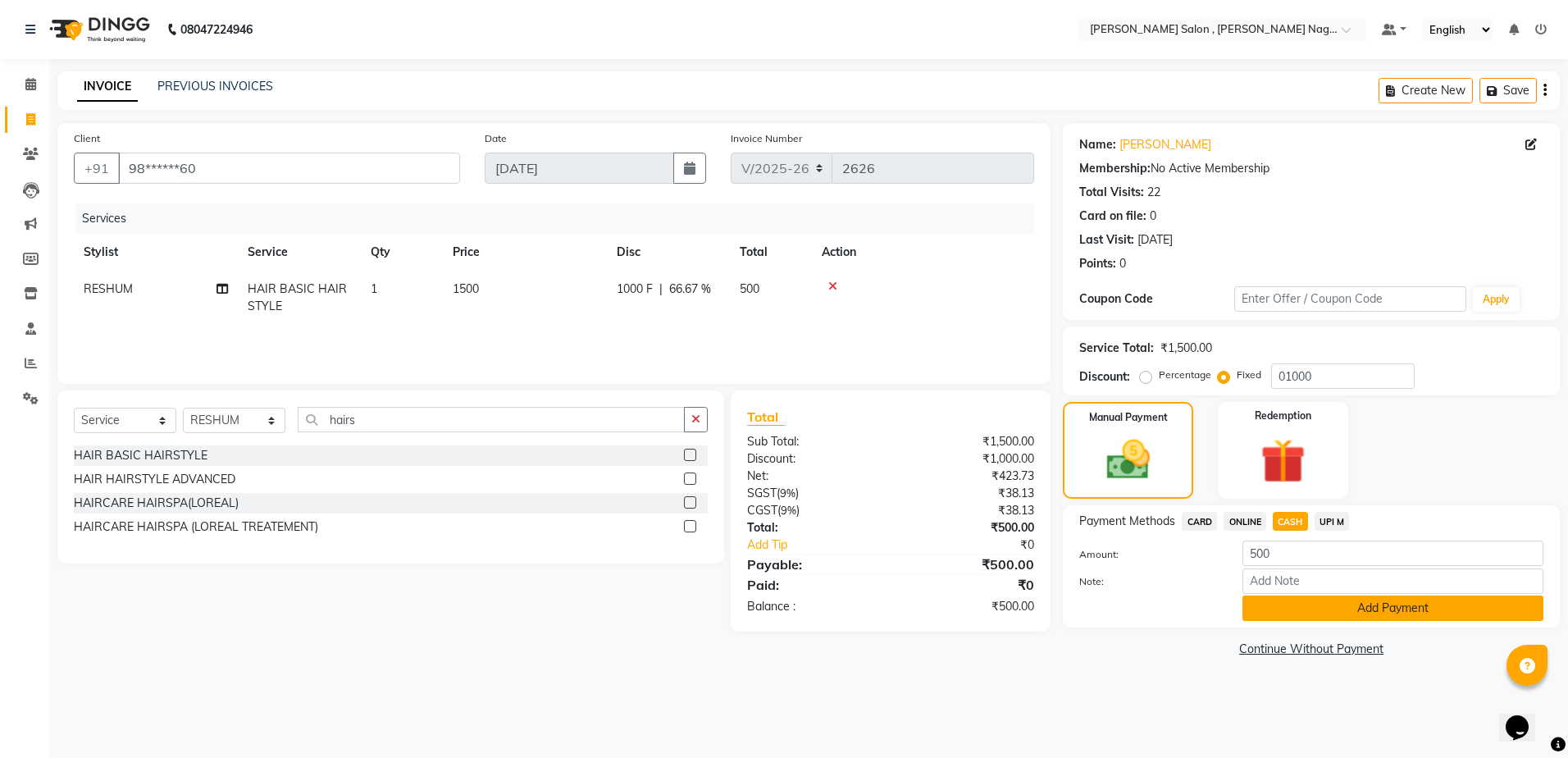
click at [1283, 608] on button "Add Payment" at bounding box center [1392, 608] width 301 height 26
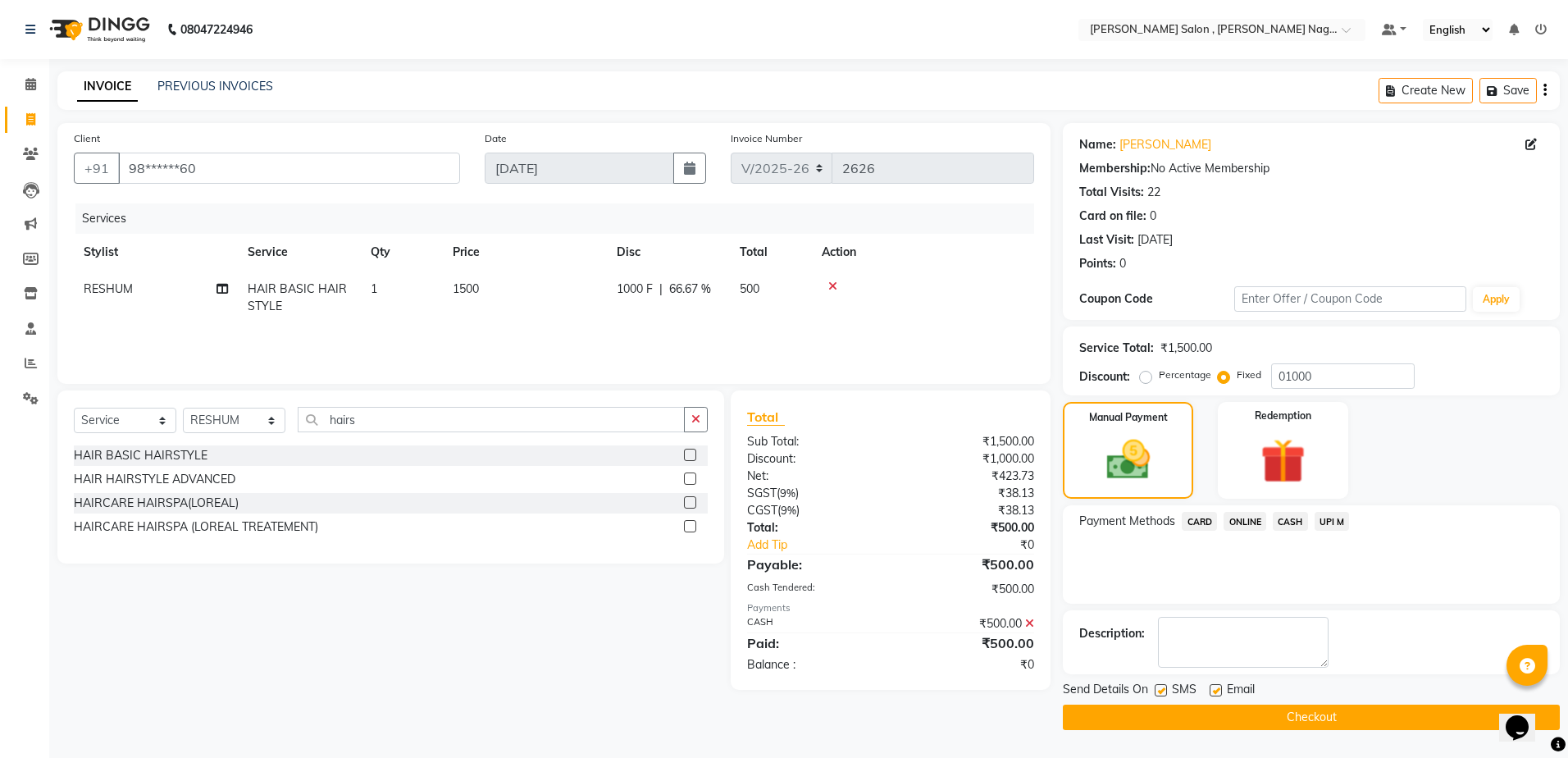
click at [1157, 687] on label at bounding box center [1160, 691] width 12 height 12
click at [1157, 687] on input "checkbox" at bounding box center [1159, 691] width 11 height 11
checkbox input "false"
click at [1217, 688] on label at bounding box center [1216, 691] width 12 height 12
click at [1217, 688] on input "checkbox" at bounding box center [1215, 691] width 11 height 11
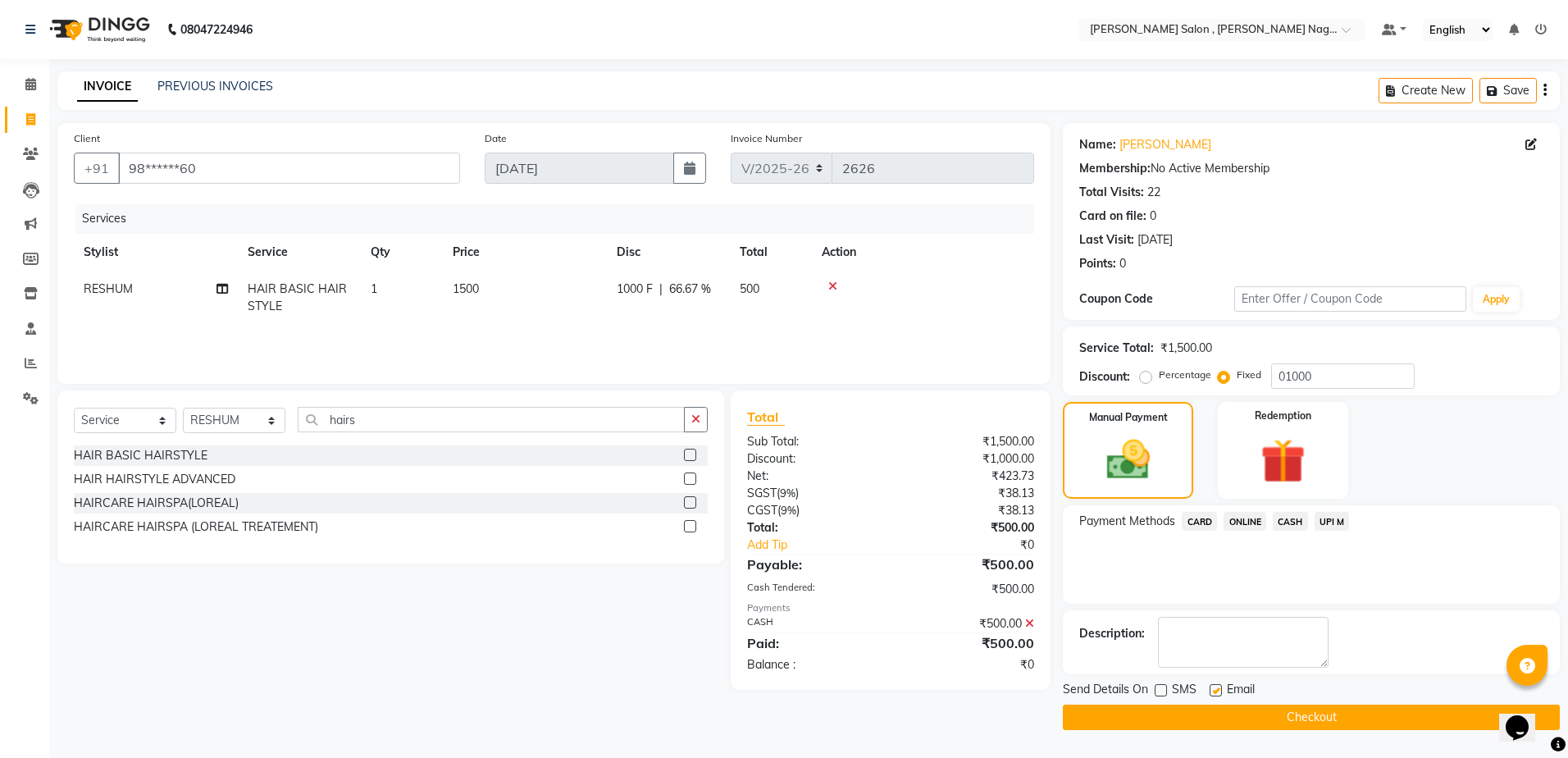
checkbox input "false"
click at [1214, 708] on button "Checkout" at bounding box center [1311, 717] width 497 height 26
